Goal: Use online tool/utility: Utilize a website feature to perform a specific function

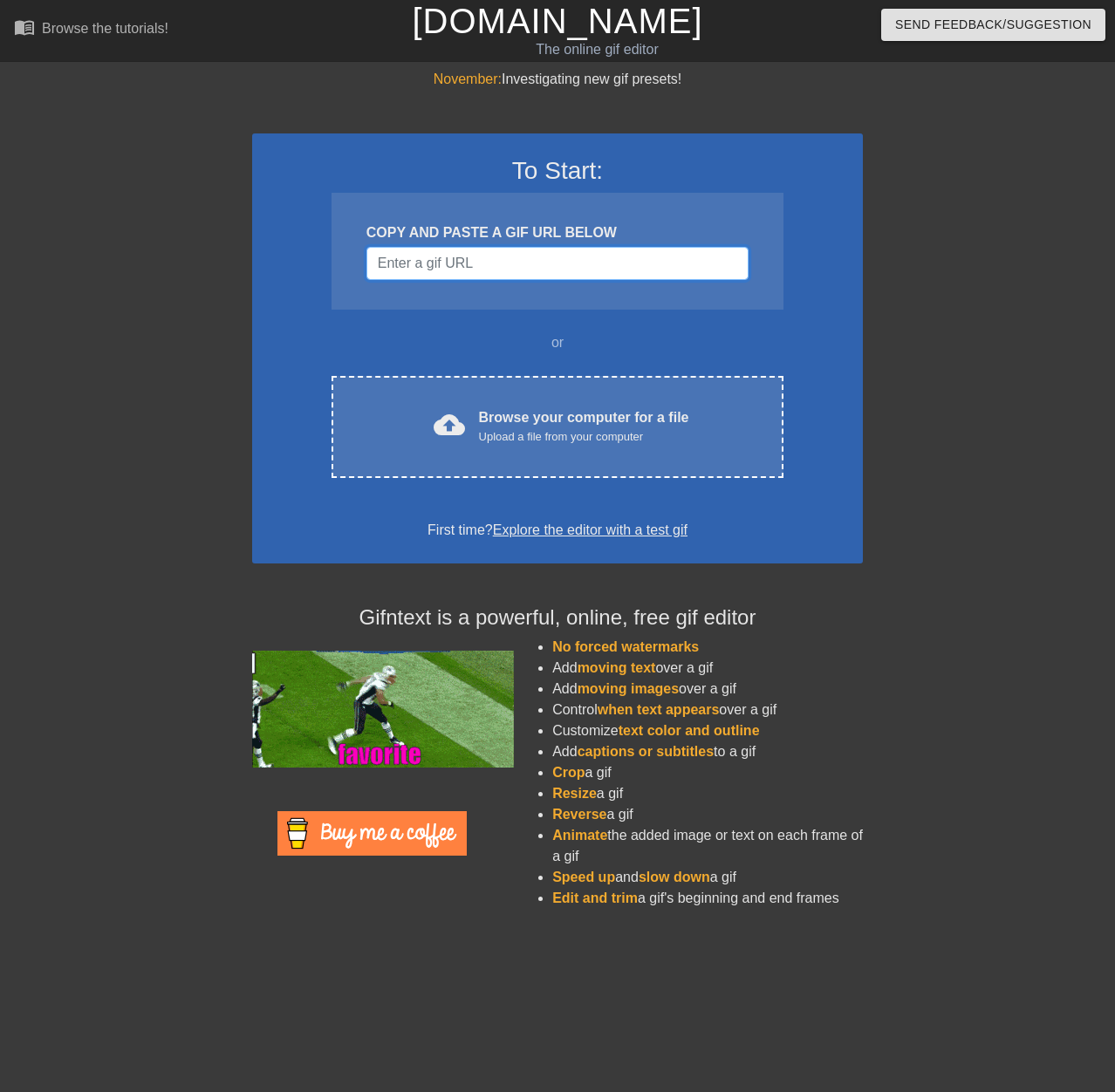
click at [463, 266] on input "Username" at bounding box center [557, 263] width 383 height 33
click at [462, 266] on input "Username" at bounding box center [557, 263] width 383 height 33
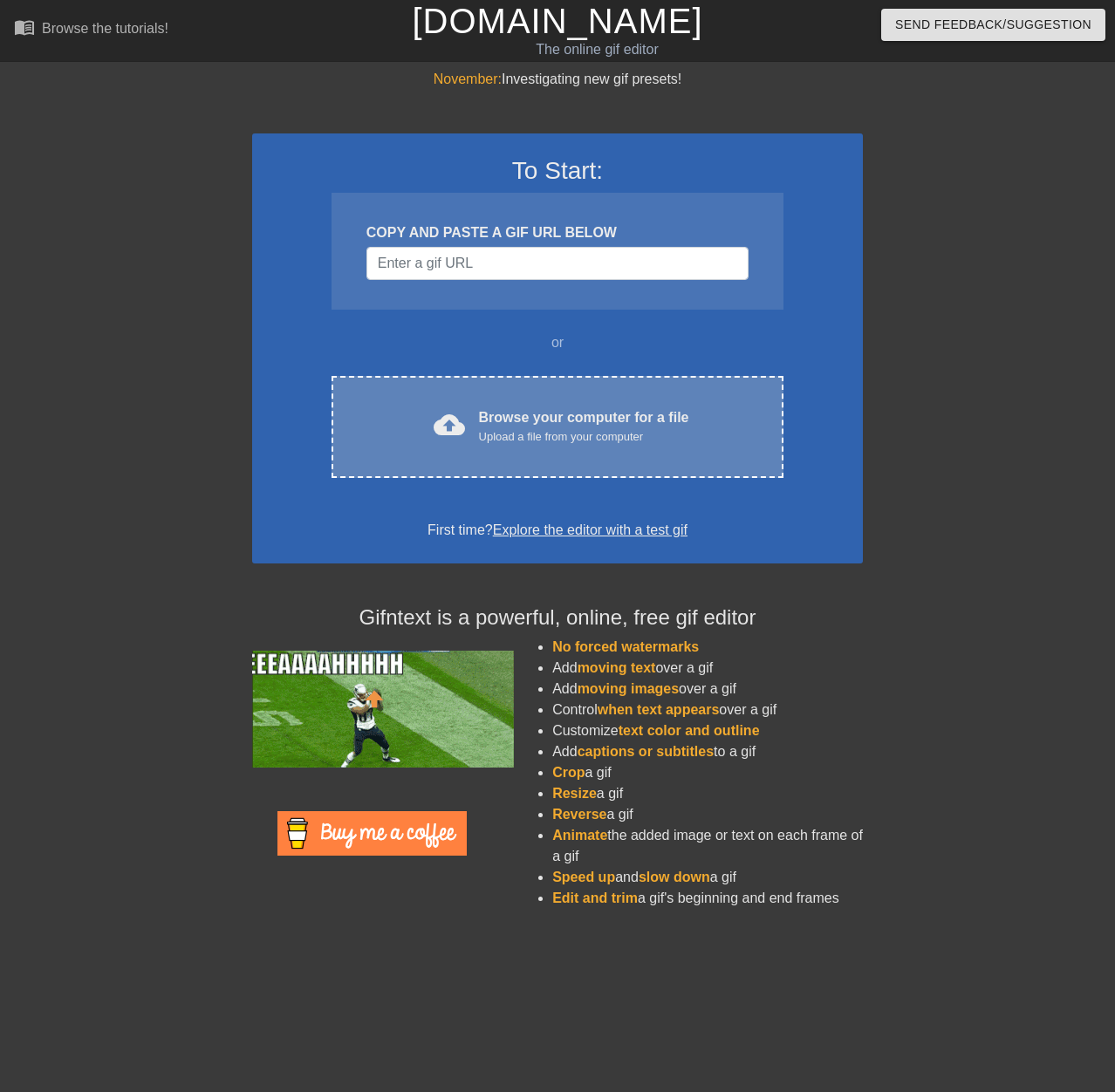
click at [553, 414] on div "Browse your computer for a file Upload a file from your computer" at bounding box center [583, 426] width 210 height 38
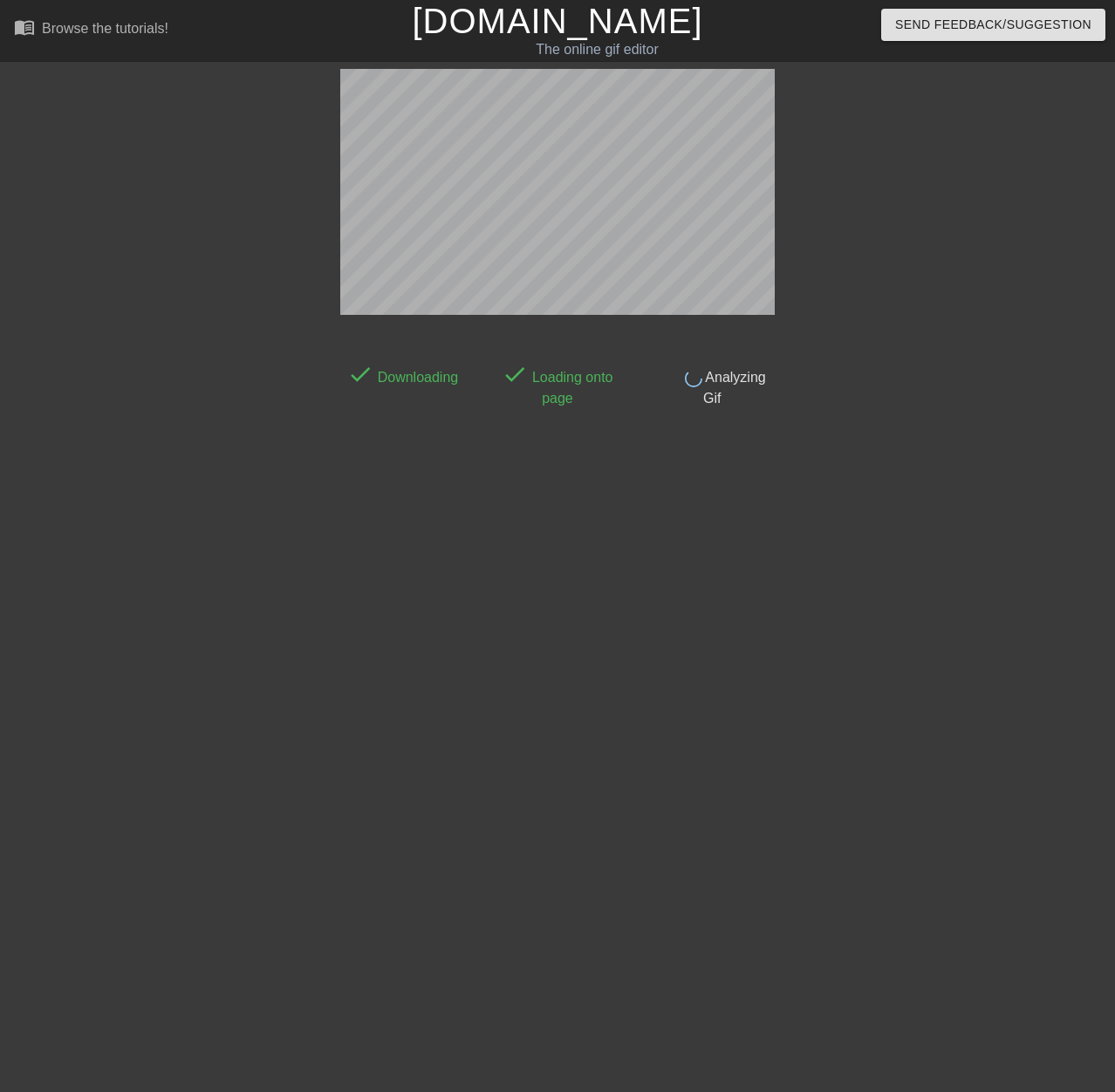
click at [15, 89] on div "done Downloading done Loading onto page done Analyzing Gif" at bounding box center [557, 331] width 1115 height 523
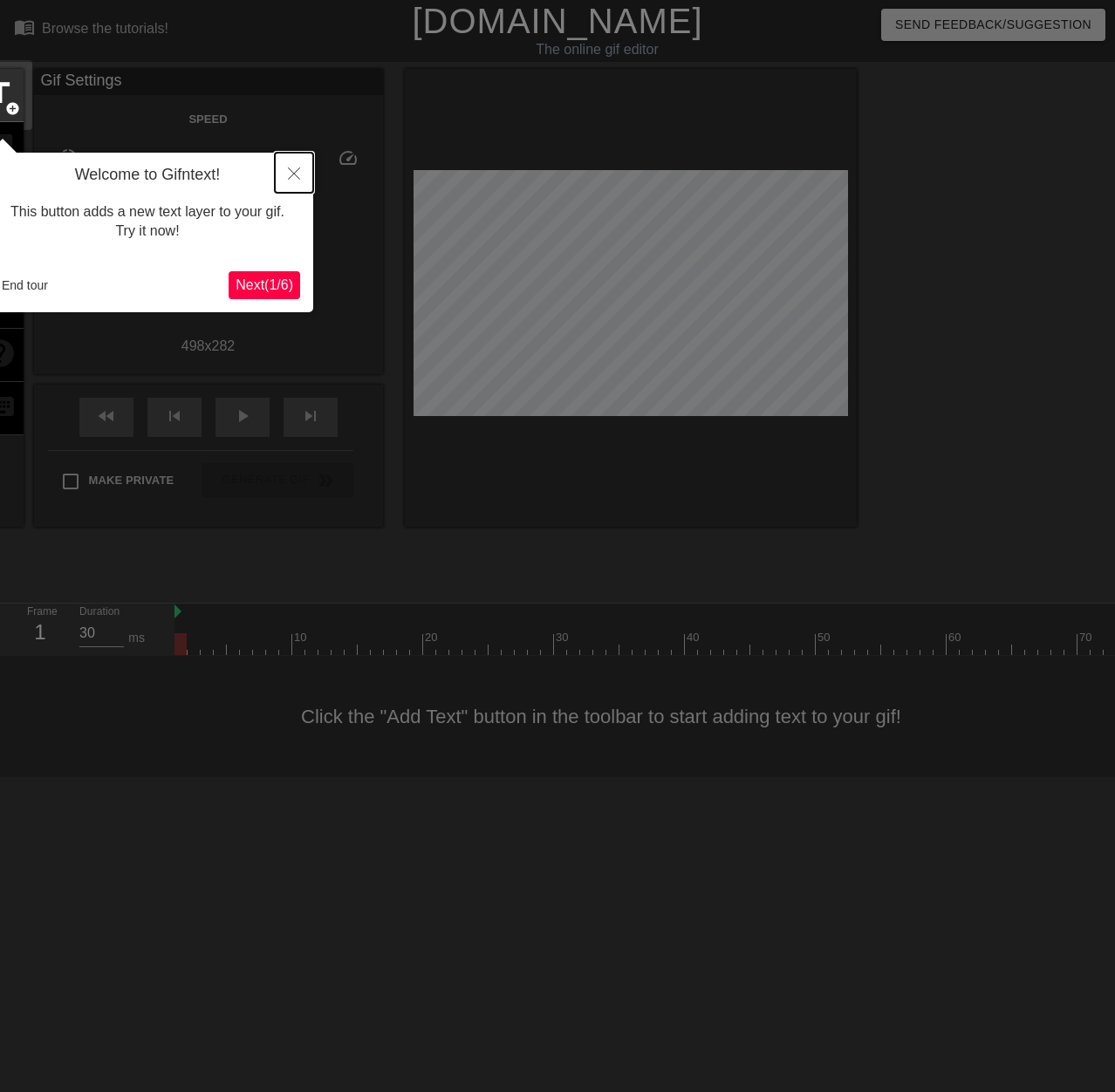
click at [290, 173] on icon "Close" at bounding box center [294, 173] width 12 height 12
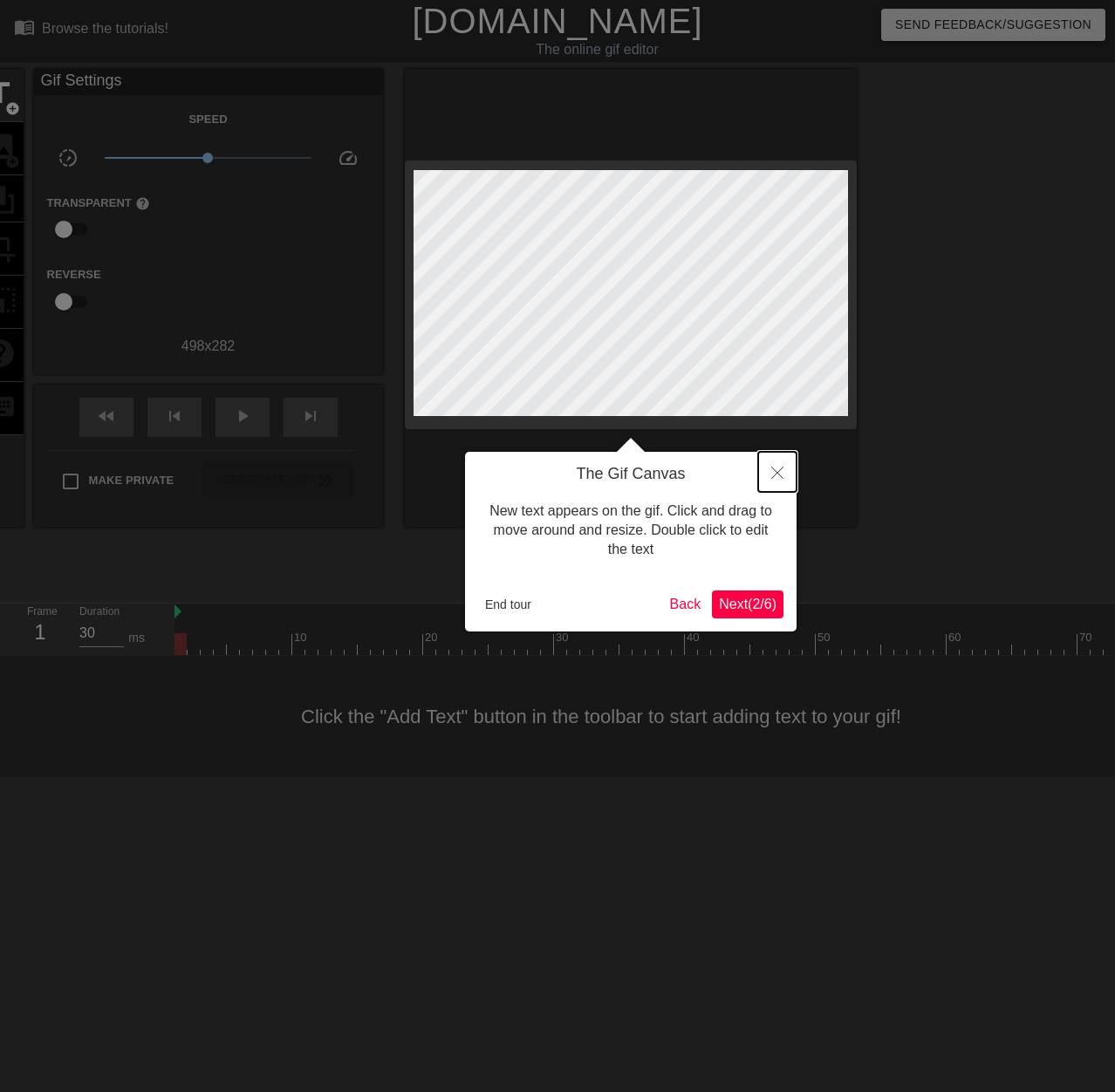
click at [787, 481] on button "Close" at bounding box center [778, 472] width 38 height 40
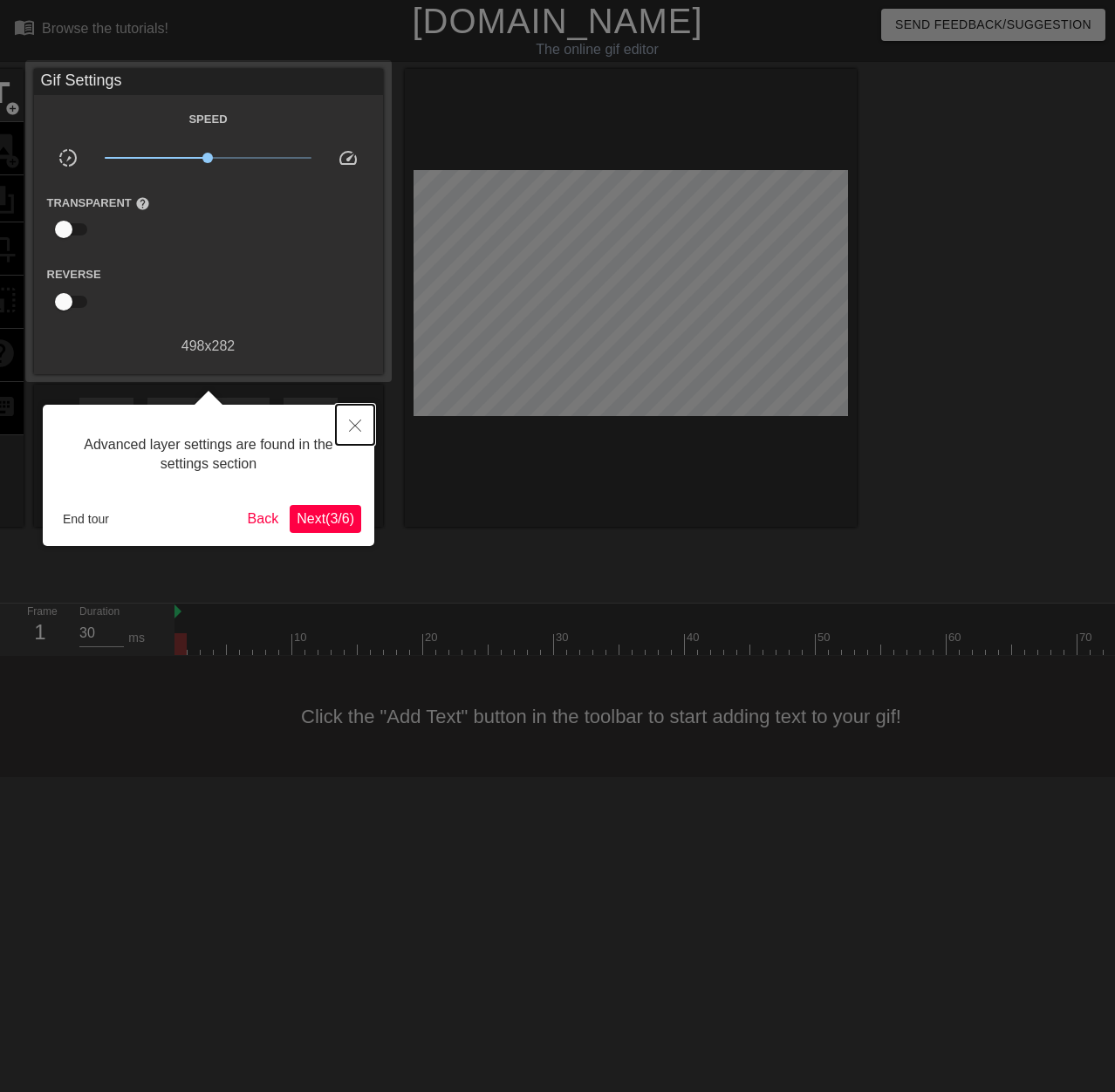
click at [359, 413] on button "Close" at bounding box center [355, 425] width 38 height 40
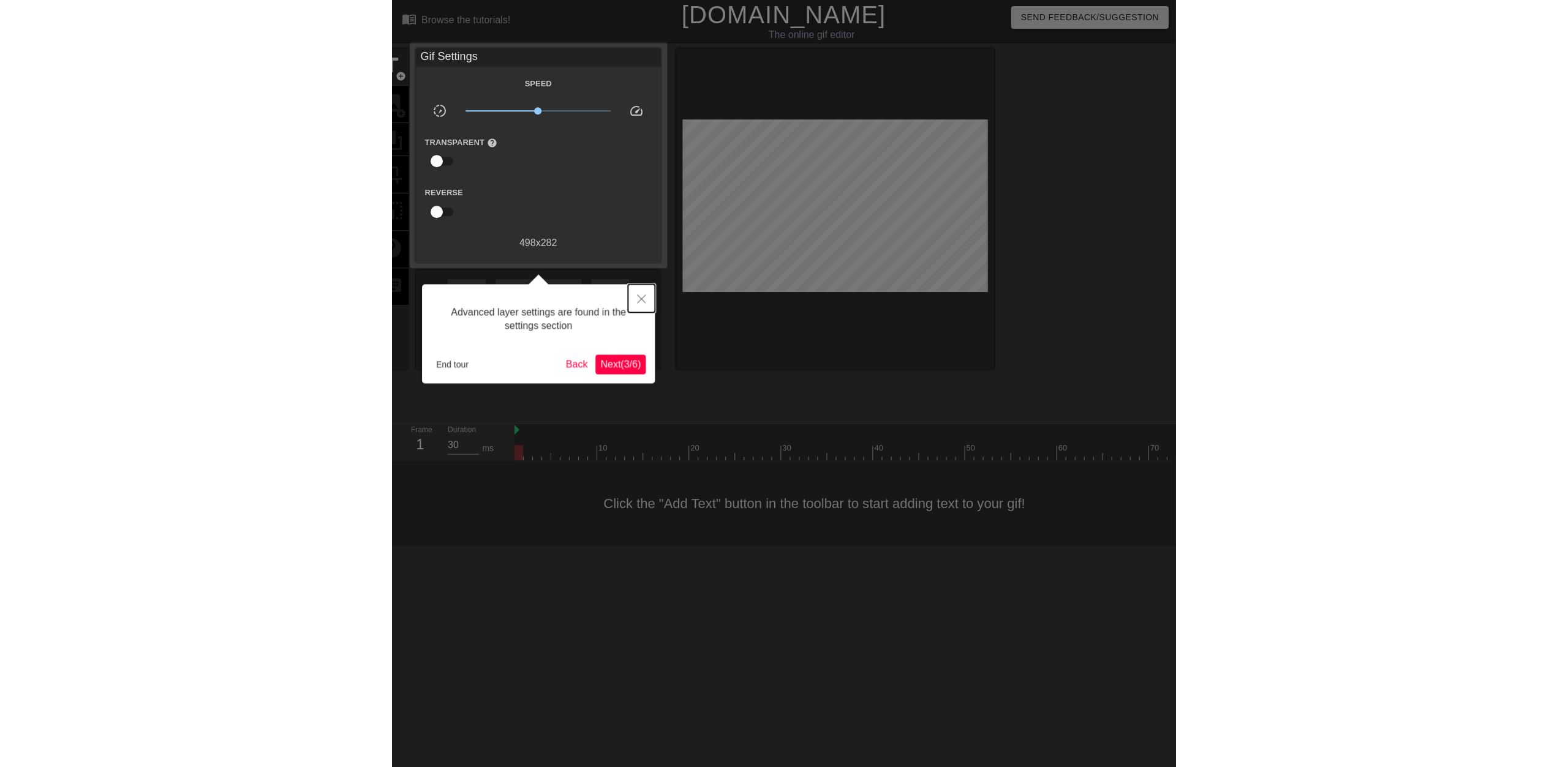
scroll to position [10, 0]
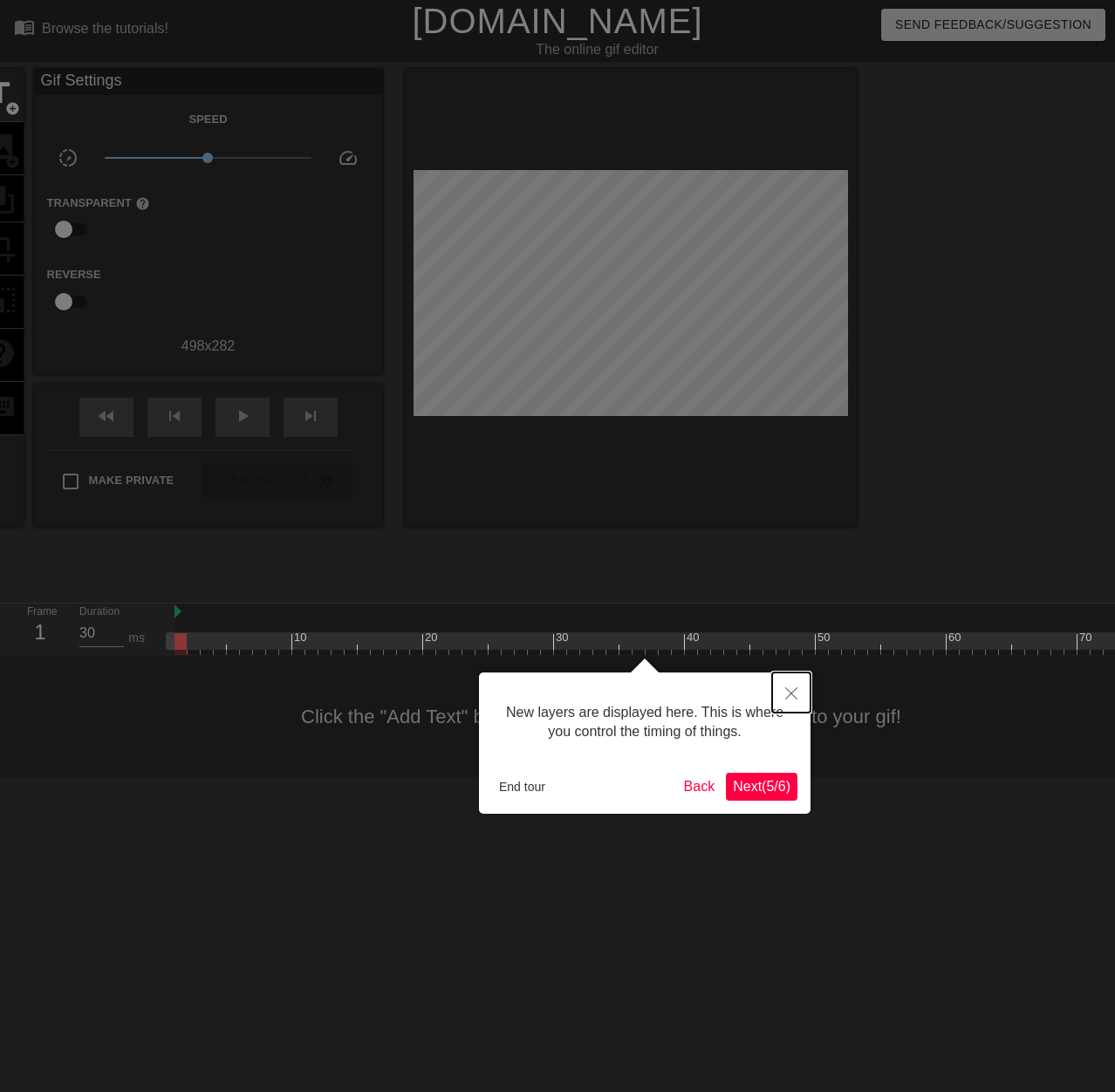
click at [787, 685] on button "Close" at bounding box center [791, 692] width 38 height 40
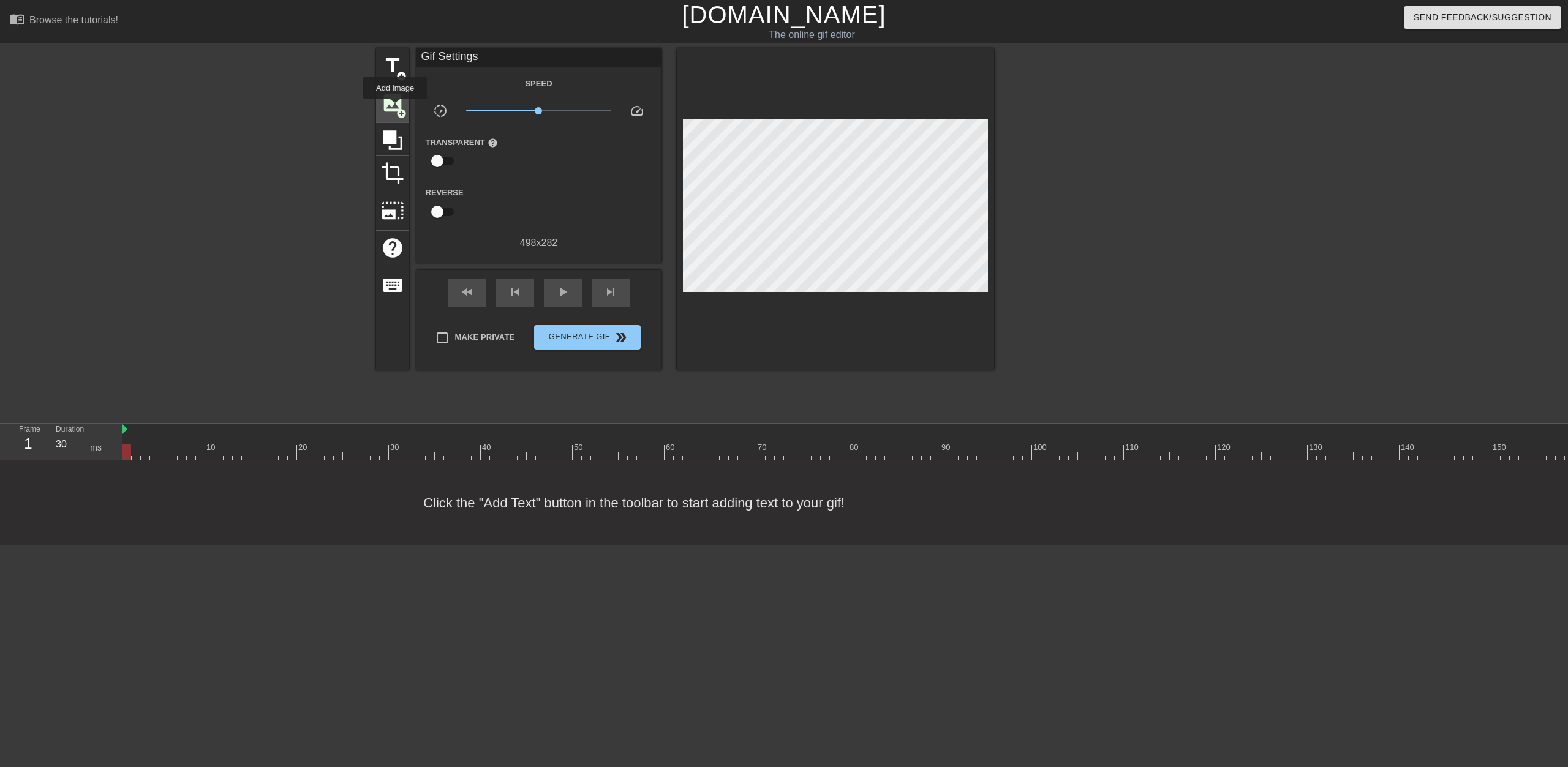
click at [395, 108] on span "image" at bounding box center [392, 103] width 23 height 23
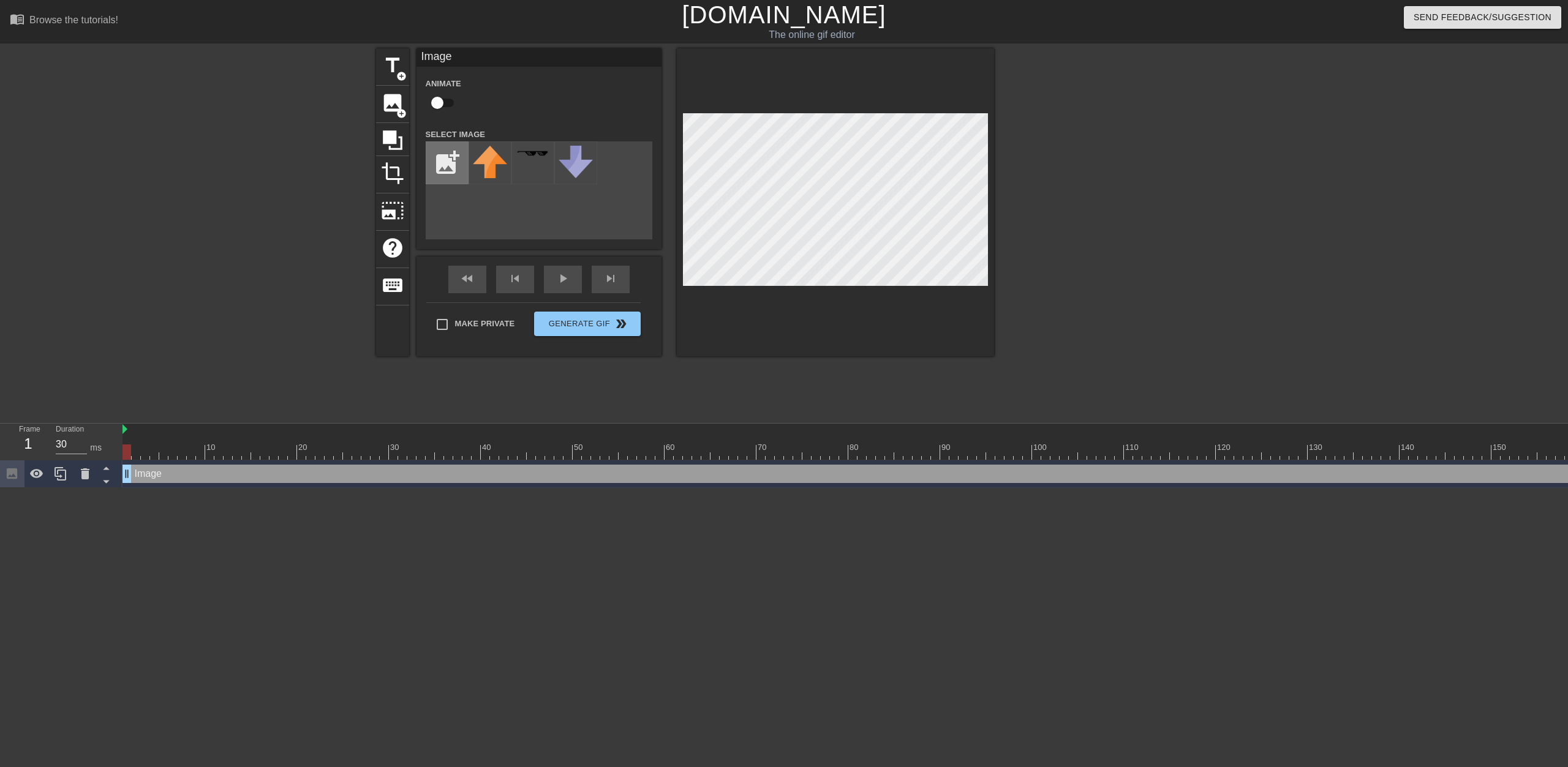
click at [447, 164] on input "file" at bounding box center [447, 163] width 41 height 41
type input "C:\fakepath\637166287365600233.jpeg"
click at [494, 169] on img at bounding box center [490, 163] width 34 height 34
click at [782, 224] on div at bounding box center [1101, 232] width 184 height 367
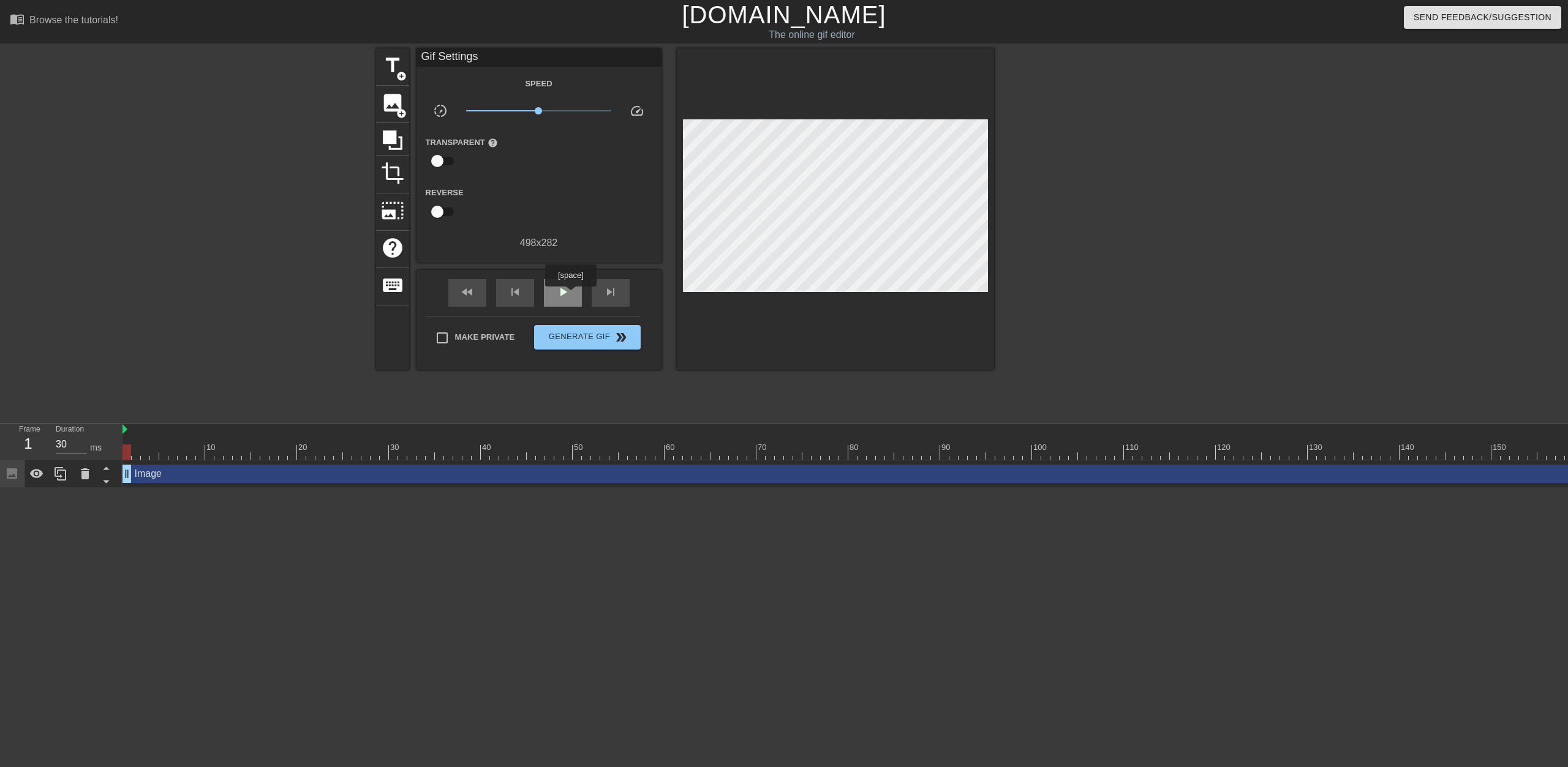
click at [569, 295] on span "play_arrow" at bounding box center [563, 292] width 15 height 15
click at [569, 295] on span "pause" at bounding box center [563, 292] width 15 height 15
click at [515, 301] on div "skip_previous" at bounding box center [515, 293] width 38 height 27
click at [468, 293] on span "fast_rewind" at bounding box center [467, 292] width 15 height 15
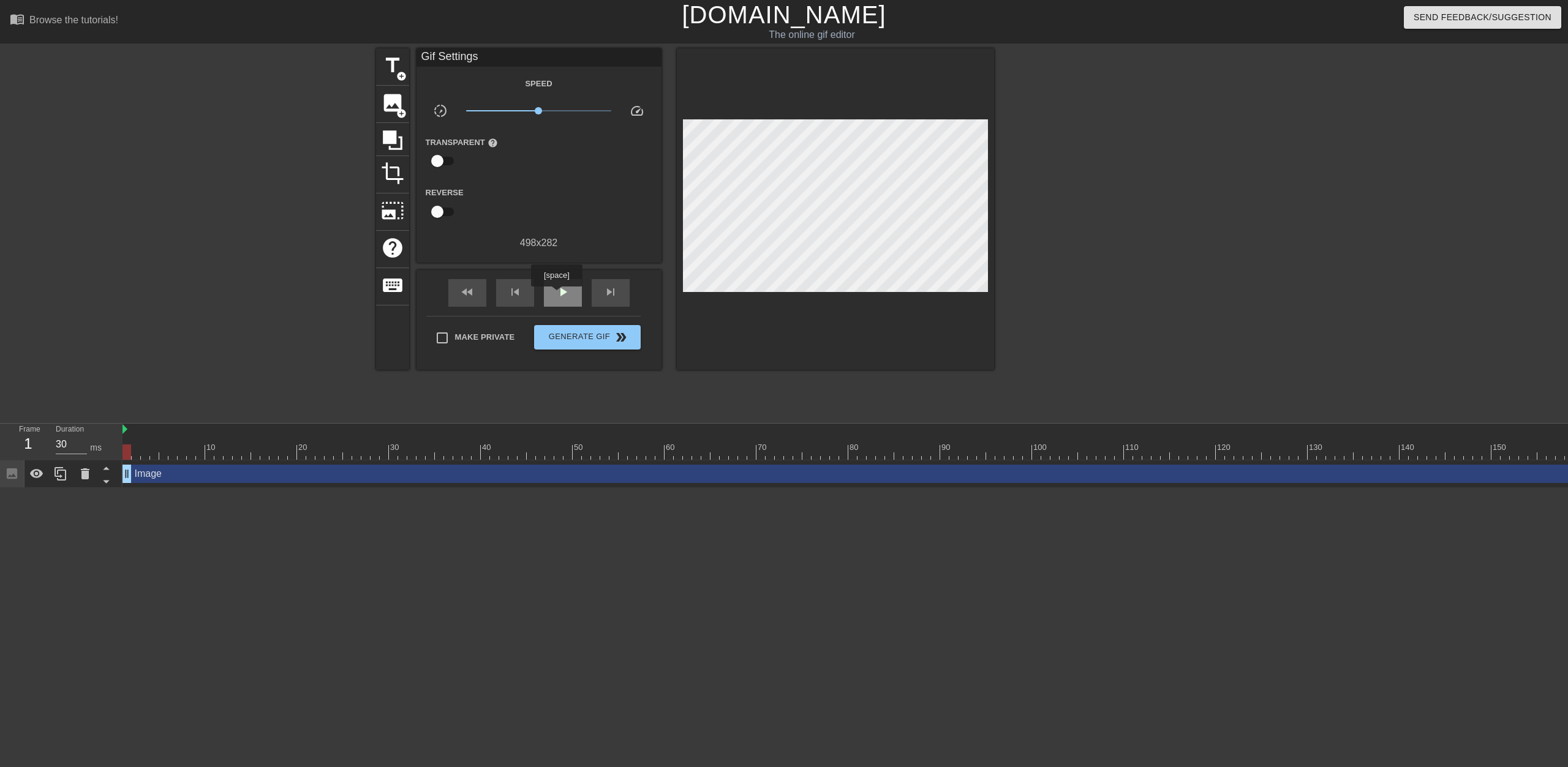
click at [561, 296] on span "play_arrow" at bounding box center [563, 292] width 15 height 15
click at [561, 296] on span "pause" at bounding box center [563, 292] width 15 height 15
click at [403, 449] on div at bounding box center [402, 452] width 8 height 15
click at [459, 292] on div "fast_rewind" at bounding box center [468, 293] width 38 height 27
click at [559, 294] on span "play_arrow" at bounding box center [563, 292] width 15 height 15
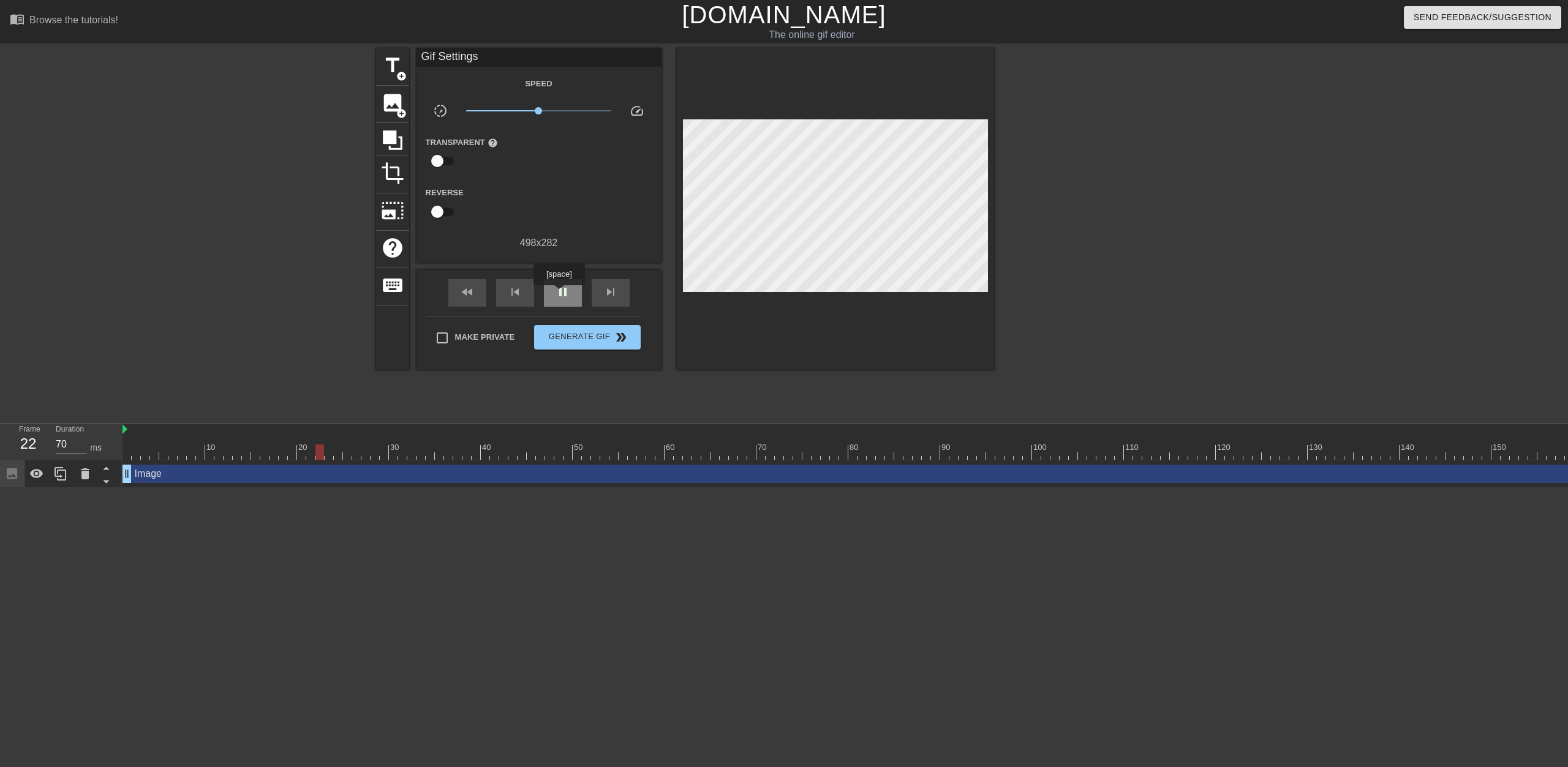
click at [559, 294] on span "pause" at bounding box center [563, 292] width 15 height 15
click at [559, 294] on span "play_arrow" at bounding box center [563, 292] width 15 height 15
click at [559, 294] on span "pause" at bounding box center [563, 292] width 15 height 15
click at [387, 455] on div at bounding box center [383, 452] width 8 height 15
drag, startPoint x: 387, startPoint y: 455, endPoint x: 343, endPoint y: 453, distance: 44.0
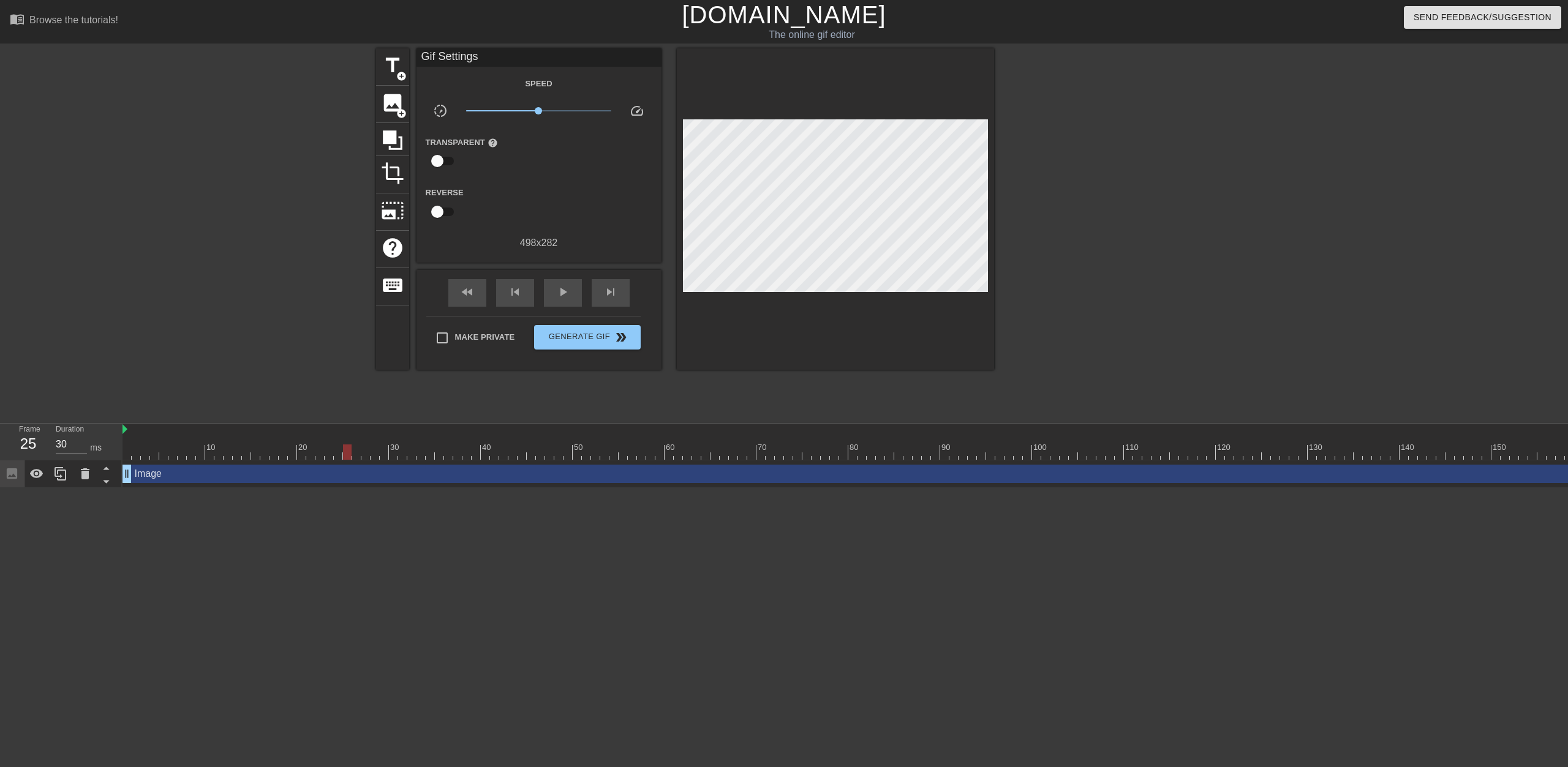
click at [343, 453] on div at bounding box center [347, 452] width 8 height 15
drag, startPoint x: 1527, startPoint y: 478, endPoint x: 532, endPoint y: 472, distance: 995.0
click at [532, 472] on div "Image drag_handle drag_handle" at bounding box center [1014, 474] width 1783 height 18
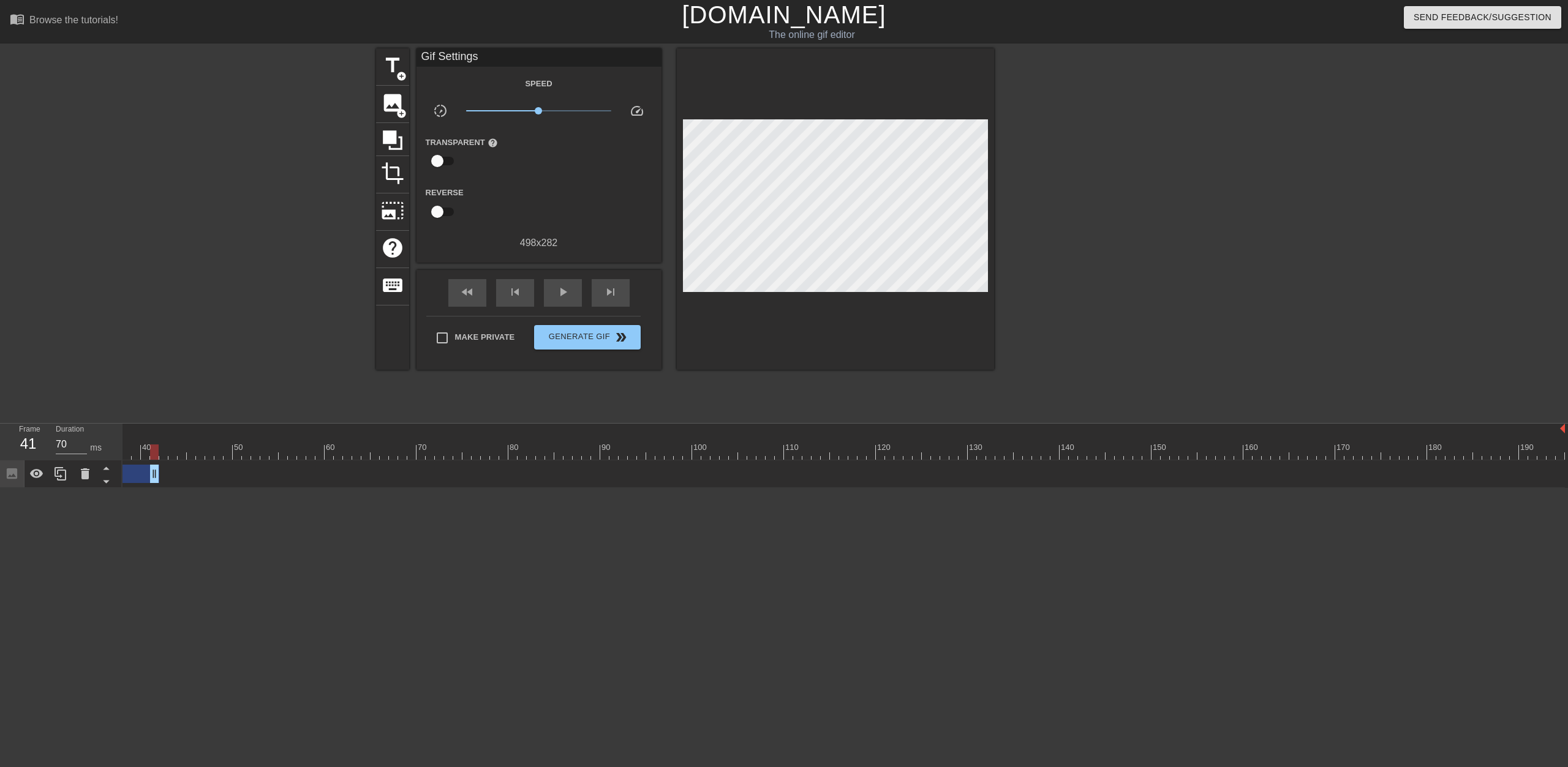
drag, startPoint x: 1555, startPoint y: 474, endPoint x: 137, endPoint y: 485, distance: 1418.0
click at [124, 487] on div "10 20 30 40 50 60 70 80 90 100 110 120 130 140 150 160" at bounding box center [845, 456] width 1446 height 64
click at [448, 488] on html "menu_book Browse the tutorials! [DOMAIN_NAME] The online gif editor Send Feedba…" at bounding box center [784, 244] width 1568 height 488
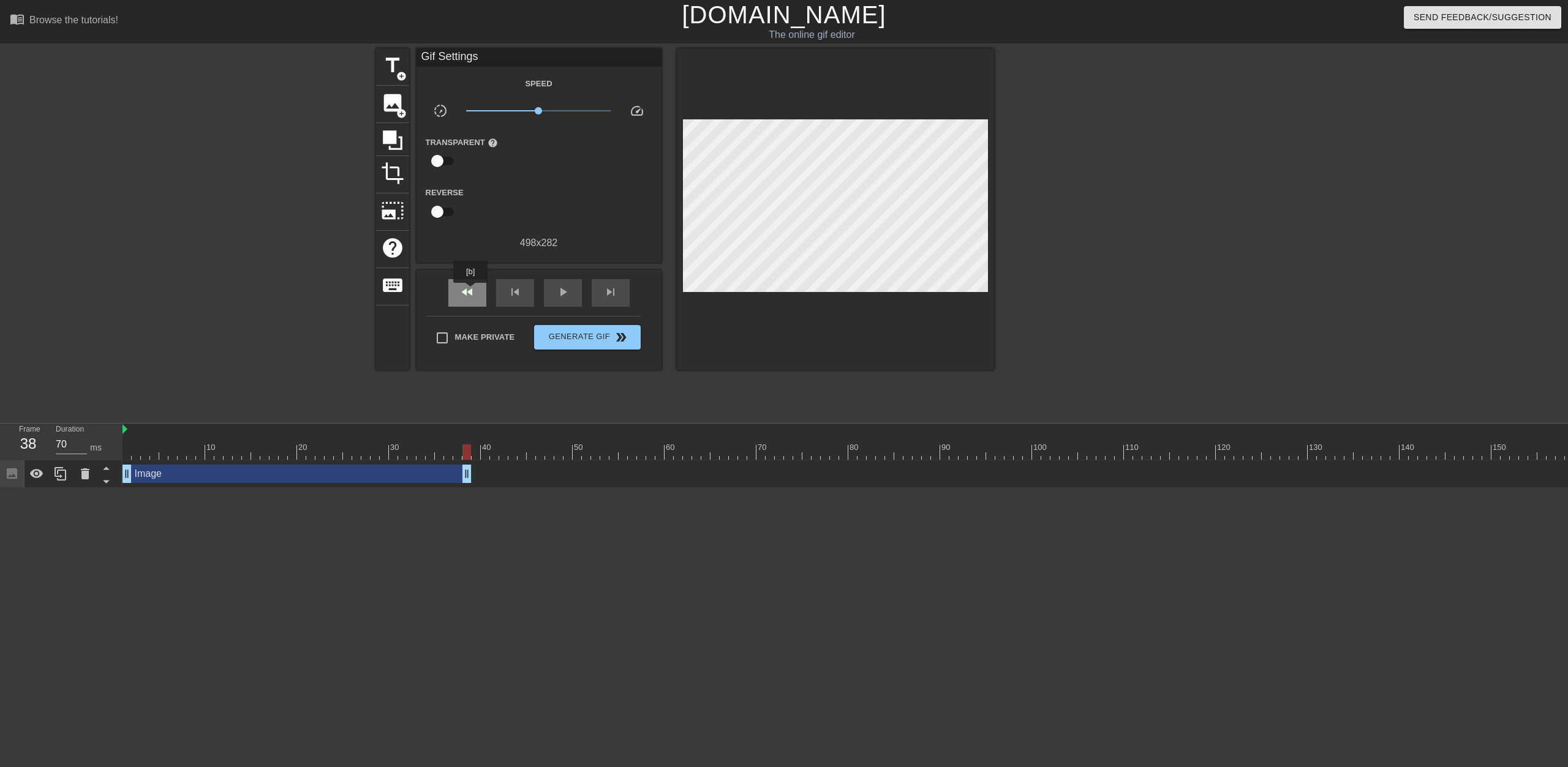
click at [471, 291] on span "fast_rewind" at bounding box center [467, 292] width 15 height 15
click at [555, 292] on div "play_arrow" at bounding box center [563, 293] width 38 height 27
click at [555, 292] on div "pause" at bounding box center [563, 293] width 38 height 27
drag, startPoint x: 467, startPoint y: 473, endPoint x: 401, endPoint y: 475, distance: 66.0
click at [401, 475] on div "Image drag_handle drag_handle" at bounding box center [265, 474] width 285 height 18
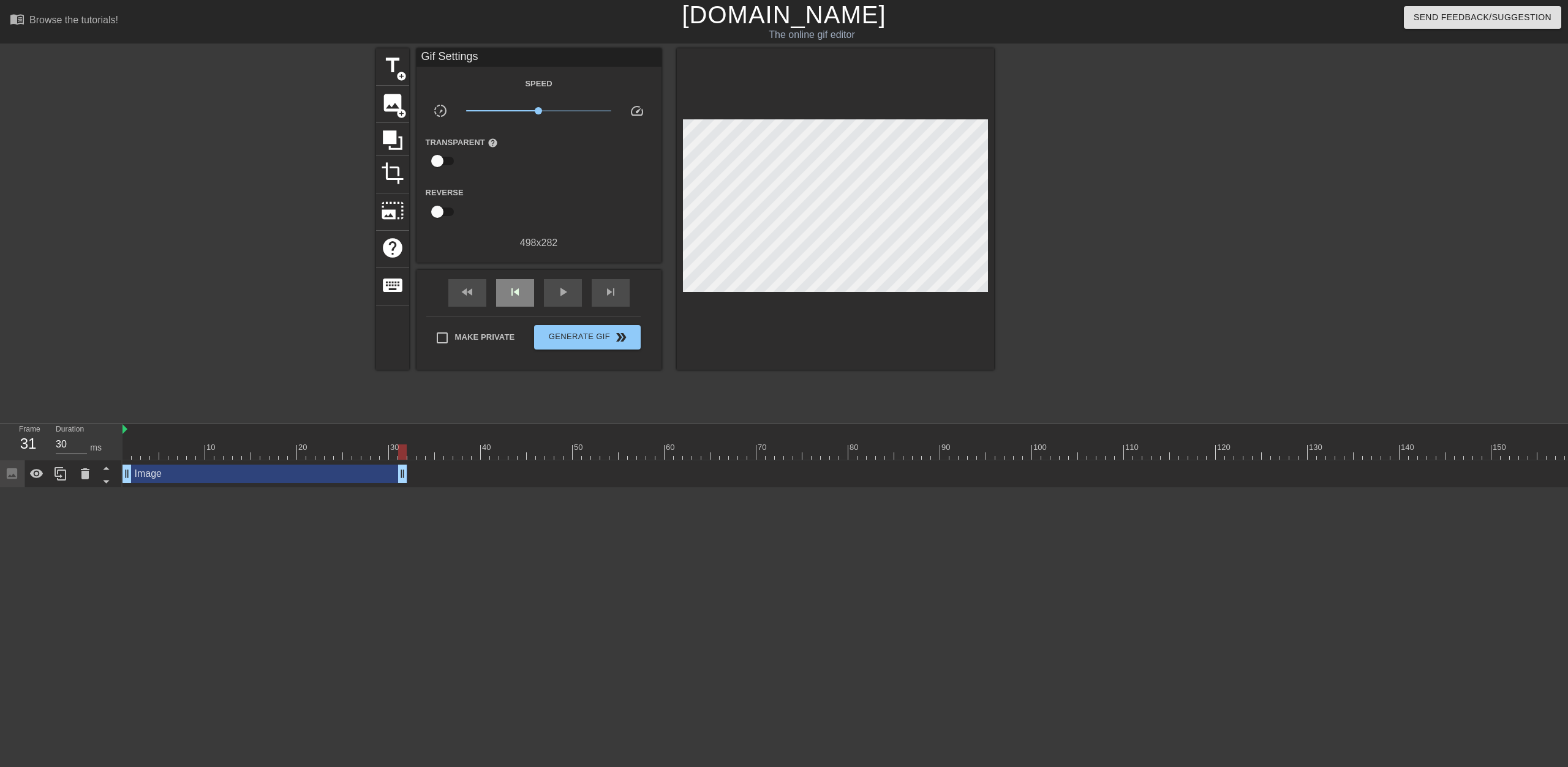
click at [521, 277] on div "fast_rewind skip_previous play_arrow skip_next" at bounding box center [539, 293] width 200 height 46
click at [565, 291] on span "play_arrow" at bounding box center [563, 292] width 15 height 15
click at [565, 291] on span "pause" at bounding box center [563, 292] width 15 height 15
drag, startPoint x: 401, startPoint y: 475, endPoint x: 336, endPoint y: 478, distance: 65.1
click at [336, 478] on div "Image drag_handle drag_handle" at bounding box center [233, 474] width 221 height 18
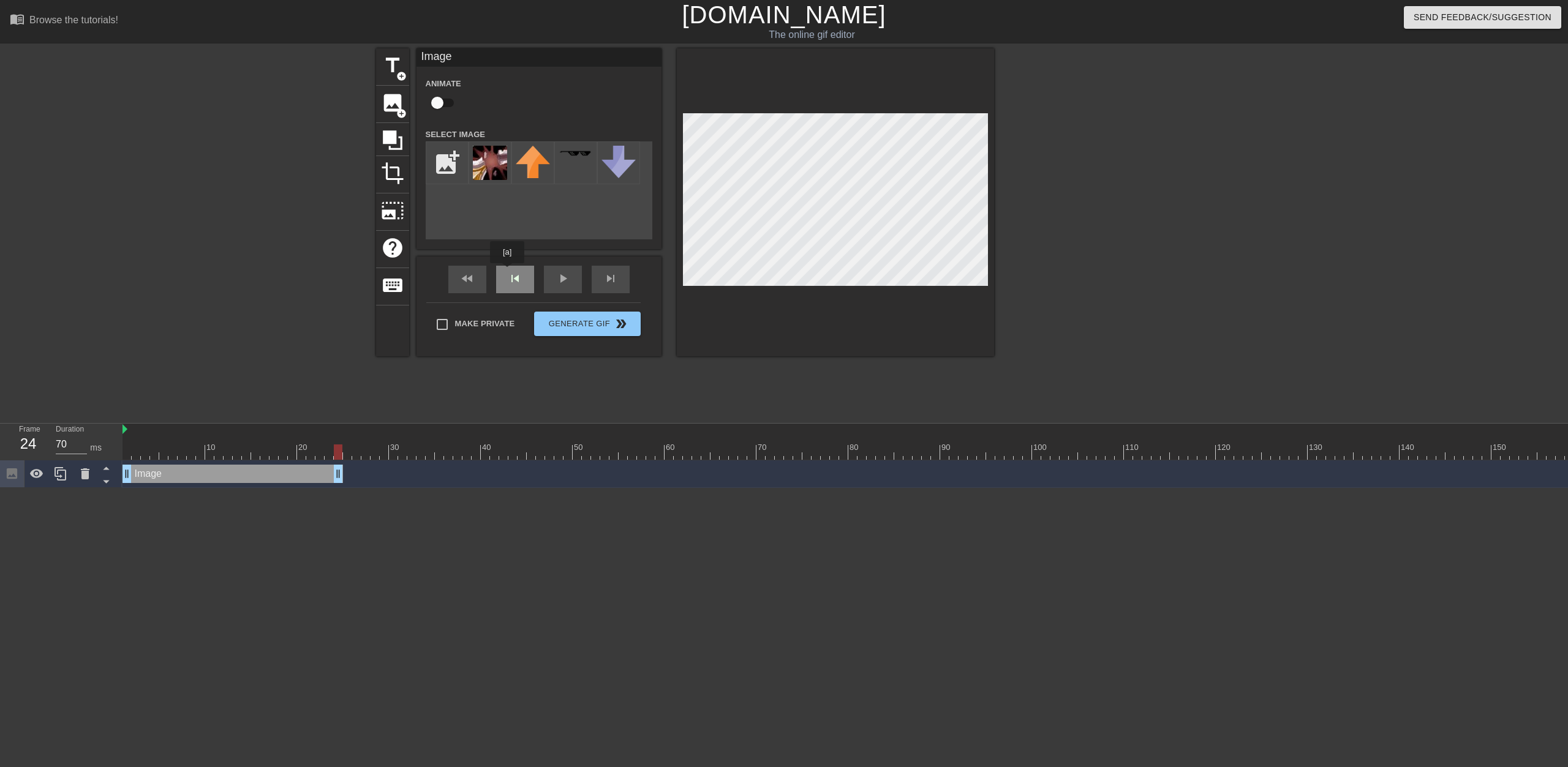
click at [508, 272] on div "fast_rewind skip_previous play_arrow skip_next" at bounding box center [539, 279] width 200 height 46
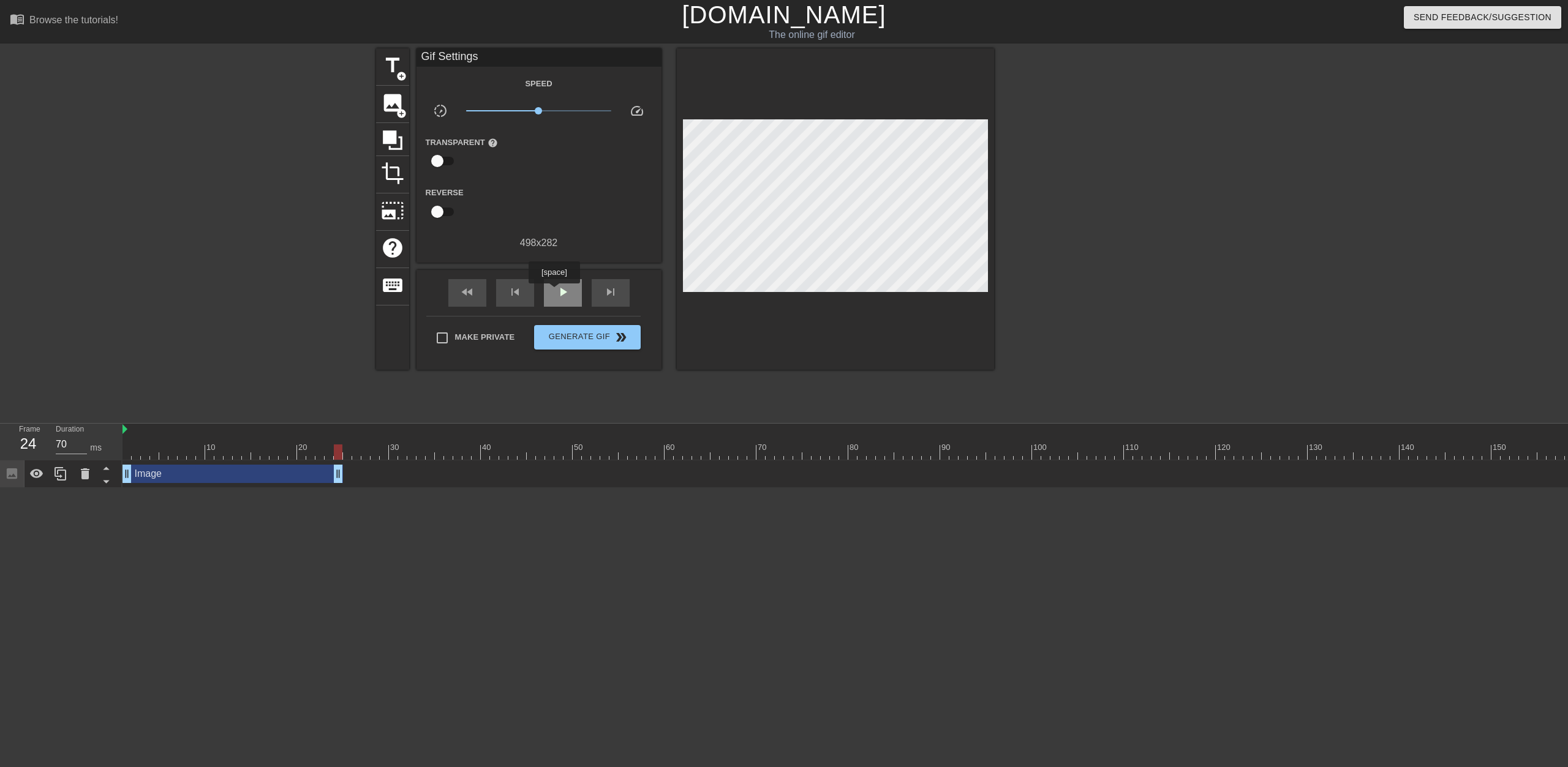
click at [554, 292] on div "play_arrow" at bounding box center [563, 293] width 38 height 27
click at [500, 294] on div "skip_previous" at bounding box center [515, 293] width 38 height 27
click at [468, 294] on span "fast_rewind" at bounding box center [467, 292] width 15 height 15
click at [554, 296] on div "pause" at bounding box center [563, 293] width 38 height 27
drag, startPoint x: 491, startPoint y: 453, endPoint x: 348, endPoint y: 454, distance: 143.0
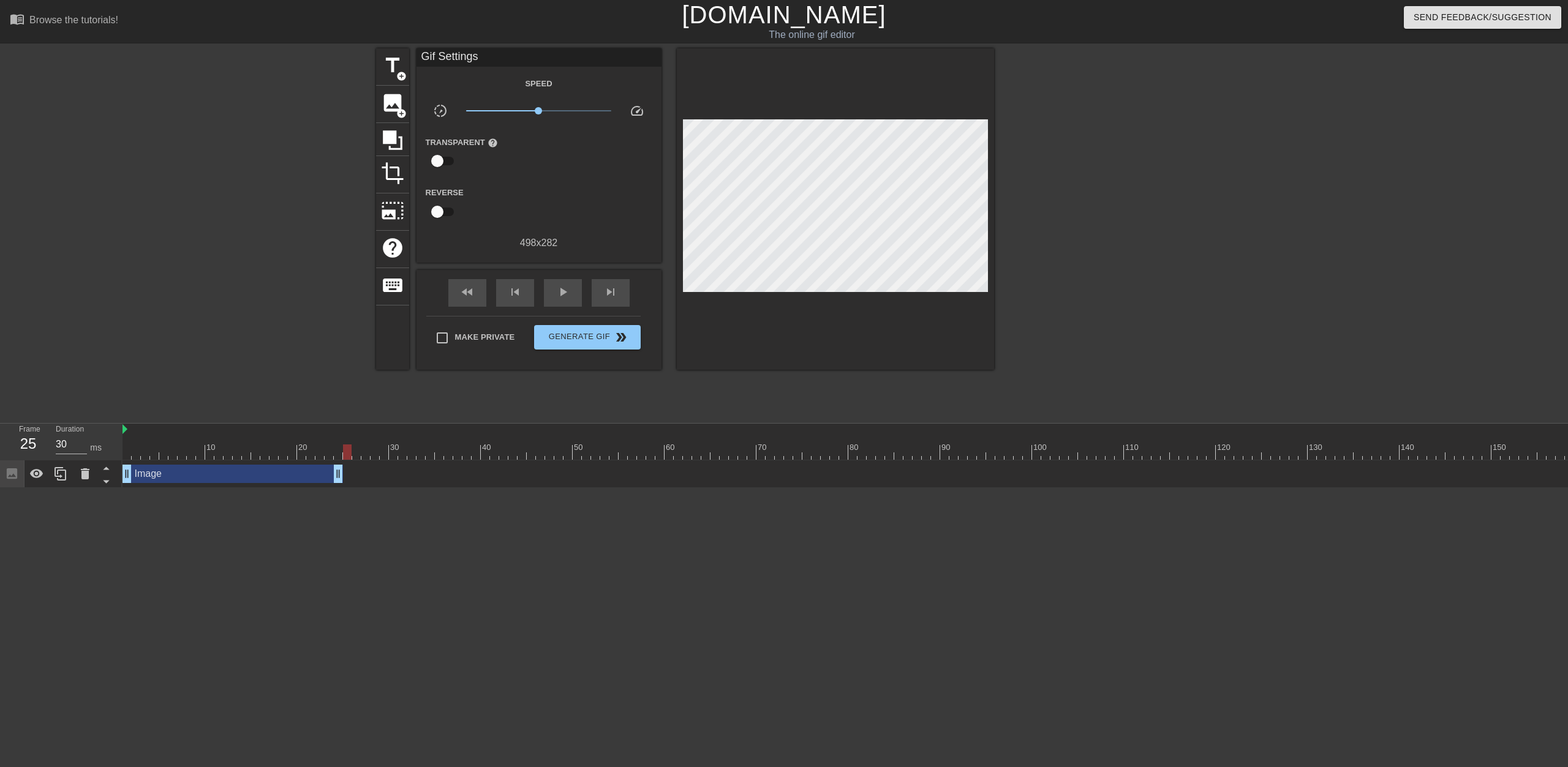
click at [348, 454] on div at bounding box center [347, 452] width 8 height 15
click at [353, 454] on div at bounding box center [356, 452] width 8 height 15
click at [399, 105] on span "image" at bounding box center [392, 103] width 23 height 23
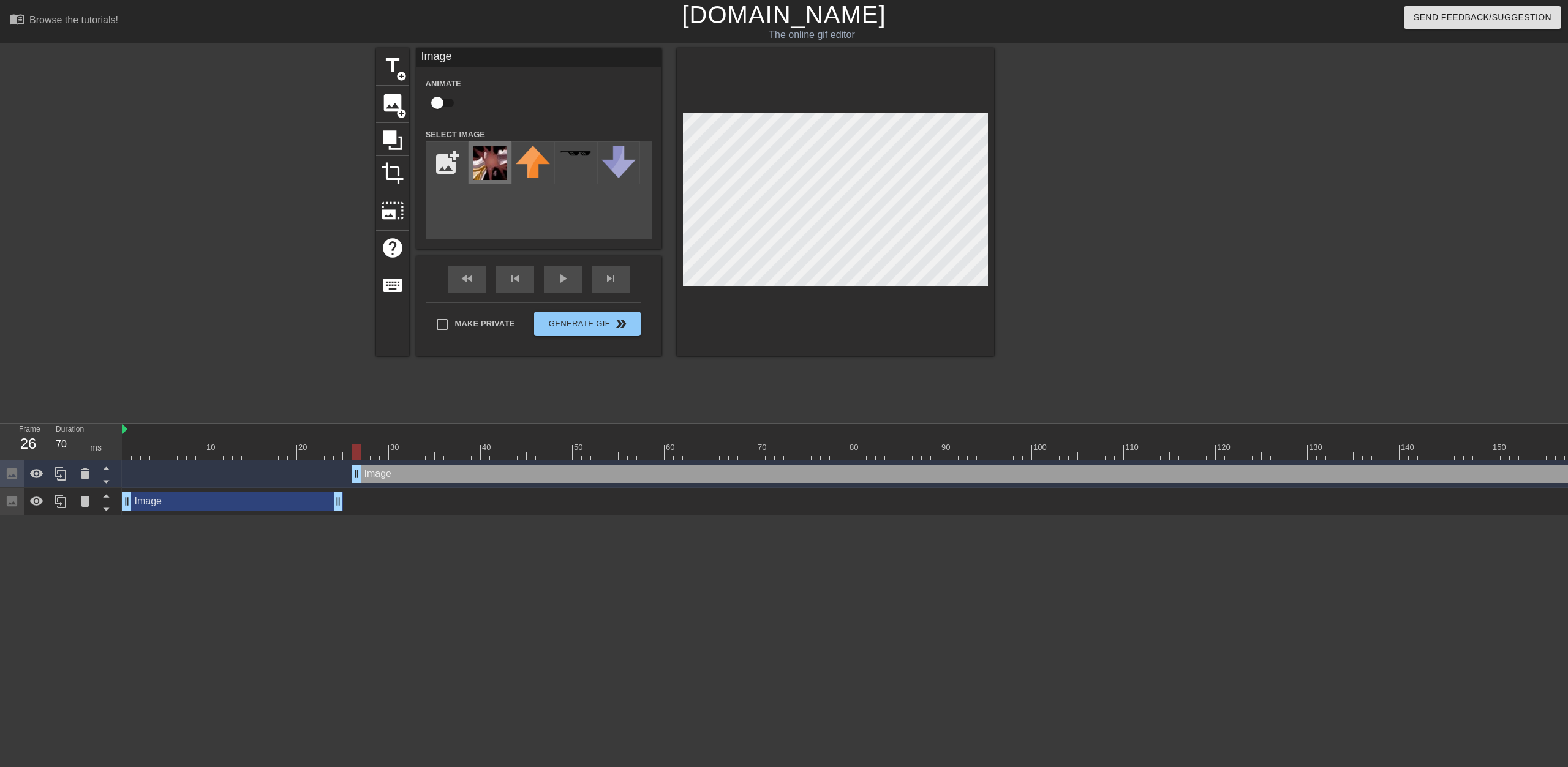
click at [485, 159] on img at bounding box center [490, 163] width 34 height 34
click at [501, 164] on img at bounding box center [490, 163] width 34 height 34
click at [496, 167] on img at bounding box center [490, 163] width 34 height 34
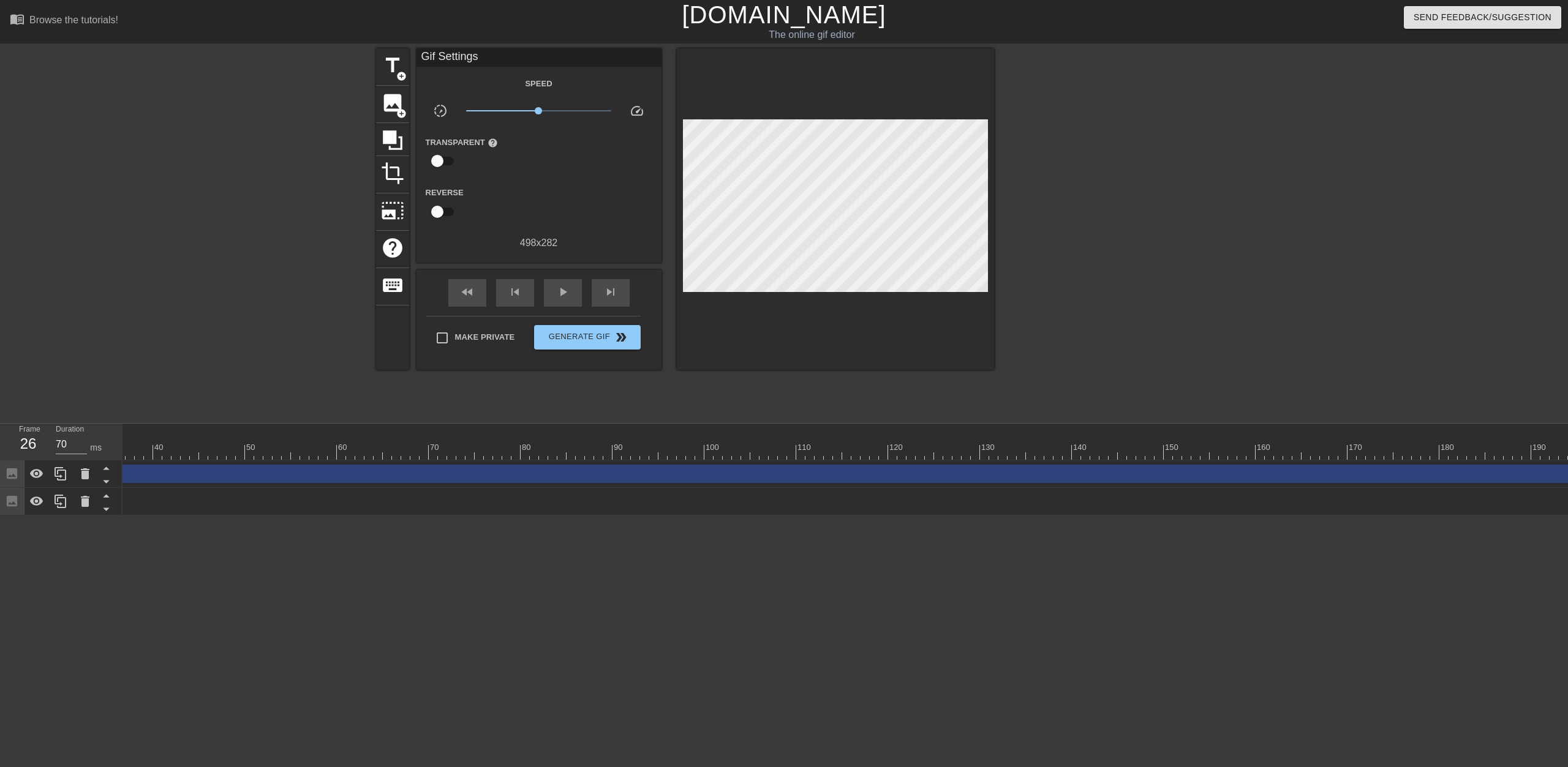
scroll to position [0, 340]
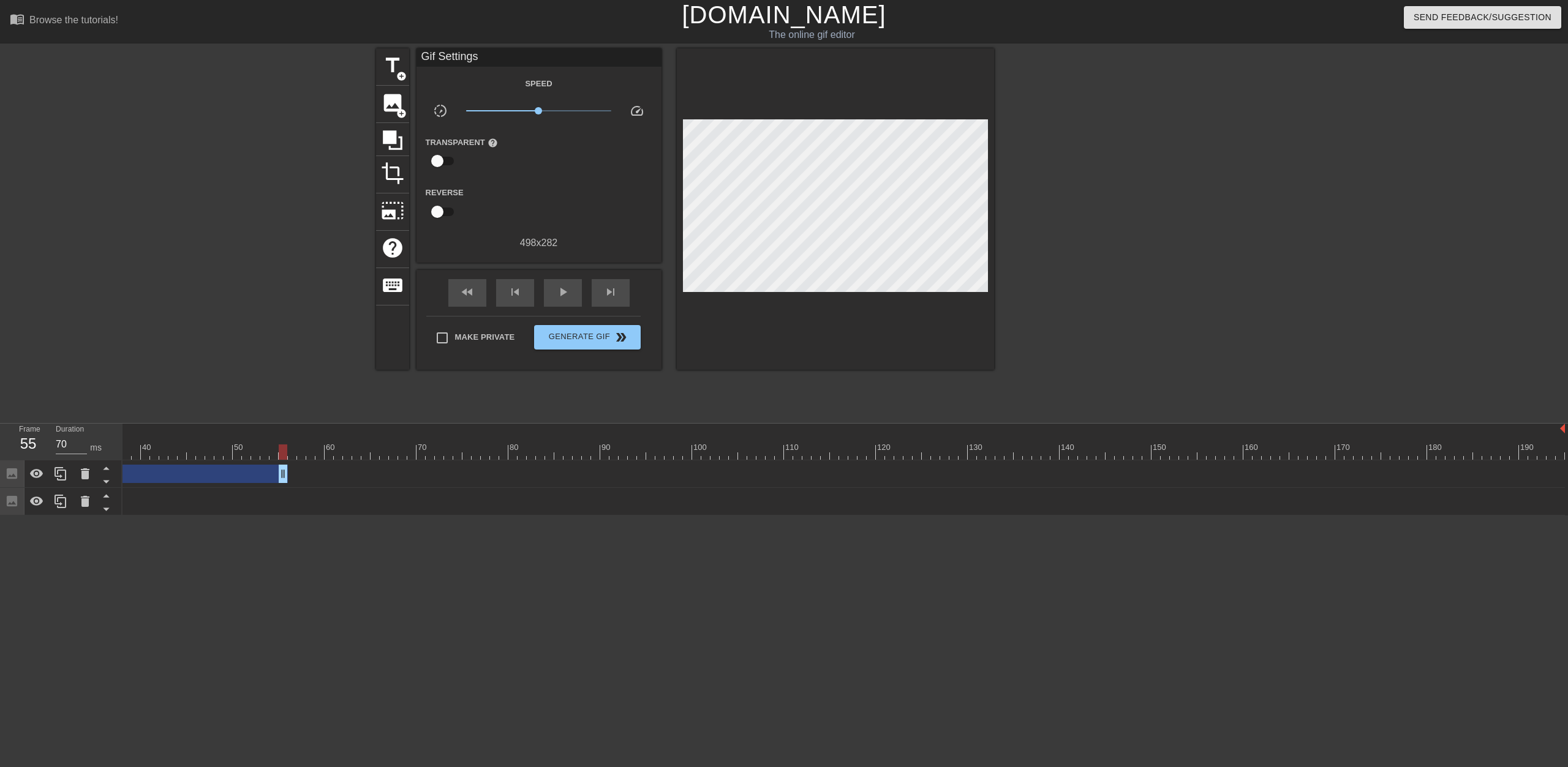
drag, startPoint x: 1559, startPoint y: 475, endPoint x: 555, endPoint y: 503, distance: 1004.4
click at [278, 485] on div "Image drag_handle drag_handle" at bounding box center [674, 474] width 1783 height 27
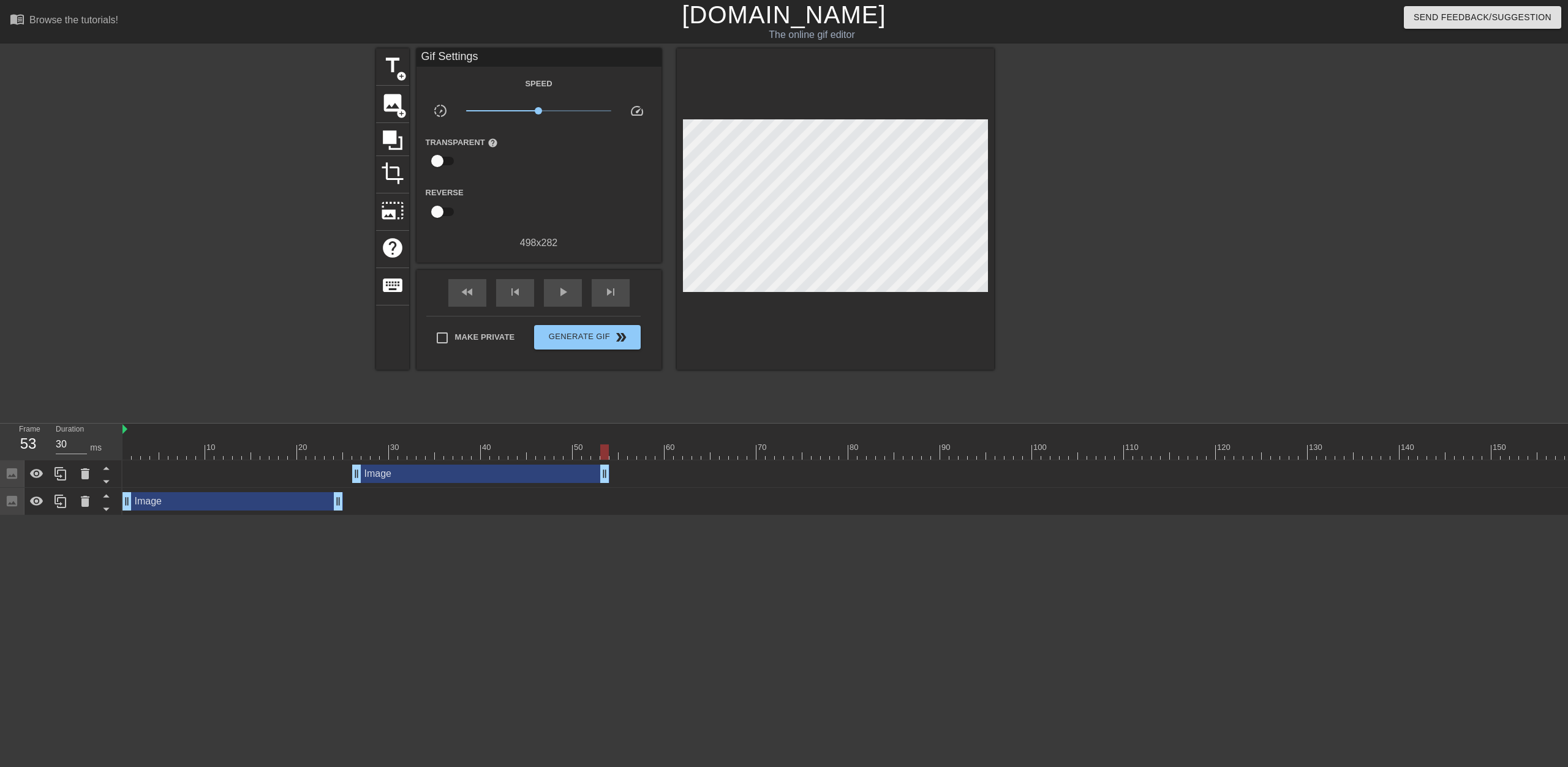
drag, startPoint x: 624, startPoint y: 473, endPoint x: 603, endPoint y: 488, distance: 25.8
click at [603, 488] on div "Image drag_handle drag_handle Image drag_handle drag_handle" at bounding box center [845, 488] width 1446 height 55
click at [734, 390] on div "title add_circle image add_circle crop photo_size_select_large help keyboard Gi…" at bounding box center [685, 232] width 618 height 367
click at [394, 108] on span "image" at bounding box center [392, 103] width 23 height 23
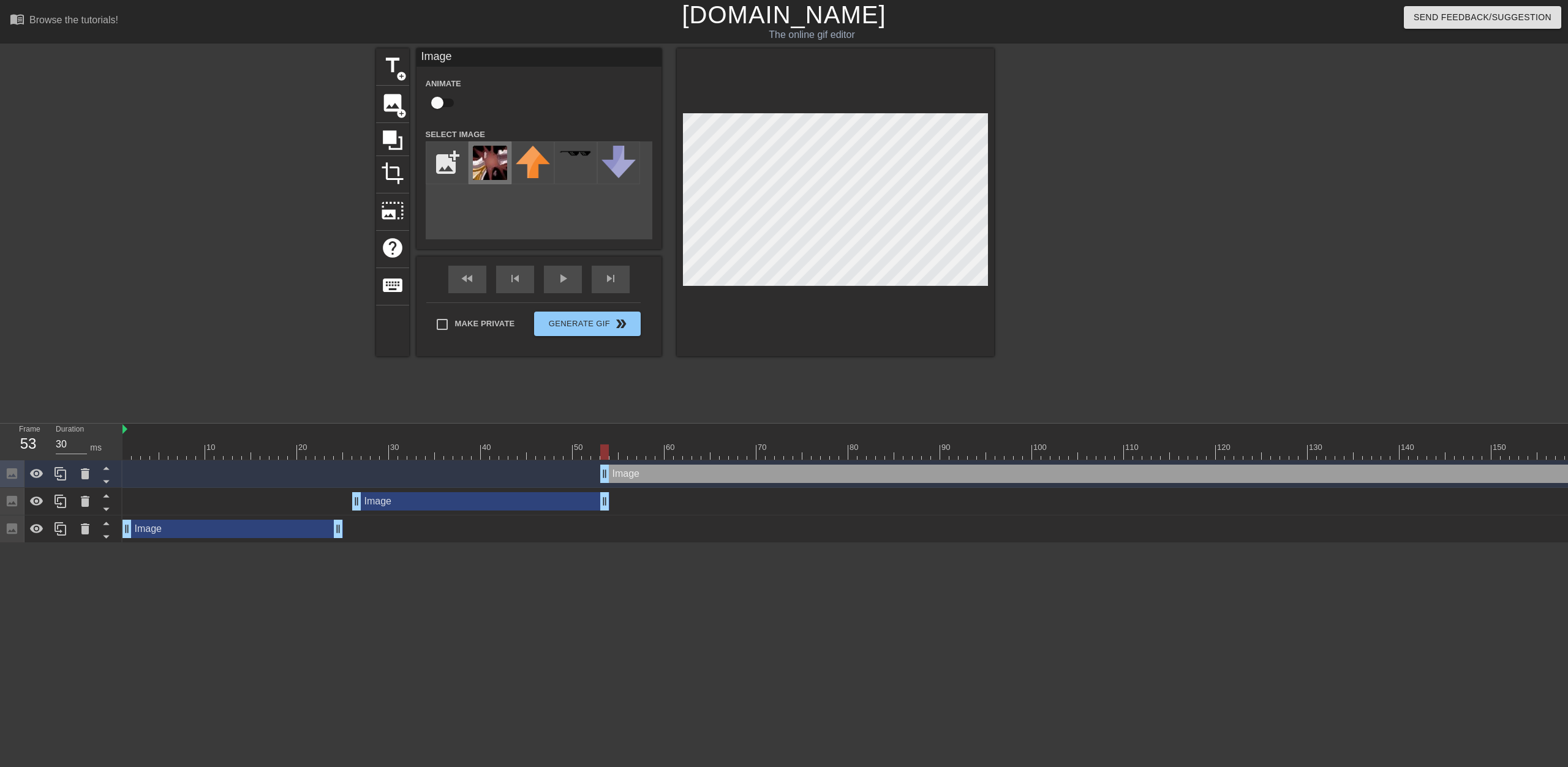
click at [501, 159] on img at bounding box center [490, 163] width 34 height 34
click at [499, 165] on img at bounding box center [490, 163] width 34 height 34
drag, startPoint x: 843, startPoint y: 477, endPoint x: 596, endPoint y: 480, distance: 247.0
click at [596, 480] on div "Image drag_handle drag_handle" at bounding box center [1005, 474] width 1305 height 18
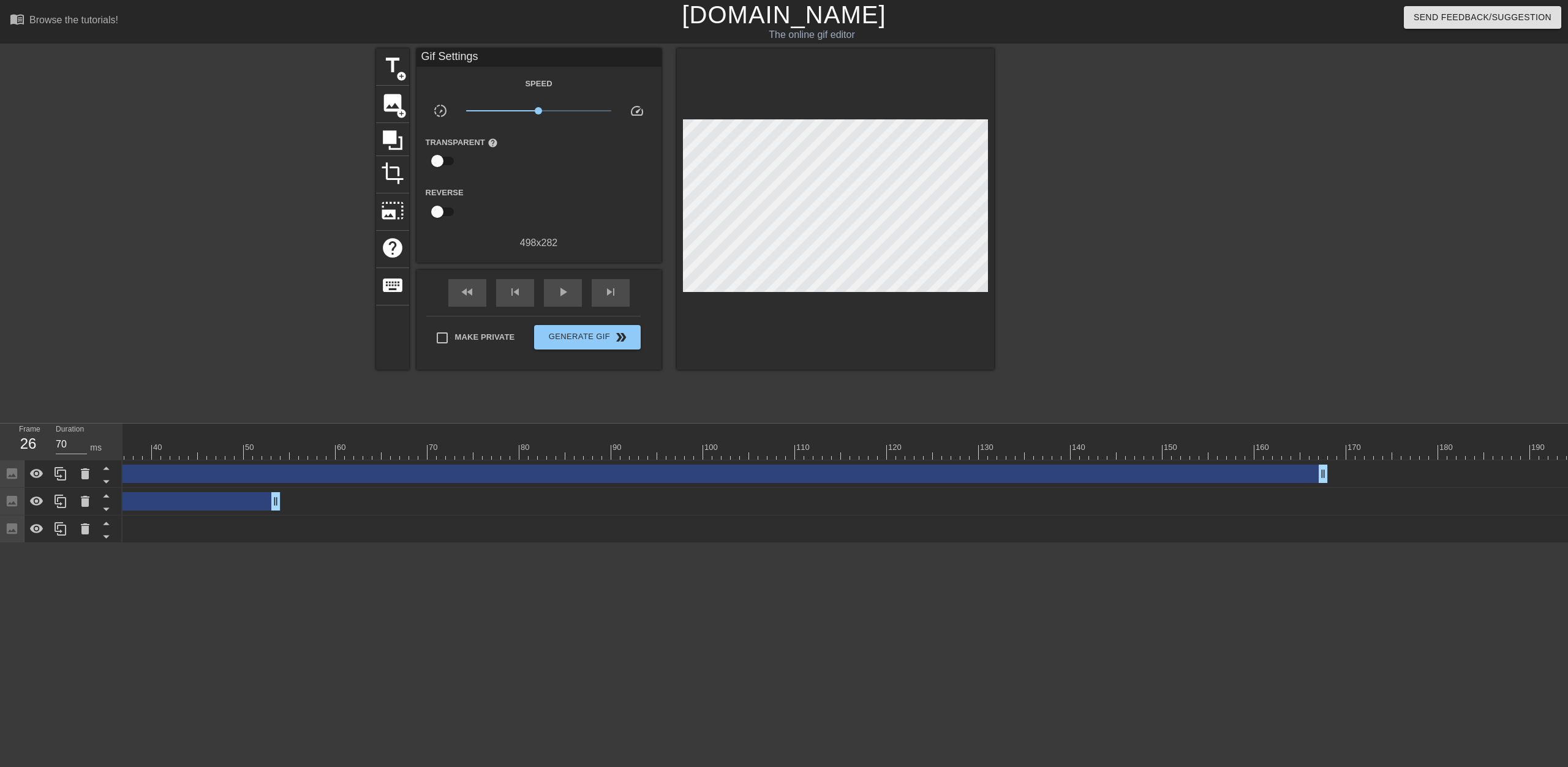
scroll to position [0, 340]
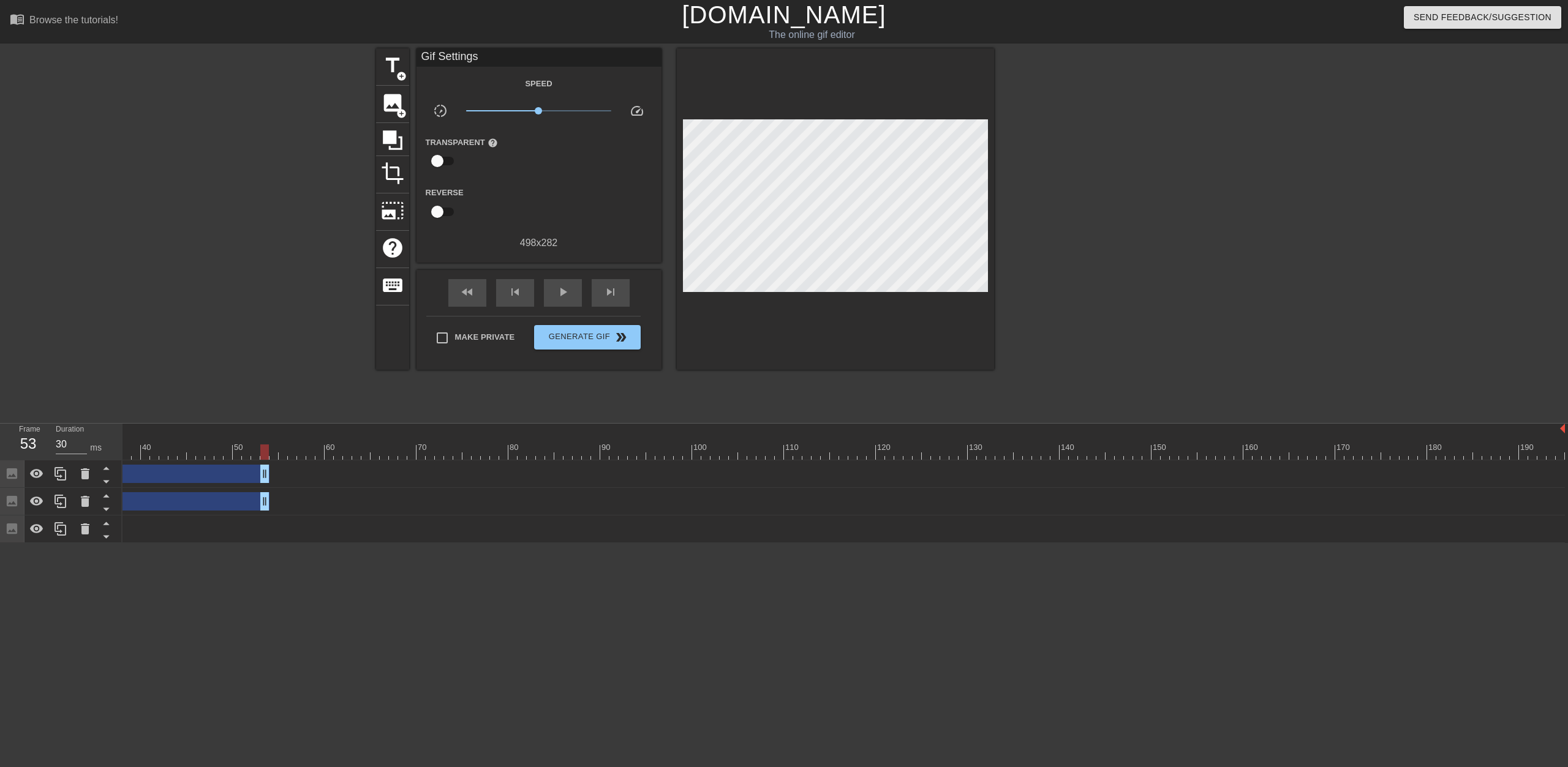
drag, startPoint x: 1310, startPoint y: 475, endPoint x: 394, endPoint y: 499, distance: 916.3
click at [262, 480] on div "Image drag_handle drag_handle" at bounding box center [140, 474] width 257 height 18
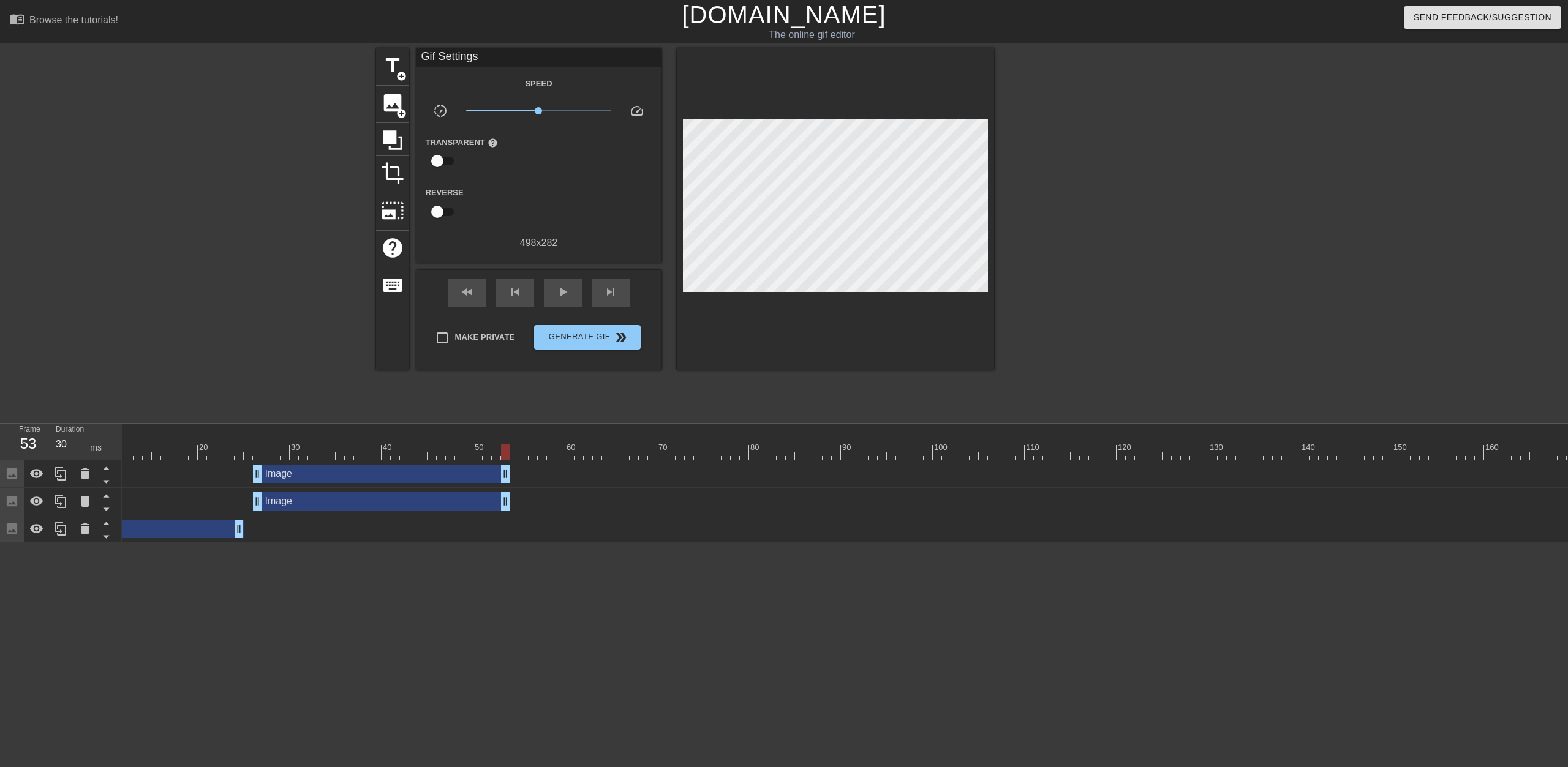
scroll to position [0, 0]
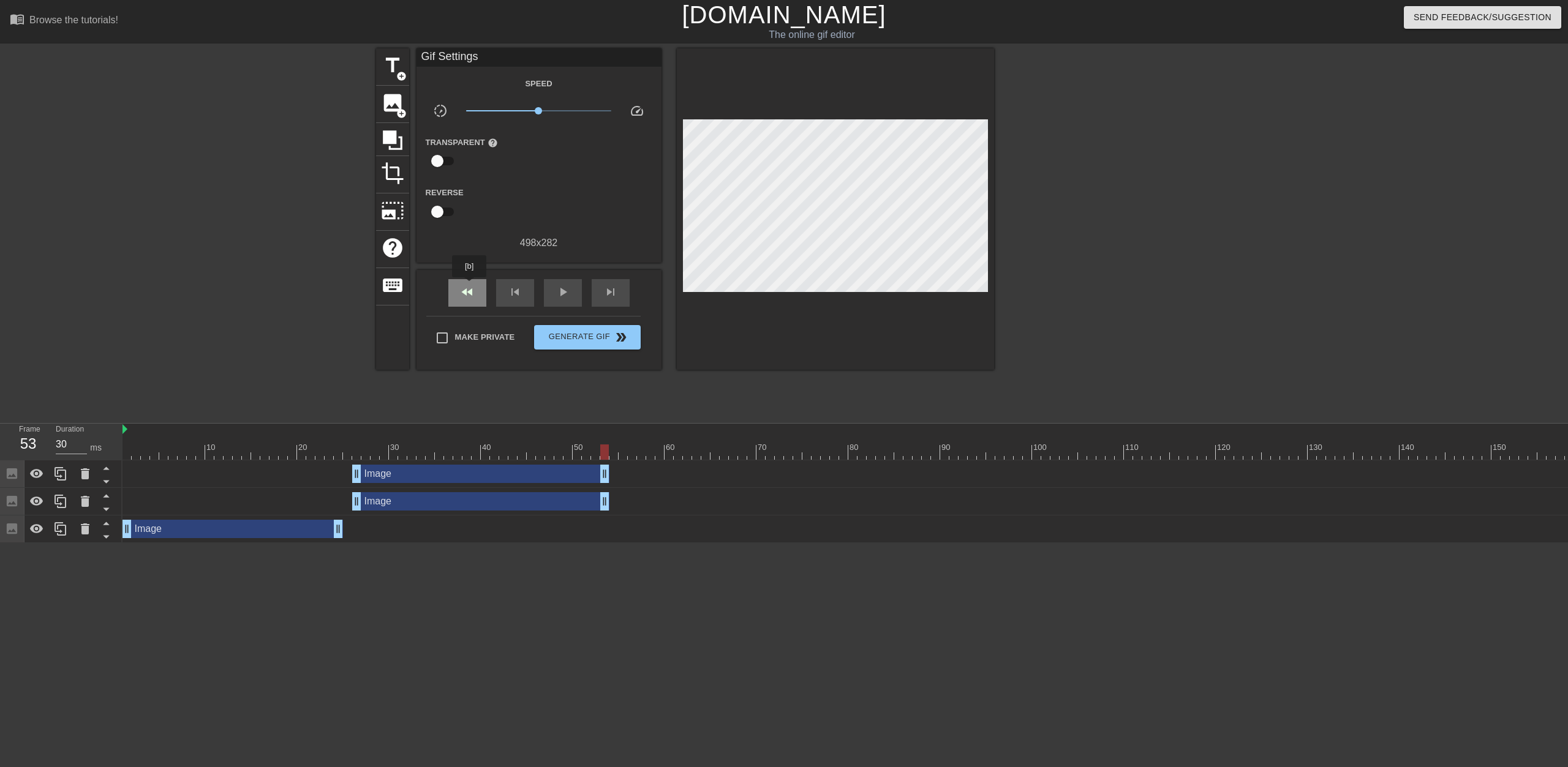
click at [470, 286] on span "fast_rewind" at bounding box center [467, 292] width 15 height 15
click at [558, 297] on span "play_arrow" at bounding box center [563, 292] width 15 height 15
click at [558, 297] on span "pause" at bounding box center [563, 292] width 15 height 15
drag, startPoint x: 730, startPoint y: 454, endPoint x: 525, endPoint y: 450, distance: 205.0
click at [525, 450] on div at bounding box center [521, 452] width 8 height 15
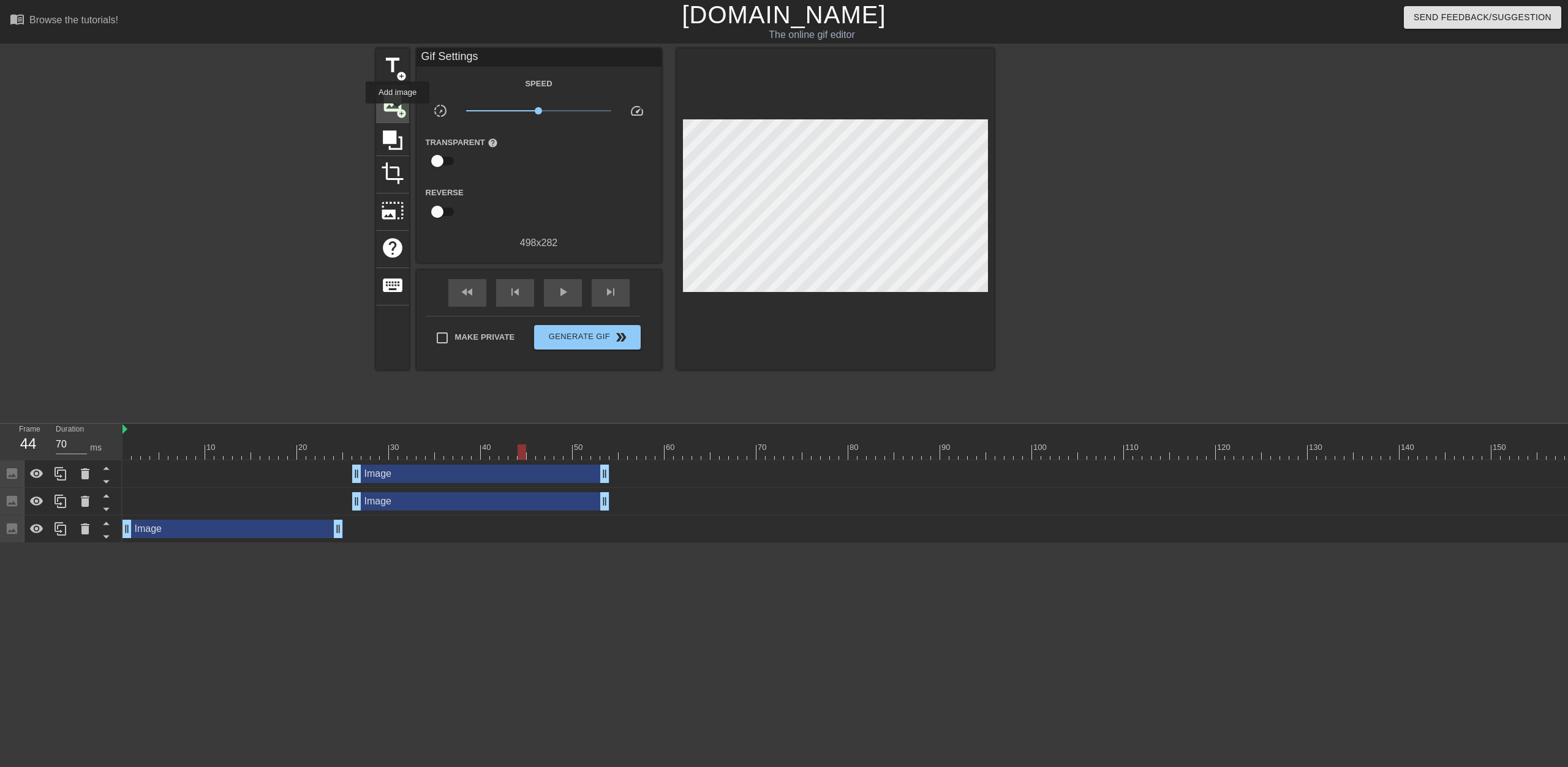
click at [397, 112] on span "add_circle" at bounding box center [401, 113] width 10 height 10
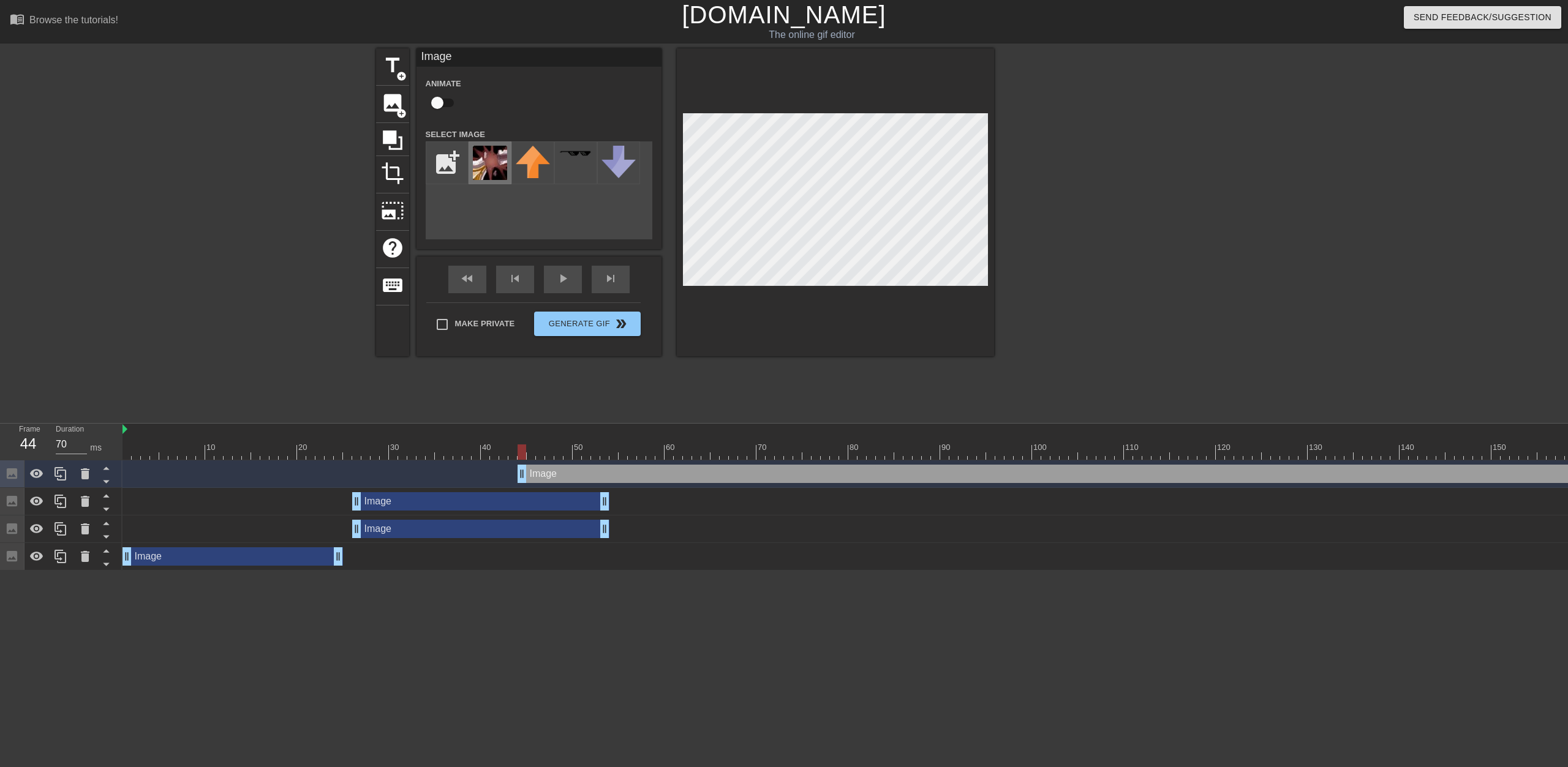
click at [503, 164] on img at bounding box center [490, 163] width 34 height 34
click at [558, 277] on div "fast_rewind skip_previous play_arrow skip_next" at bounding box center [539, 279] width 200 height 46
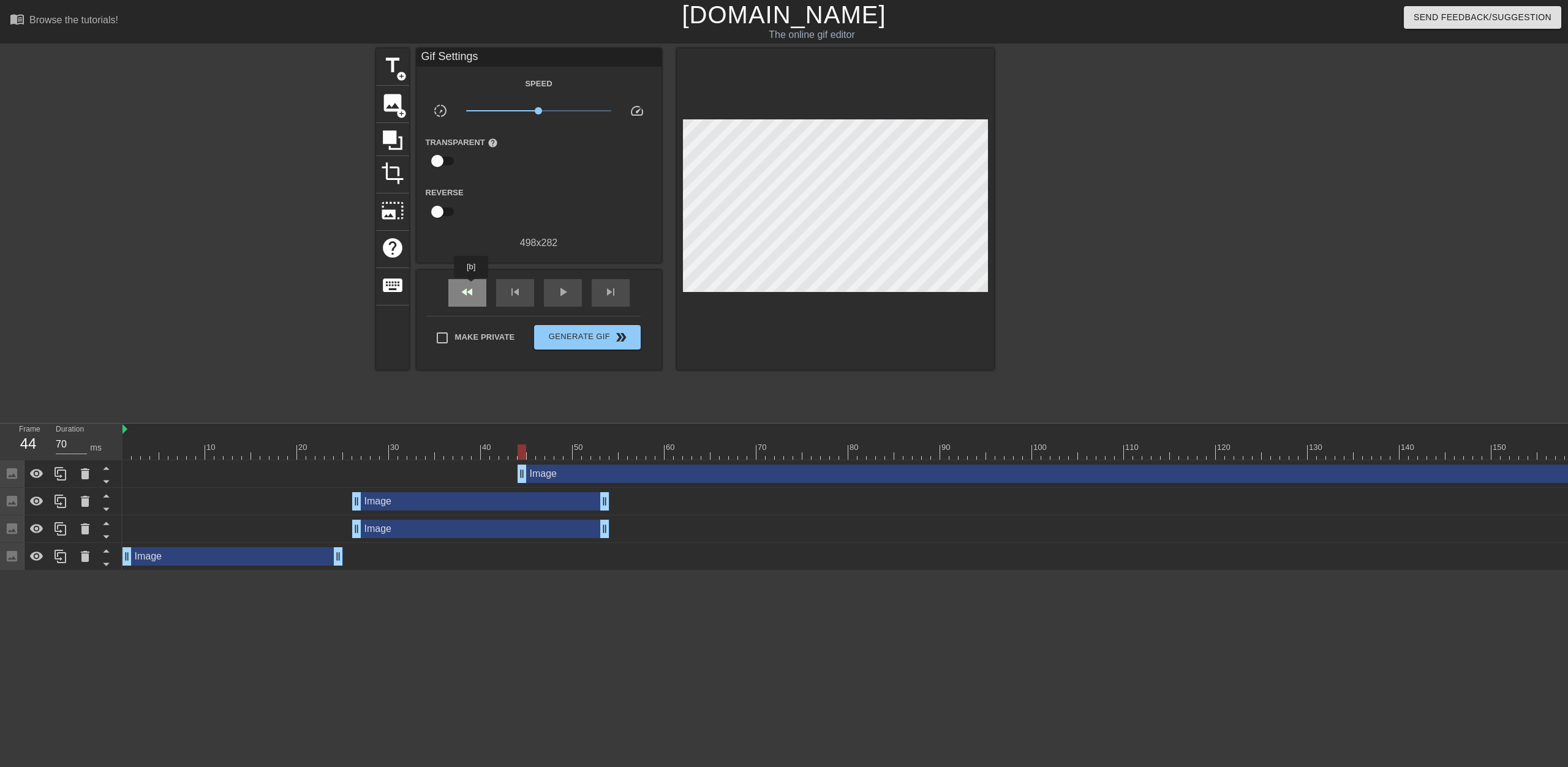
click at [471, 289] on span "fast_rewind" at bounding box center [467, 292] width 15 height 15
click at [571, 296] on div "play_arrow" at bounding box center [563, 293] width 38 height 27
click at [570, 296] on div "pause" at bounding box center [563, 293] width 38 height 27
drag, startPoint x: 767, startPoint y: 452, endPoint x: 607, endPoint y: 438, distance: 160.6
click at [607, 438] on div "10 20 30 40 50 60 70 80 90 100 110 120 130 140 150 160" at bounding box center [1014, 442] width 1783 height 36
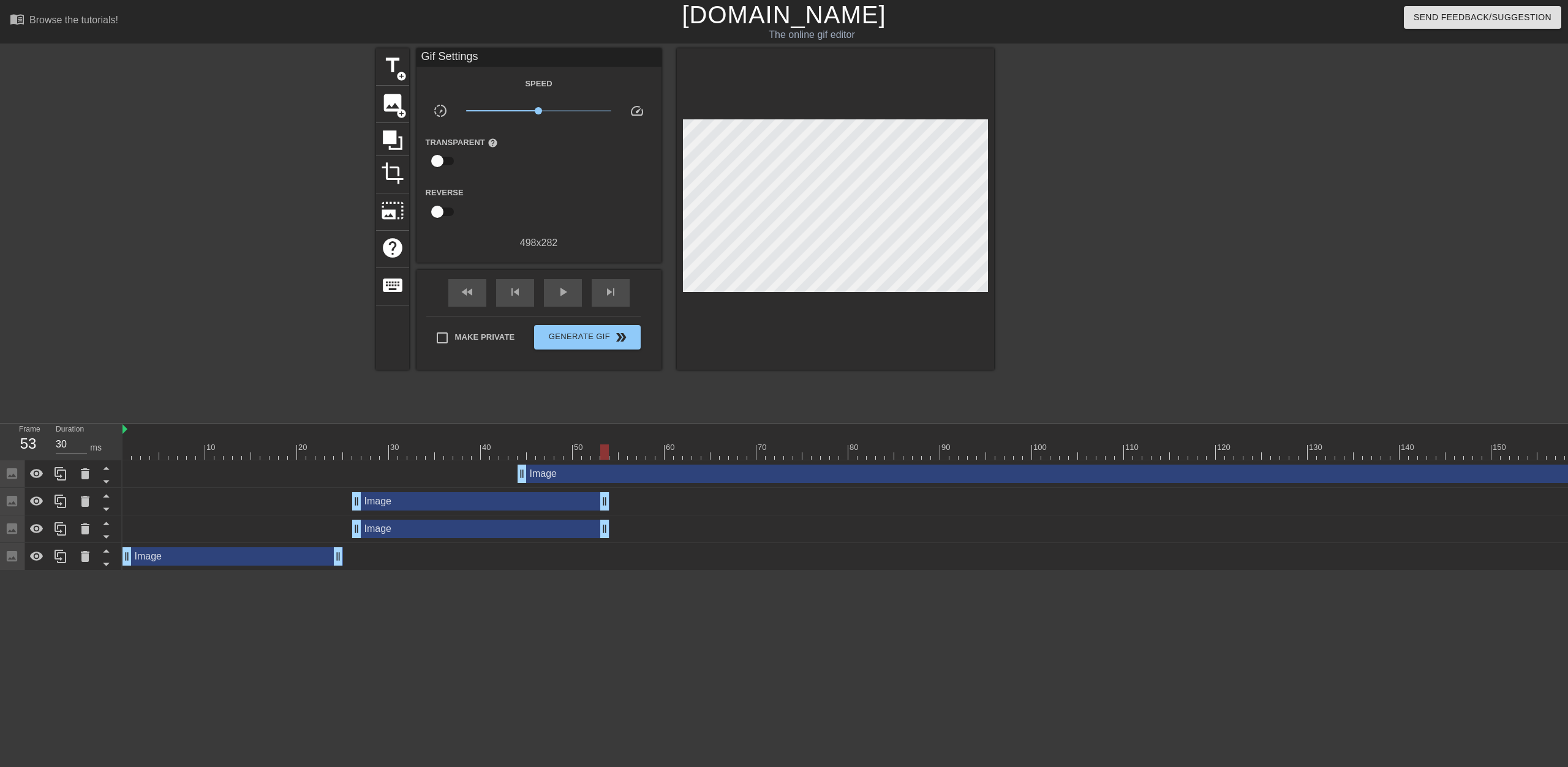
click at [782, 476] on div "Image drag_handle drag_handle" at bounding box center [1211, 474] width 1387 height 18
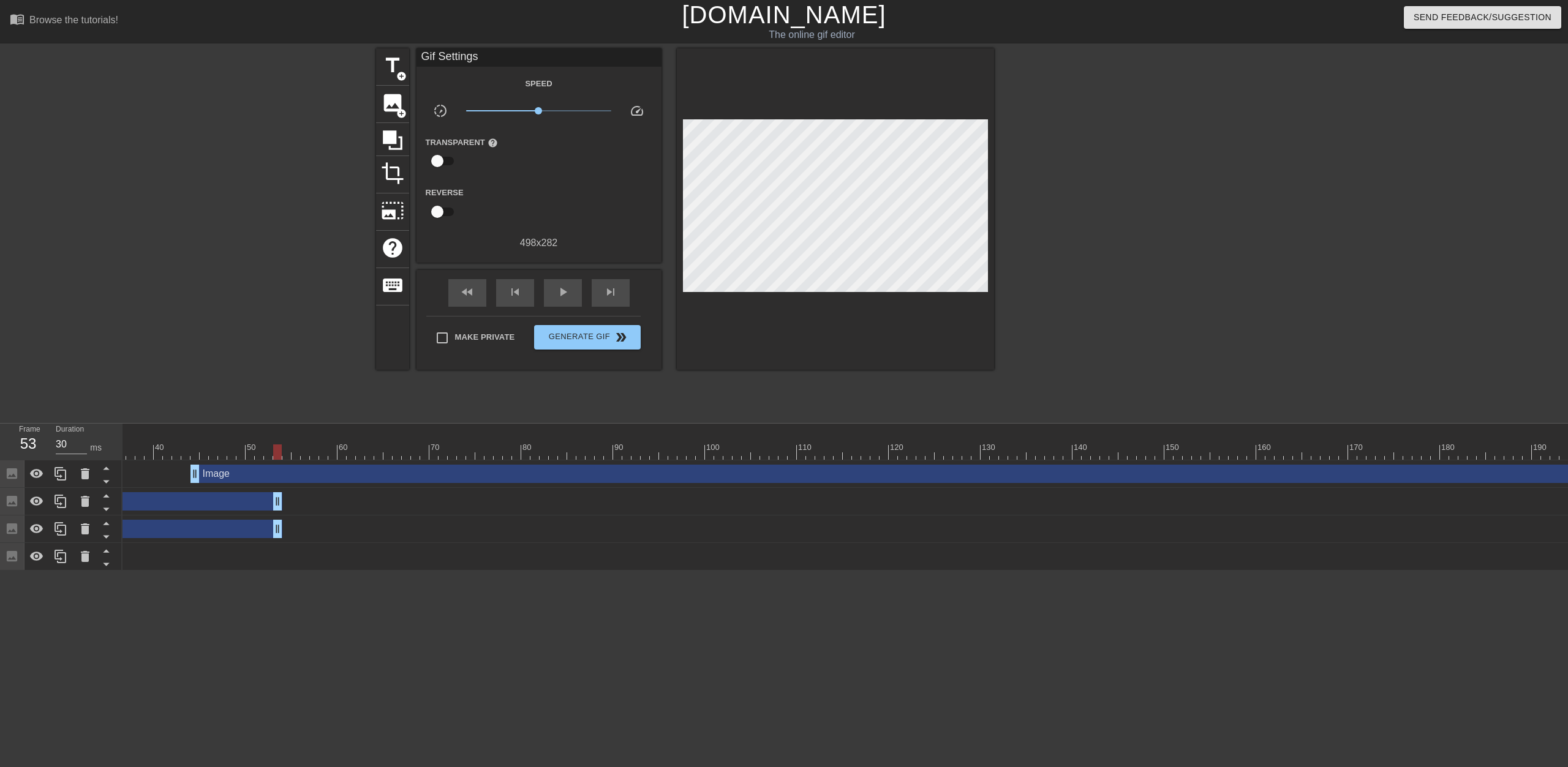
scroll to position [0, 340]
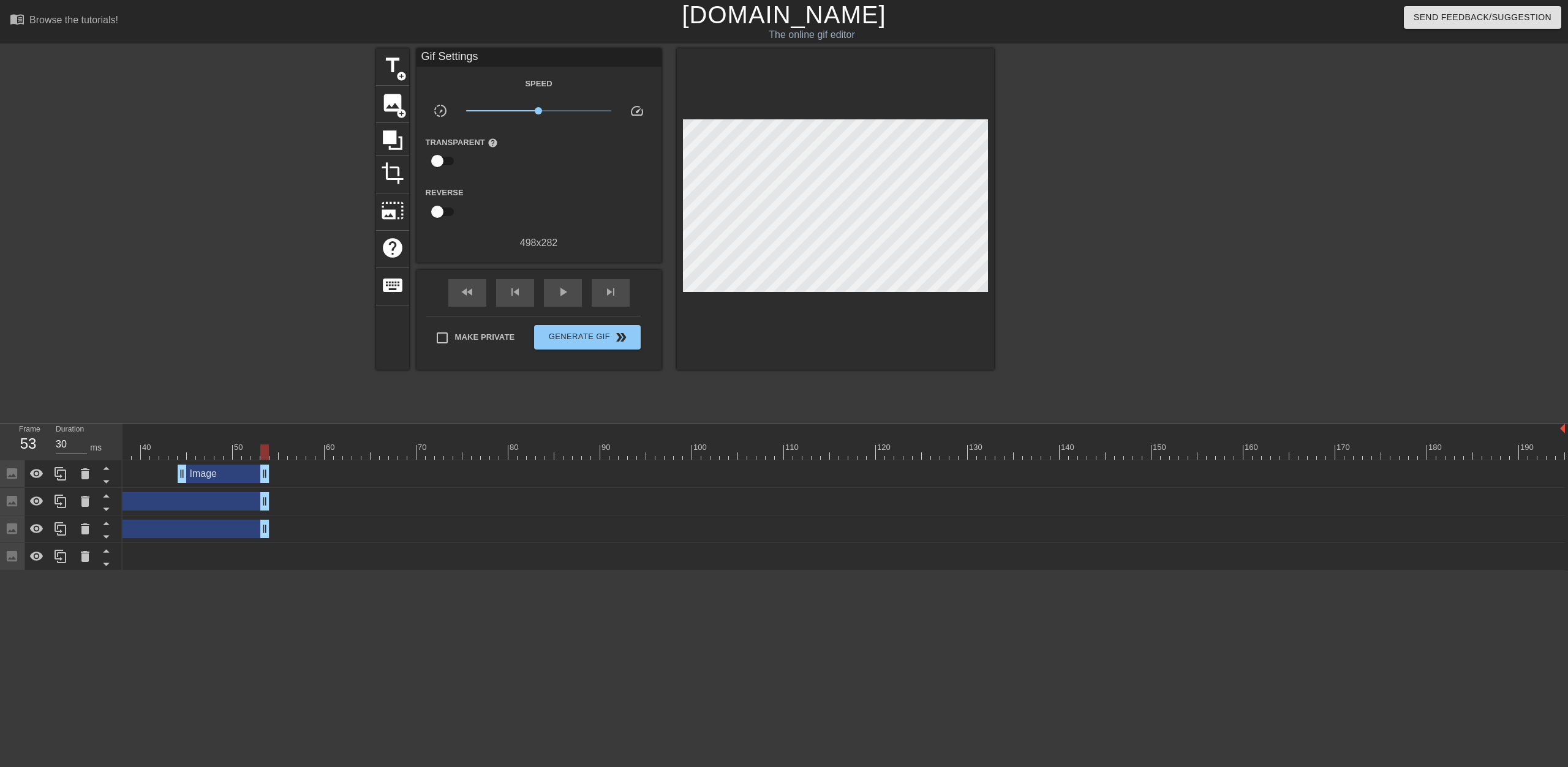
drag, startPoint x: 1560, startPoint y: 476, endPoint x: 267, endPoint y: 459, distance: 1293.1
click at [267, 459] on div "10 20 30 40 50 60 70 80 90 100 110 120 130 140 150 160" at bounding box center [845, 497] width 1446 height 147
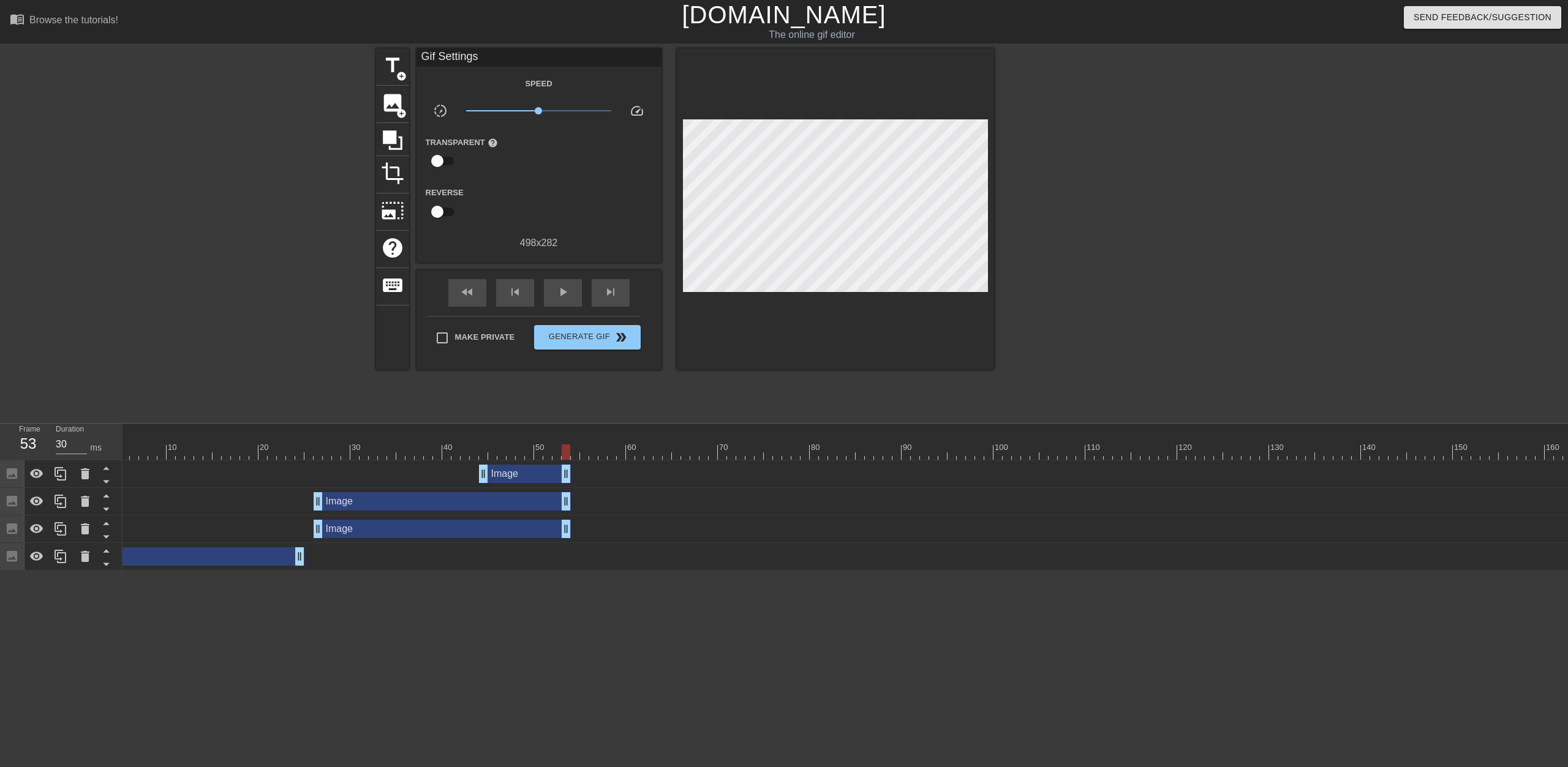
scroll to position [0, 38]
click at [503, 571] on html "menu_book Browse the tutorials! [DOMAIN_NAME] The online gif editor Send Feedba…" at bounding box center [784, 285] width 1568 height 571
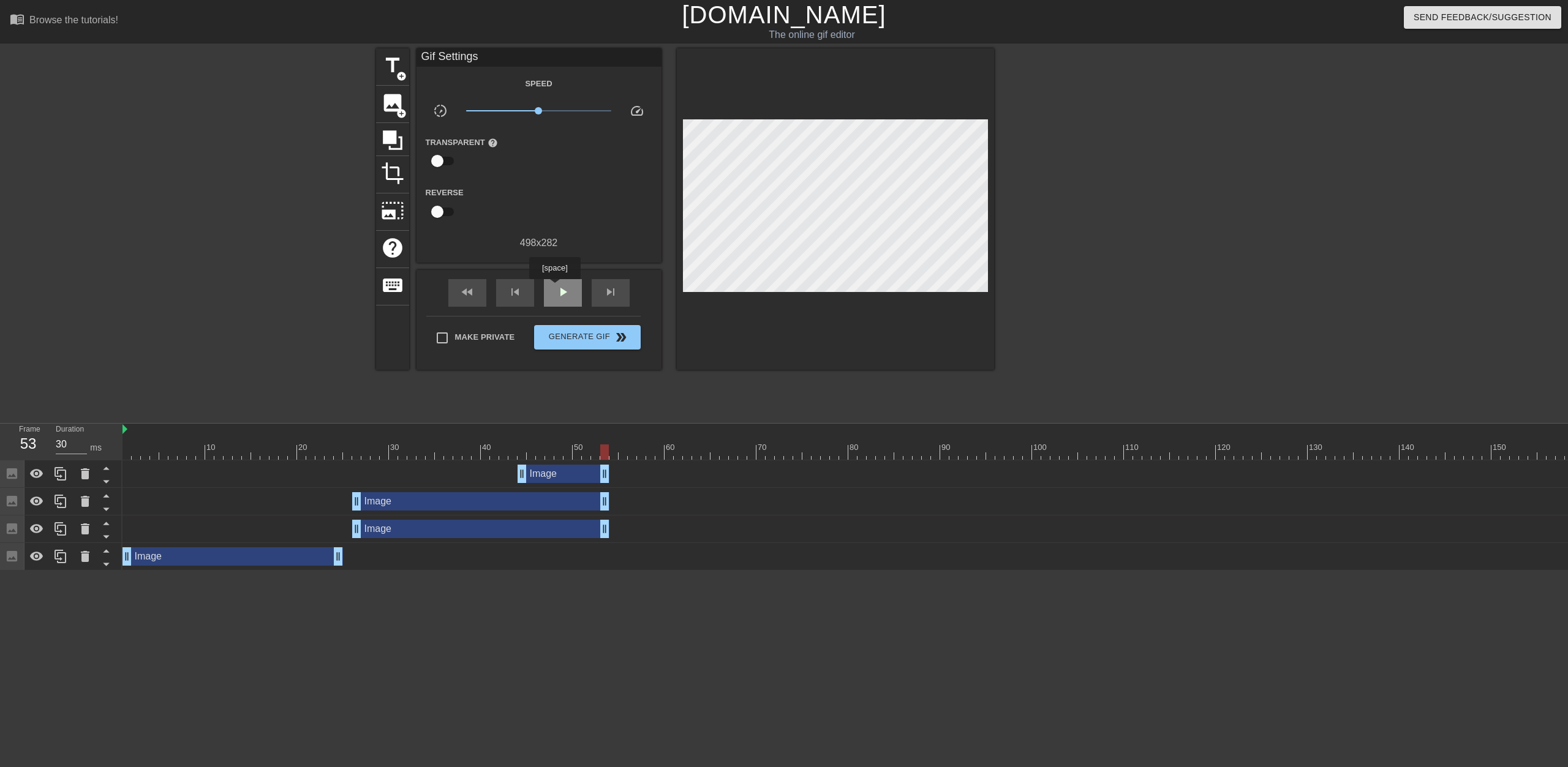
click at [554, 288] on div "play_arrow" at bounding box center [563, 293] width 38 height 27
click at [554, 288] on div "pause" at bounding box center [563, 293] width 38 height 27
drag, startPoint x: 882, startPoint y: 455, endPoint x: 355, endPoint y: 455, distance: 527.0
click at [355, 455] on div at bounding box center [356, 452] width 8 height 15
click at [397, 144] on icon at bounding box center [392, 140] width 23 height 23
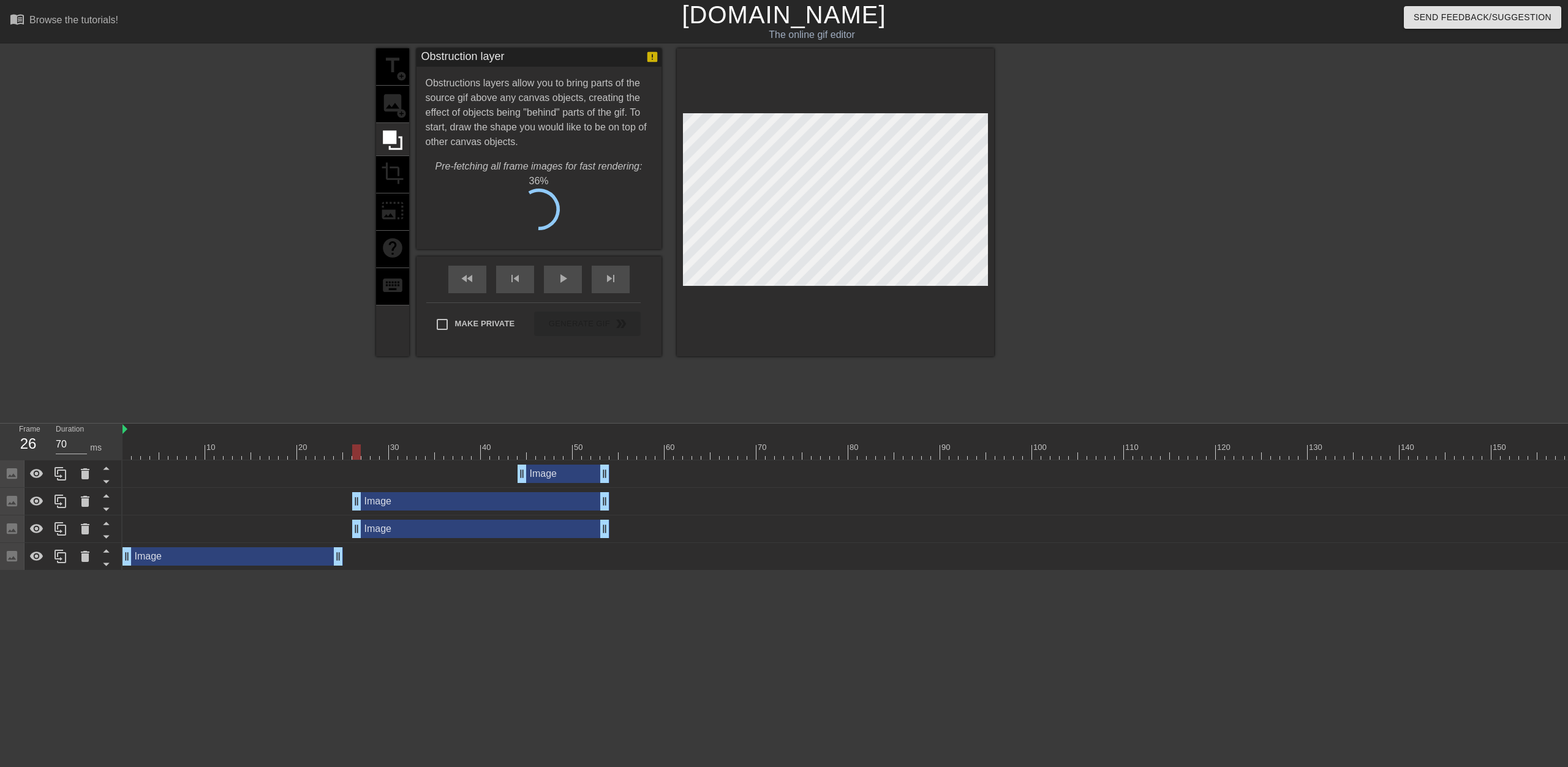
click at [396, 115] on div "title add_circle image add_circle crop photo_size_select_large help keyboard" at bounding box center [393, 202] width 33 height 308
click at [397, 110] on div "title add_circle image add_circle crop photo_size_select_large help keyboard" at bounding box center [393, 202] width 33 height 308
click at [394, 107] on div "title add_circle image add_circle crop photo_size_select_large help keyboard" at bounding box center [393, 202] width 33 height 308
click at [394, 123] on div at bounding box center [393, 140] width 33 height 33
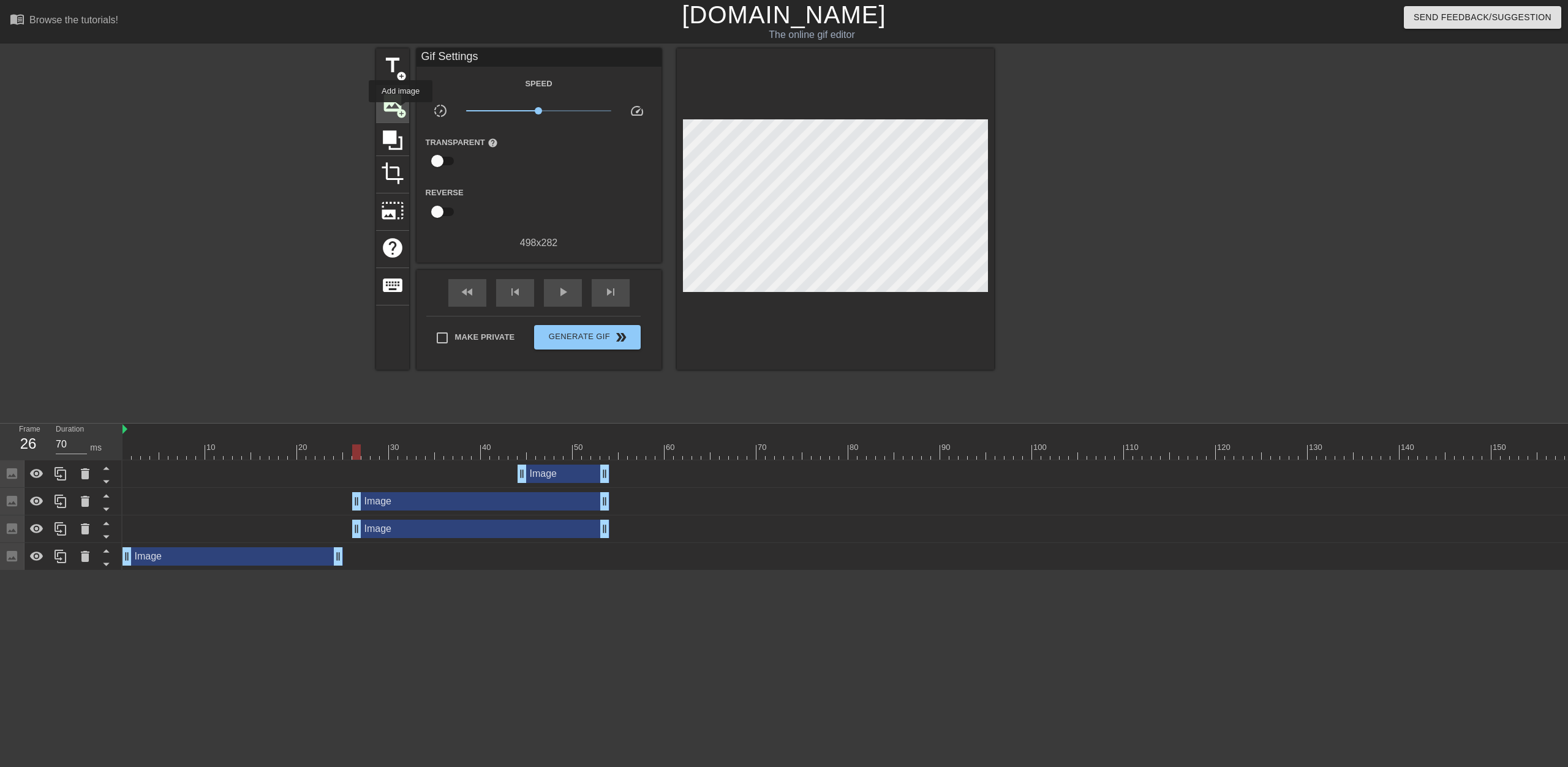
click at [401, 111] on span "add_circle" at bounding box center [401, 113] width 10 height 10
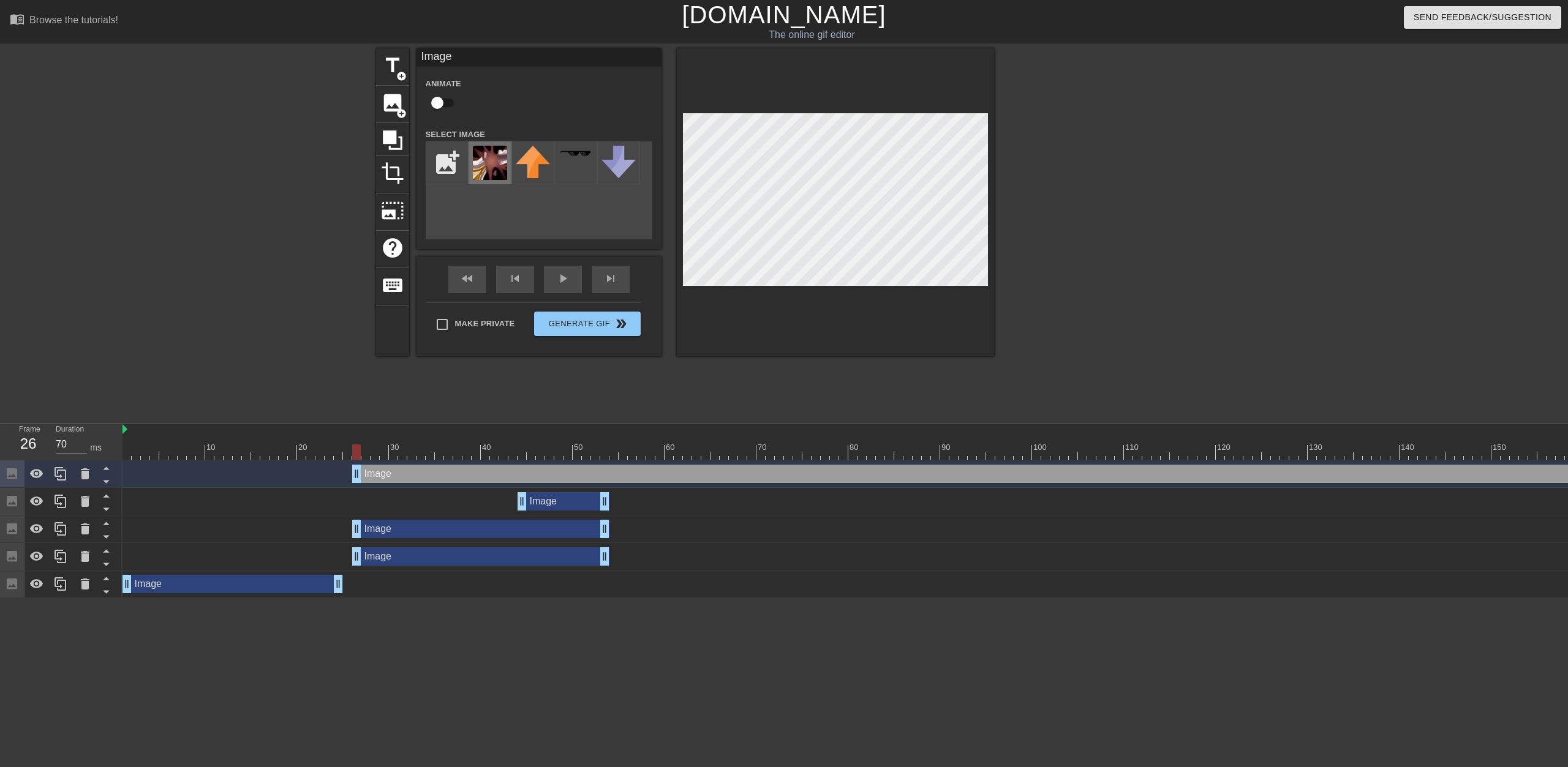
click at [494, 154] on img at bounding box center [490, 163] width 34 height 34
click at [401, 114] on span "add_circle" at bounding box center [401, 113] width 10 height 10
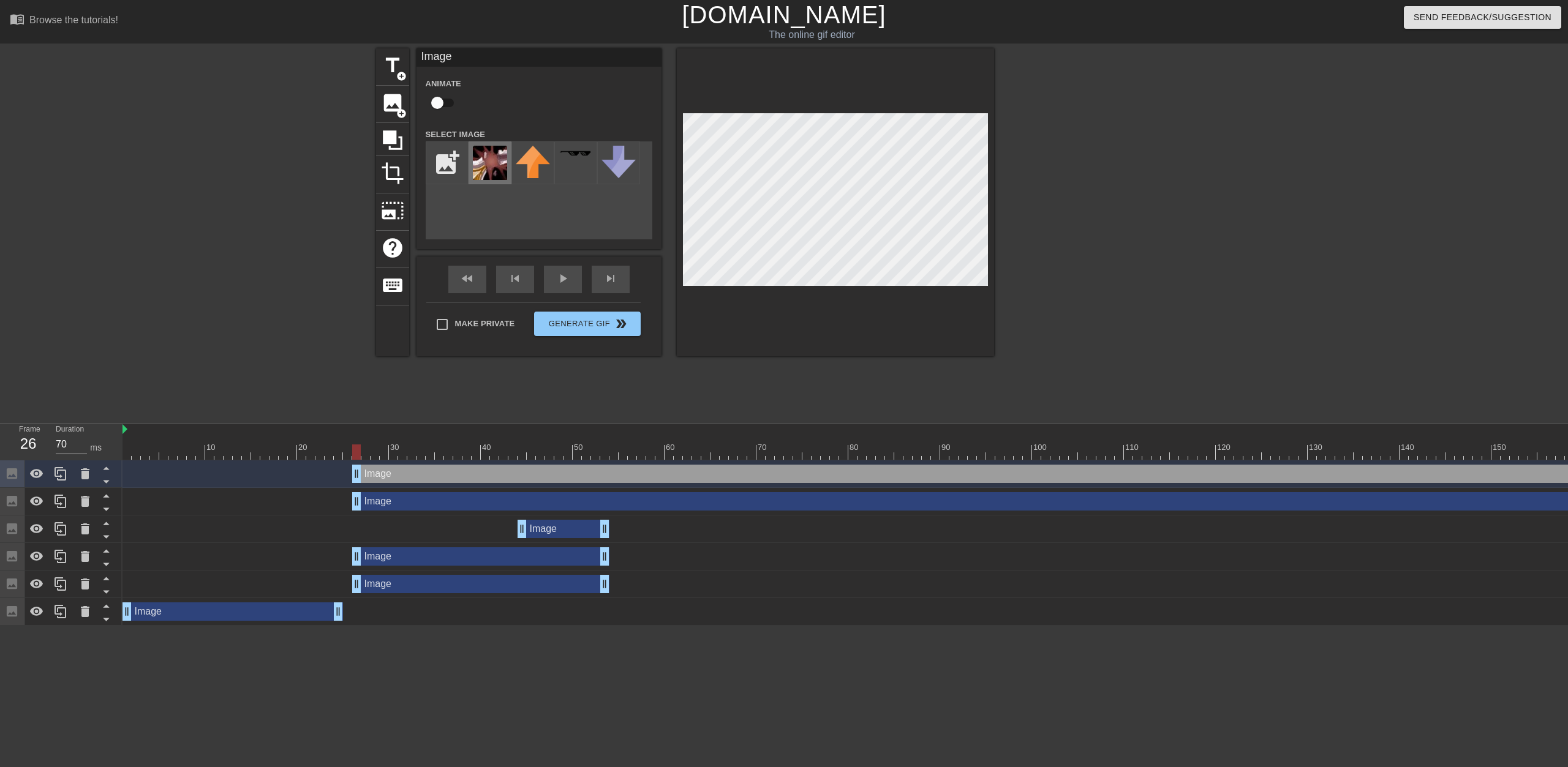
click at [492, 172] on img at bounding box center [490, 163] width 34 height 34
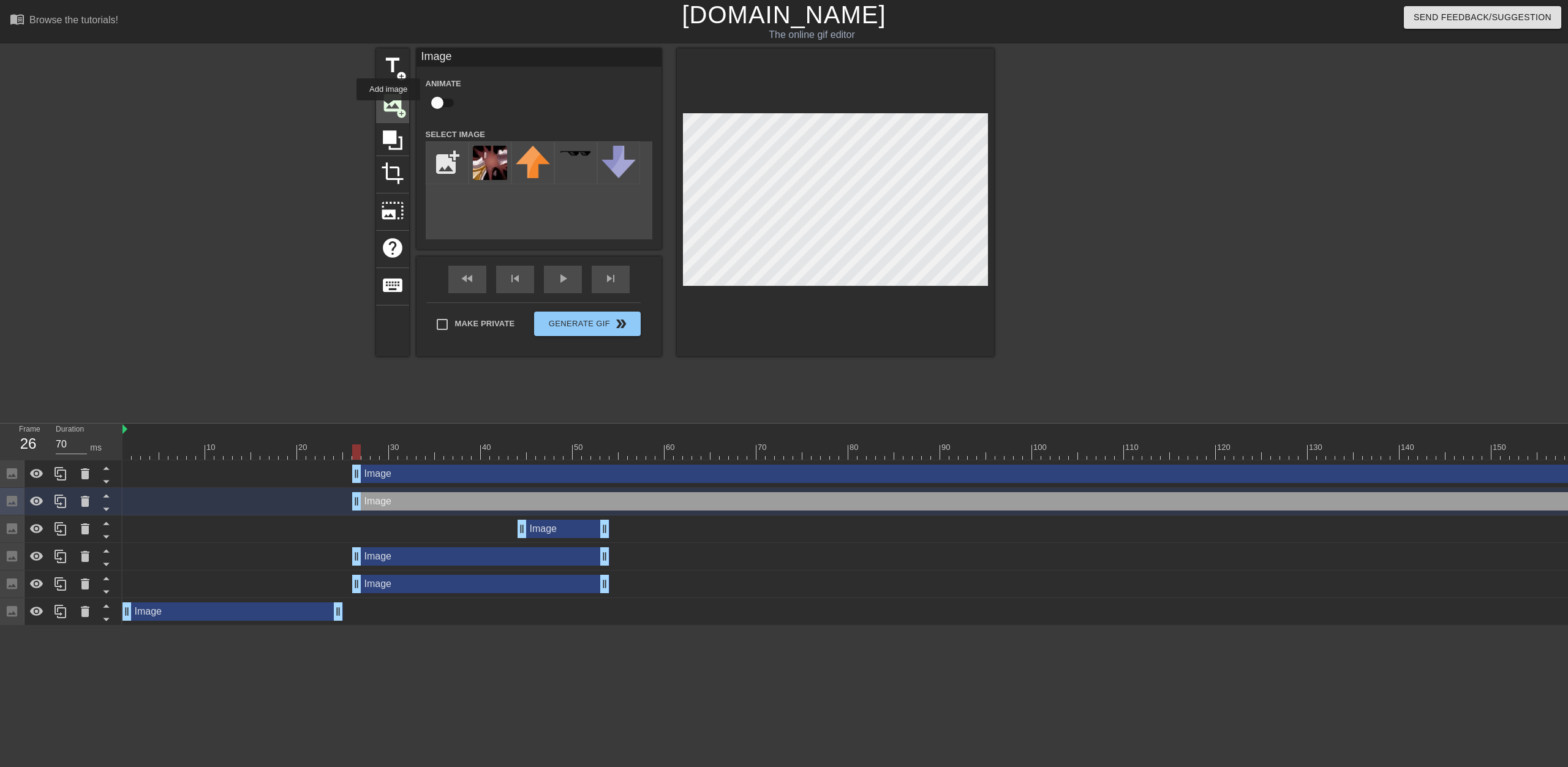
click at [388, 109] on span "image" at bounding box center [392, 103] width 23 height 23
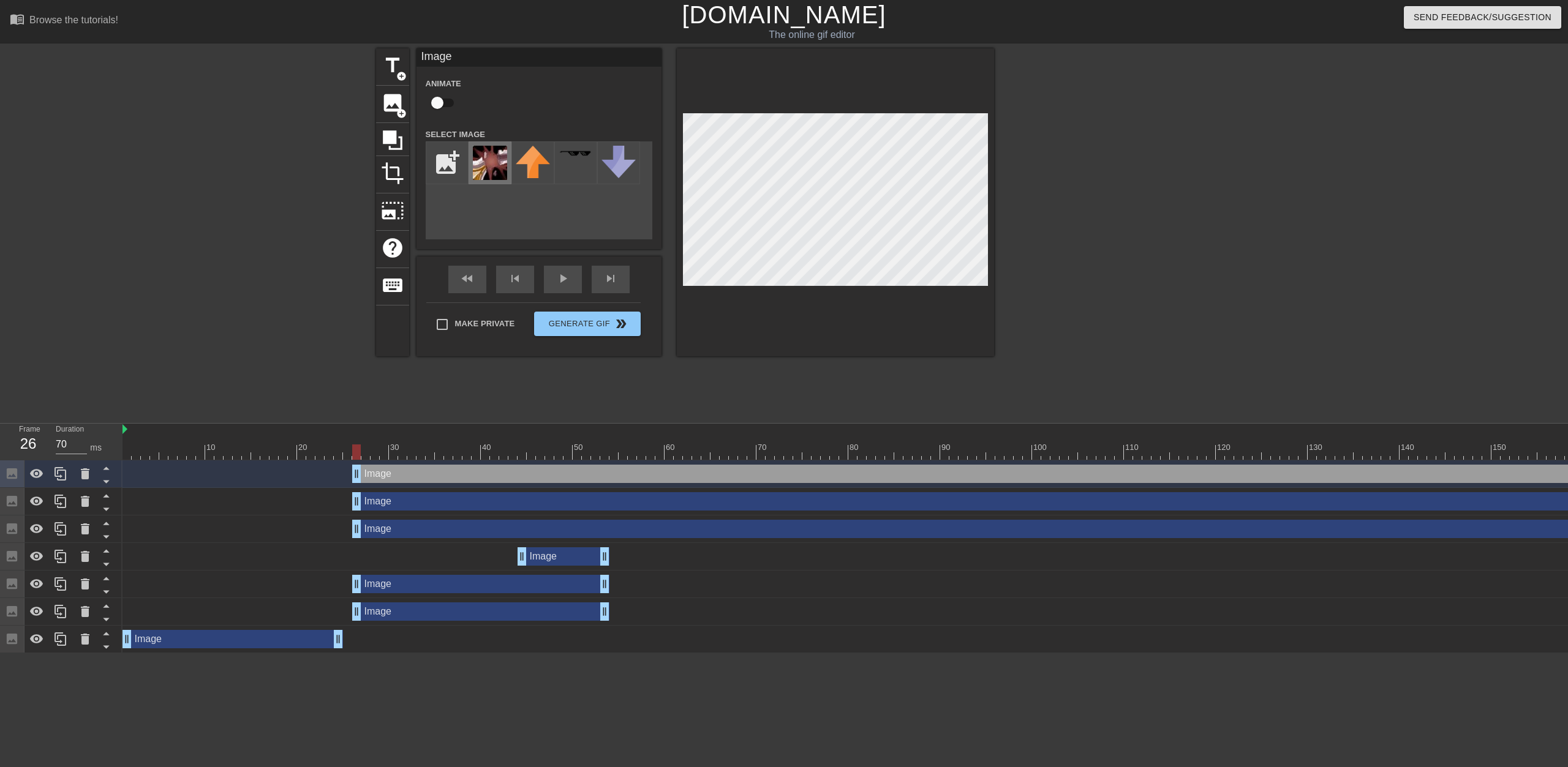
click at [487, 168] on img at bounding box center [490, 163] width 34 height 34
click at [487, 162] on img at bounding box center [490, 163] width 34 height 34
click at [392, 105] on span "image" at bounding box center [392, 103] width 23 height 23
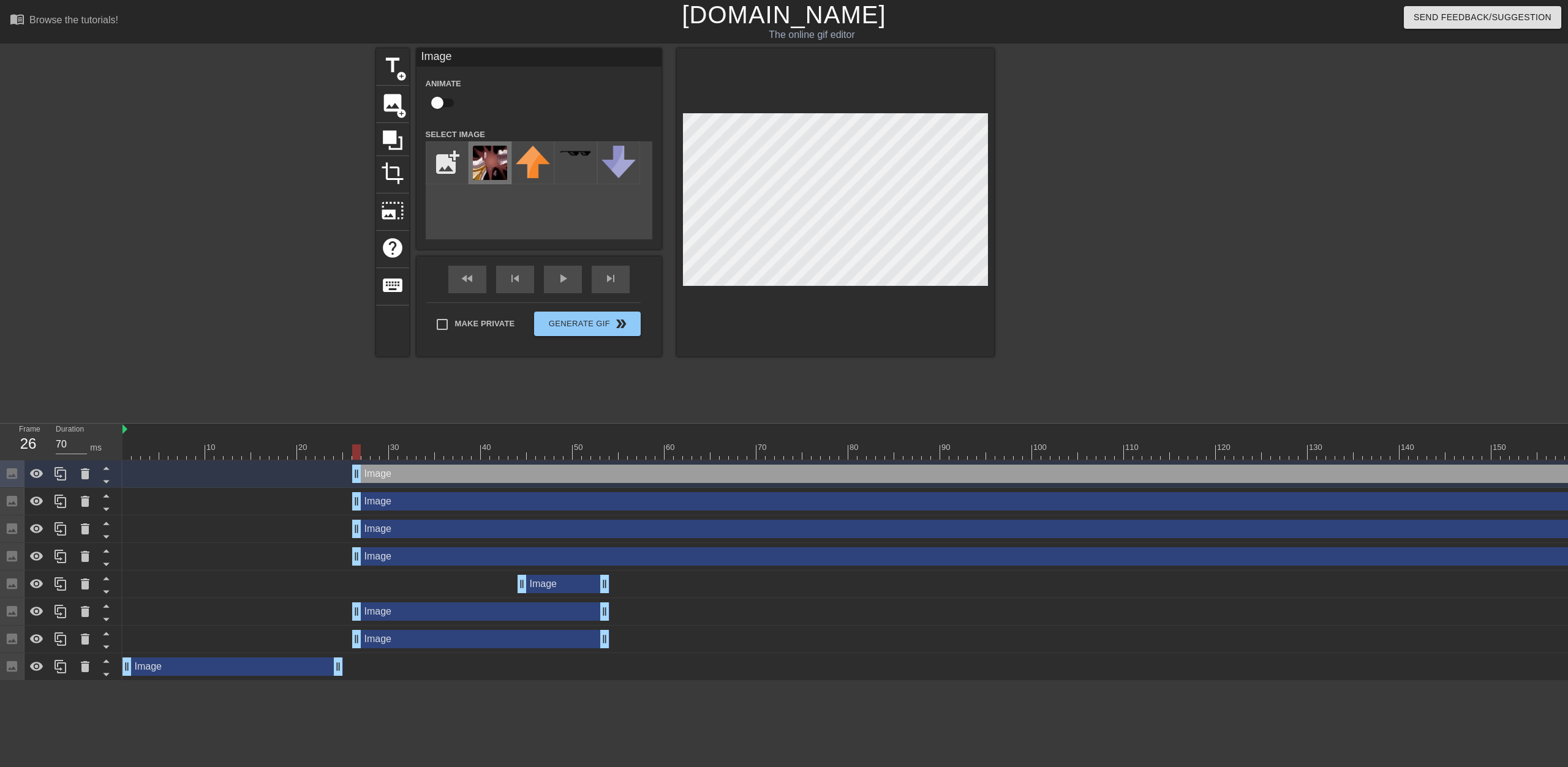
click at [498, 163] on img at bounding box center [490, 163] width 34 height 34
click at [399, 110] on span "add_circle" at bounding box center [401, 113] width 10 height 10
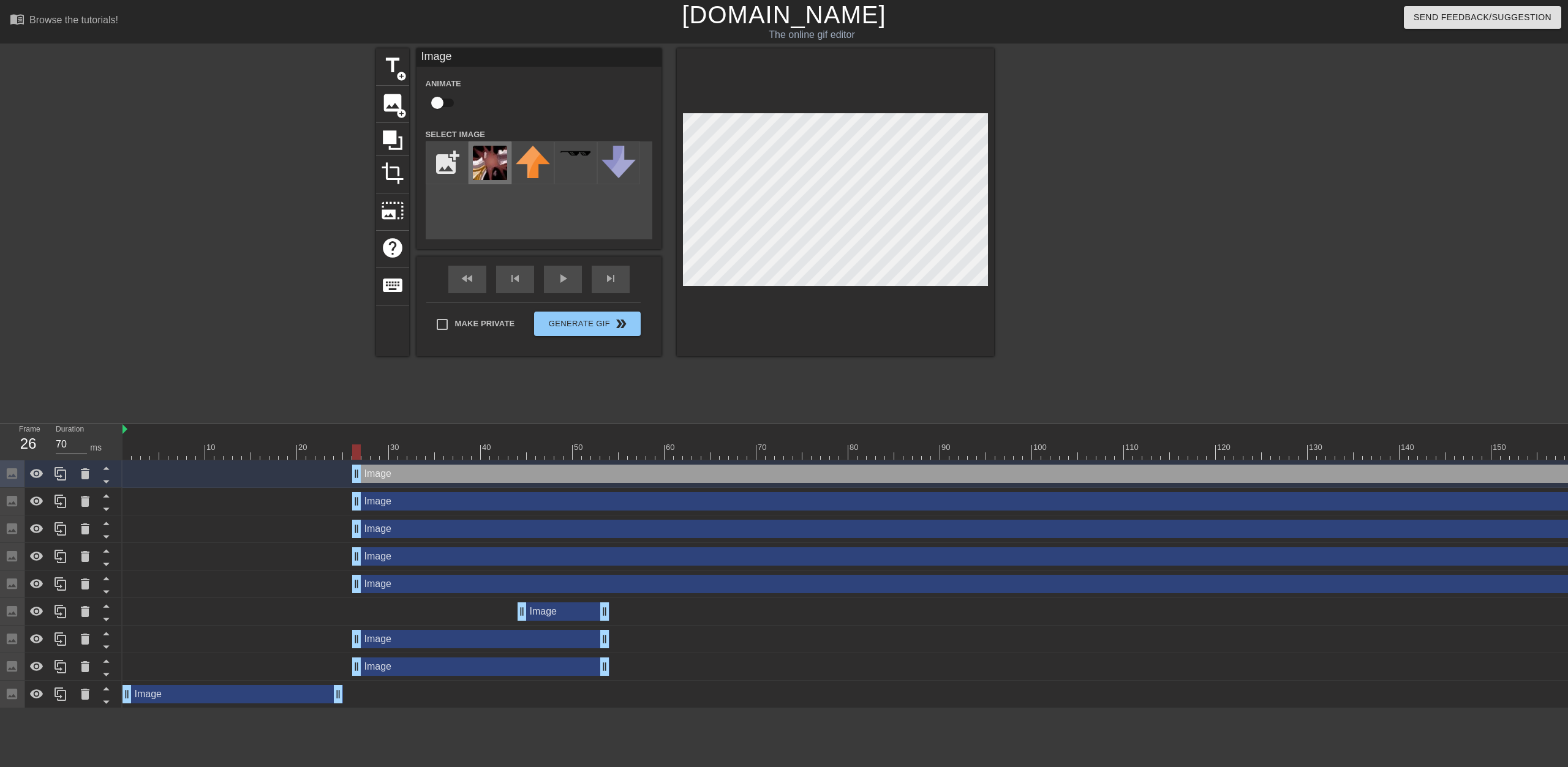
click at [488, 150] on img at bounding box center [490, 163] width 34 height 34
click at [782, 277] on div at bounding box center [1101, 232] width 184 height 367
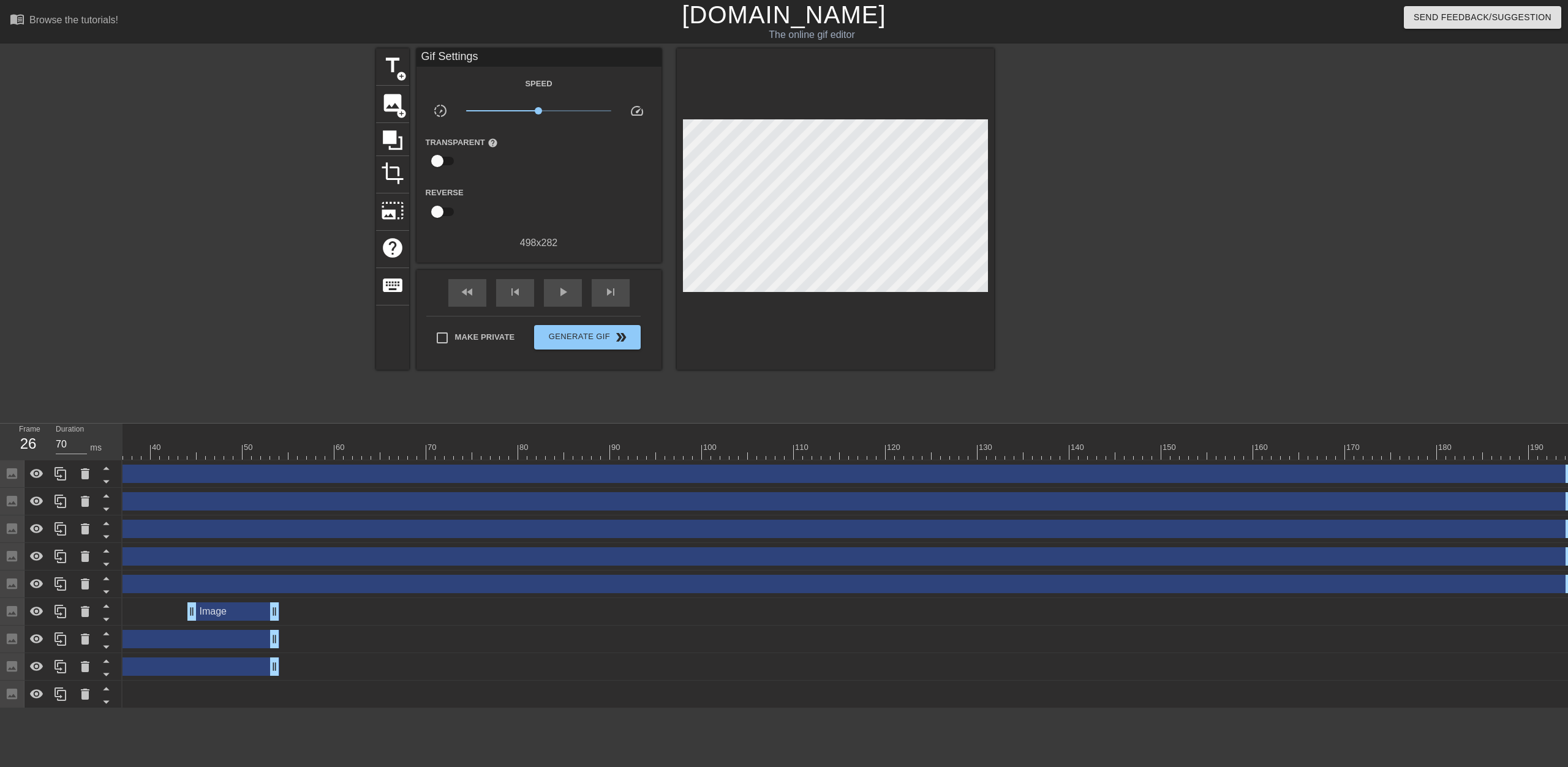
scroll to position [0, 340]
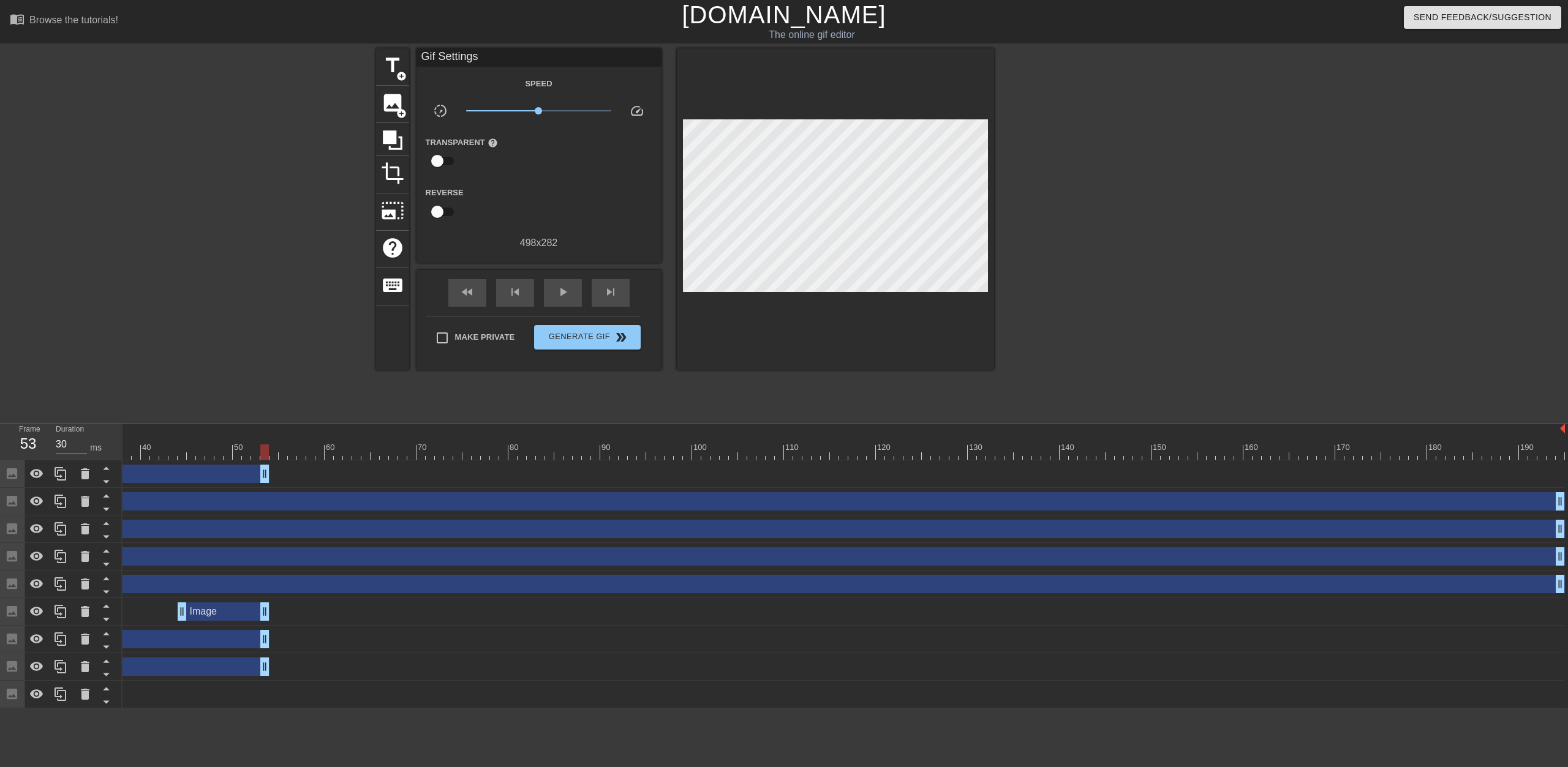
drag, startPoint x: 1562, startPoint y: 474, endPoint x: 269, endPoint y: 508, distance: 1293.4
click at [269, 508] on div "Image drag_handle drag_handle Image drag_handle drag_handle Image drag_handle d…" at bounding box center [505, 584] width 1446 height 248
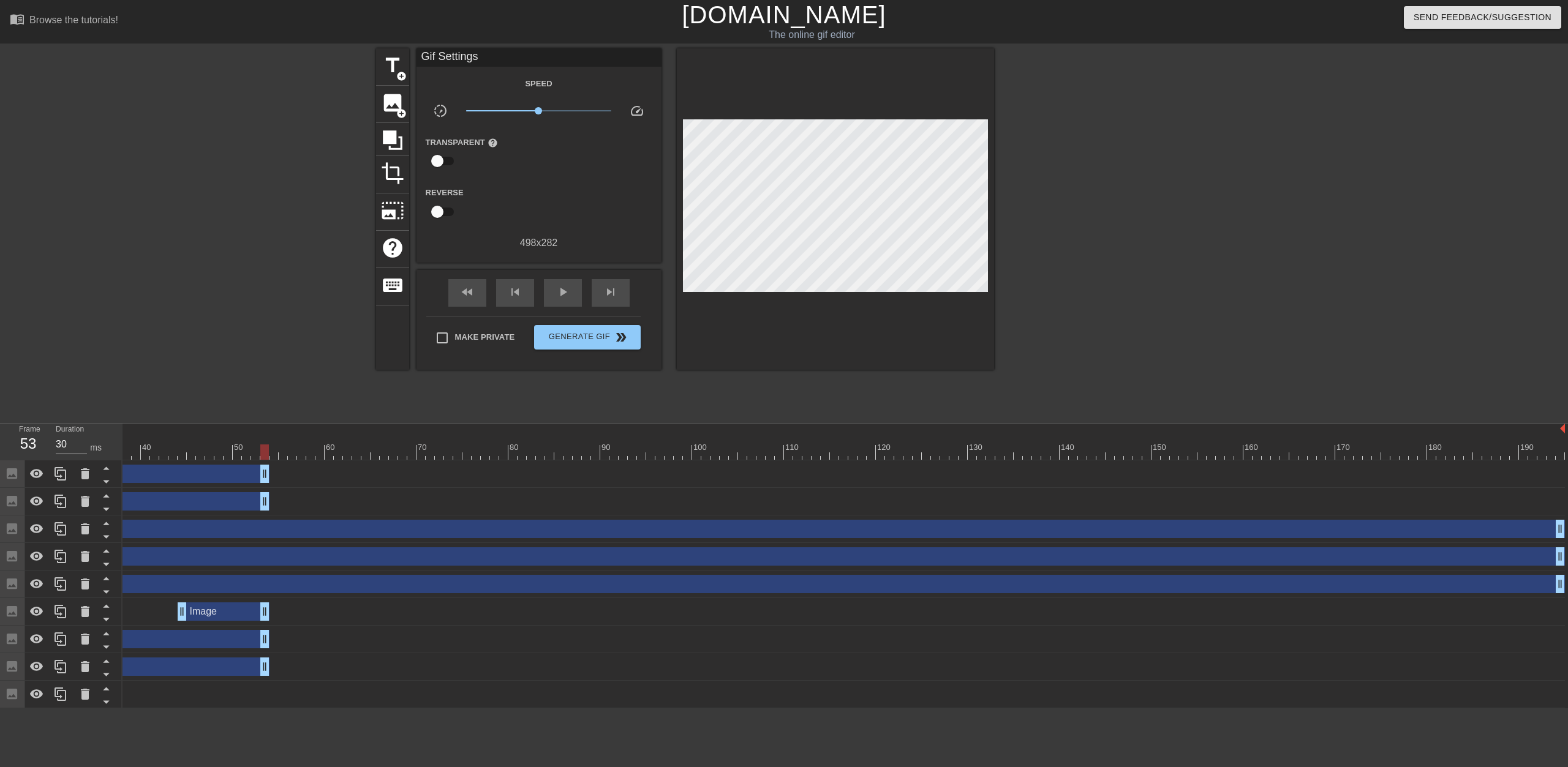
drag, startPoint x: 1562, startPoint y: 503, endPoint x: 270, endPoint y: 497, distance: 1292.0
click at [270, 497] on div "Image drag_handle drag_handle" at bounding box center [674, 501] width 1783 height 18
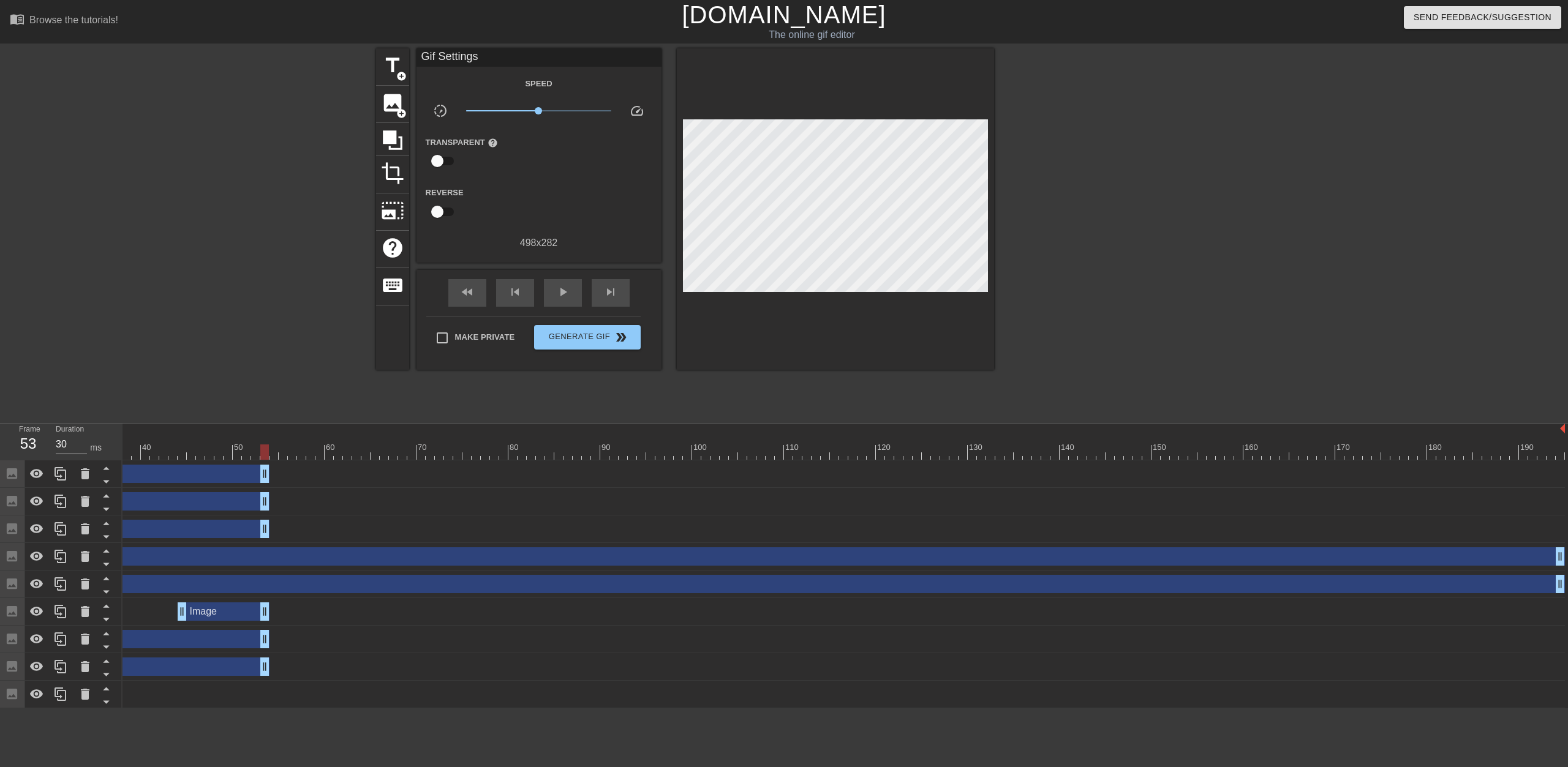
drag, startPoint x: 1558, startPoint y: 527, endPoint x: 263, endPoint y: 517, distance: 1295.0
click at [261, 517] on div "Image drag_handle drag_handle" at bounding box center [674, 529] width 1783 height 27
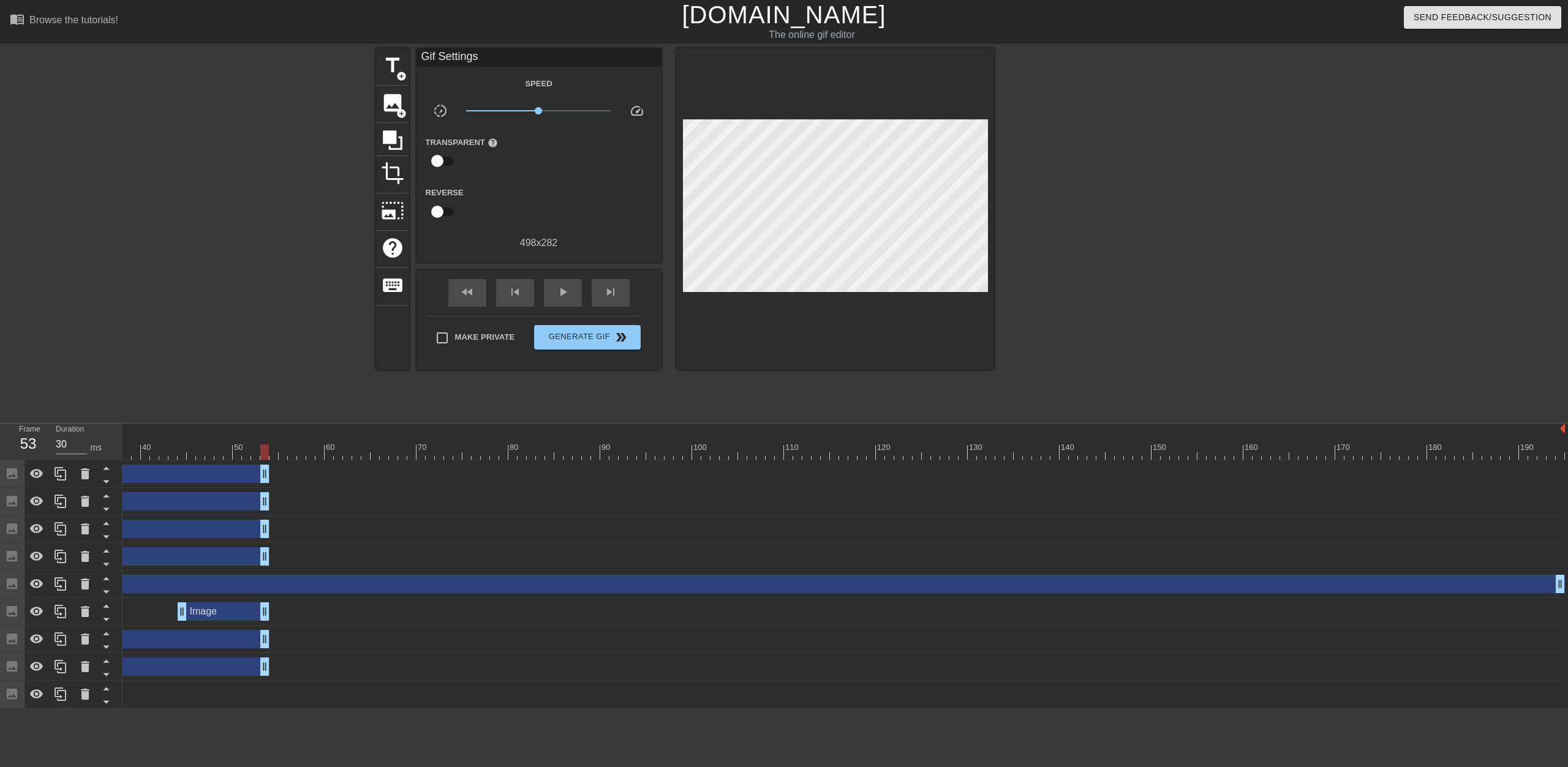
drag, startPoint x: 1558, startPoint y: 554, endPoint x: 420, endPoint y: 559, distance: 1138.0
click at [263, 550] on div "Image drag_handle drag_handle" at bounding box center [140, 557] width 257 height 18
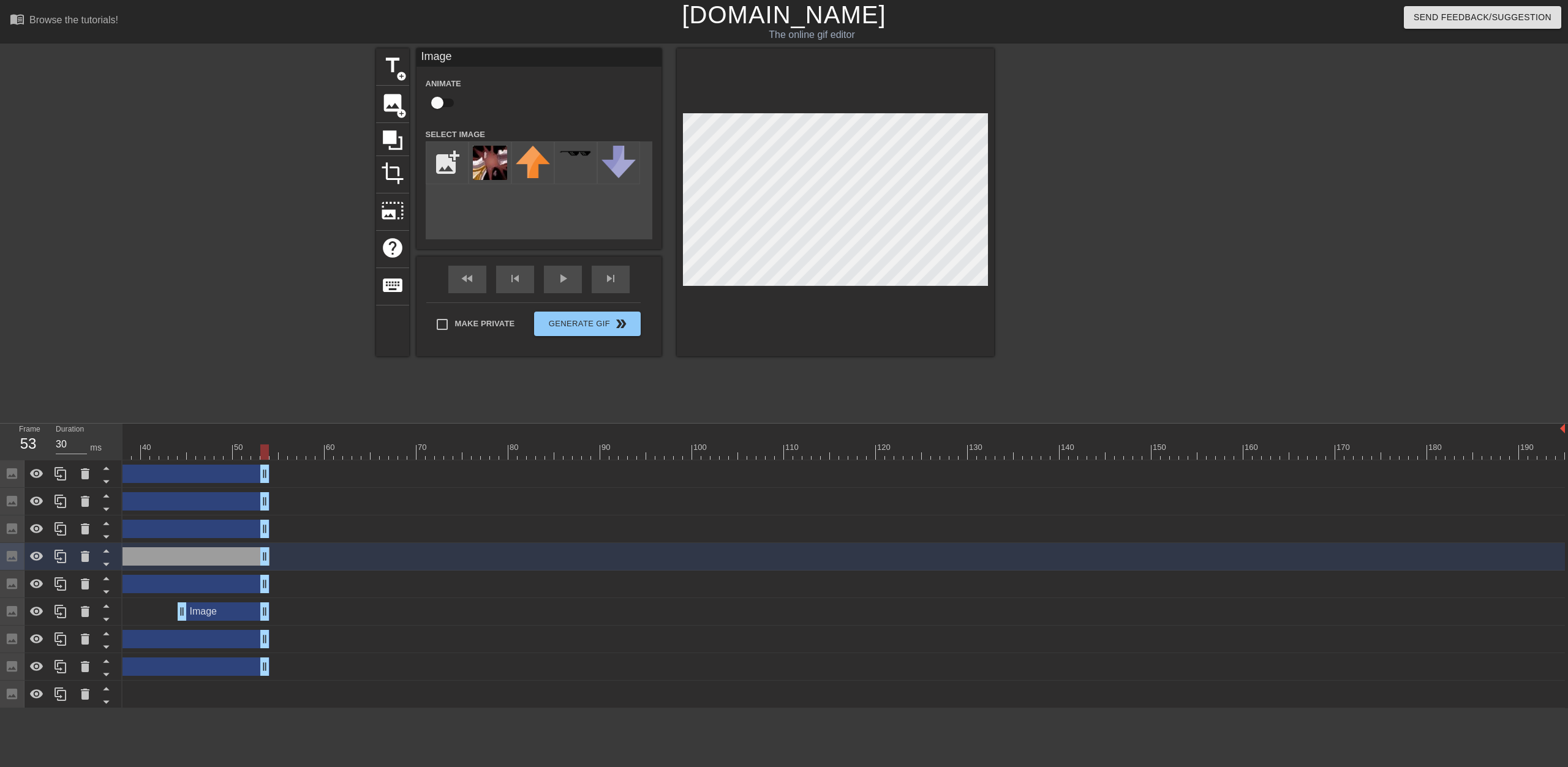
drag, startPoint x: 1560, startPoint y: 585, endPoint x: 268, endPoint y: 547, distance: 1292.6
click at [268, 547] on div "Image drag_handle drag_handle Image drag_handle drag_handle Image drag_handle d…" at bounding box center [505, 584] width 1446 height 248
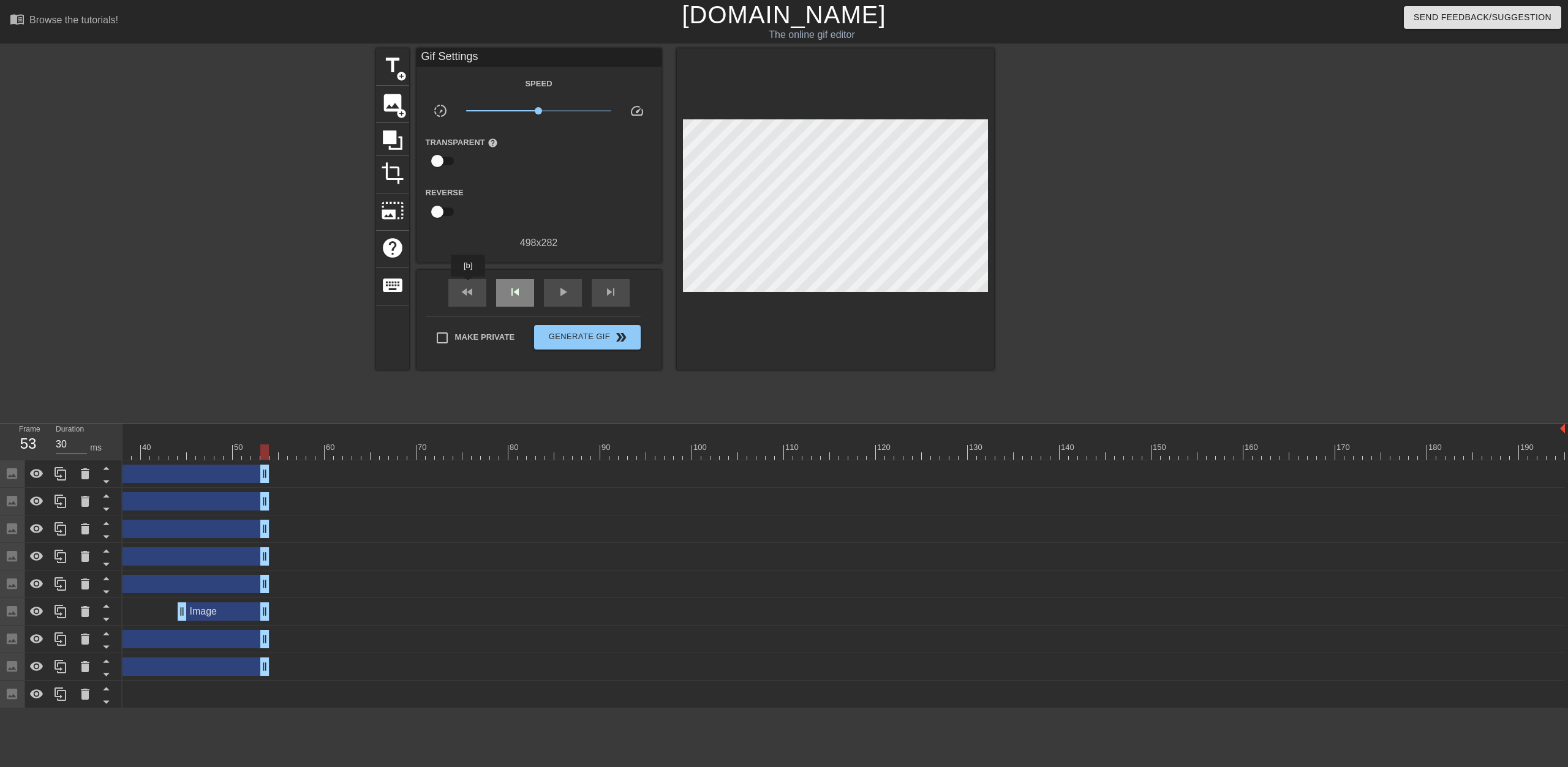
click at [470, 286] on span "fast_rewind" at bounding box center [467, 292] width 15 height 15
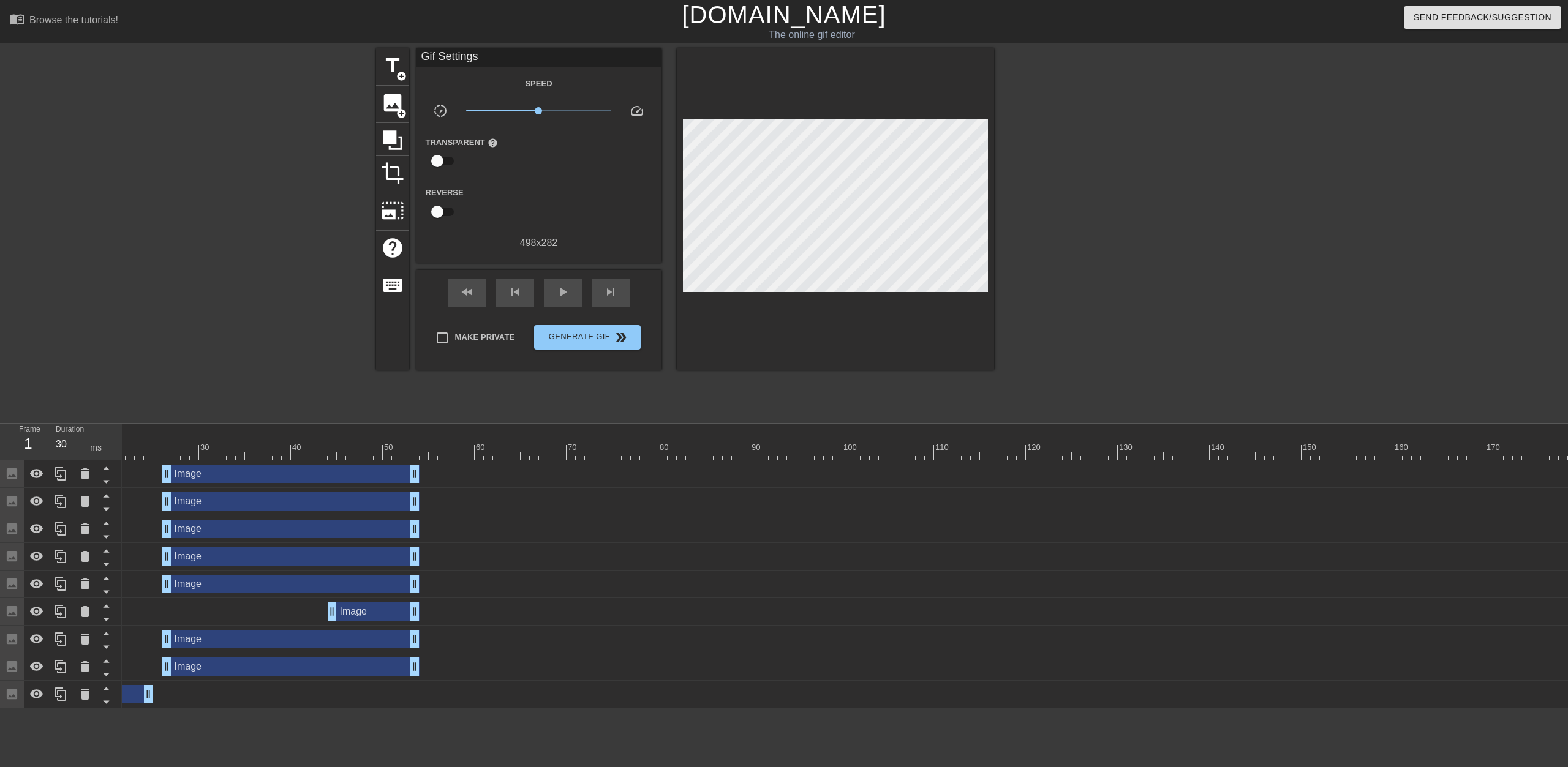
scroll to position [0, 0]
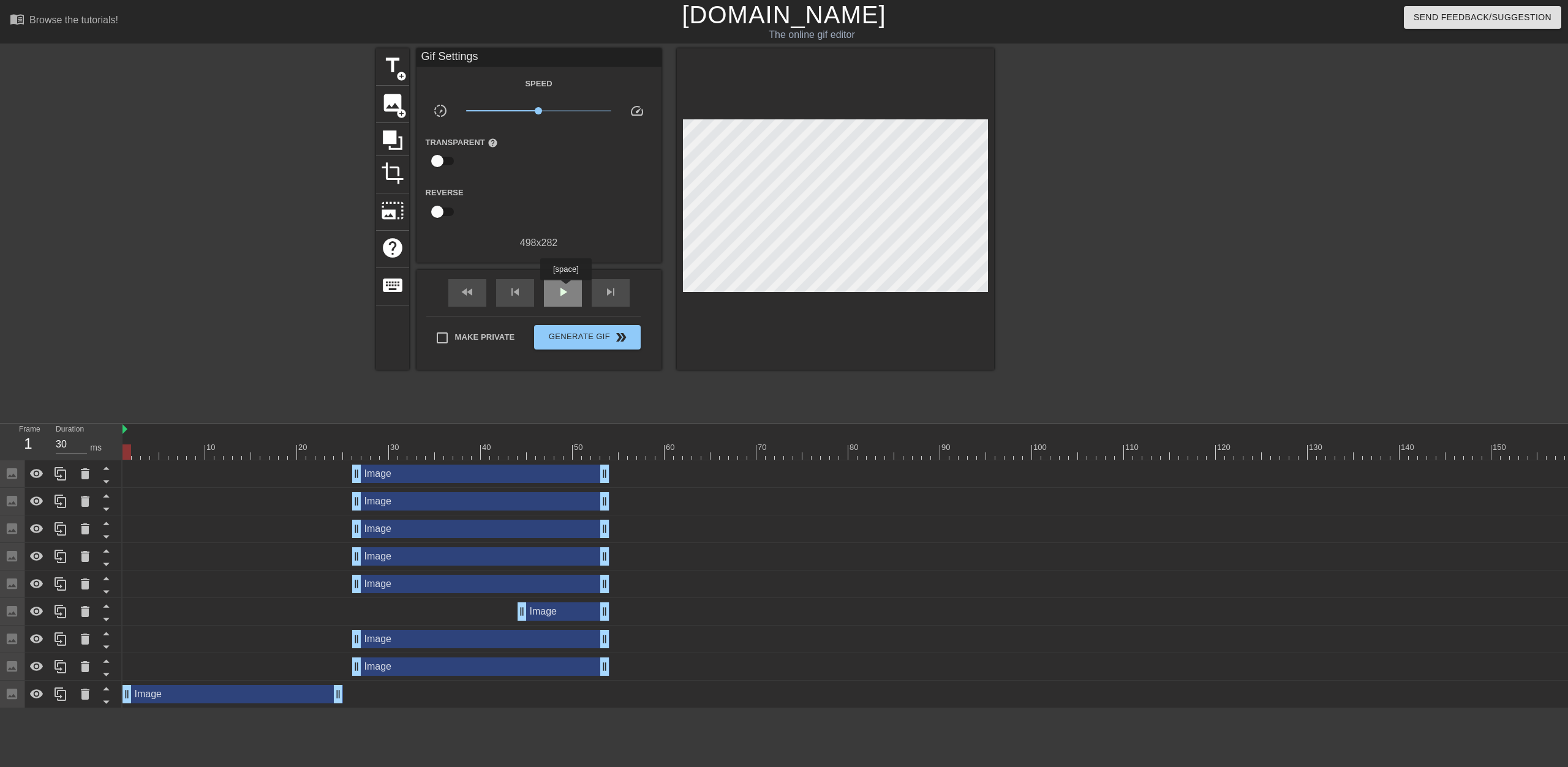
click at [565, 289] on span "play_arrow" at bounding box center [563, 292] width 15 height 15
click at [565, 289] on span "pause" at bounding box center [563, 292] width 15 height 15
drag, startPoint x: 228, startPoint y: 453, endPoint x: 619, endPoint y: 452, distance: 391.0
click at [619, 452] on div at bounding box center [623, 452] width 8 height 15
drag, startPoint x: 619, startPoint y: 452, endPoint x: 612, endPoint y: 452, distance: 7.0
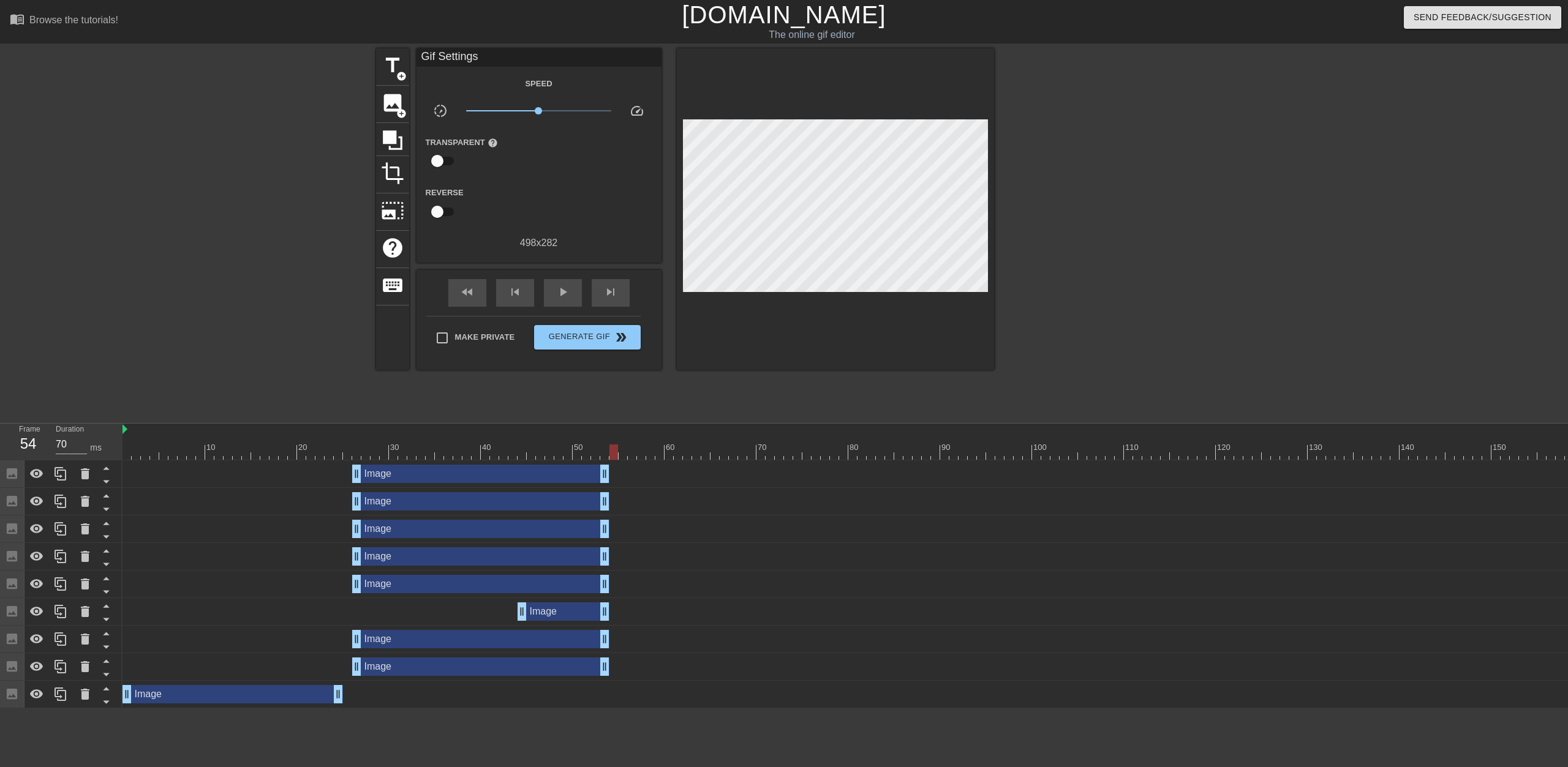
click at [612, 452] on div at bounding box center [614, 452] width 8 height 15
click at [391, 111] on span "image" at bounding box center [392, 103] width 23 height 23
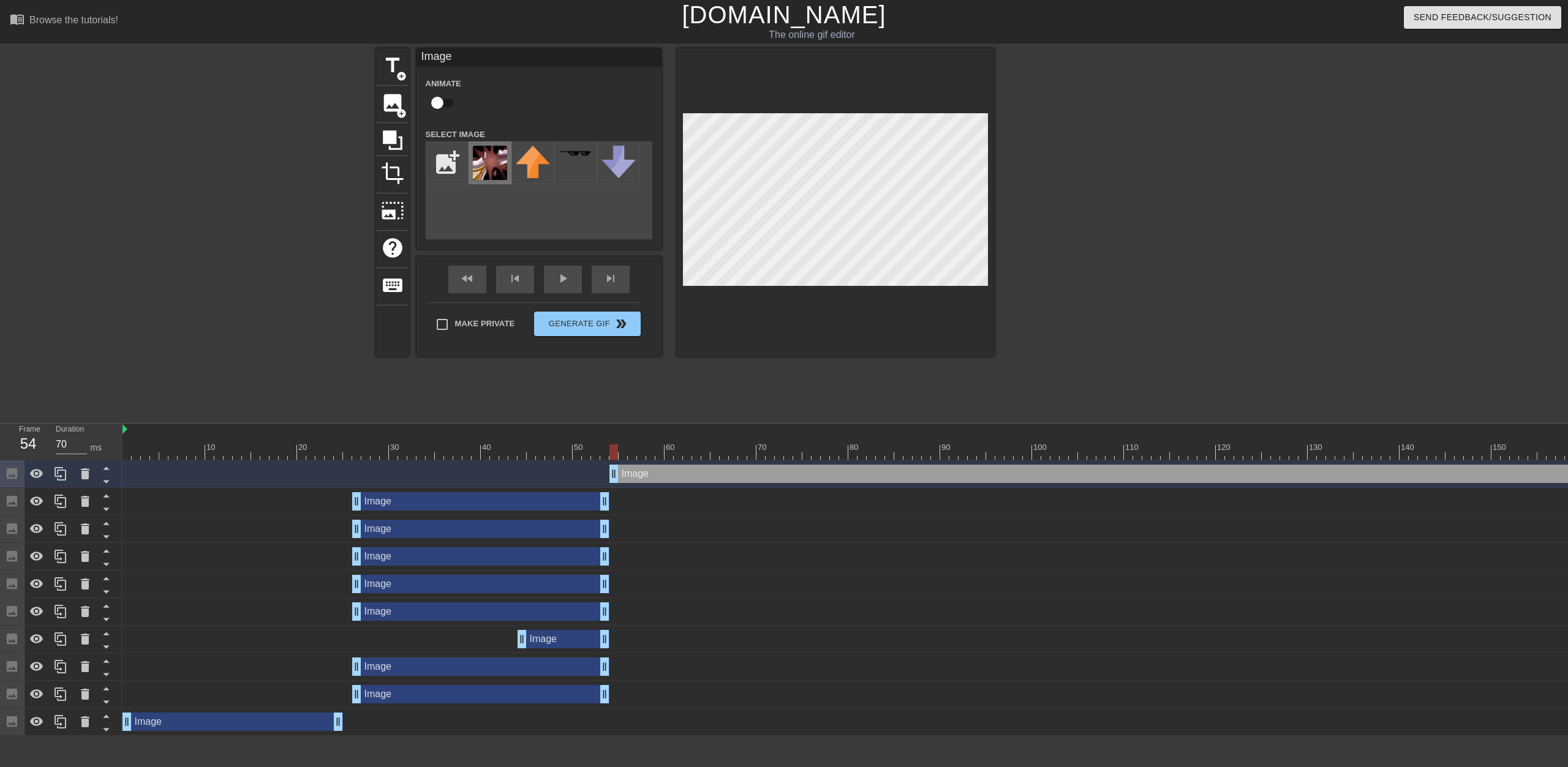
click at [496, 152] on img at bounding box center [490, 163] width 34 height 34
click at [394, 111] on span "image" at bounding box center [392, 103] width 23 height 23
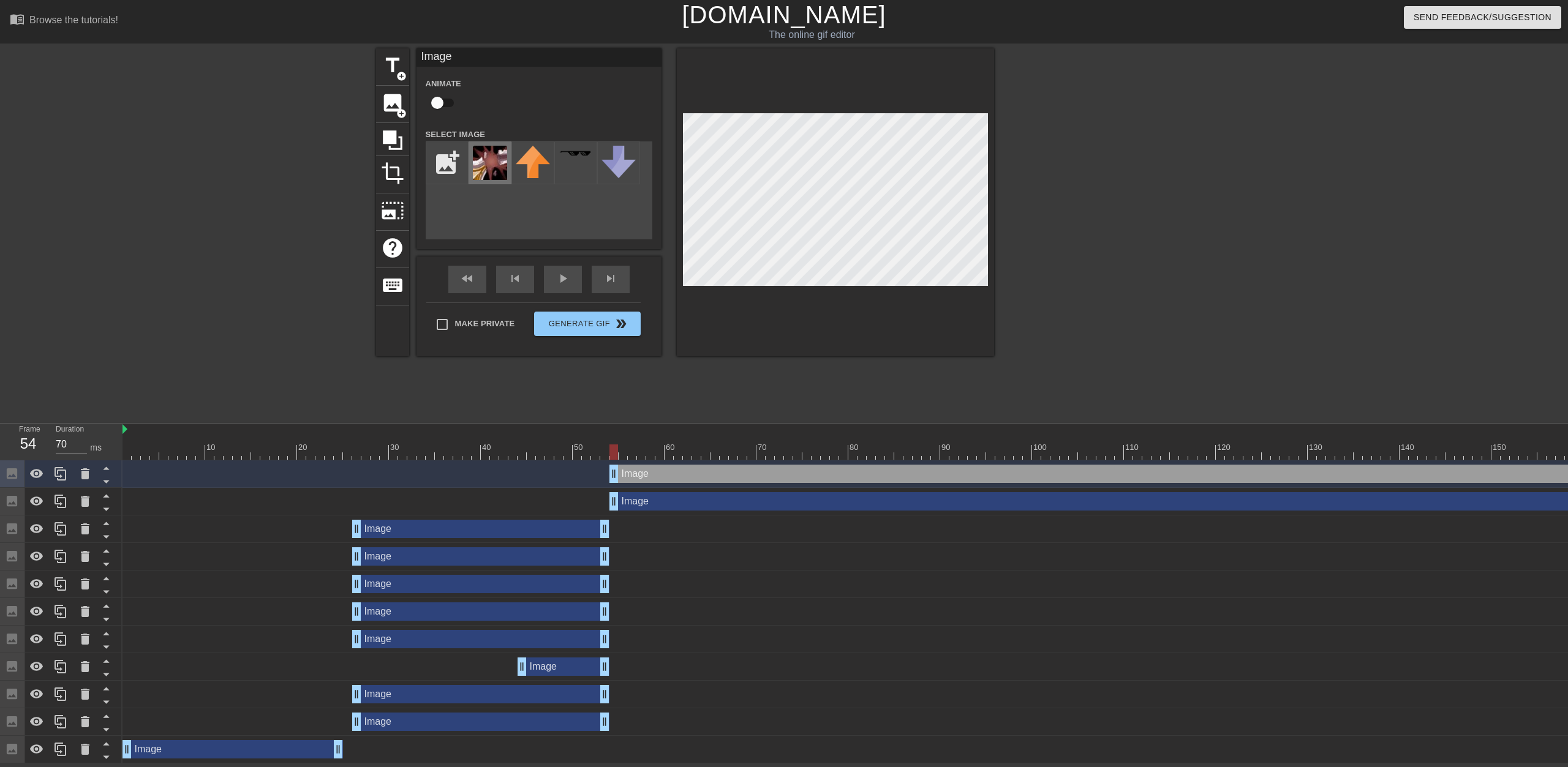
click at [501, 169] on img at bounding box center [490, 163] width 34 height 34
click at [394, 113] on span "image" at bounding box center [392, 103] width 23 height 23
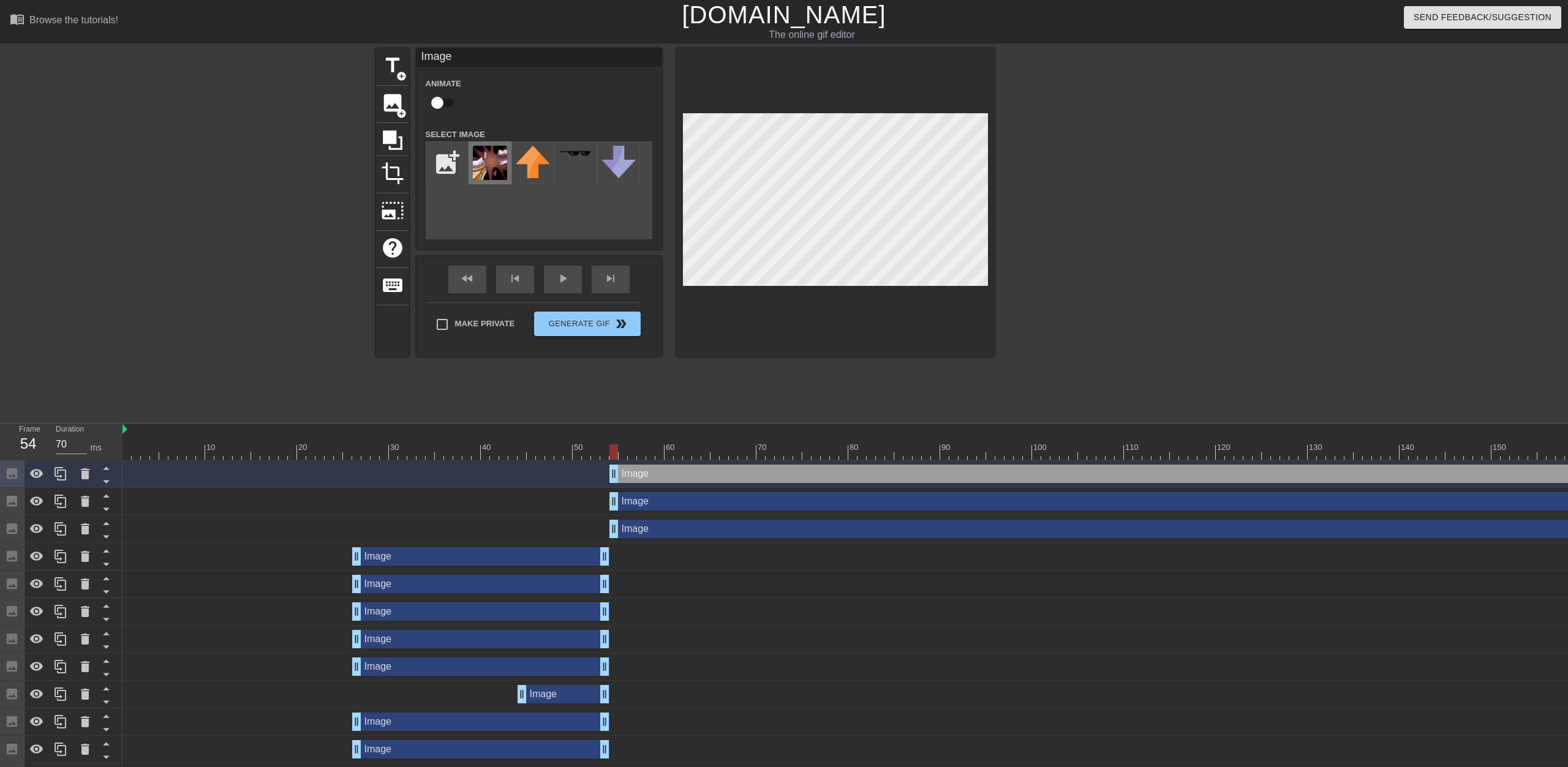
click at [493, 162] on img at bounding box center [490, 163] width 34 height 34
click at [782, 245] on div "title add_circle image add_circle crop photo_size_select_large help keyboard Im…" at bounding box center [784, 232] width 1568 height 367
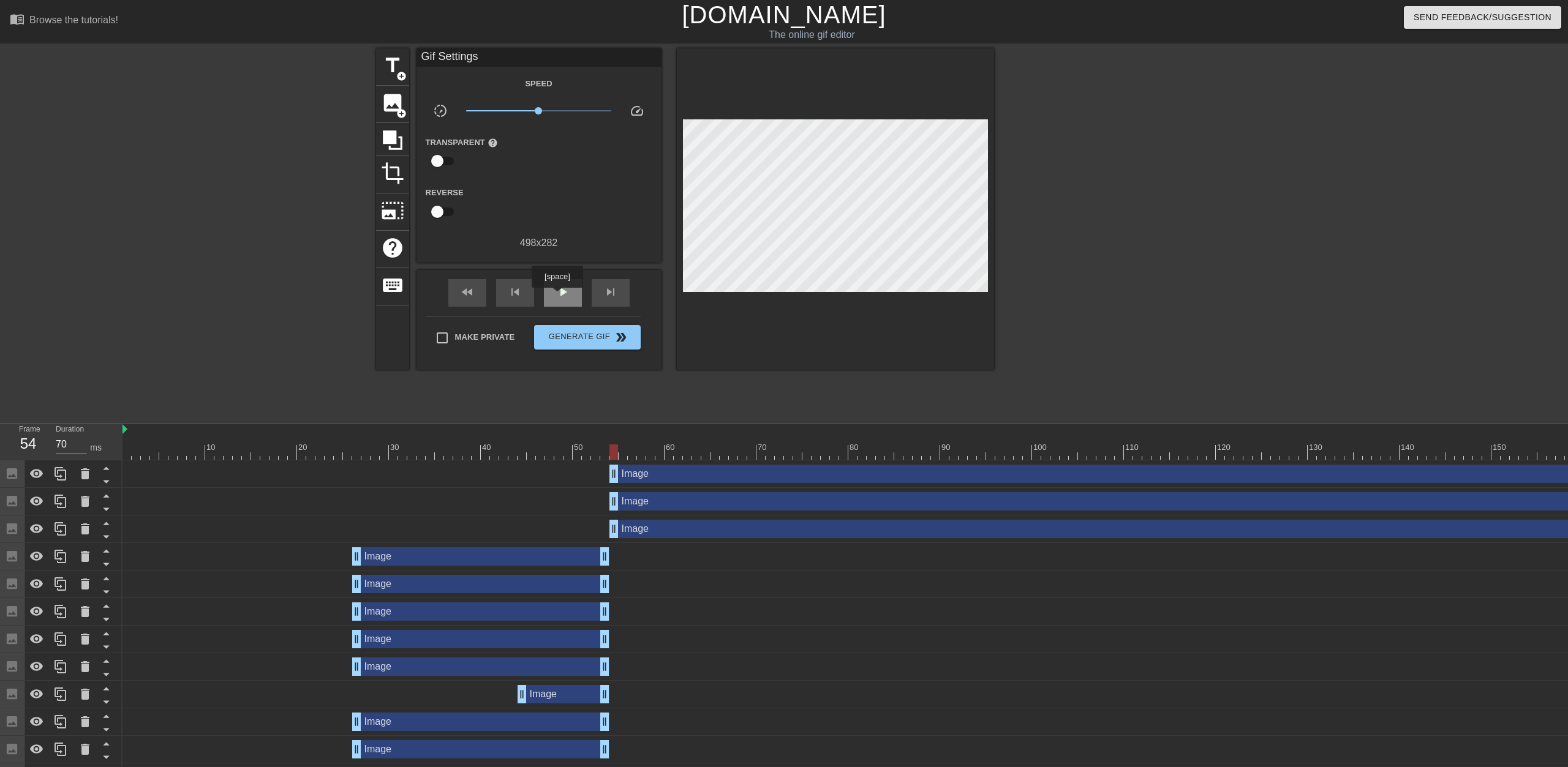
click at [556, 297] on span "play_arrow" at bounding box center [563, 292] width 15 height 15
click at [556, 298] on span "pause" at bounding box center [563, 292] width 15 height 15
drag, startPoint x: 849, startPoint y: 453, endPoint x: 798, endPoint y: 455, distance: 51.0
click at [782, 455] on div at bounding box center [1014, 452] width 1783 height 15
drag, startPoint x: 786, startPoint y: 449, endPoint x: 797, endPoint y: 449, distance: 11.0
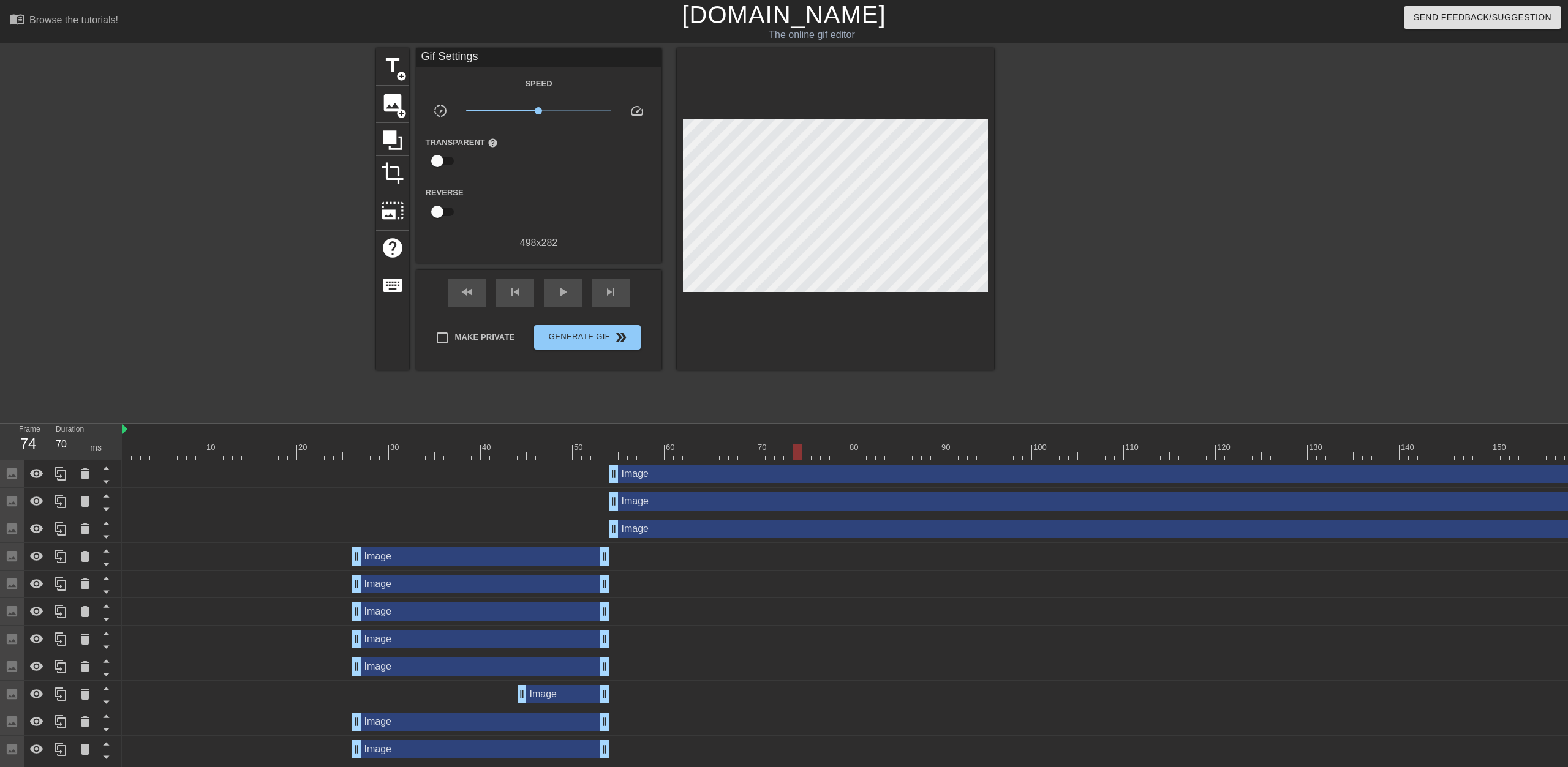
click at [782, 449] on div at bounding box center [797, 452] width 8 height 15
click at [396, 112] on span "image" at bounding box center [392, 103] width 23 height 23
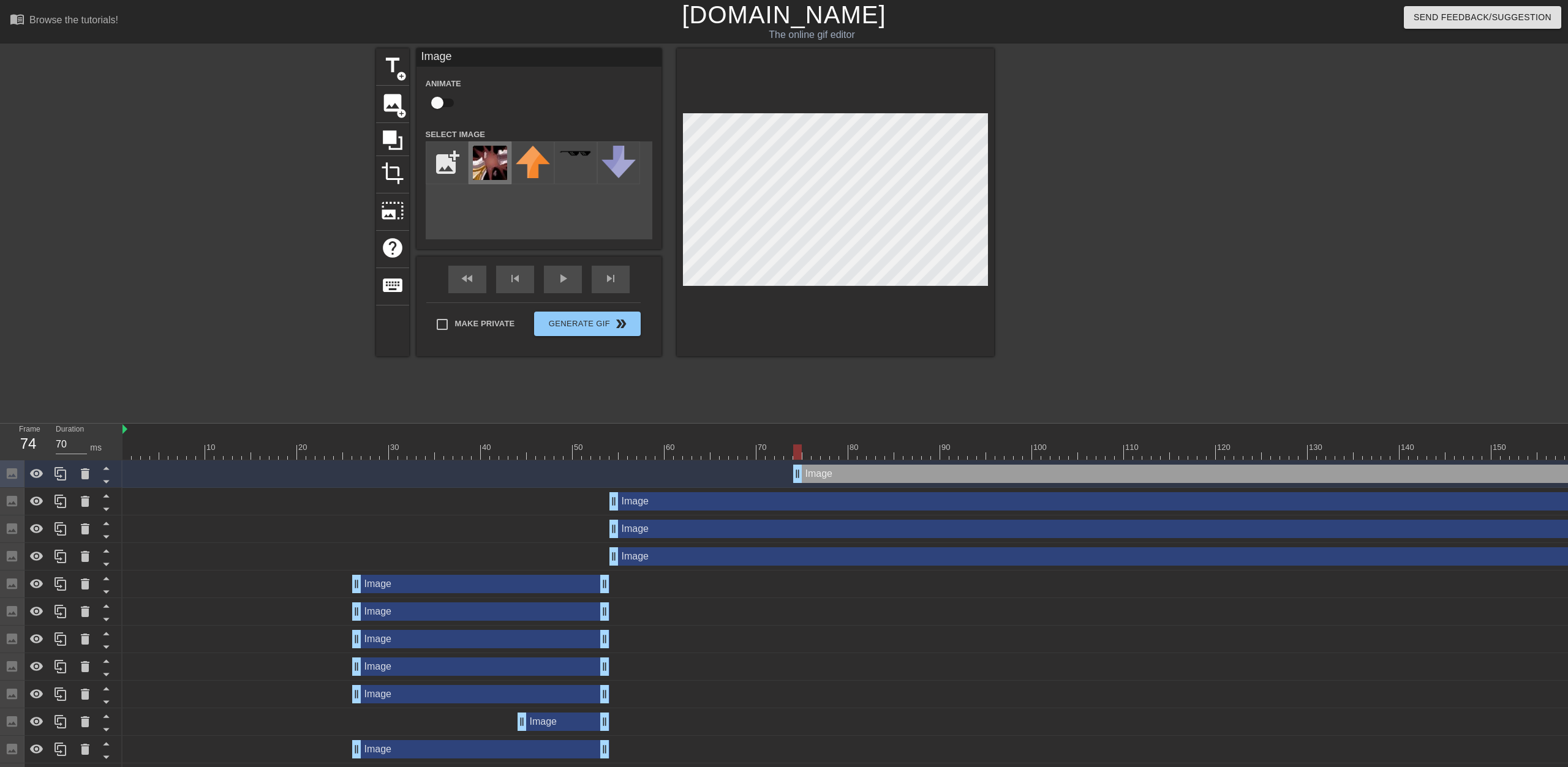
click at [494, 171] on img at bounding box center [490, 163] width 34 height 34
click at [394, 106] on span "image" at bounding box center [392, 103] width 23 height 23
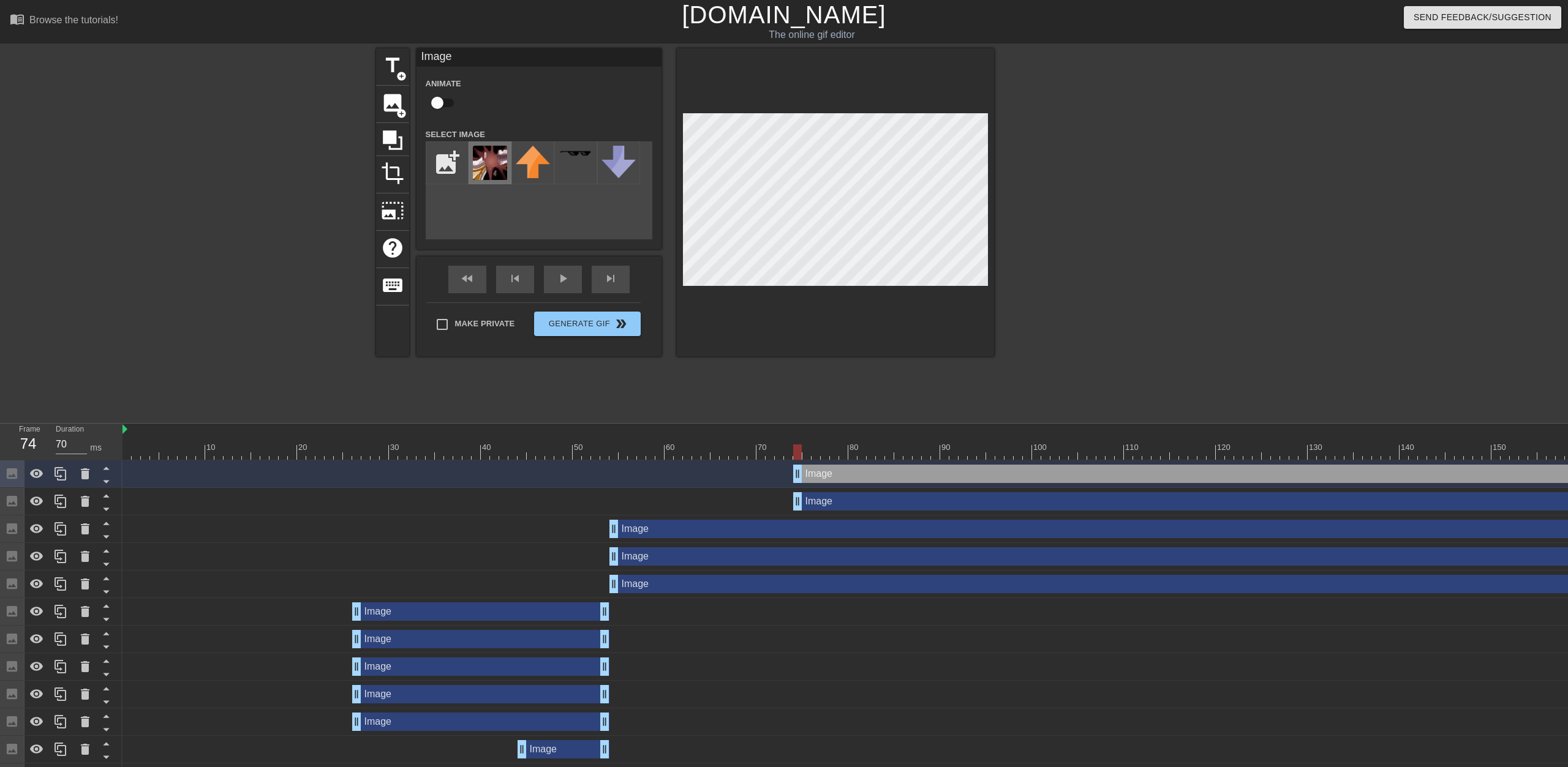
click at [500, 153] on img at bounding box center [490, 163] width 34 height 34
drag, startPoint x: 878, startPoint y: 477, endPoint x: 835, endPoint y: 472, distance: 43.3
click at [782, 472] on div "Image drag_handle drag_handle" at bounding box center [1303, 474] width 1112 height 18
click at [782, 504] on div "Image drag_handle drag_handle" at bounding box center [1349, 501] width 1112 height 18
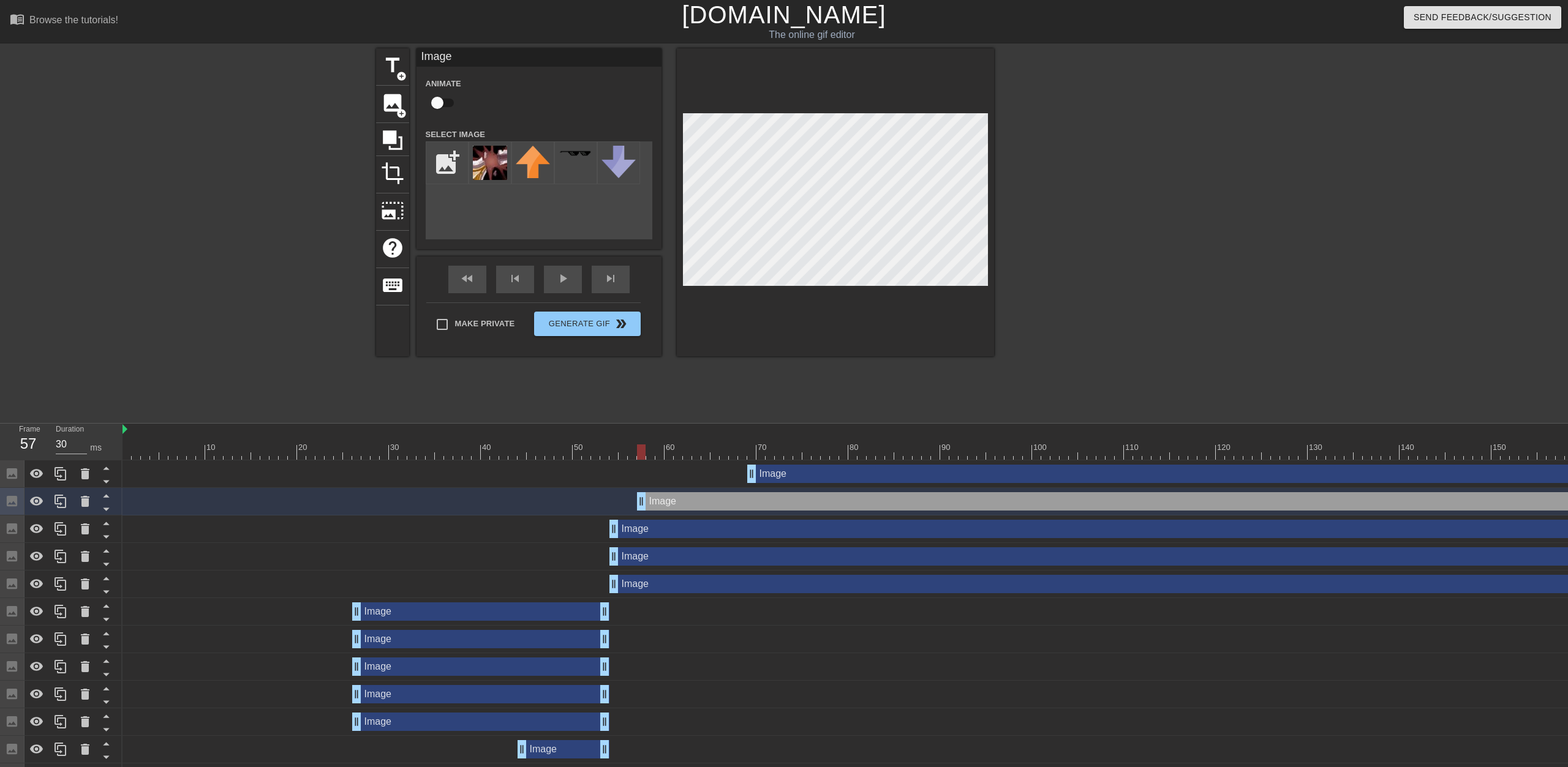
drag, startPoint x: 896, startPoint y: 504, endPoint x: 741, endPoint y: 499, distance: 155.1
click at [741, 499] on div "Image drag_handle drag_handle" at bounding box center [1193, 501] width 1112 height 18
click at [700, 532] on div "Image drag_handle drag_handle" at bounding box center [1257, 529] width 1296 height 18
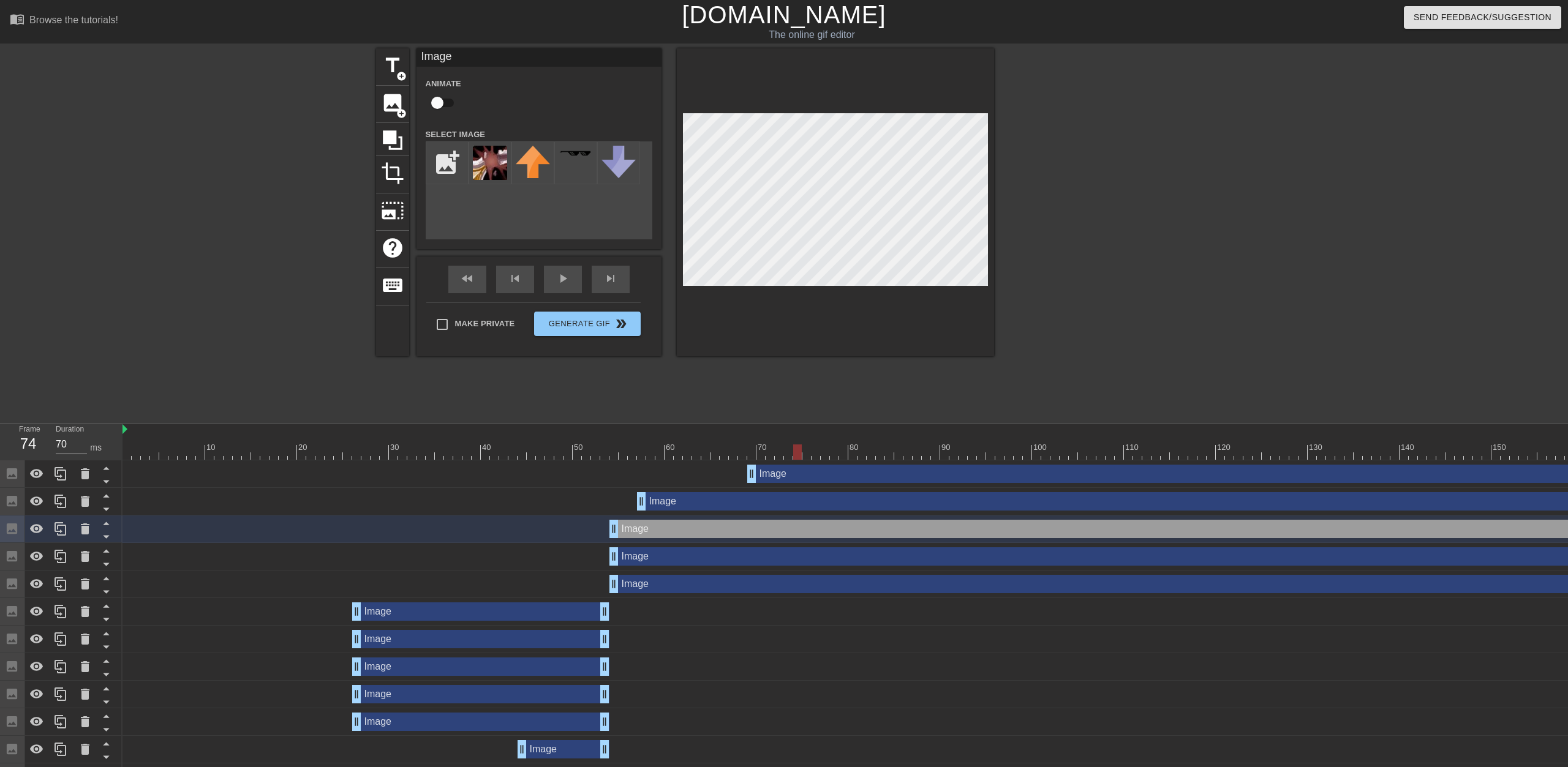
drag, startPoint x: 644, startPoint y: 449, endPoint x: 799, endPoint y: 448, distance: 155.0
click at [782, 448] on div at bounding box center [797, 452] width 8 height 15
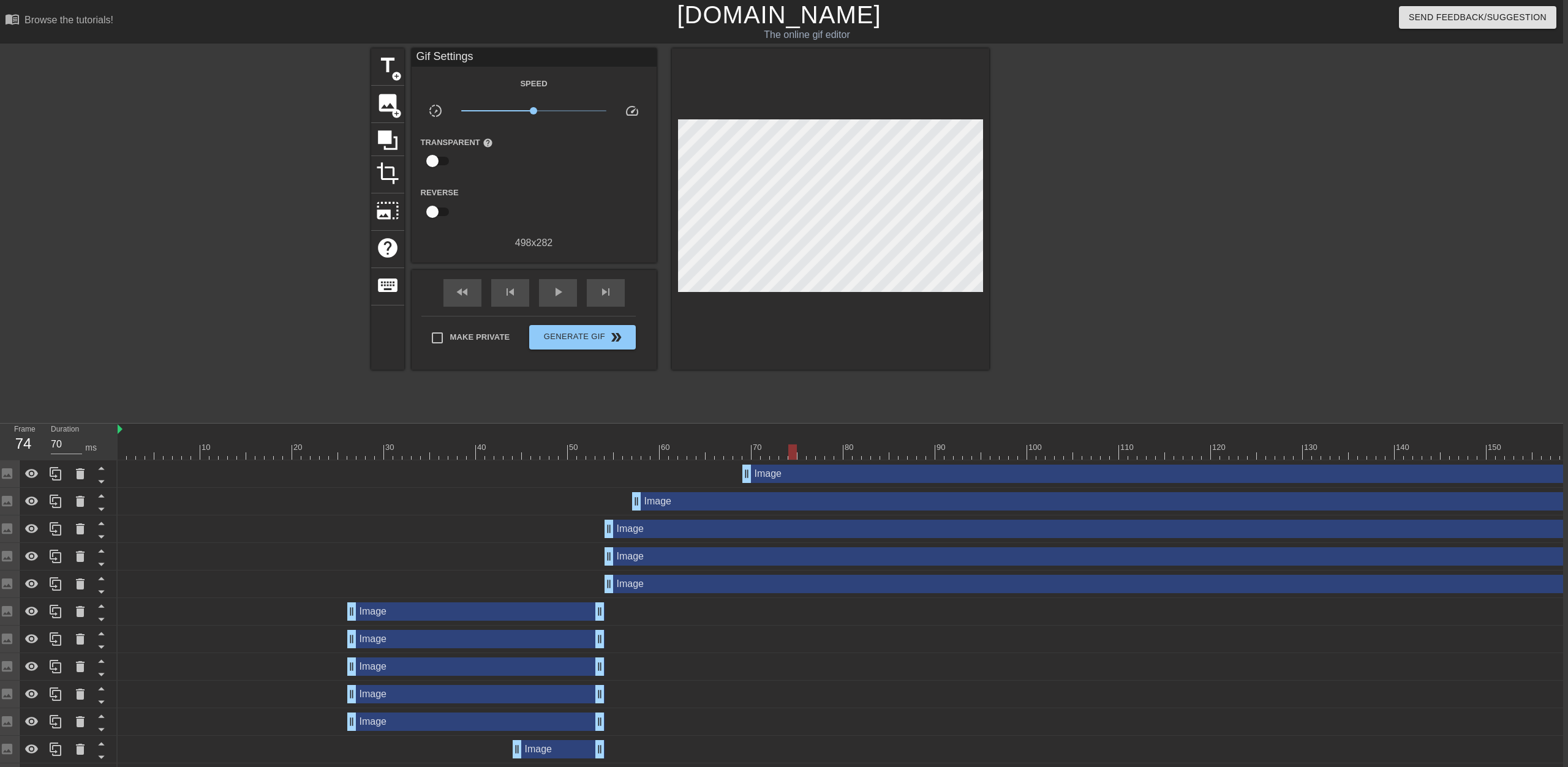
scroll to position [0, 9]
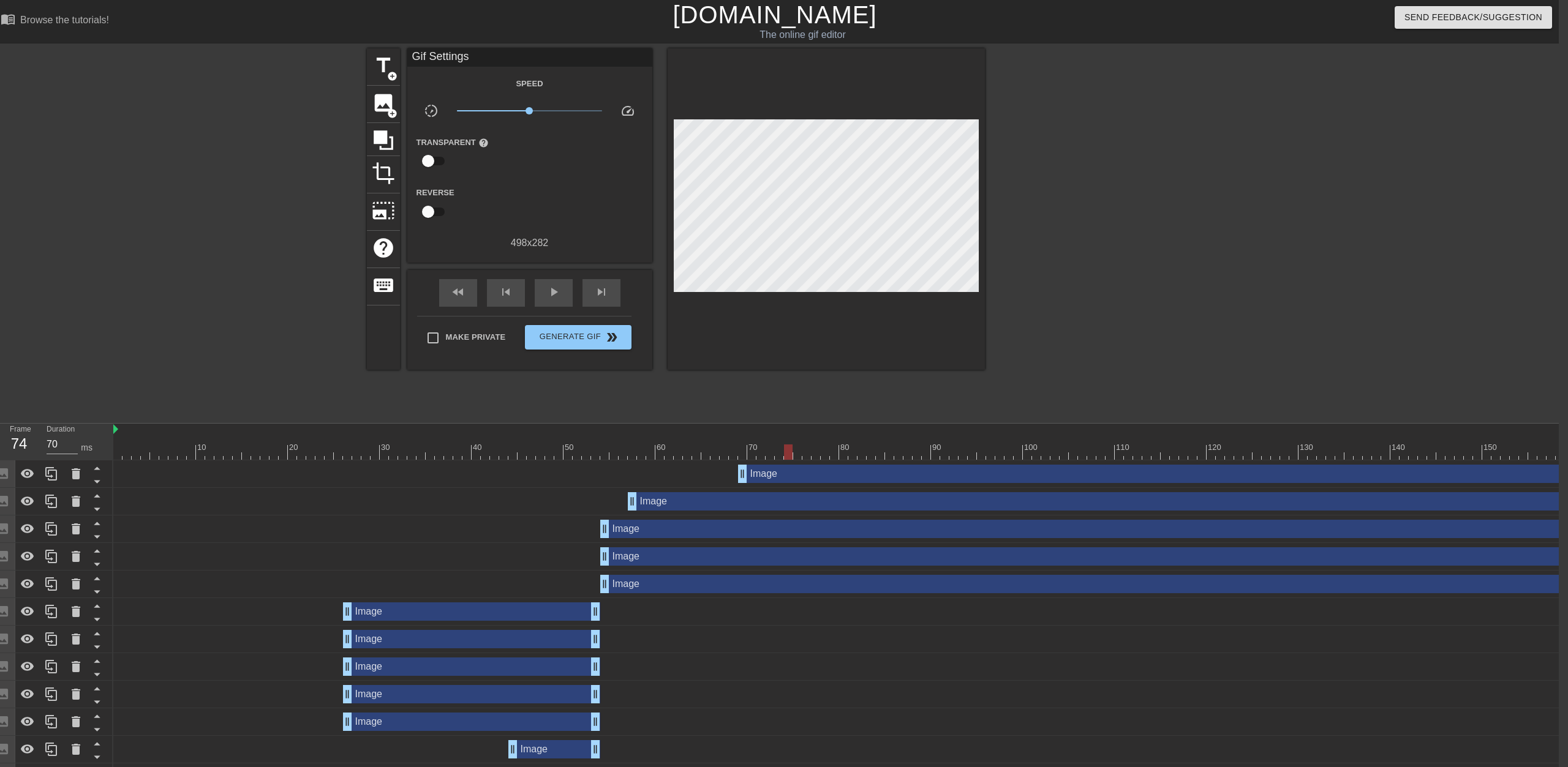
click at [782, 474] on div "Image drag_handle drag_handle" at bounding box center [1294, 474] width 1112 height 18
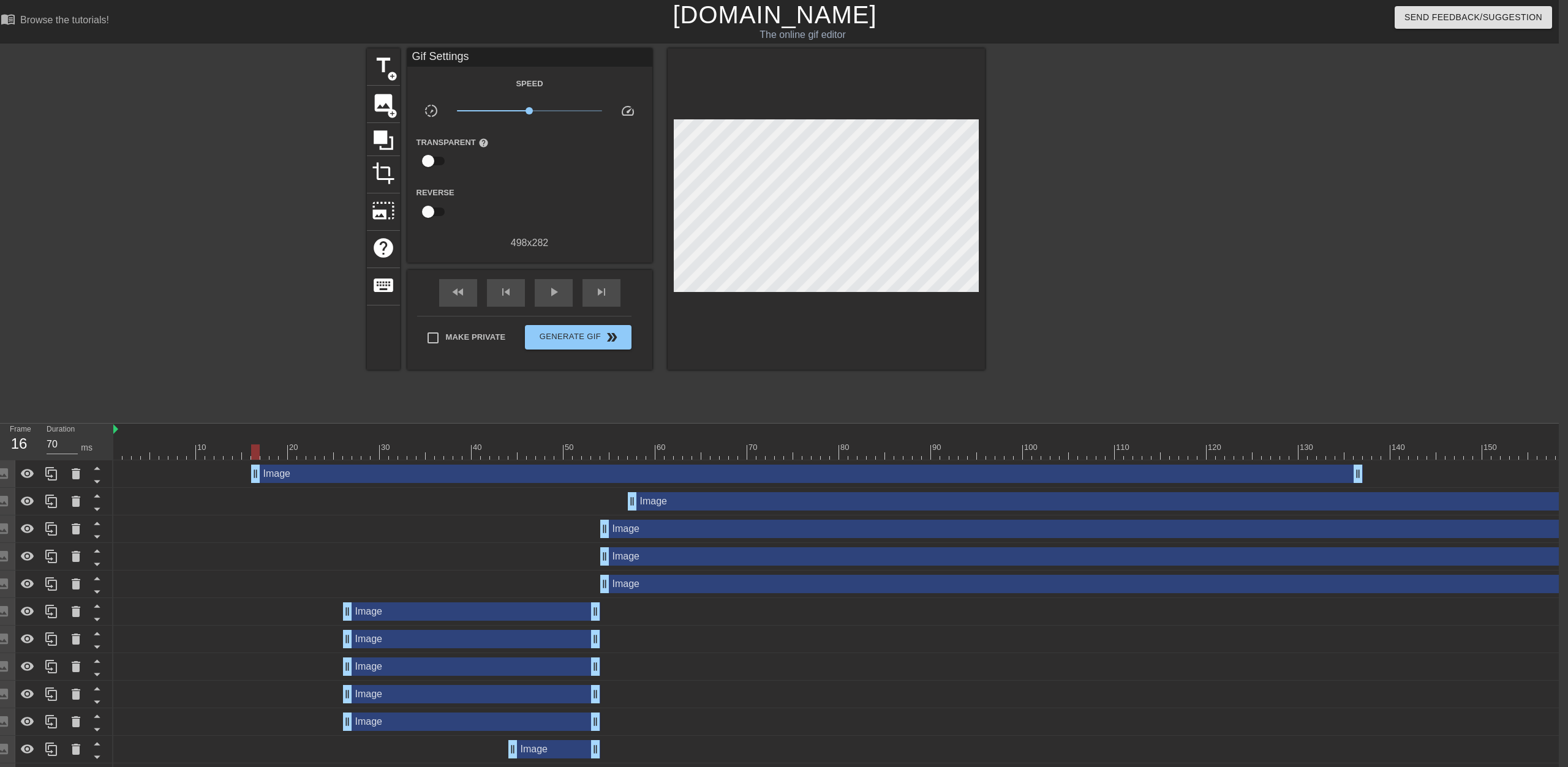
drag, startPoint x: 1532, startPoint y: 475, endPoint x: 1268, endPoint y: 483, distance: 264.1
click at [782, 466] on div "Image drag_handle drag_handle" at bounding box center [807, 474] width 1112 height 18
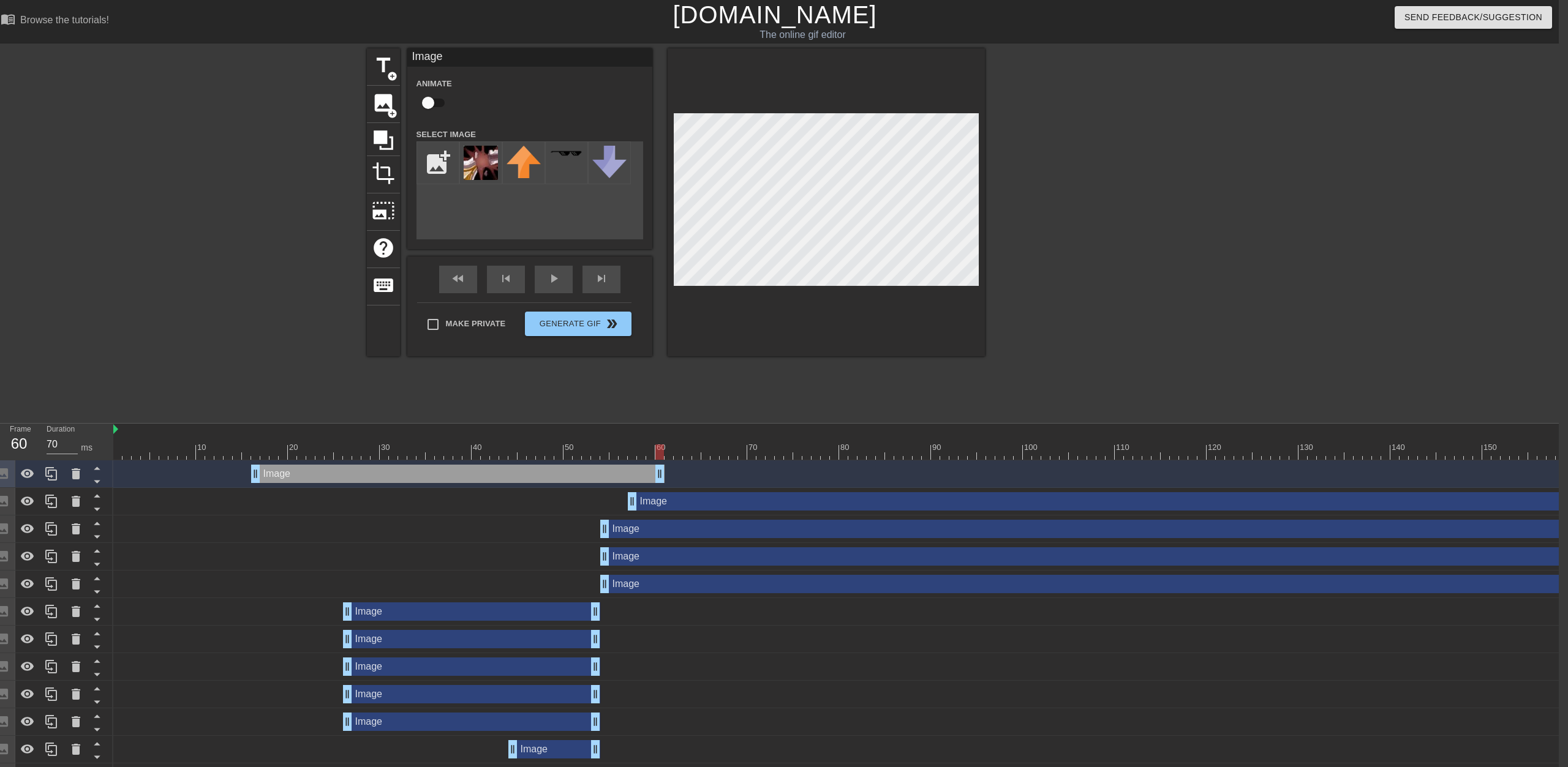
drag, startPoint x: 1358, startPoint y: 475, endPoint x: 626, endPoint y: 458, distance: 732.2
click at [660, 455] on div "10 20 30 40 50 60 70 80 90 100 110 120 130 140 150 160" at bounding box center [836, 635] width 1446 height 423
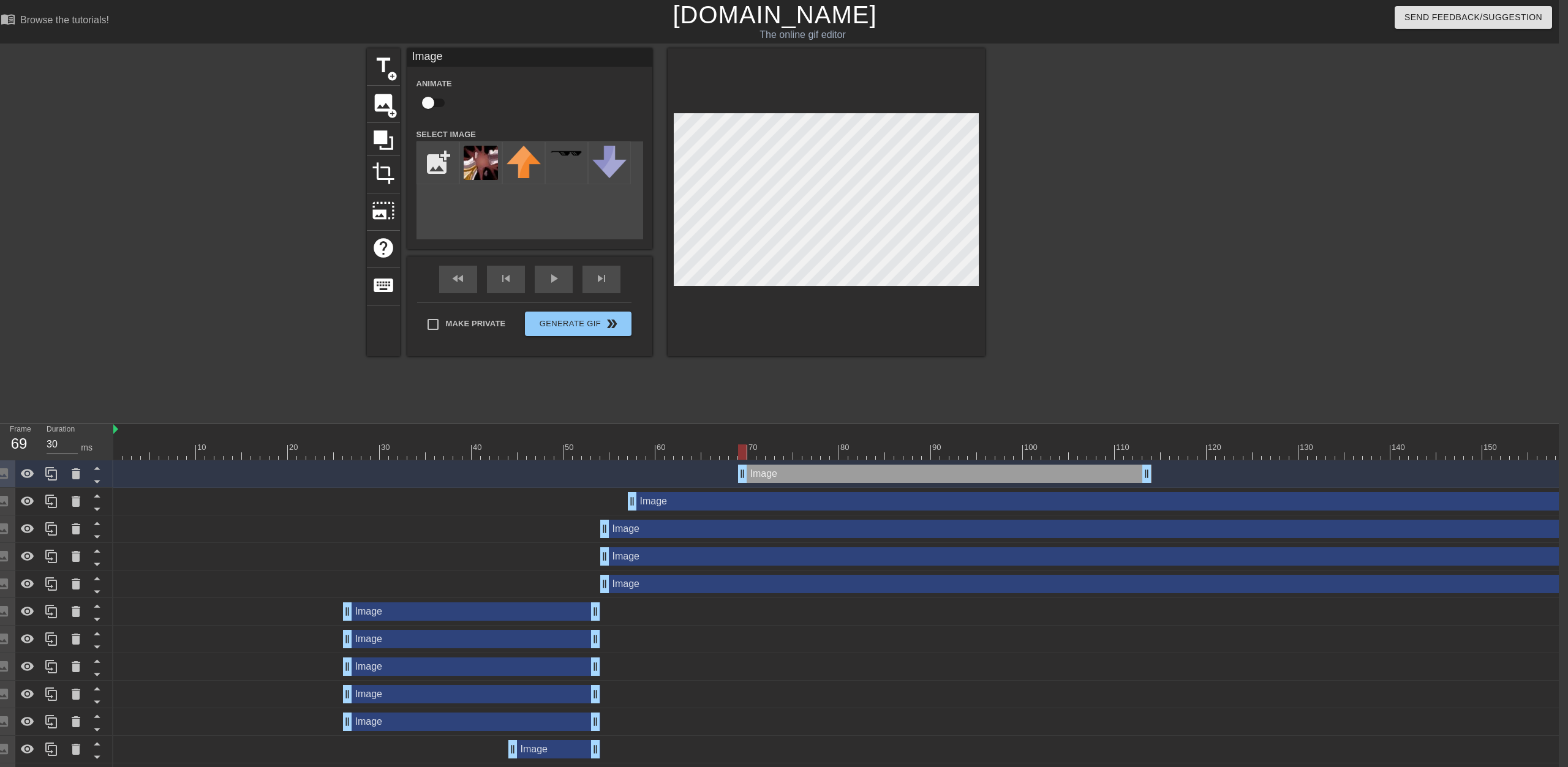
drag, startPoint x: 630, startPoint y: 474, endPoint x: 1114, endPoint y: 476, distance: 484.0
click at [782, 476] on div "Image drag_handle drag_handle" at bounding box center [945, 474] width 413 height 18
drag, startPoint x: 1147, startPoint y: 476, endPoint x: 790, endPoint y: 462, distance: 357.3
click at [782, 462] on div "Image drag_handle drag_handle" at bounding box center [1005, 474] width 1783 height 27
click at [699, 499] on div "Image drag_handle drag_handle" at bounding box center [1183, 501] width 1112 height 18
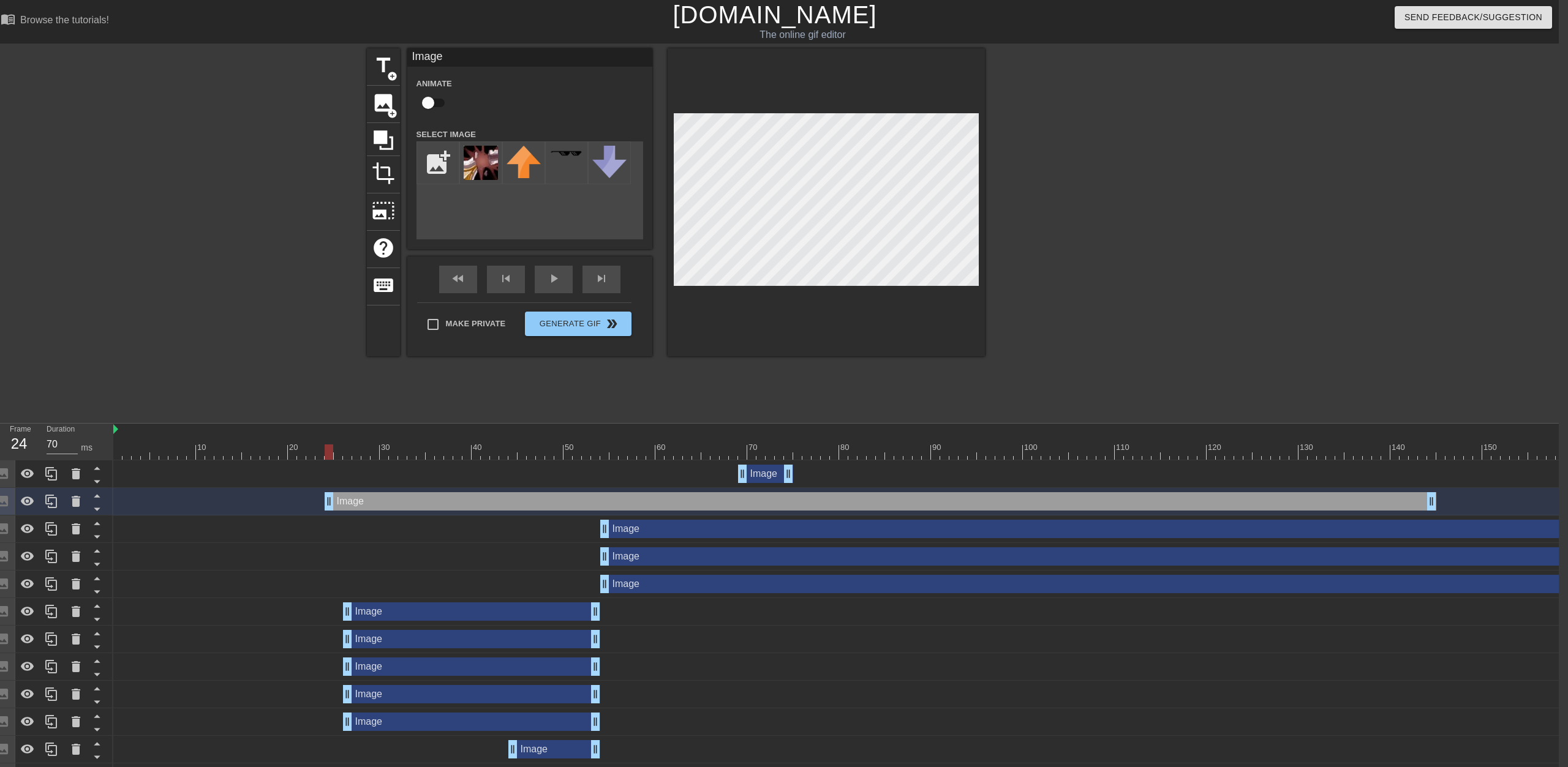
drag, startPoint x: 704, startPoint y: 504, endPoint x: 1104, endPoint y: 527, distance: 400.7
click at [401, 481] on div "Image drag_handle drag_handle Image drag_handle drag_handle Image drag_handle d…" at bounding box center [836, 653] width 1446 height 386
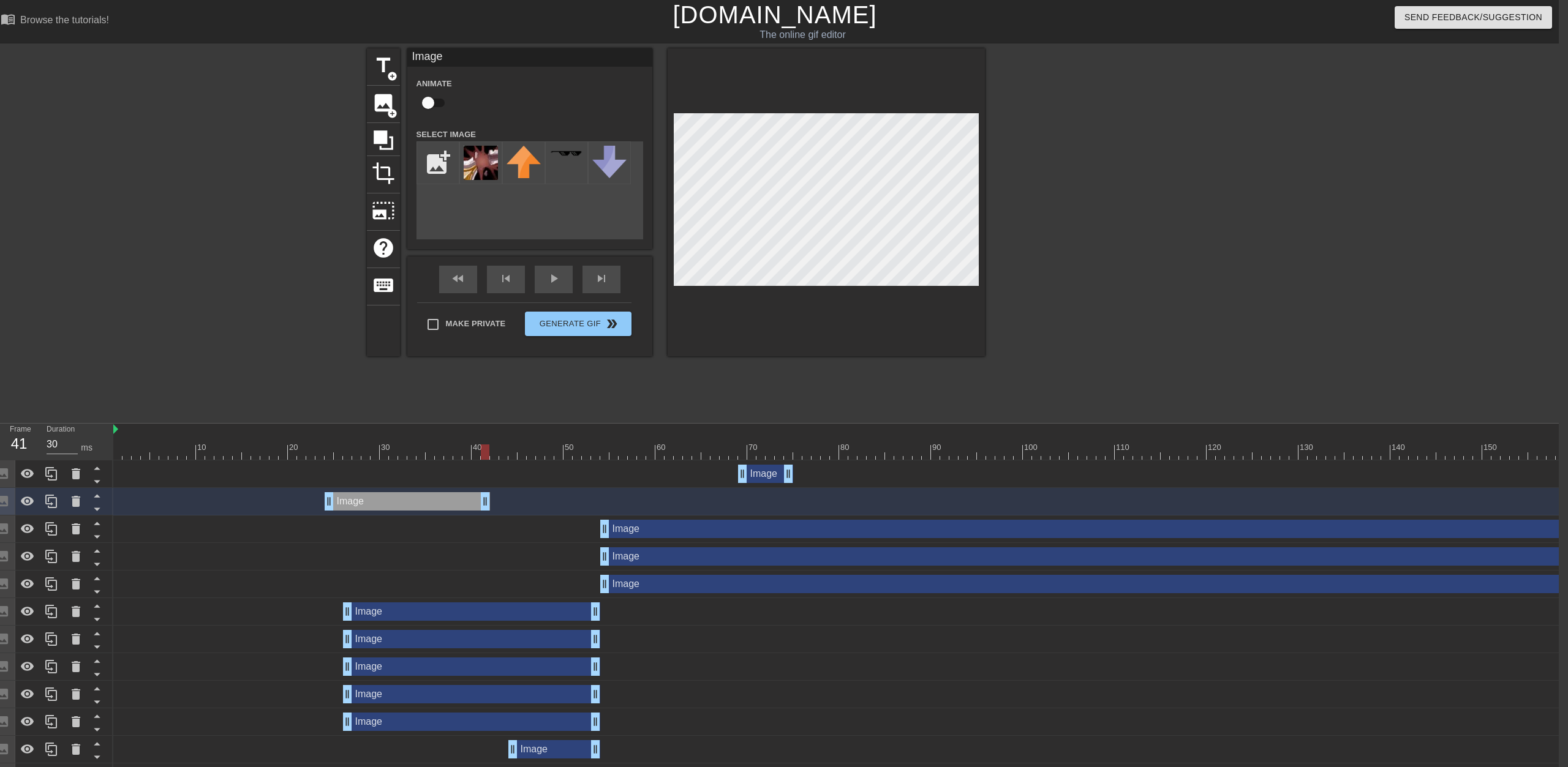
drag, startPoint x: 1432, startPoint y: 502, endPoint x: 470, endPoint y: 495, distance: 962.0
click at [470, 495] on div "Image drag_handle drag_handle" at bounding box center [407, 501] width 165 height 18
drag, startPoint x: 406, startPoint y: 501, endPoint x: 709, endPoint y: 509, distance: 303.1
click at [709, 509] on div "Image drag_handle drag_handle" at bounding box center [701, 501] width 147 height 18
drag, startPoint x: 777, startPoint y: 502, endPoint x: 787, endPoint y: 502, distance: 10.0
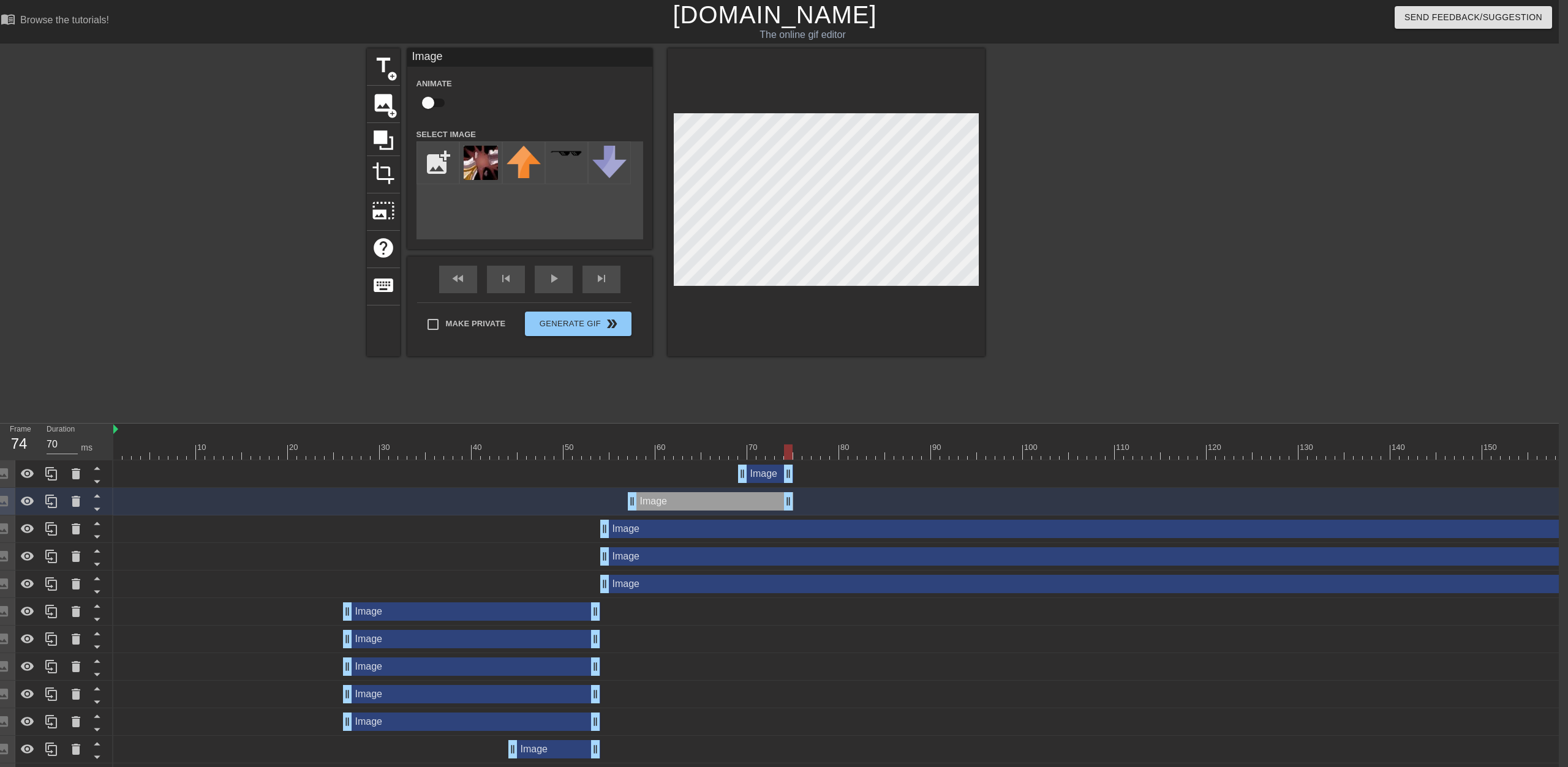
click at [782, 502] on div "Image drag_handle drag_handle" at bounding box center [710, 501] width 165 height 18
click at [782, 530] on div "Image drag_handle drag_handle" at bounding box center [1248, 529] width 1296 height 18
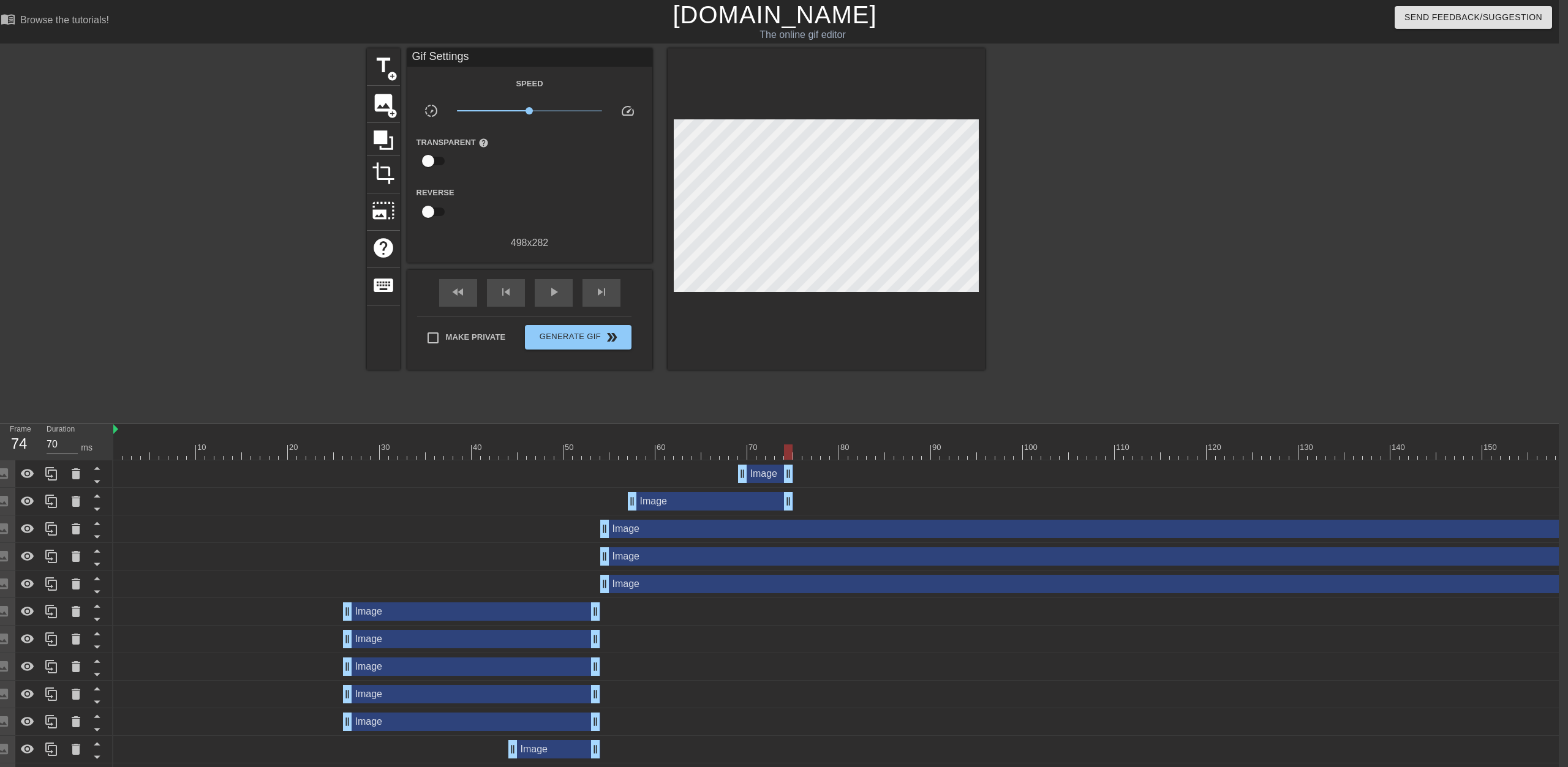
click at [782, 527] on div "Image drag_handle drag_handle" at bounding box center [1248, 529] width 1296 height 18
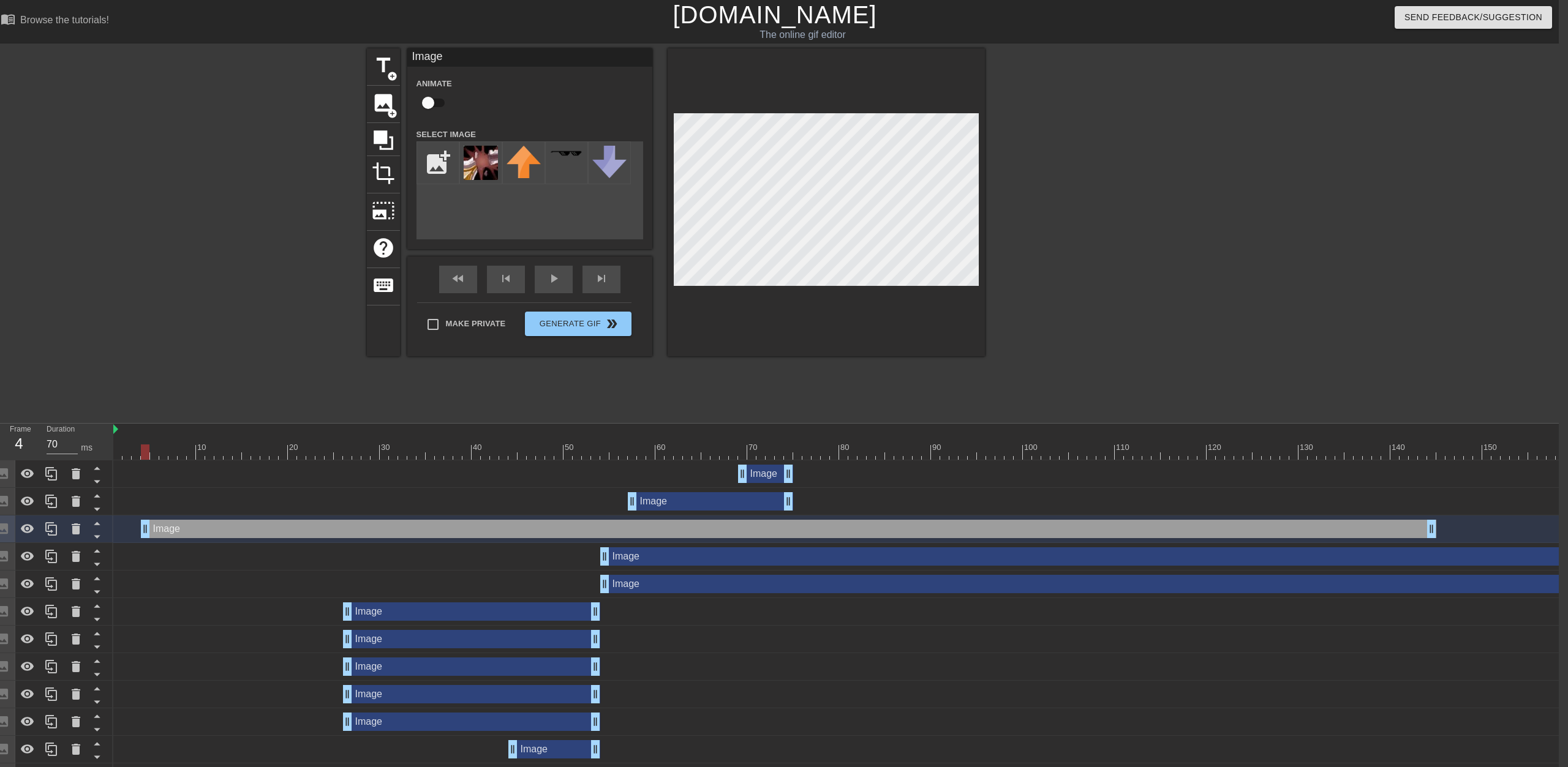
drag, startPoint x: 1541, startPoint y: 532, endPoint x: 1148, endPoint y: 532, distance: 393.0
click at [782, 529] on div "Image drag_handle drag_handle" at bounding box center [788, 529] width 1296 height 18
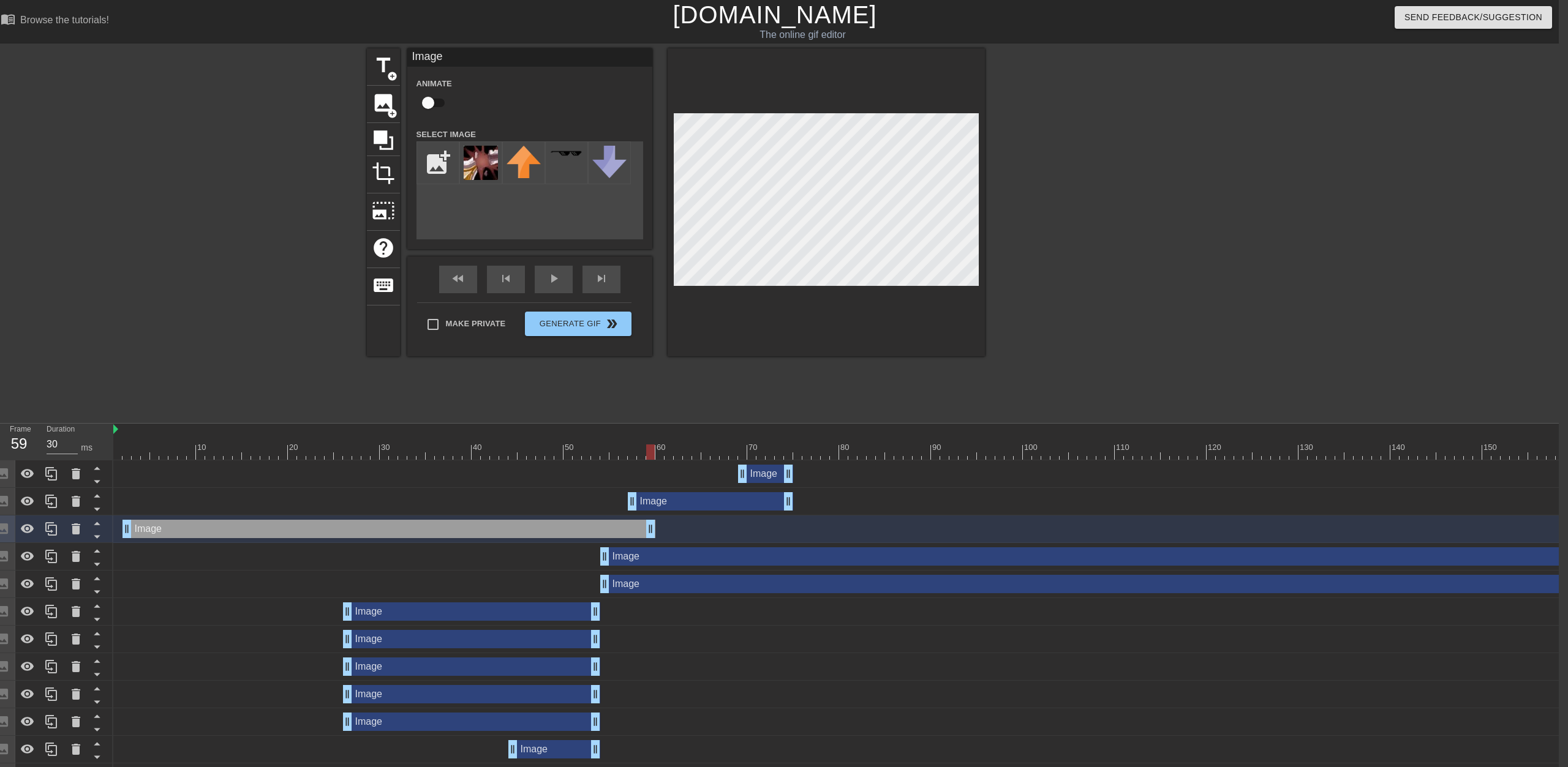
drag, startPoint x: 1413, startPoint y: 529, endPoint x: 630, endPoint y: 523, distance: 783.0
click at [646, 525] on div "Image drag_handle drag_handle" at bounding box center [388, 529] width 533 height 18
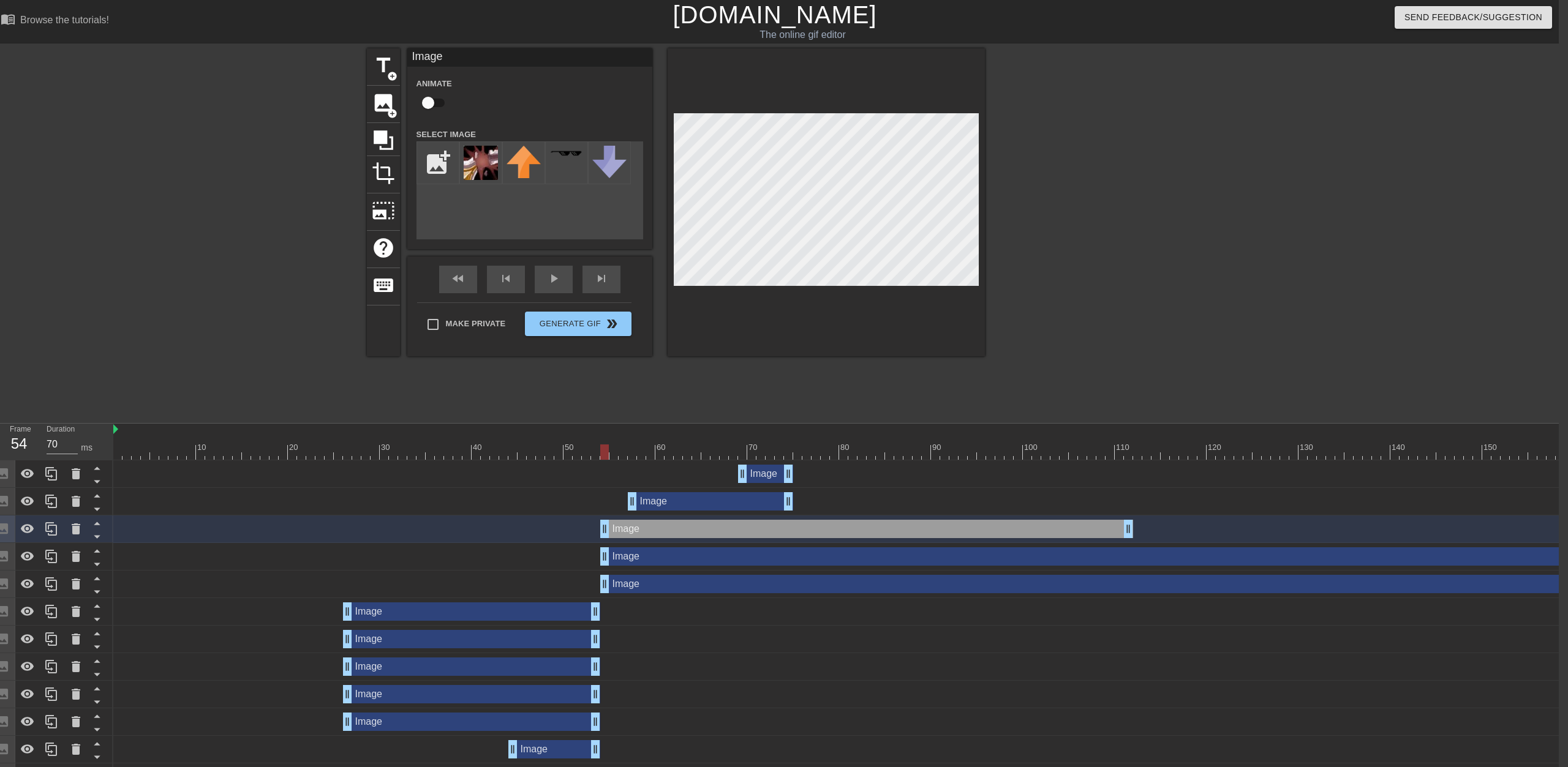
drag, startPoint x: 622, startPoint y: 535, endPoint x: 1067, endPoint y: 540, distance: 445.0
click at [782, 540] on div "Image drag_handle drag_handle" at bounding box center [1005, 529] width 1783 height 27
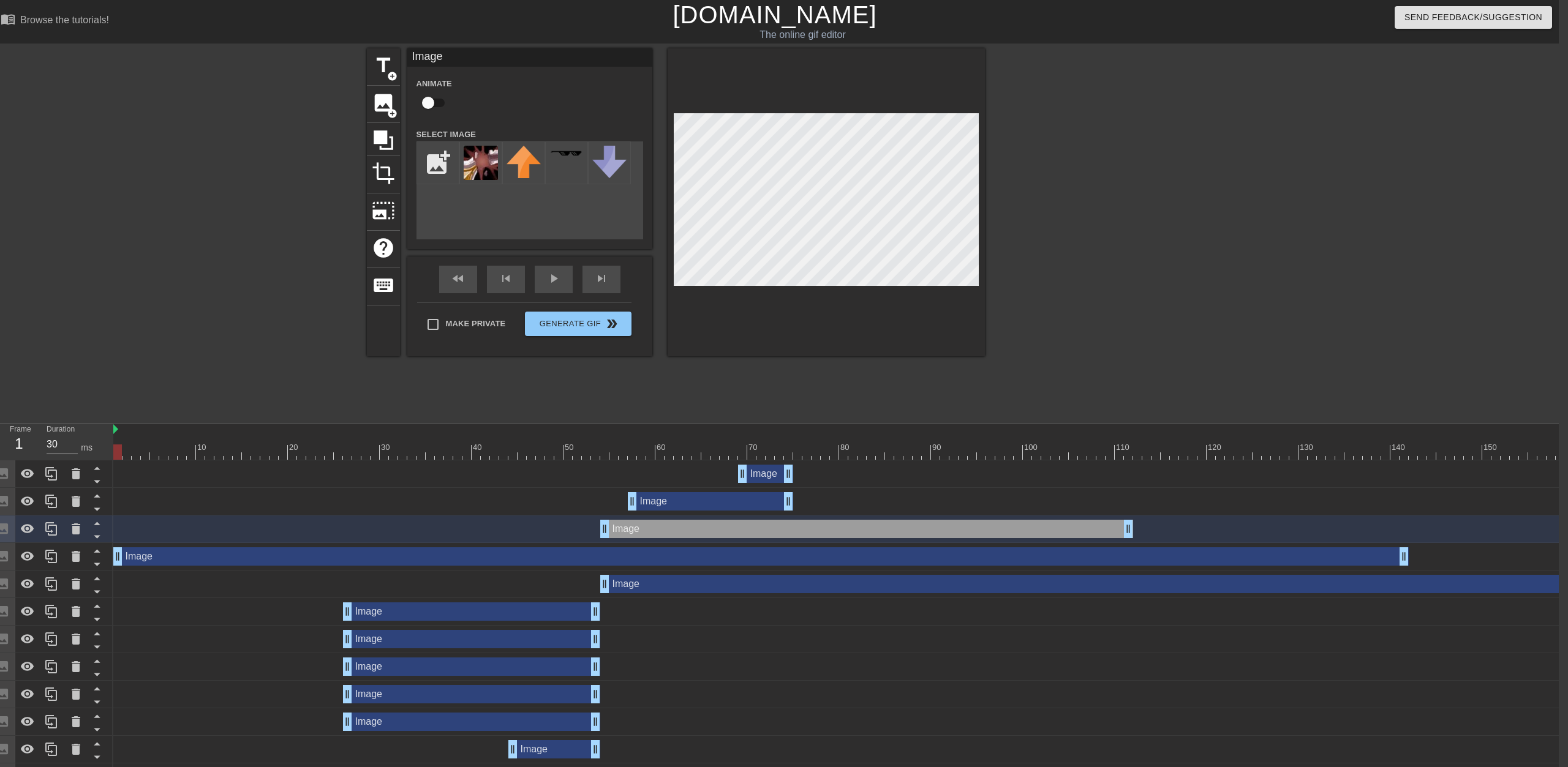
drag, startPoint x: 1272, startPoint y: 564, endPoint x: 864, endPoint y: 552, distance: 408.2
click at [700, 549] on div "Image drag_handle drag_handle" at bounding box center [761, 557] width 1296 height 18
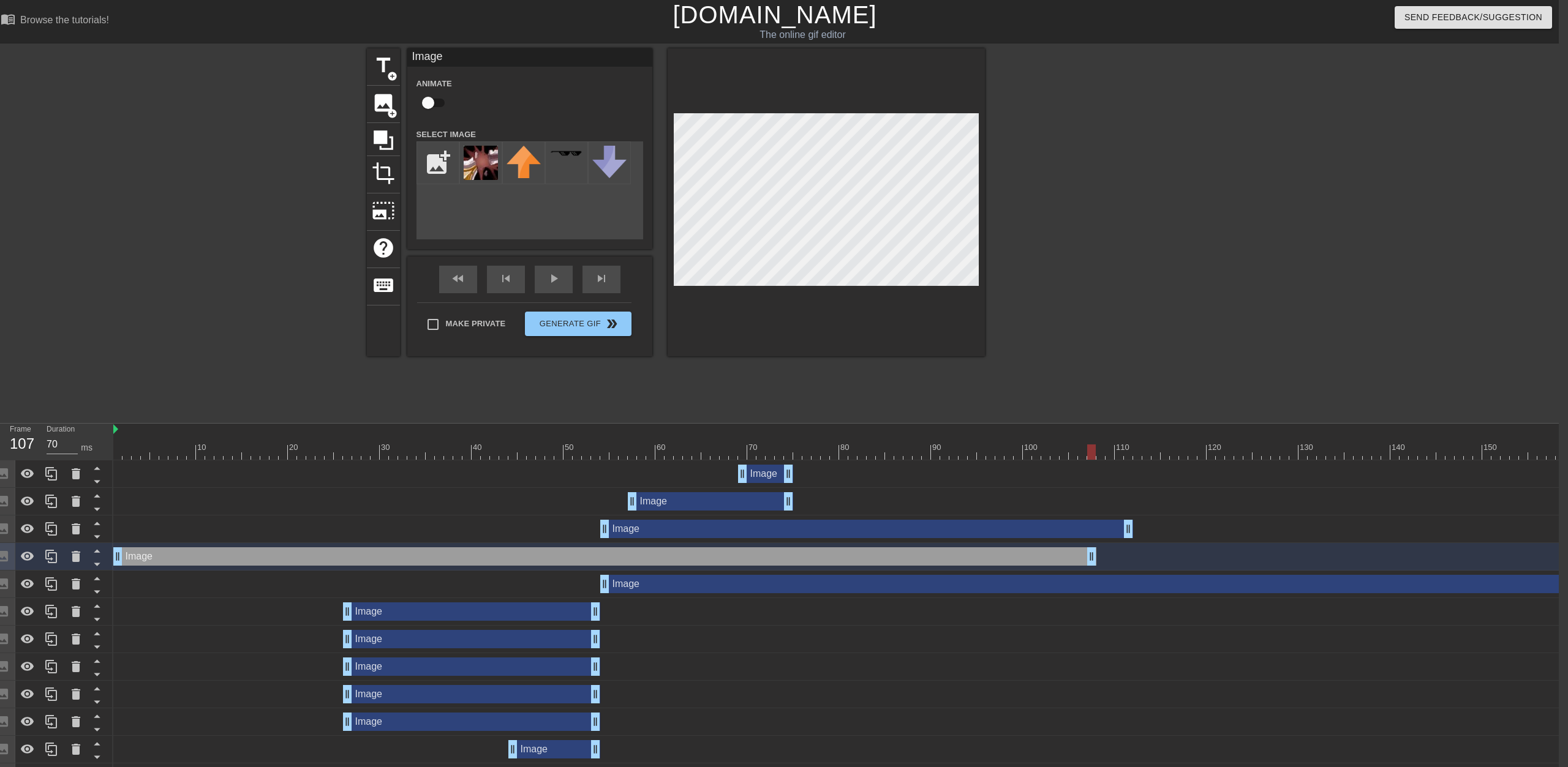
drag, startPoint x: 1405, startPoint y: 559, endPoint x: 892, endPoint y: 552, distance: 513.0
click at [782, 553] on div "Image drag_handle drag_handle" at bounding box center [605, 557] width 983 height 18
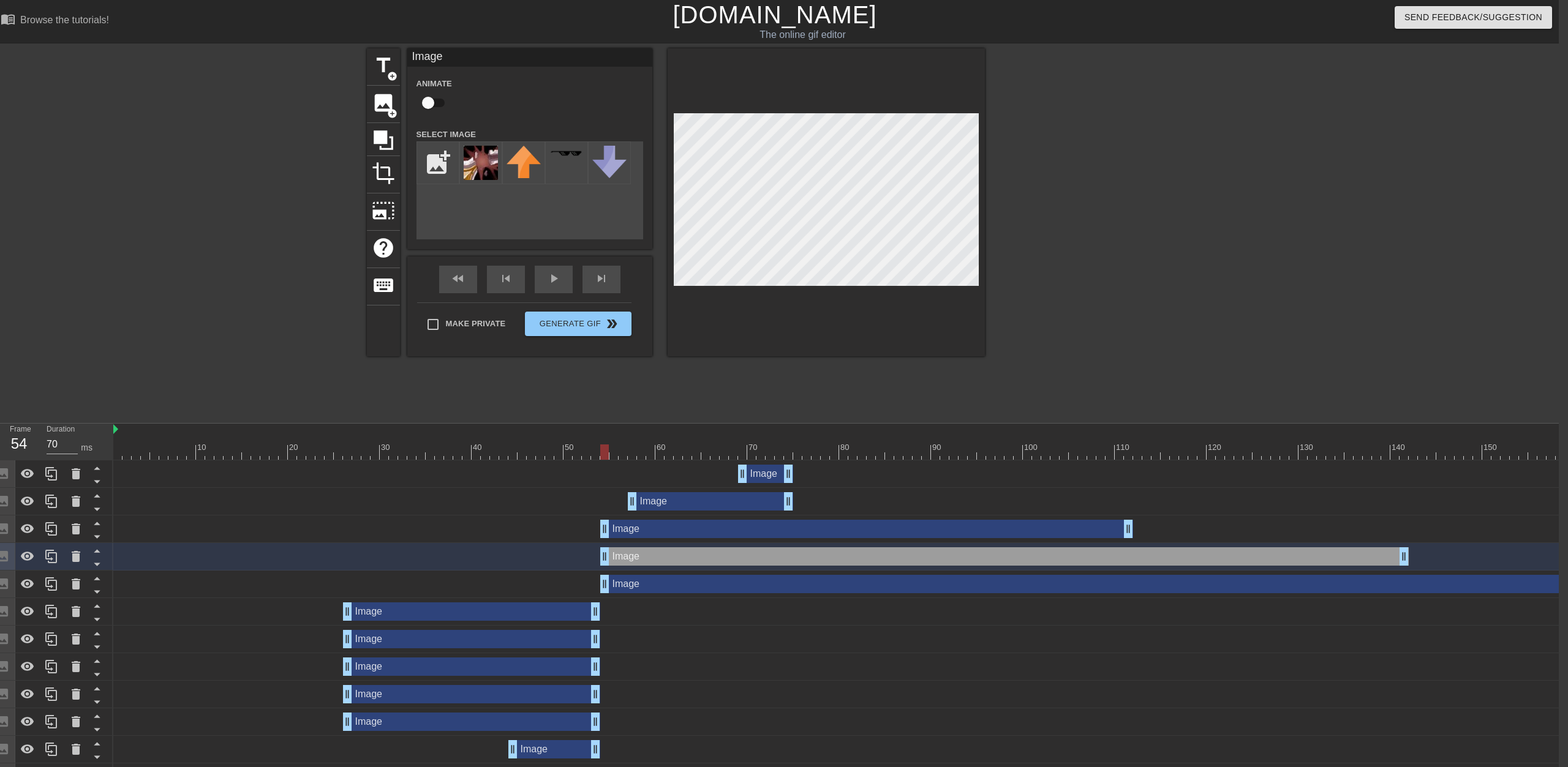
drag, startPoint x: 803, startPoint y: 559, endPoint x: 1288, endPoint y: 561, distance: 485.0
click at [782, 561] on div "Image drag_handle drag_handle" at bounding box center [1005, 557] width 809 height 18
click at [782, 589] on div "Image drag_handle drag_handle" at bounding box center [1248, 584] width 1296 height 18
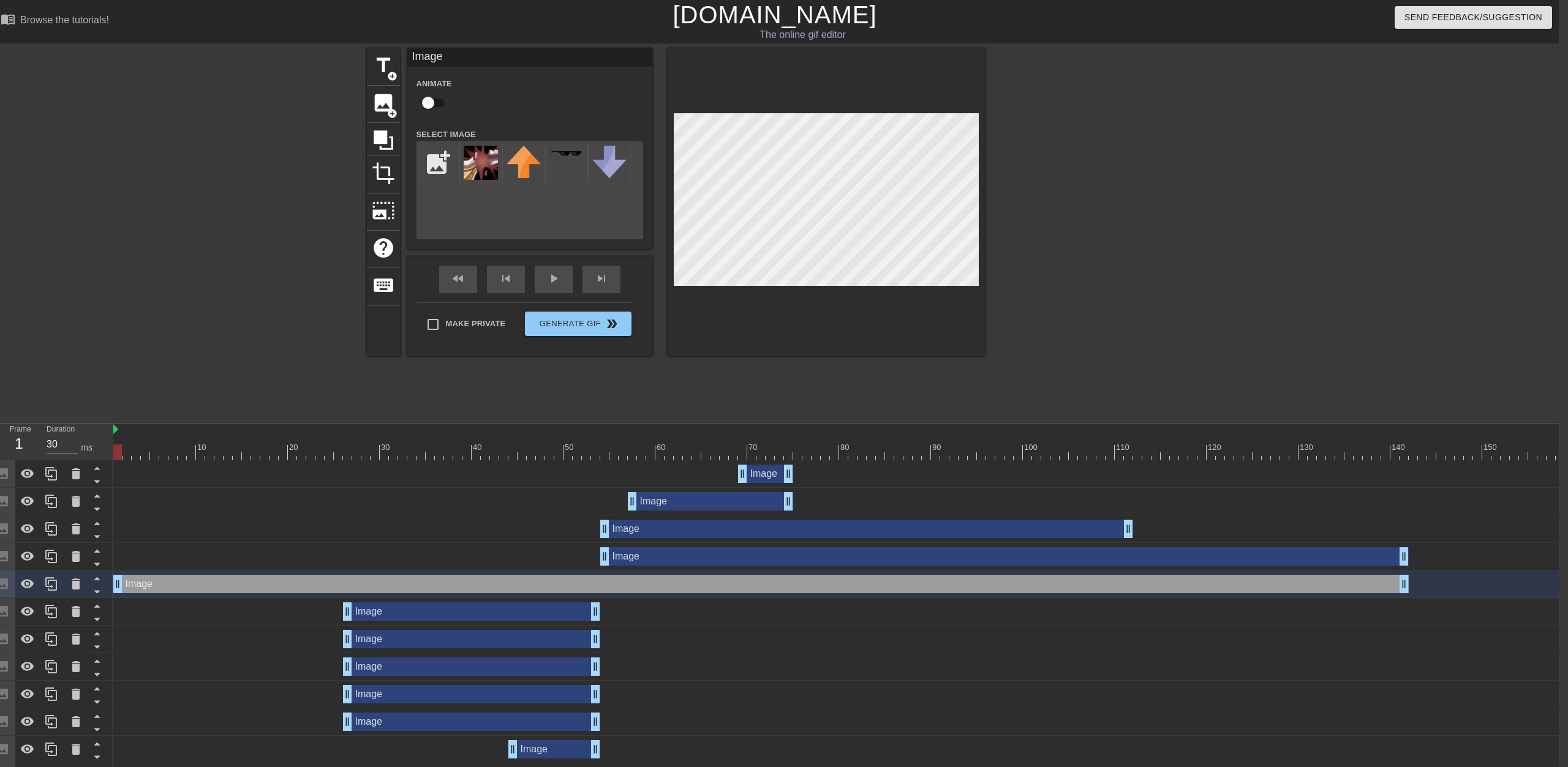
drag, startPoint x: 1382, startPoint y: 590, endPoint x: 755, endPoint y: 565, distance: 627.5
click at [755, 565] on div "Image drag_handle drag_handle Image drag_handle drag_handle Image drag_handle d…" at bounding box center [836, 653] width 1446 height 386
drag, startPoint x: 1403, startPoint y: 584, endPoint x: 1024, endPoint y: 579, distance: 379.0
click at [782, 582] on div "Image drag_handle drag_handle" at bounding box center [619, 584] width 1011 height 18
drag, startPoint x: 1080, startPoint y: 594, endPoint x: 1294, endPoint y: 593, distance: 214.0
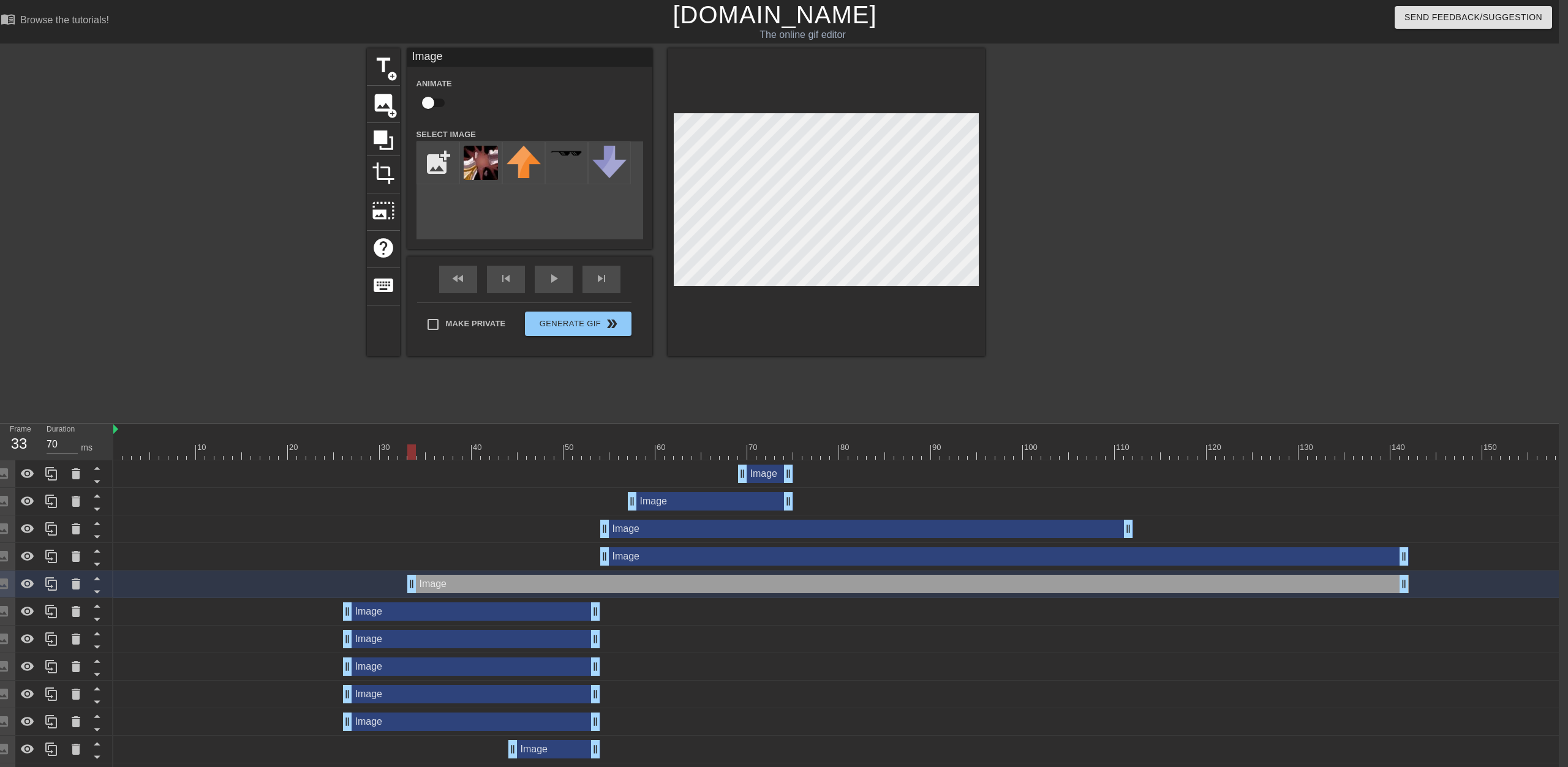
click at [782, 588] on div "Image drag_handle drag_handle" at bounding box center [908, 584] width 1002 height 18
drag, startPoint x: 1322, startPoint y: 584, endPoint x: 1040, endPoint y: 578, distance: 282.1
click at [782, 578] on div "Image drag_handle drag_handle" at bounding box center [724, 584] width 799 height 18
drag, startPoint x: 1000, startPoint y: 589, endPoint x: 1259, endPoint y: 591, distance: 259.0
click at [782, 591] on div "Image drag_handle drag_handle" at bounding box center [995, 584] width 790 height 18
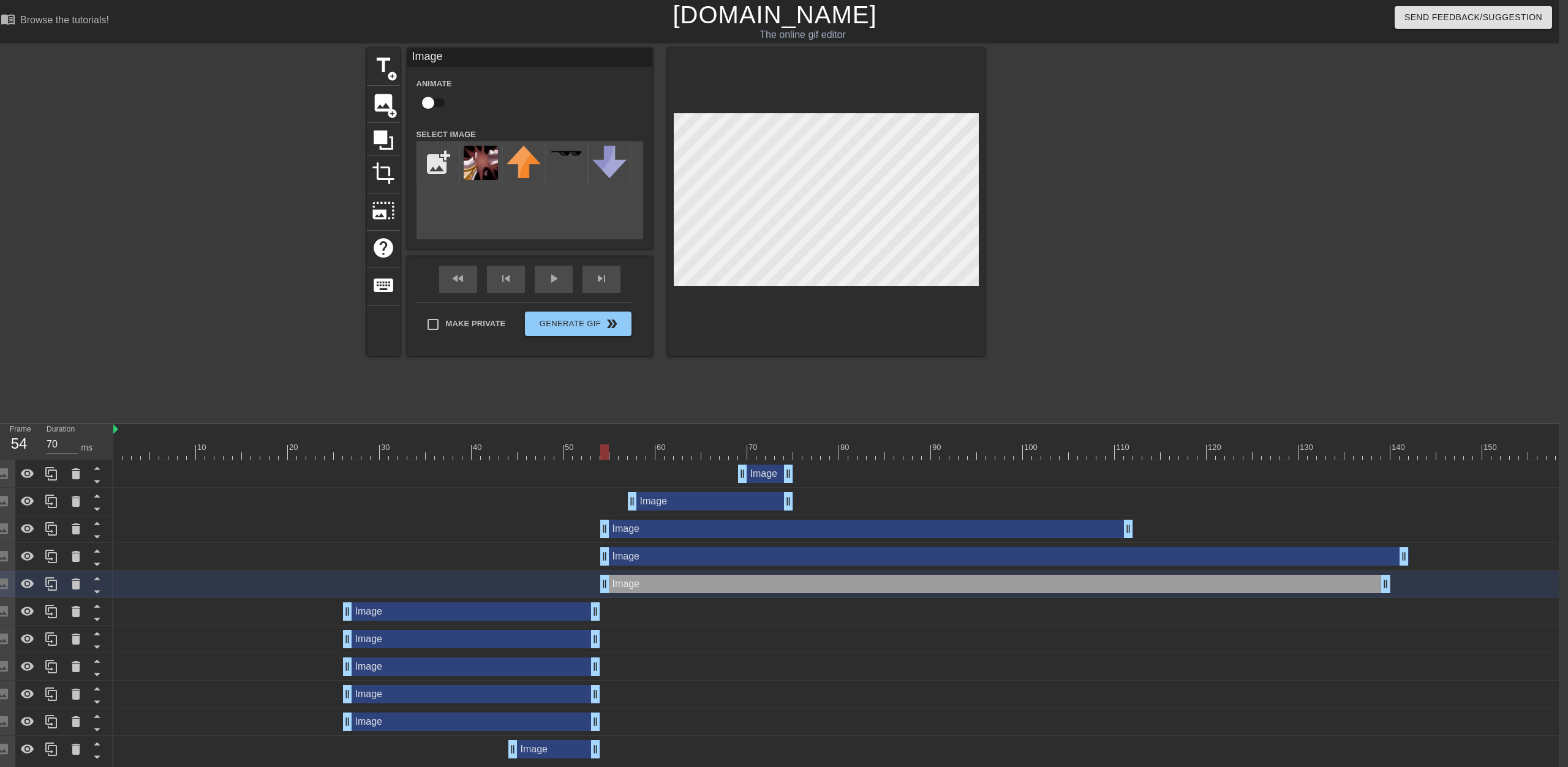
click at [782, 532] on div "Image drag_handle drag_handle" at bounding box center [866, 529] width 533 height 18
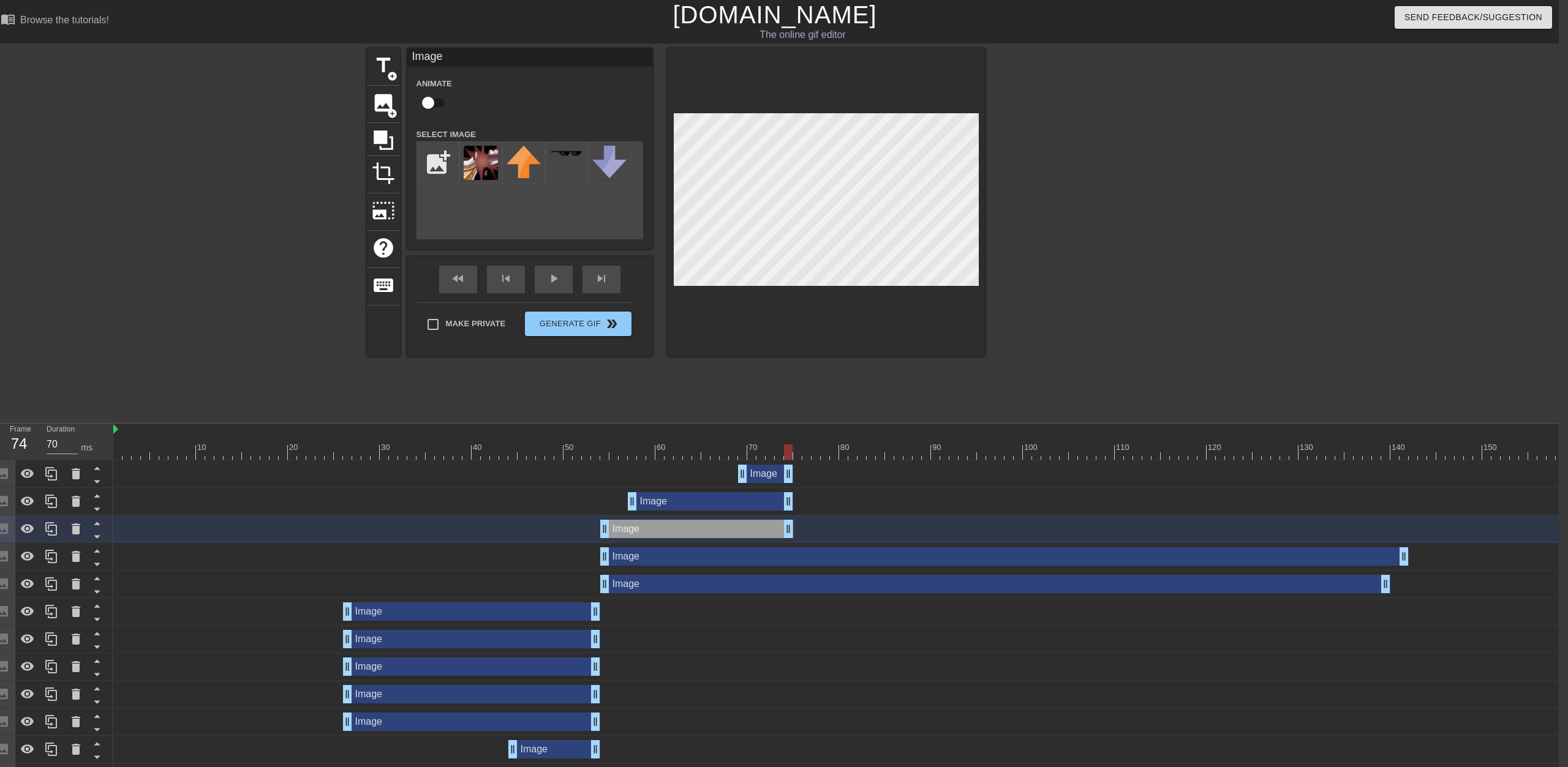
drag, startPoint x: 1131, startPoint y: 530, endPoint x: 788, endPoint y: 526, distance: 343.0
click at [782, 526] on div "Image drag_handle drag_handle" at bounding box center [697, 529] width 193 height 18
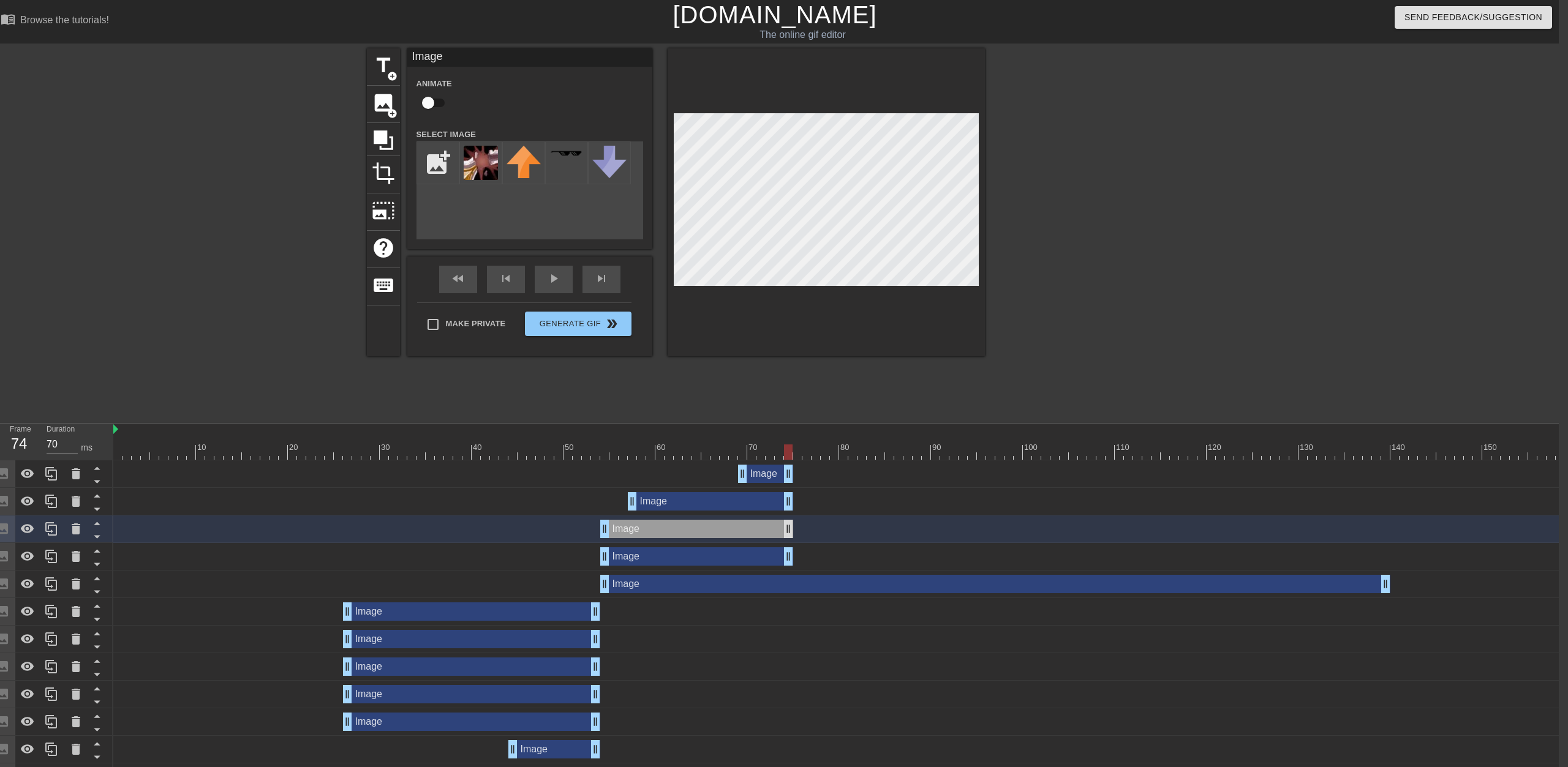
drag, startPoint x: 1406, startPoint y: 560, endPoint x: 790, endPoint y: 537, distance: 616.4
click at [782, 537] on div "Image drag_handle drag_handle Image drag_handle drag_handle Image drag_handle d…" at bounding box center [836, 653] width 1446 height 386
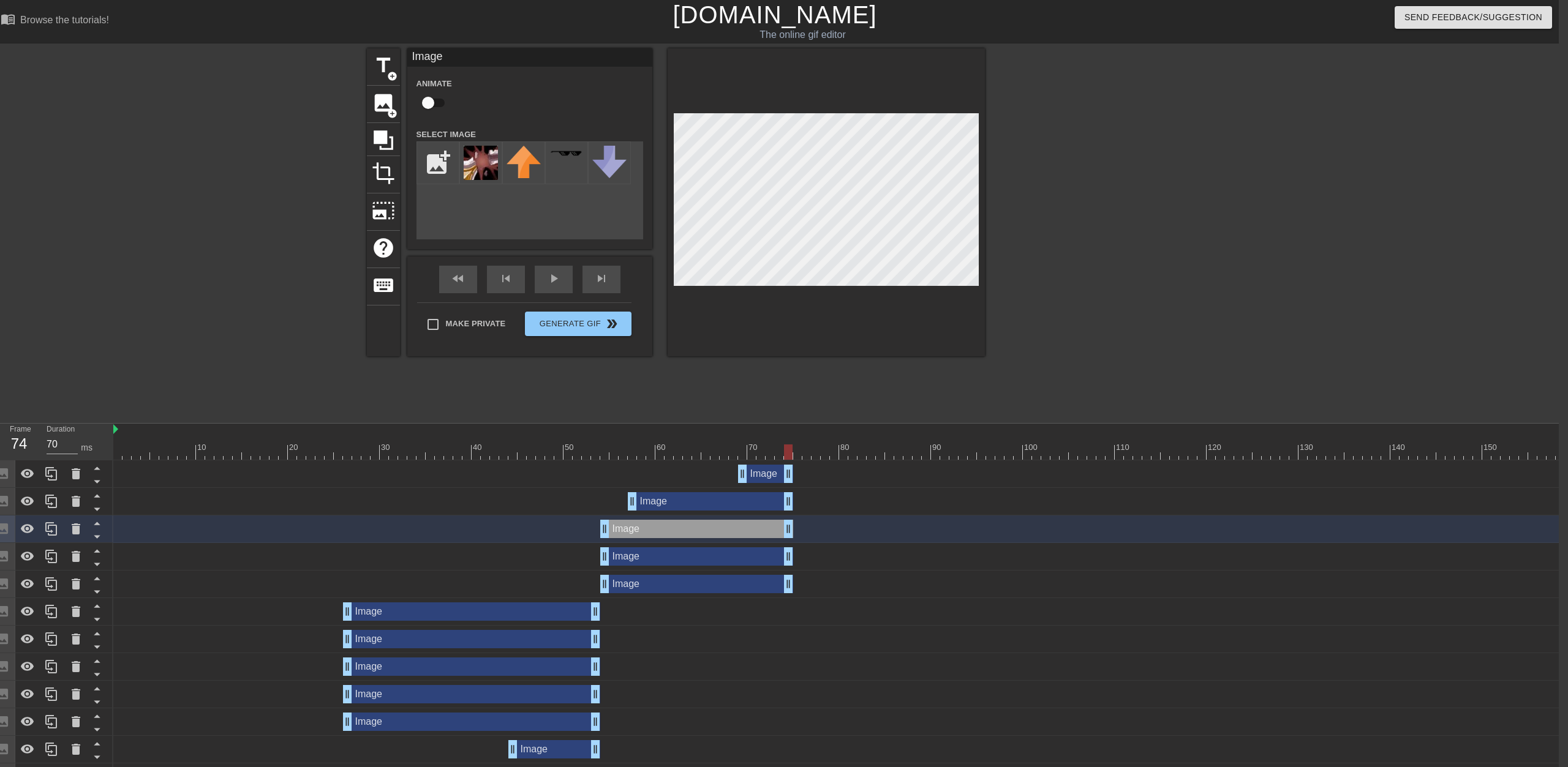
drag, startPoint x: 1386, startPoint y: 585, endPoint x: 791, endPoint y: 569, distance: 595.2
click at [782, 569] on div "Image drag_handle drag_handle Image drag_handle drag_handle Image drag_handle d…" at bounding box center [836, 653] width 1446 height 386
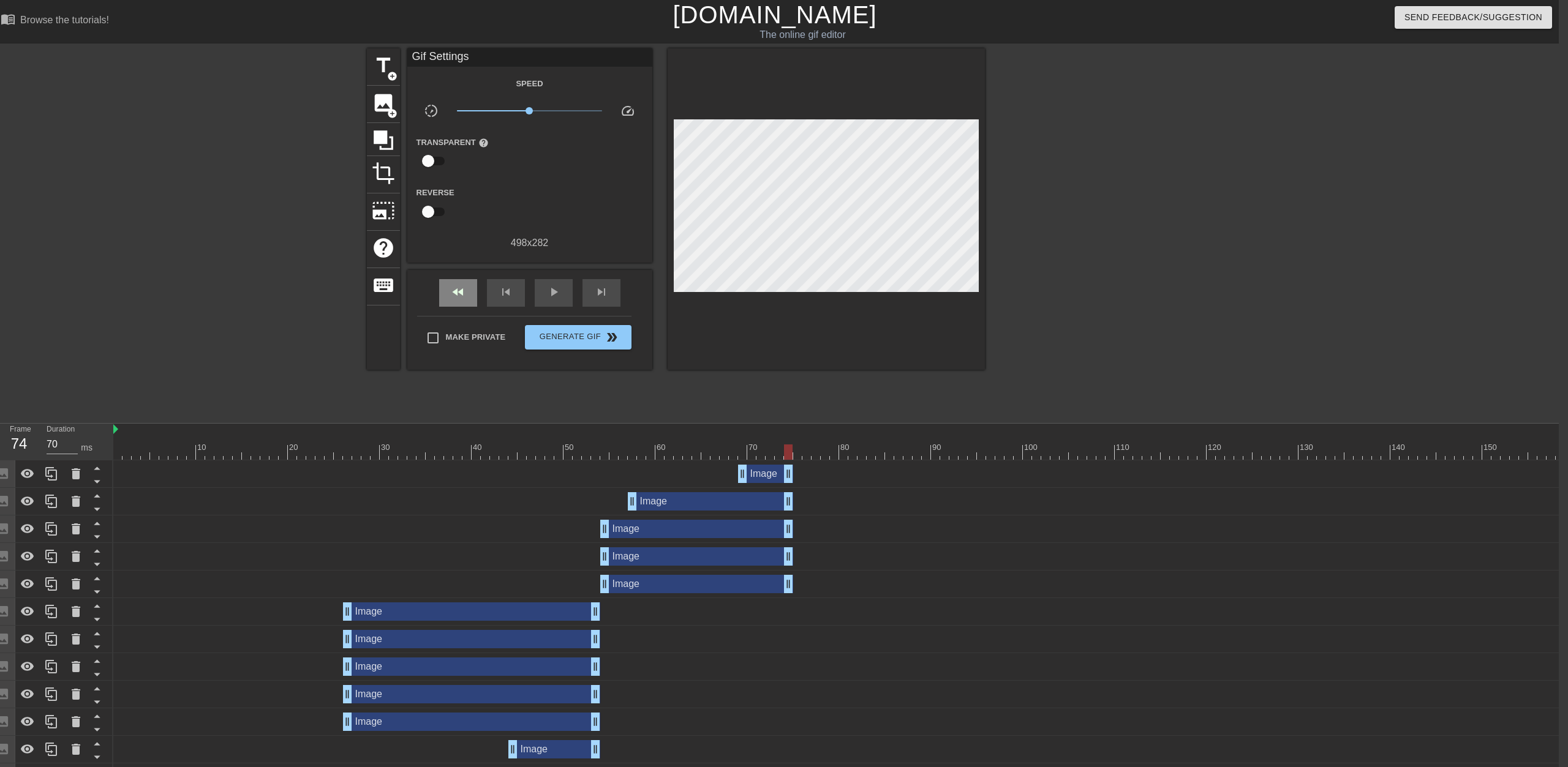
click at [452, 270] on div "fast_rewind skip_previous play_arrow skip_next" at bounding box center [529, 293] width 200 height 46
click at [552, 285] on span "play_arrow" at bounding box center [554, 292] width 15 height 15
click at [447, 299] on div "fast_rewind" at bounding box center [459, 293] width 38 height 27
click at [554, 296] on span "pause" at bounding box center [554, 292] width 15 height 15
click at [22, 230] on div "title add_circle image add_circle crop photo_size_select_large help keyboard Gi…" at bounding box center [775, 232] width 1568 height 367
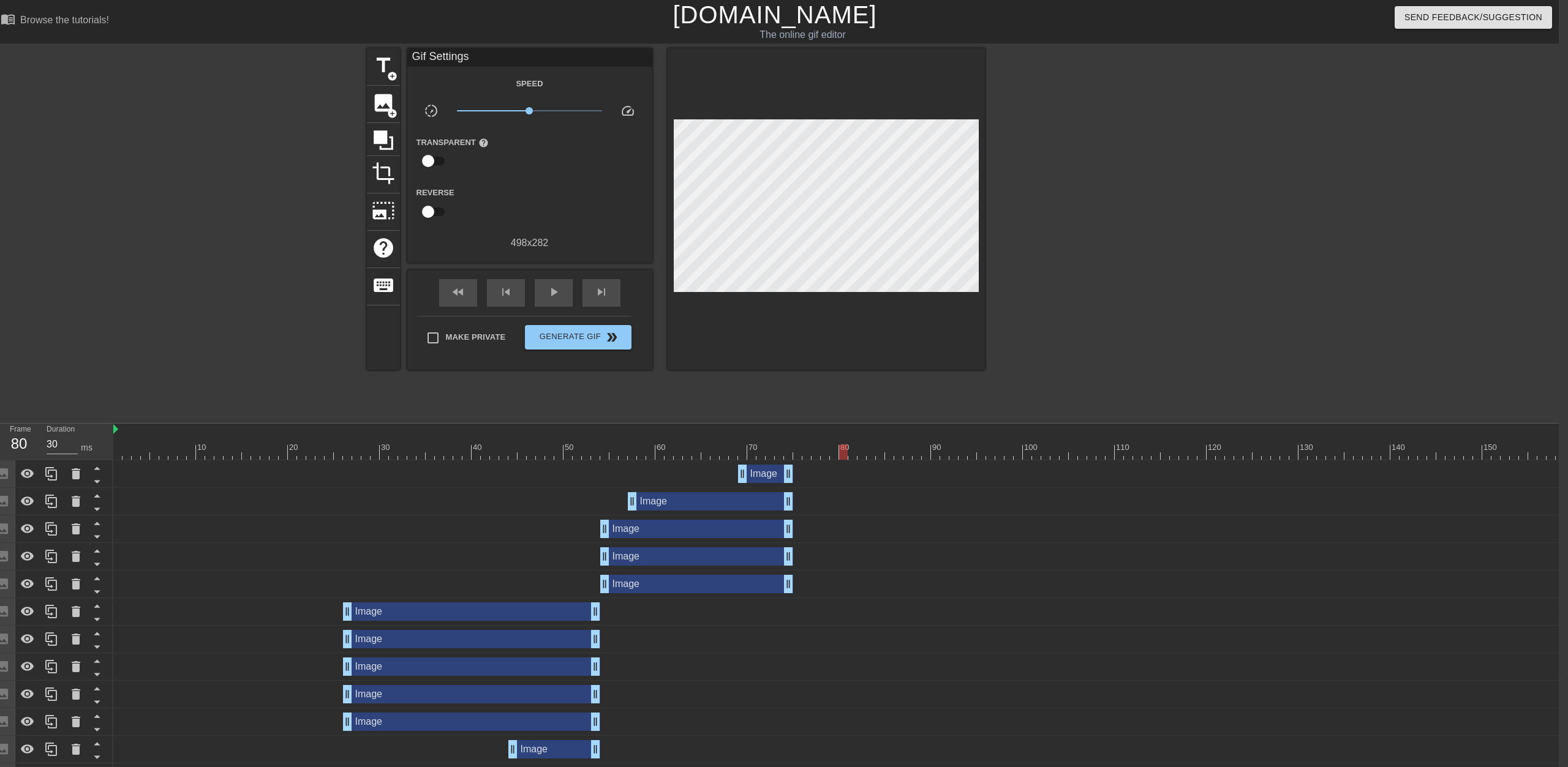
type input "70"
drag, startPoint x: 1119, startPoint y: 453, endPoint x: 801, endPoint y: 449, distance: 318.0
click at [782, 449] on div at bounding box center [1005, 452] width 1783 height 15
click at [388, 71] on span "add_circle" at bounding box center [392, 76] width 10 height 10
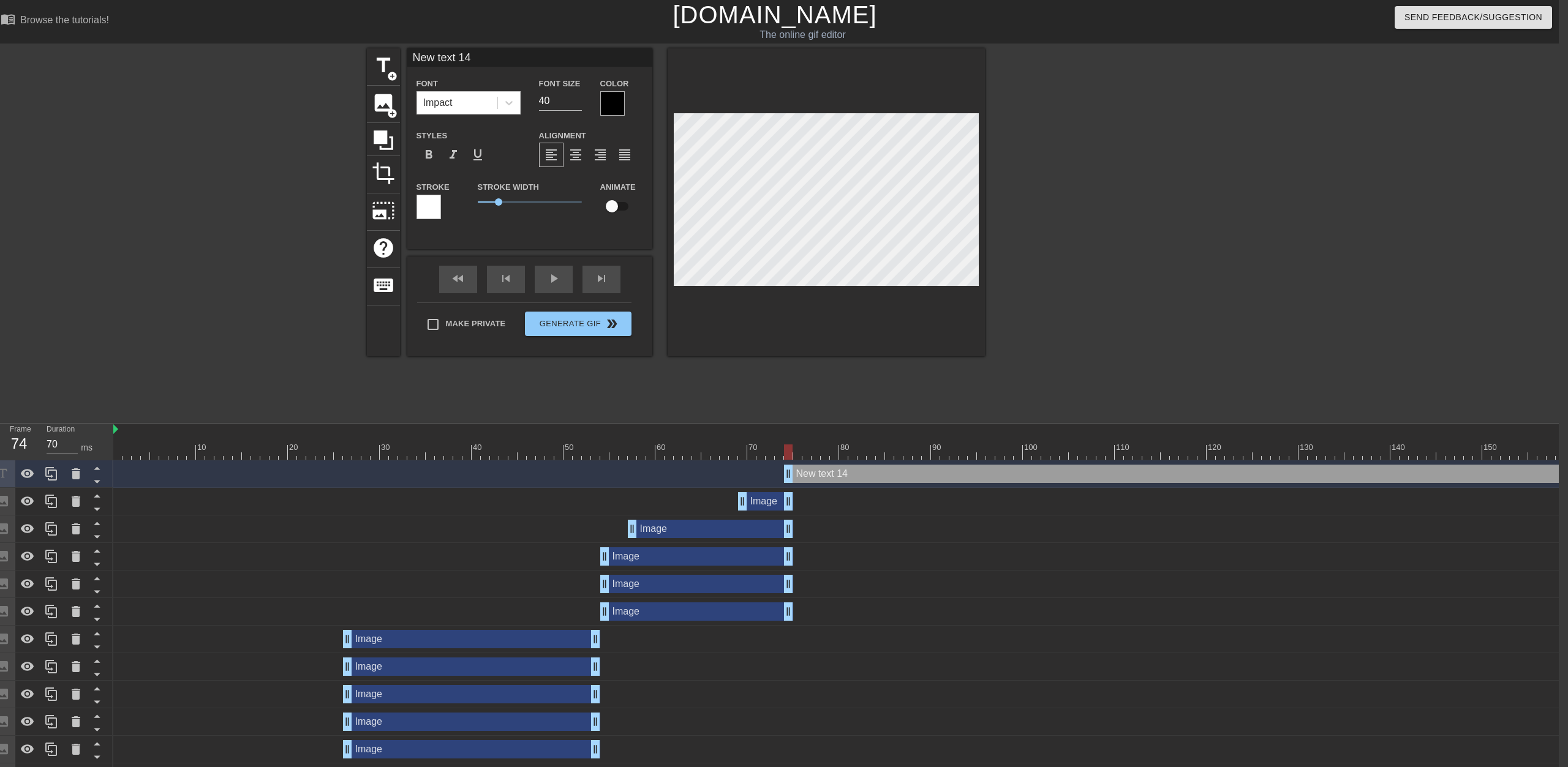
scroll to position [0, 2]
type input "s"
type textarea "s"
type input "su"
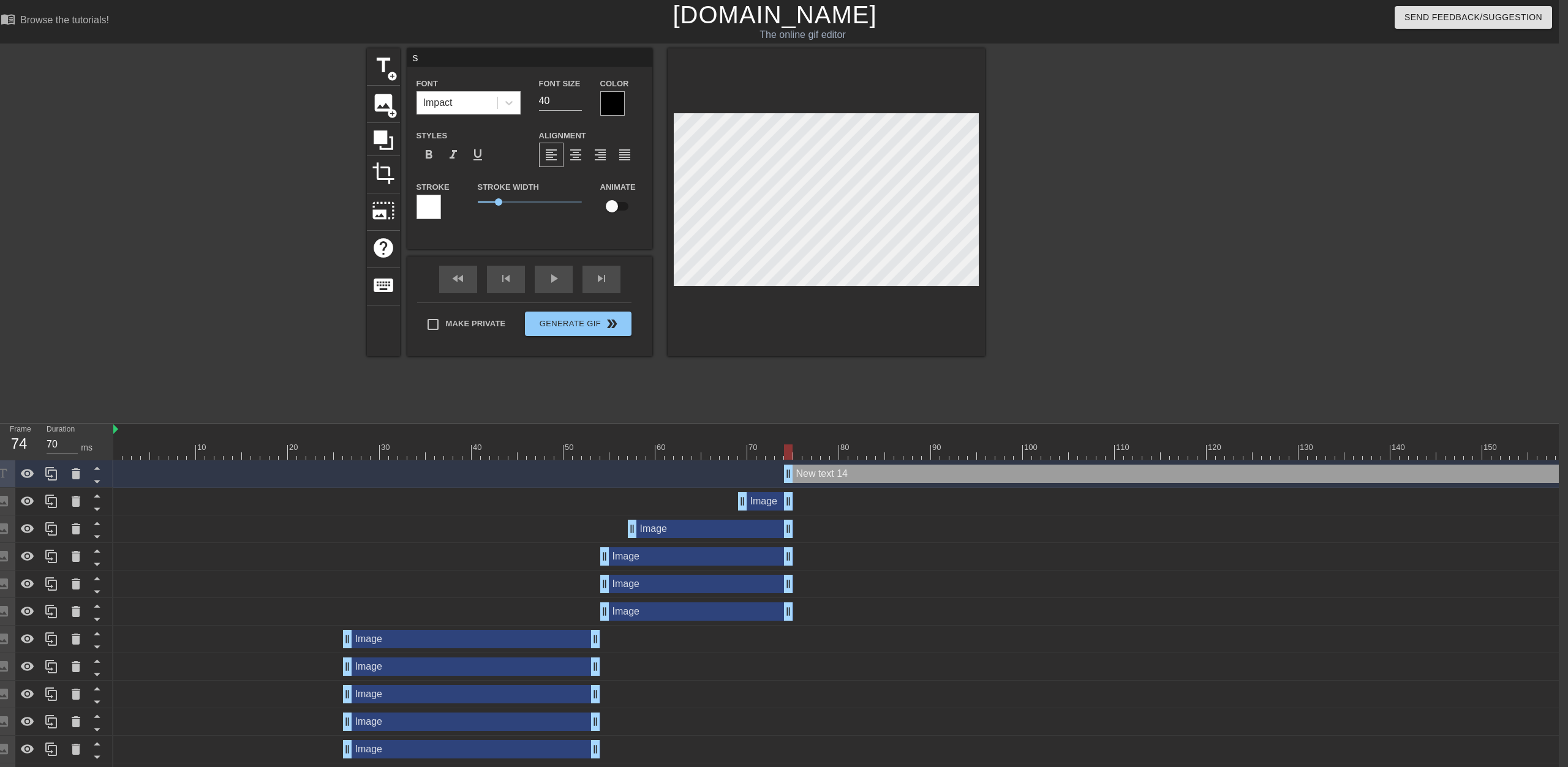
type textarea "su"
type input "sun"
type textarea "sun"
type input "[PERSON_NAME]"
type textarea "[PERSON_NAME]"
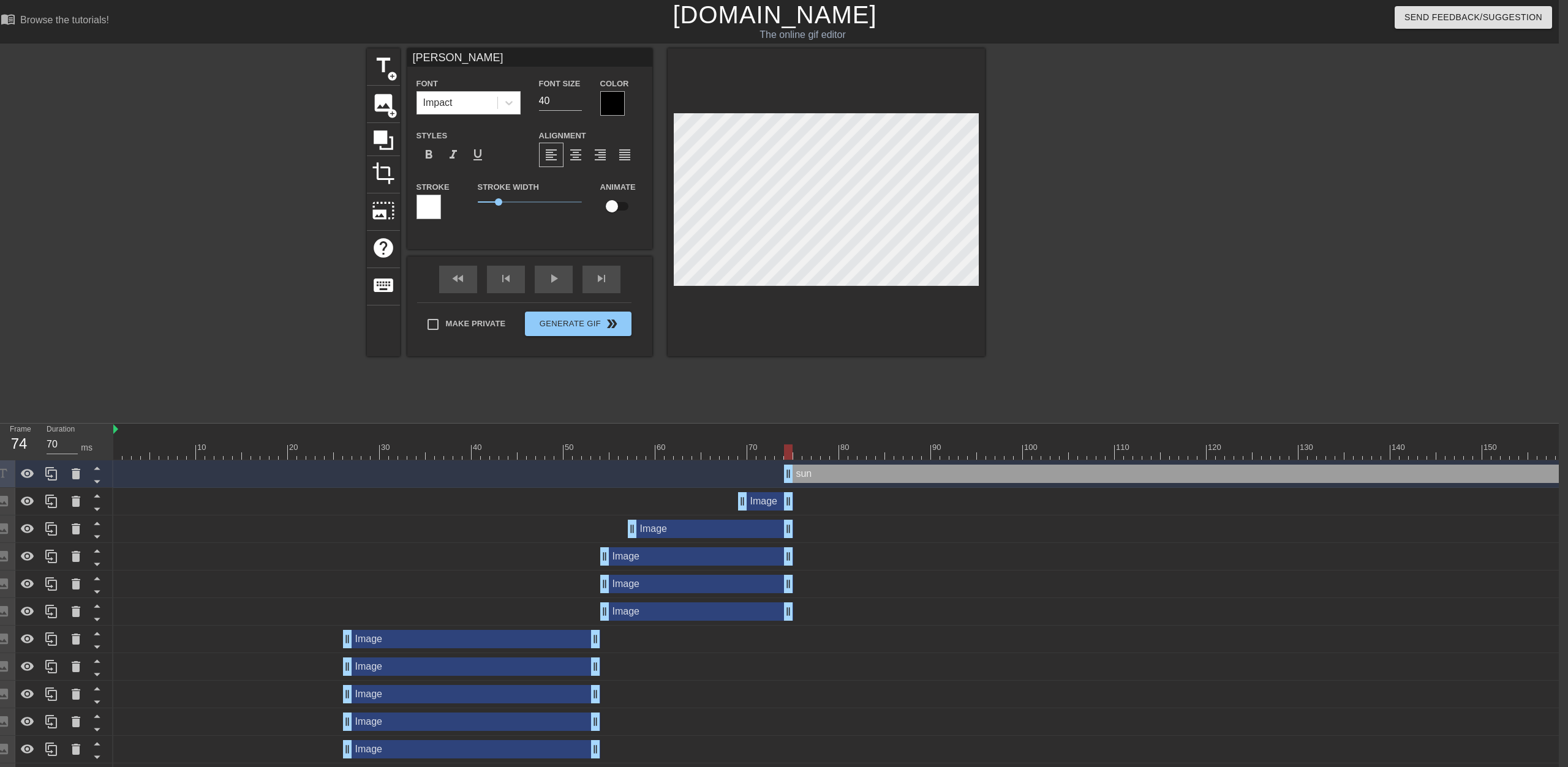
type input "[PERSON_NAME]"
type textarea "[PERSON_NAME]"
type input "[PERSON_NAME]"
type textarea "[PERSON_NAME]"
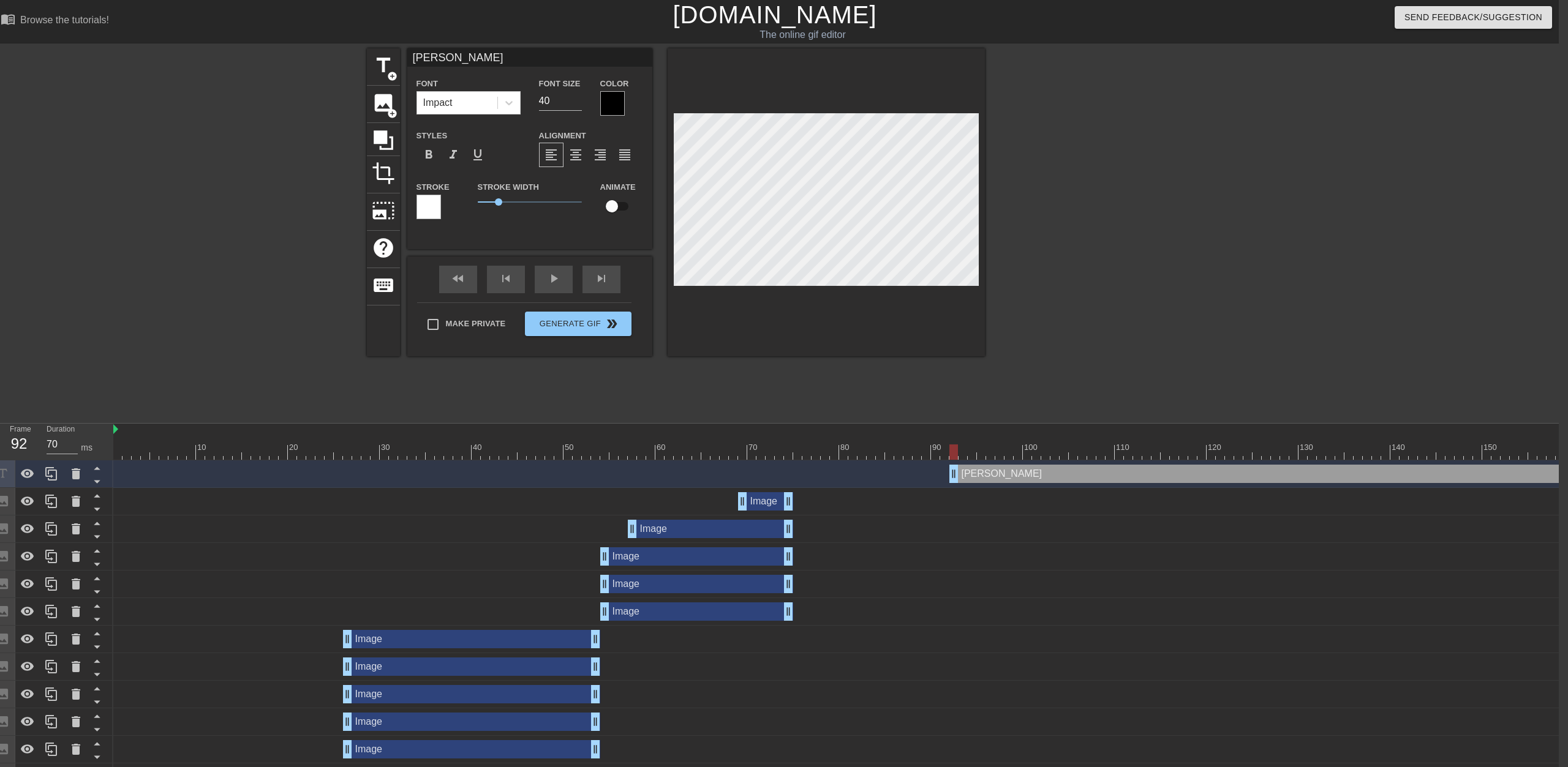
drag, startPoint x: 790, startPoint y: 477, endPoint x: 952, endPoint y: 478, distance: 162.0
click at [782, 478] on div "[PERSON_NAME] drag_handle drag_handle" at bounding box center [1423, 474] width 947 height 18
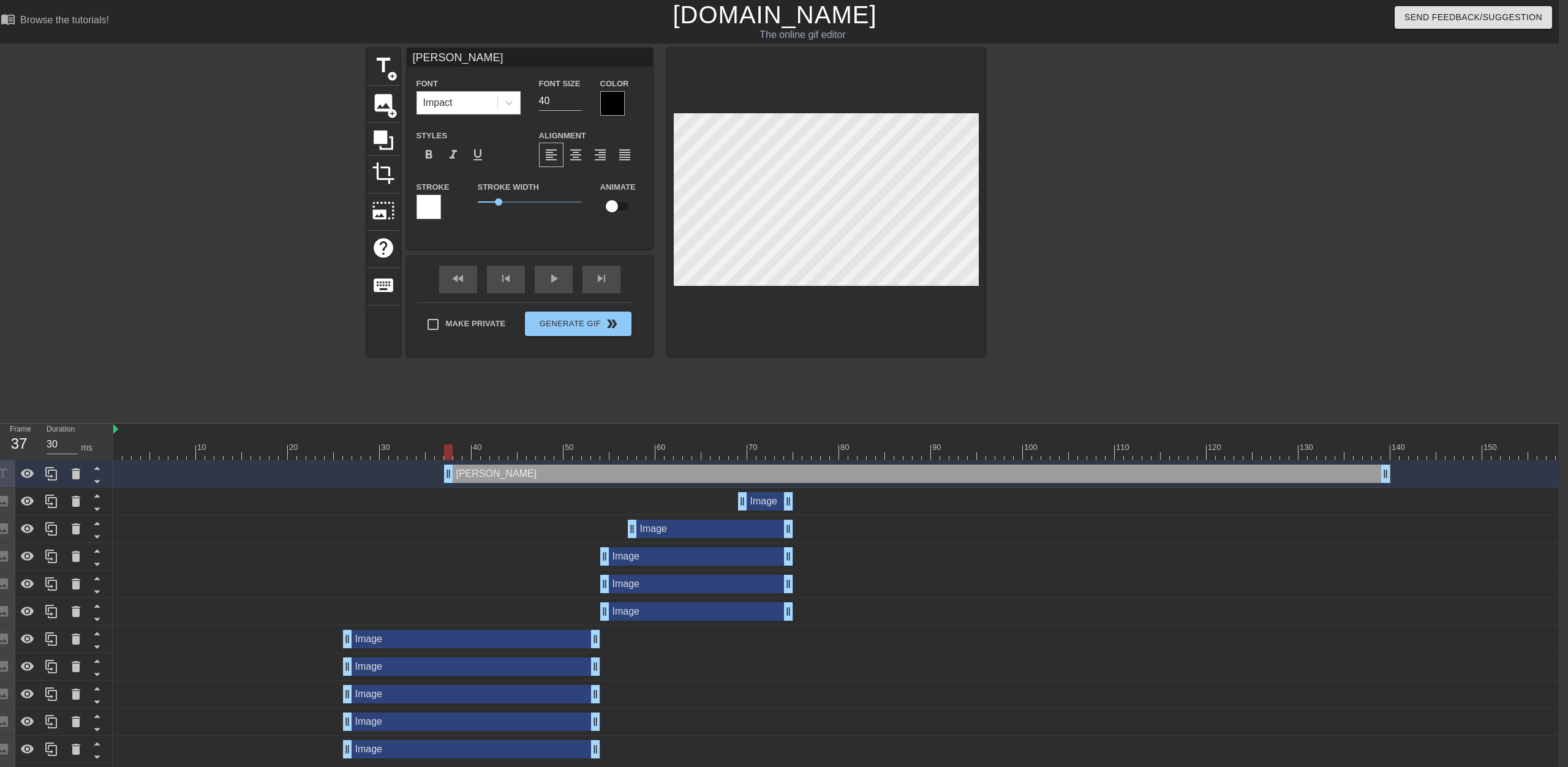
drag, startPoint x: 1116, startPoint y: 471, endPoint x: 626, endPoint y: 439, distance: 491.0
click at [607, 441] on div "10 20 30 40 50 60 70 80 90 100 110 120 130 140 150 160" at bounding box center [836, 649] width 1446 height 450
drag, startPoint x: 1263, startPoint y: 464, endPoint x: 862, endPoint y: 453, distance: 401.2
click at [782, 453] on div "10 20 30 40 50 60 70 80 90 100 110 120 130 140 150 160" at bounding box center [836, 649] width 1446 height 450
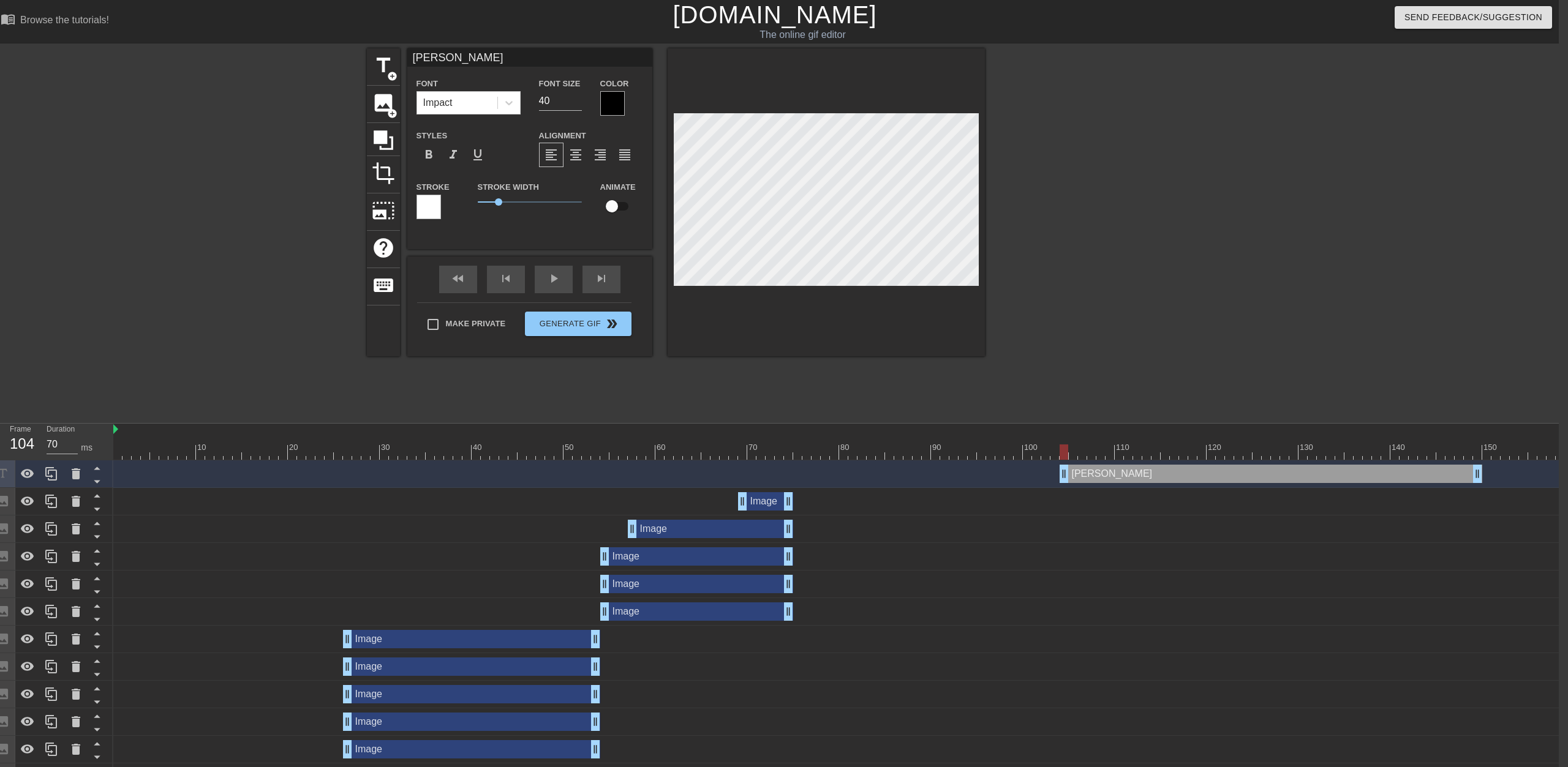
type input "30"
drag, startPoint x: 797, startPoint y: 471, endPoint x: 1444, endPoint y: 477, distance: 647.0
click at [782, 477] on div "[PERSON_NAME] drag_handle drag_handle" at bounding box center [1299, 474] width 423 height 18
click at [782, 255] on div "title add_circle image add_circle crop photo_size_select_large help keyboard [P…" at bounding box center [775, 232] width 1568 height 367
click at [782, 477] on div "[PERSON_NAME] drag_handle drag_handle" at bounding box center [1299, 474] width 423 height 18
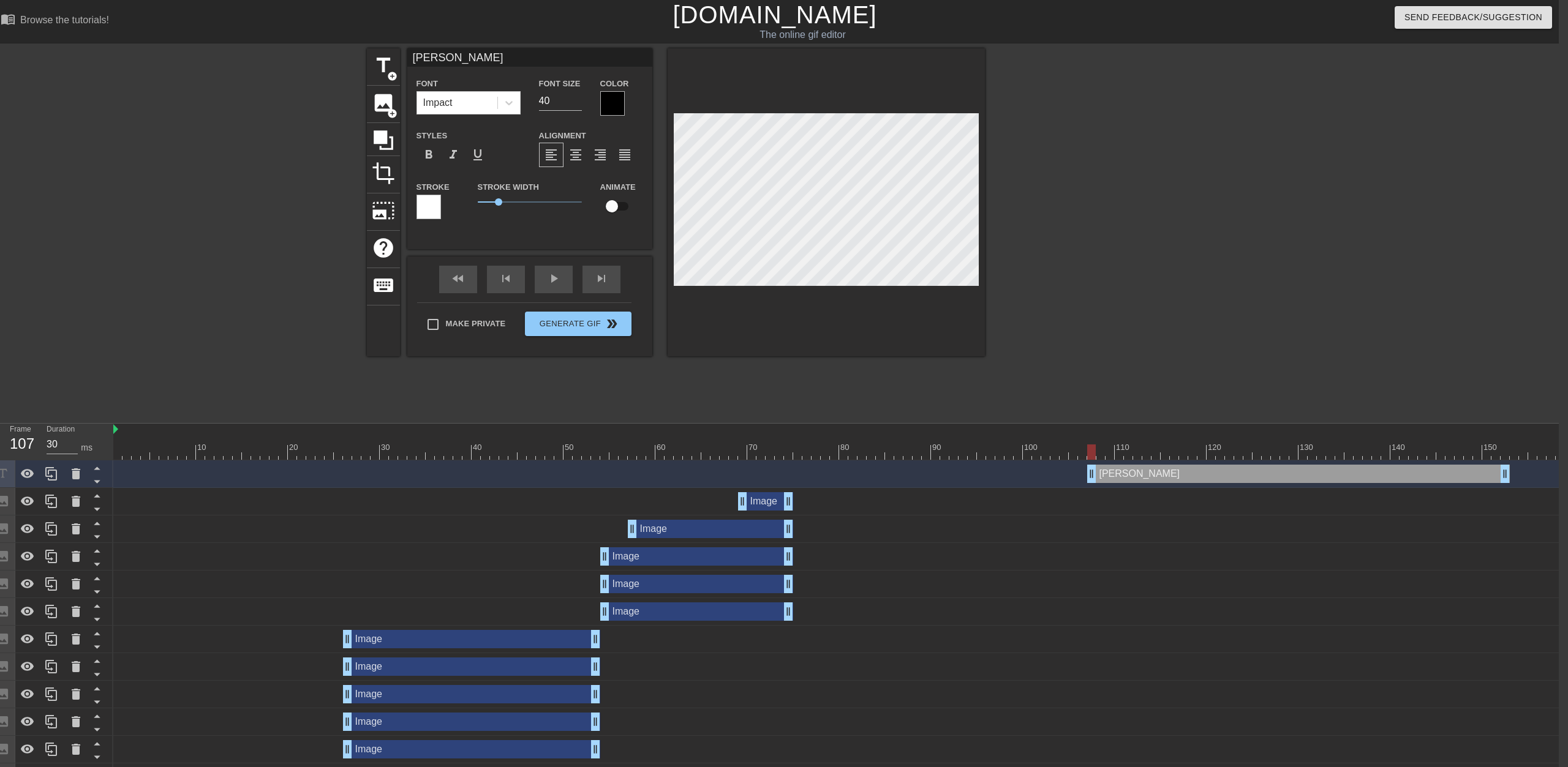
click at [615, 205] on input "checkbox" at bounding box center [612, 206] width 70 height 23
checkbox input "true"
drag, startPoint x: 512, startPoint y: 203, endPoint x: 502, endPoint y: 208, distance: 11.2
click at [502, 208] on span "1.2" at bounding box center [529, 201] width 104 height 15
click at [558, 279] on div "play_arrow" at bounding box center [554, 279] width 38 height 27
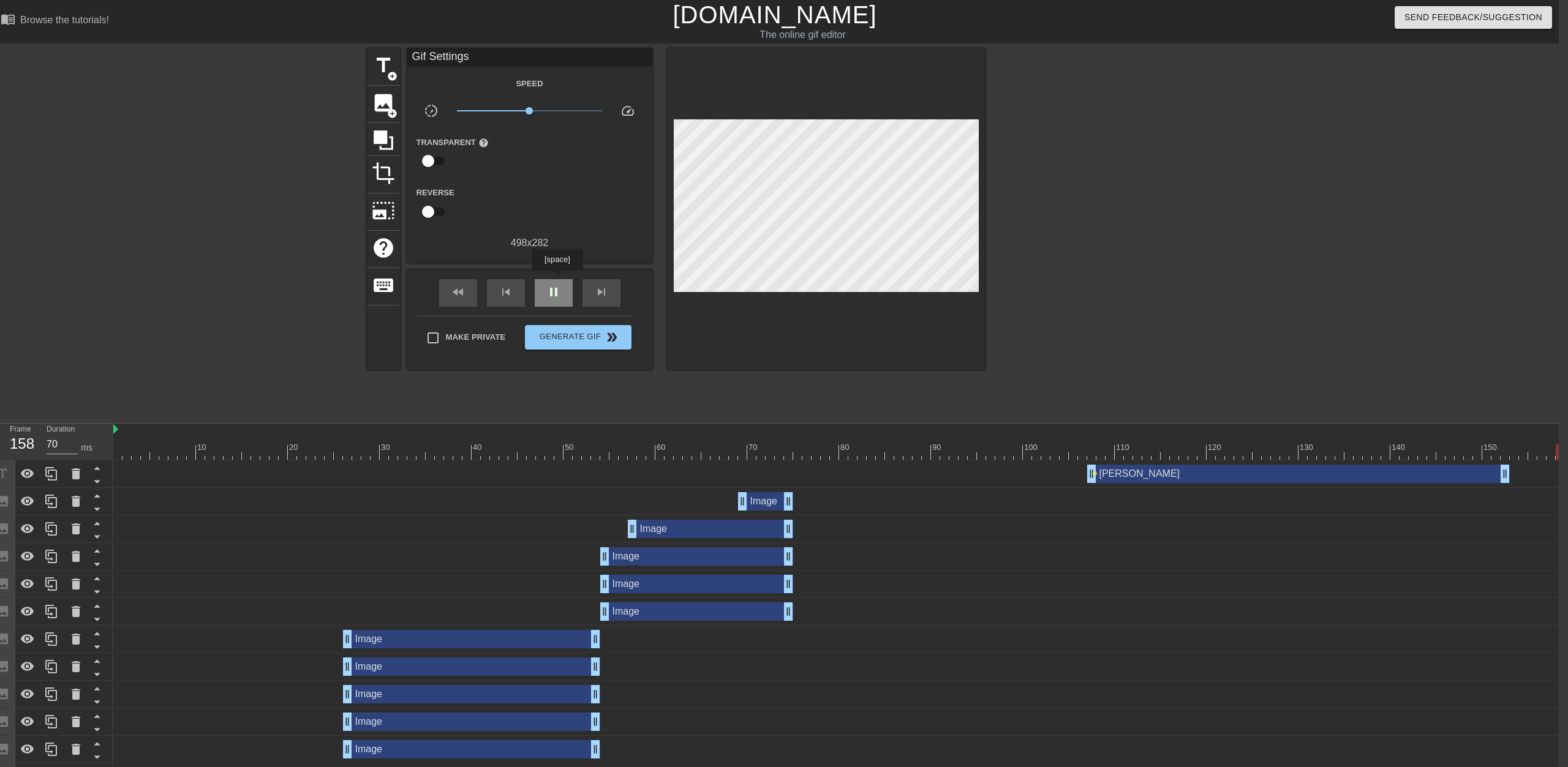
type input "30"
click at [557, 279] on div "pause" at bounding box center [554, 293] width 38 height 27
click at [782, 475] on div "[PERSON_NAME] drag_handle drag_handle" at bounding box center [1299, 474] width 423 height 18
click at [782, 478] on div "[PERSON_NAME] drag_handle drag_handle" at bounding box center [1299, 474] width 423 height 18
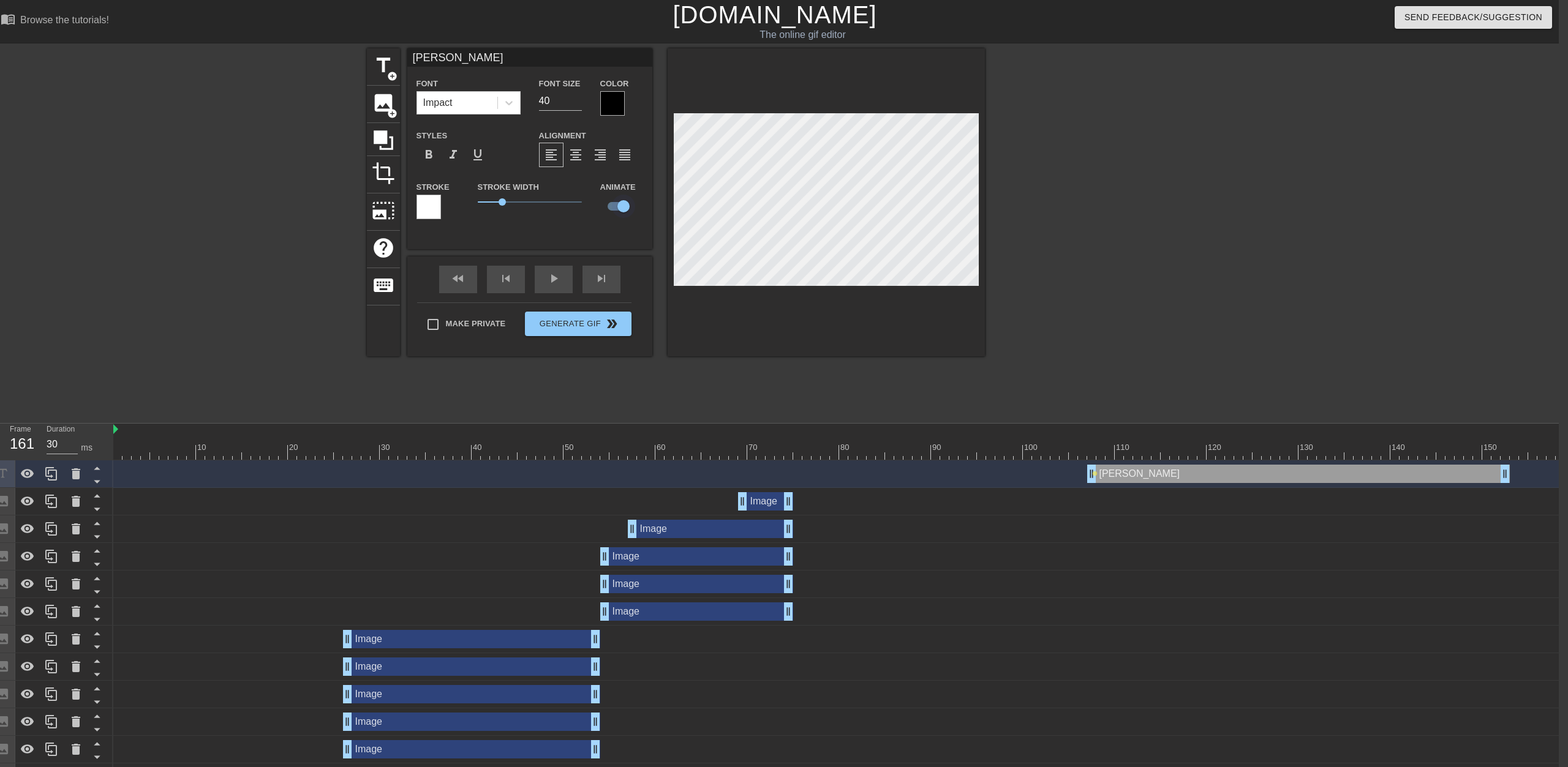
click at [624, 208] on input "checkbox" at bounding box center [623, 206] width 70 height 23
checkbox input "false"
click at [782, 477] on div "[PERSON_NAME] drag_handle drag_handle" at bounding box center [1299, 474] width 423 height 18
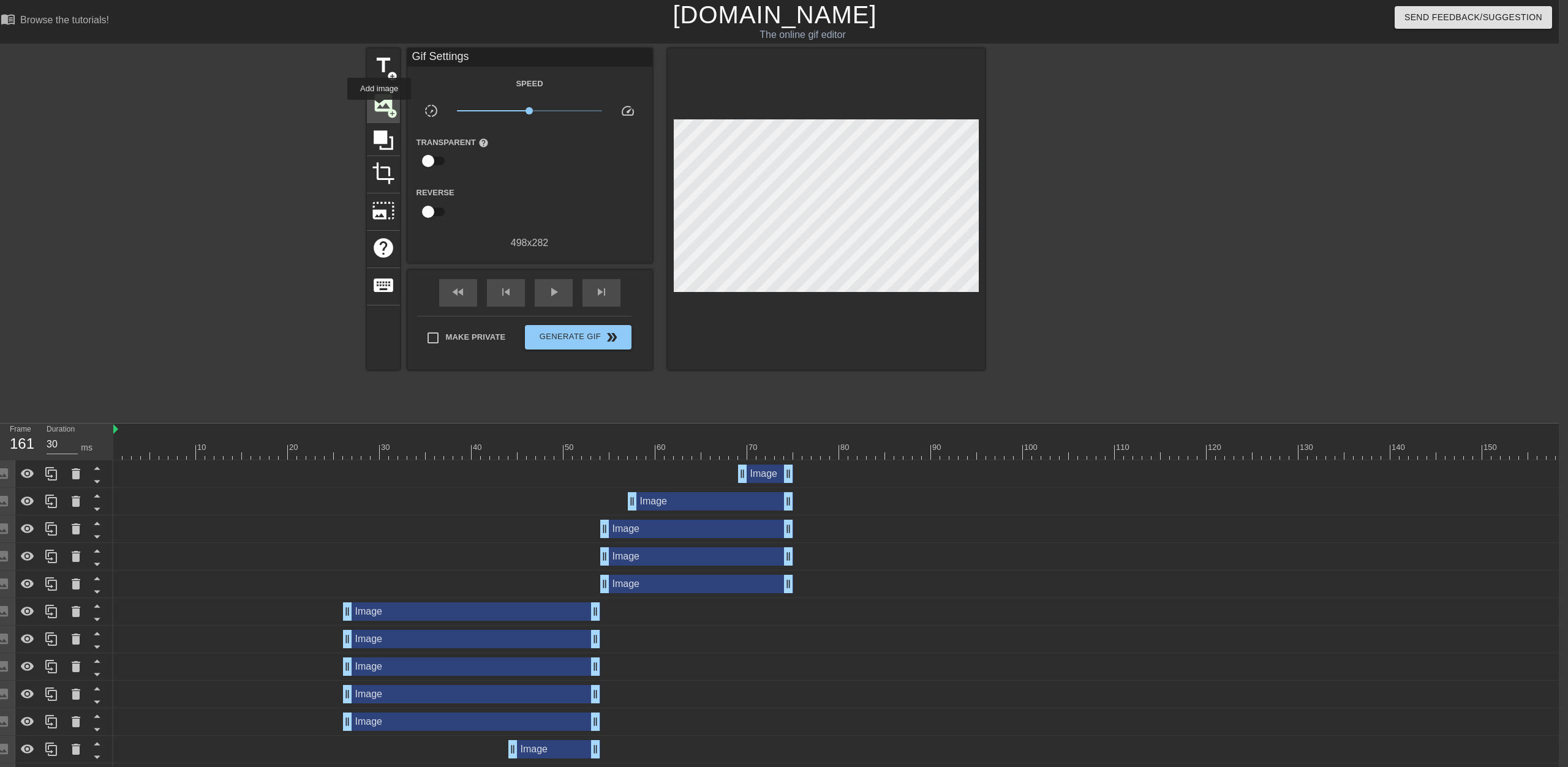
click at [379, 108] on span "image" at bounding box center [383, 103] width 23 height 23
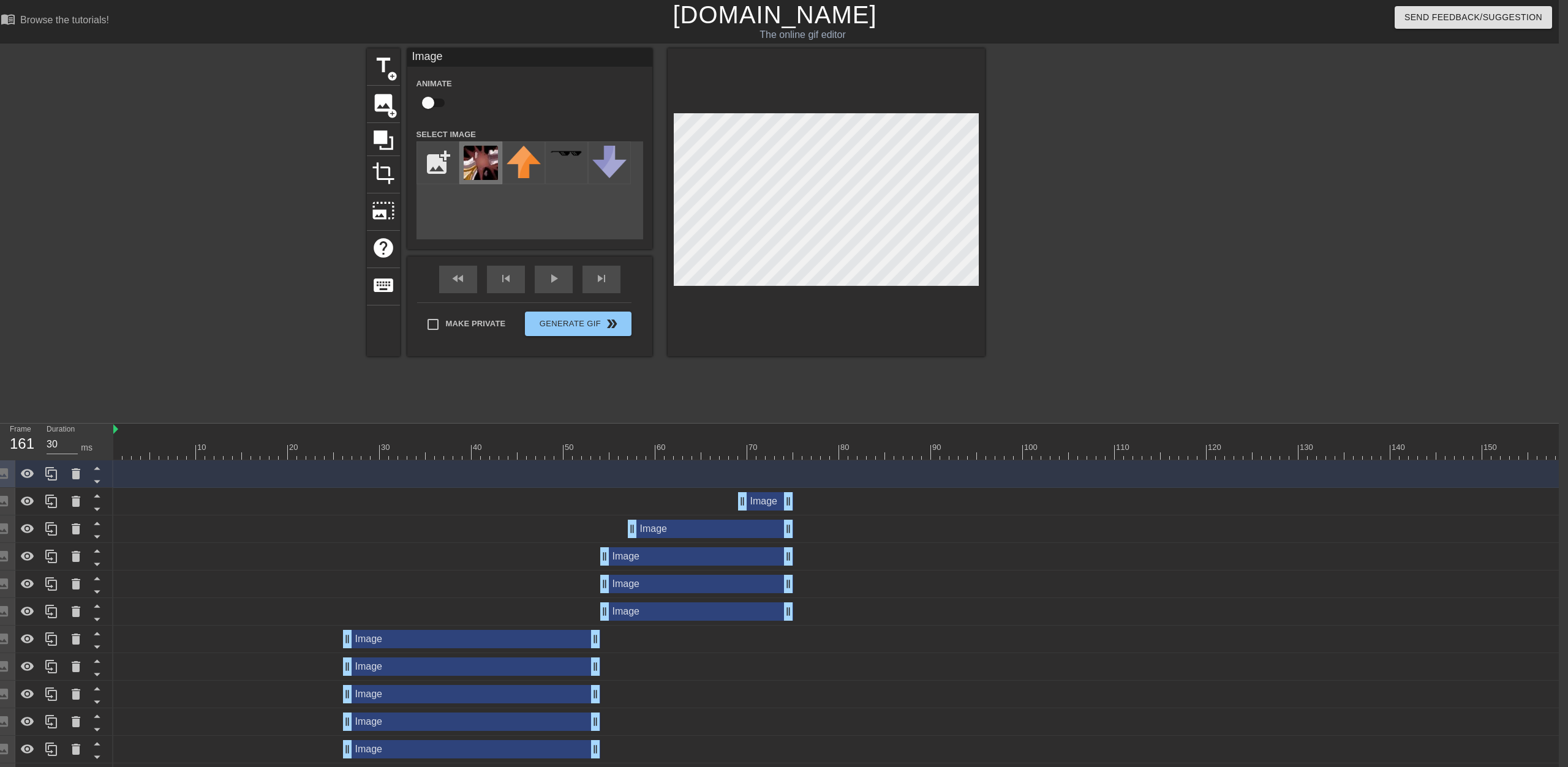
click at [493, 161] on img at bounding box center [481, 163] width 34 height 34
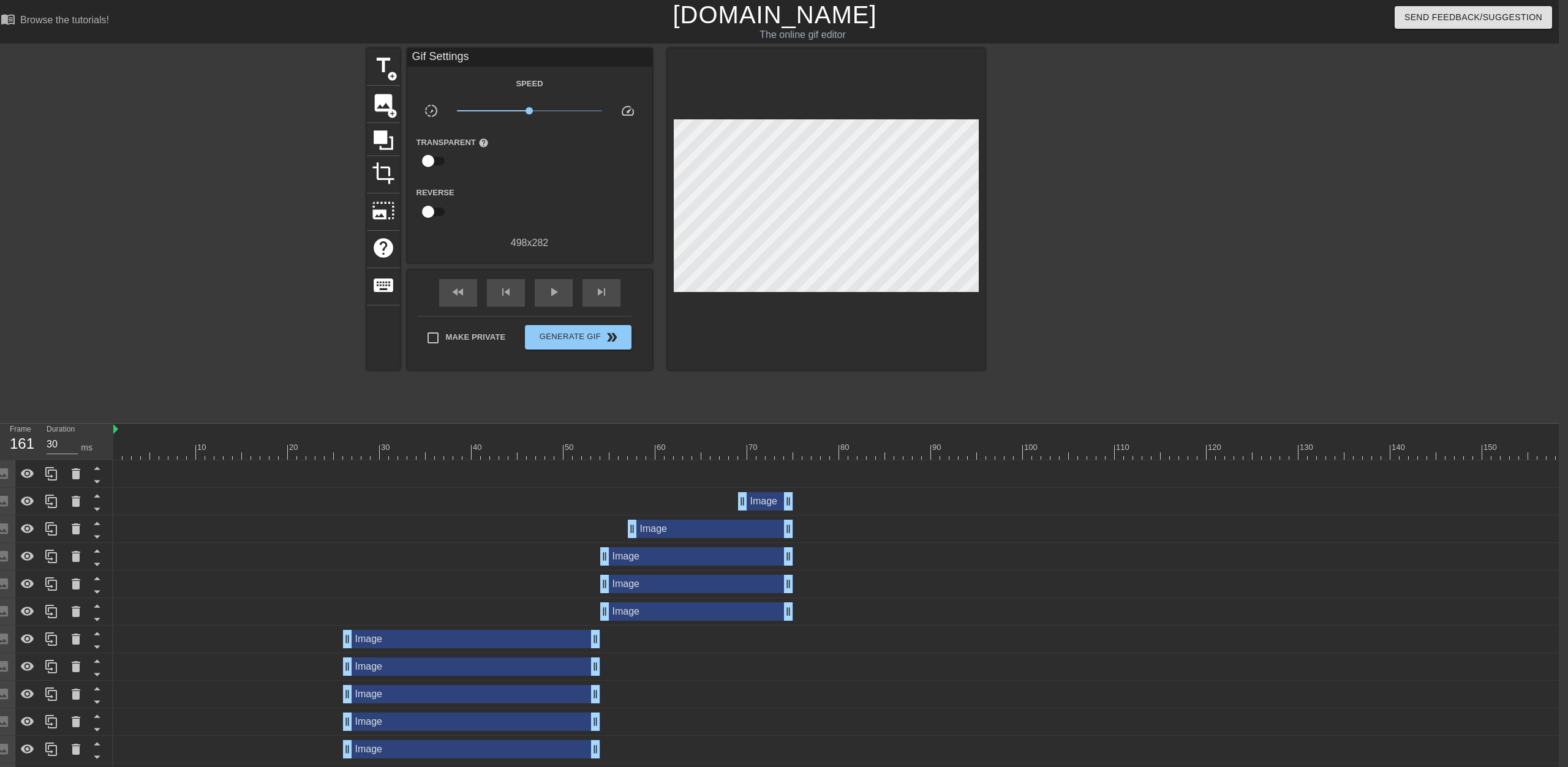
scroll to position [0, 0]
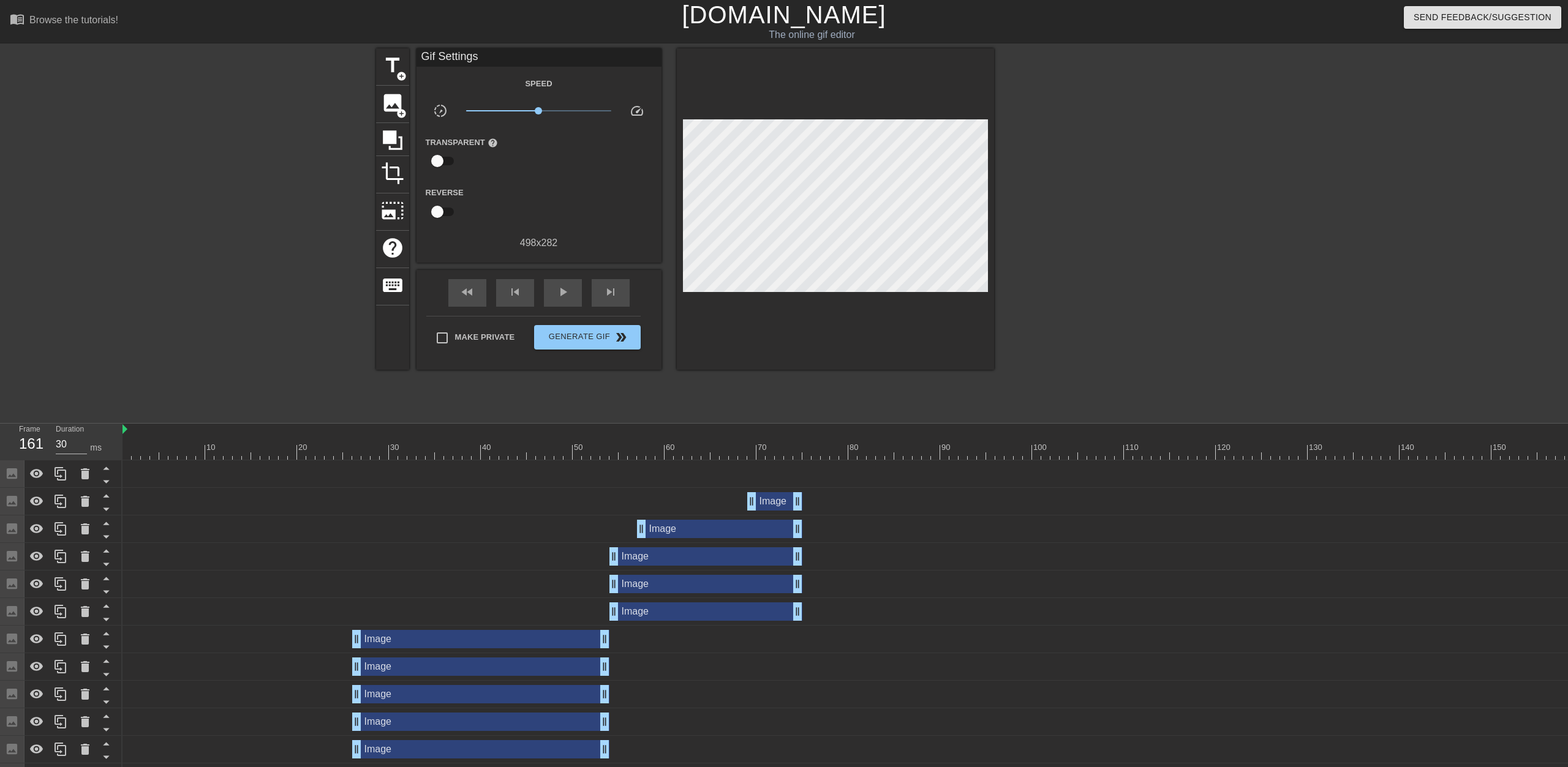
drag, startPoint x: 402, startPoint y: 472, endPoint x: 484, endPoint y: 481, distance: 82.5
click at [484, 481] on div "Image drag_handle drag_handle" at bounding box center [1014, 474] width 1783 height 18
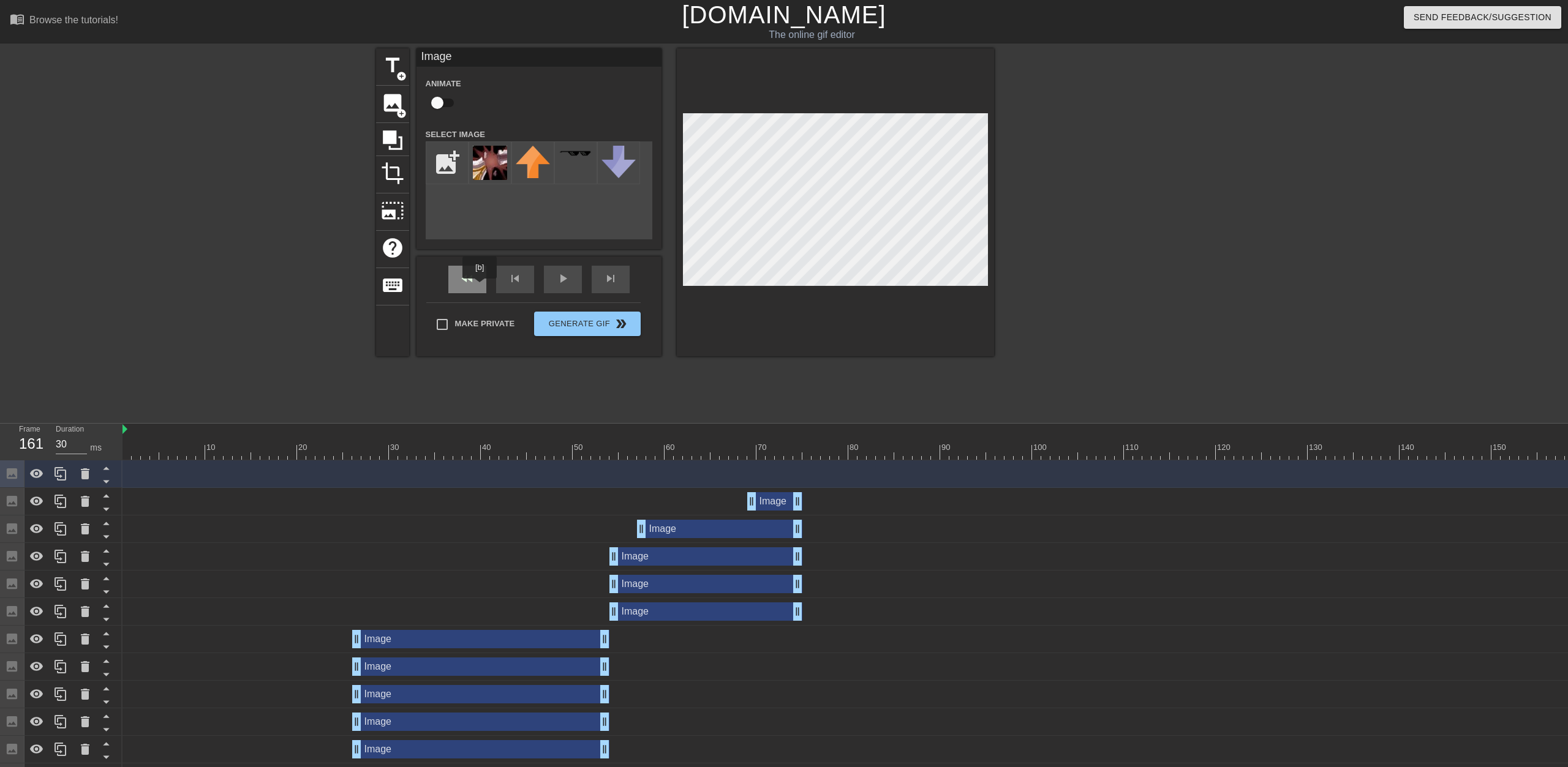
click at [480, 287] on div "fast_rewind" at bounding box center [468, 279] width 38 height 27
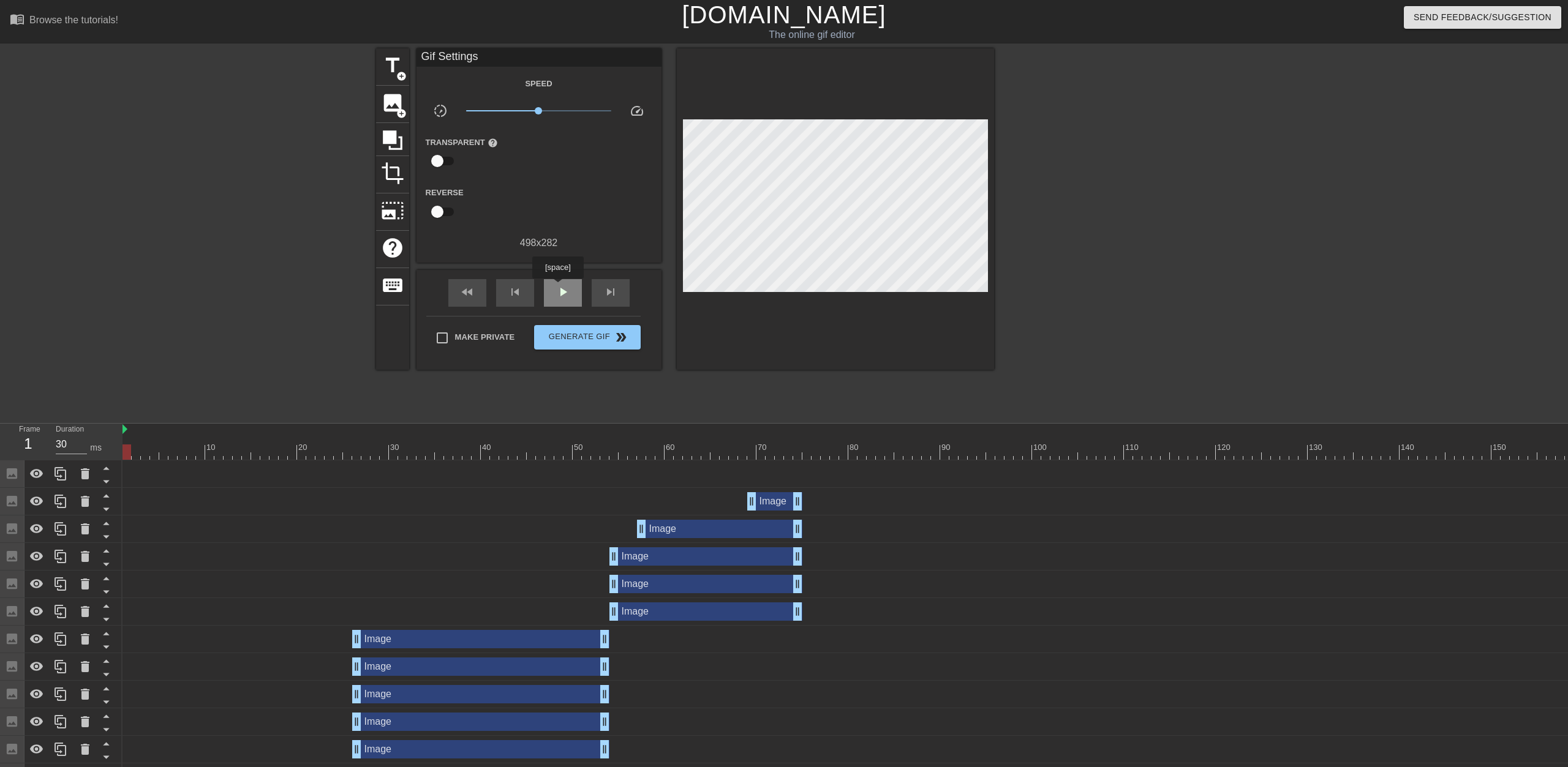
click at [559, 290] on span "play_arrow" at bounding box center [563, 292] width 15 height 15
drag, startPoint x: 1553, startPoint y: 476, endPoint x: 1527, endPoint y: 497, distance: 33.4
click at [782, 476] on div "Image drag_handle drag_handle" at bounding box center [1014, 474] width 1783 height 18
click at [782, 471] on div "Image drag_handle drag_handle" at bounding box center [1014, 474] width 1783 height 18
drag, startPoint x: 1029, startPoint y: 471, endPoint x: 256, endPoint y: 497, distance: 773.4
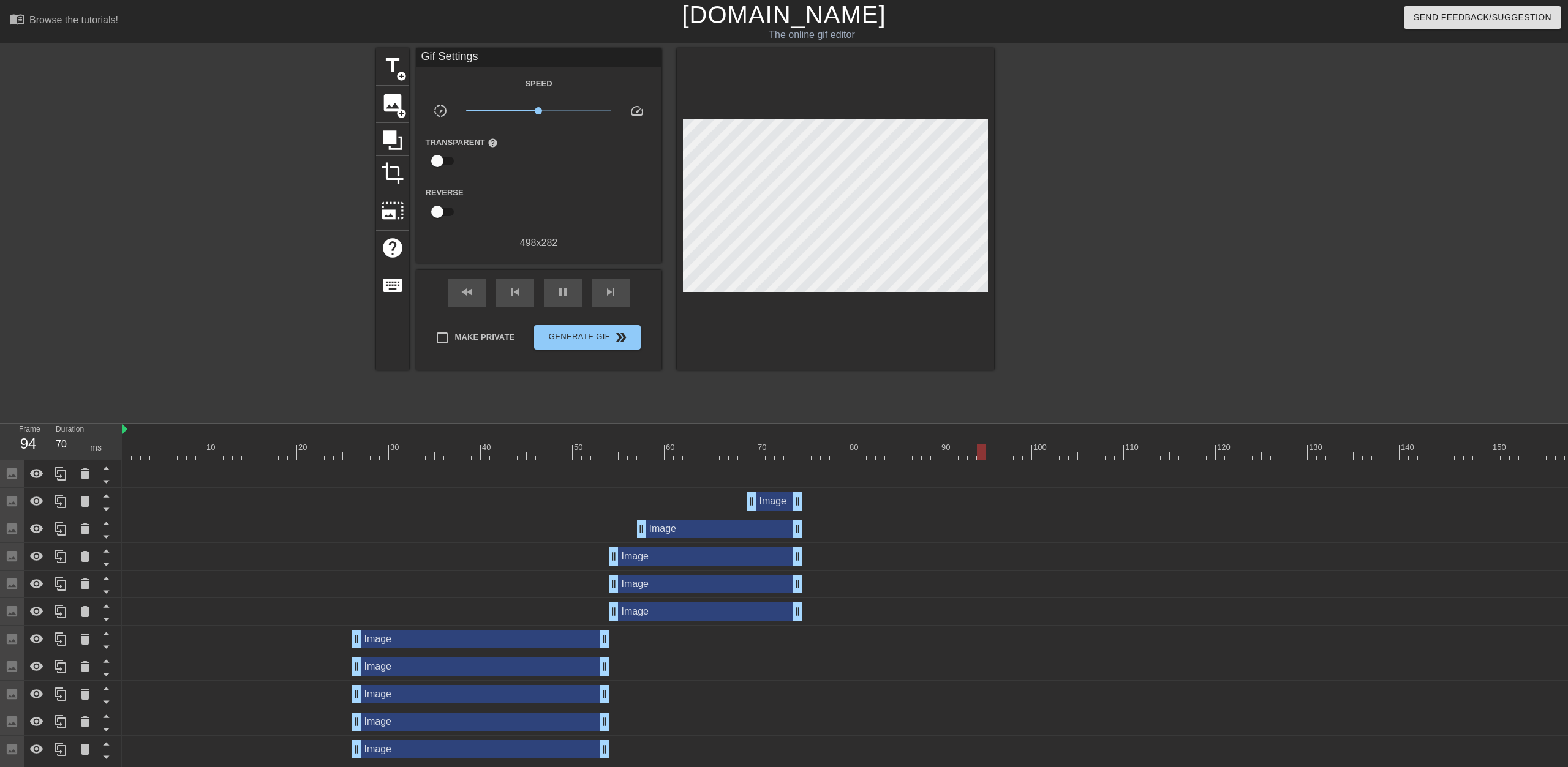
click at [782, 471] on div "Image drag_handle drag_handle" at bounding box center [1014, 474] width 1783 height 18
click at [84, 474] on icon at bounding box center [85, 474] width 8 height 11
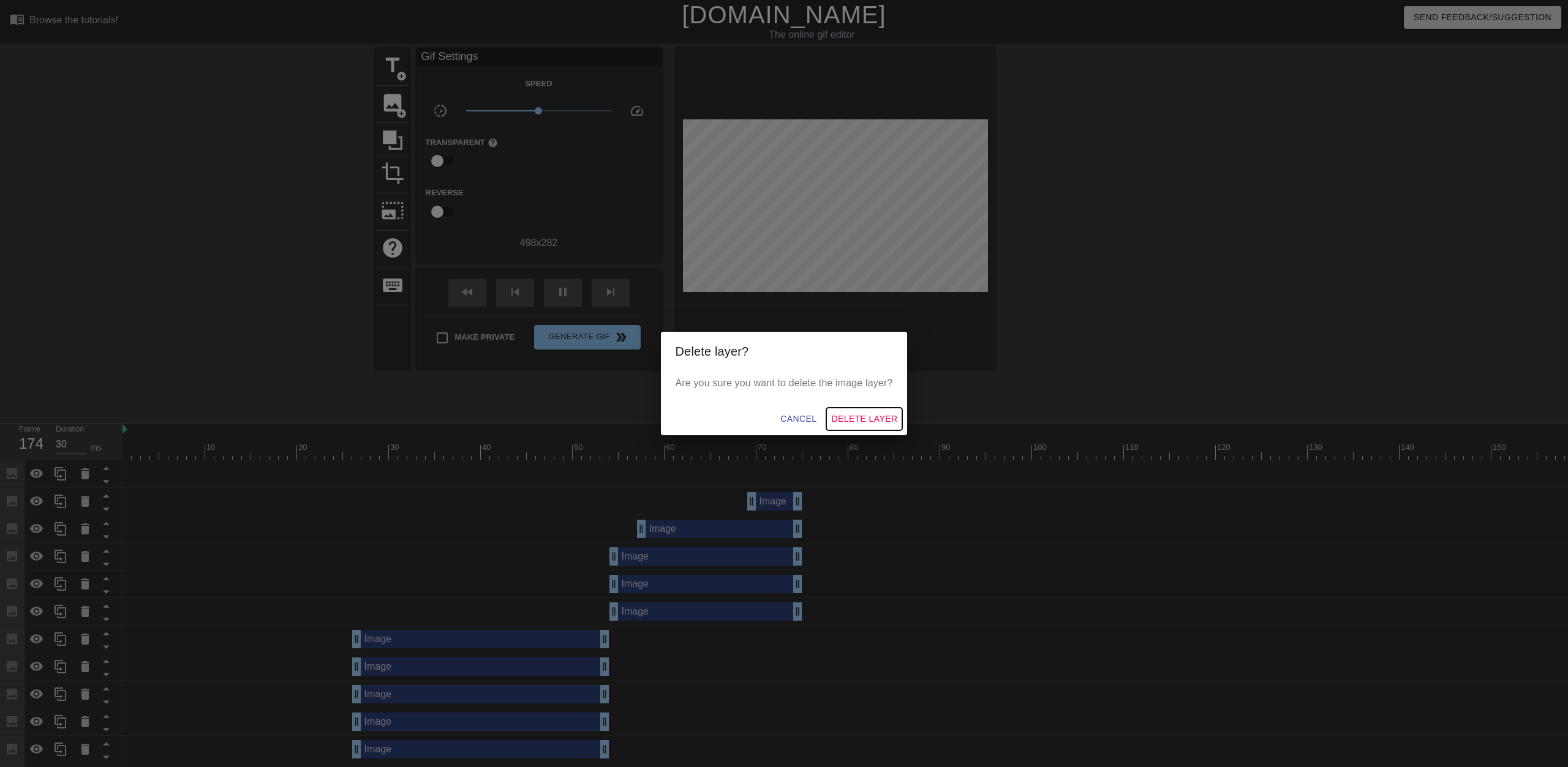
click at [782, 422] on span "Delete Layer" at bounding box center [864, 419] width 66 height 15
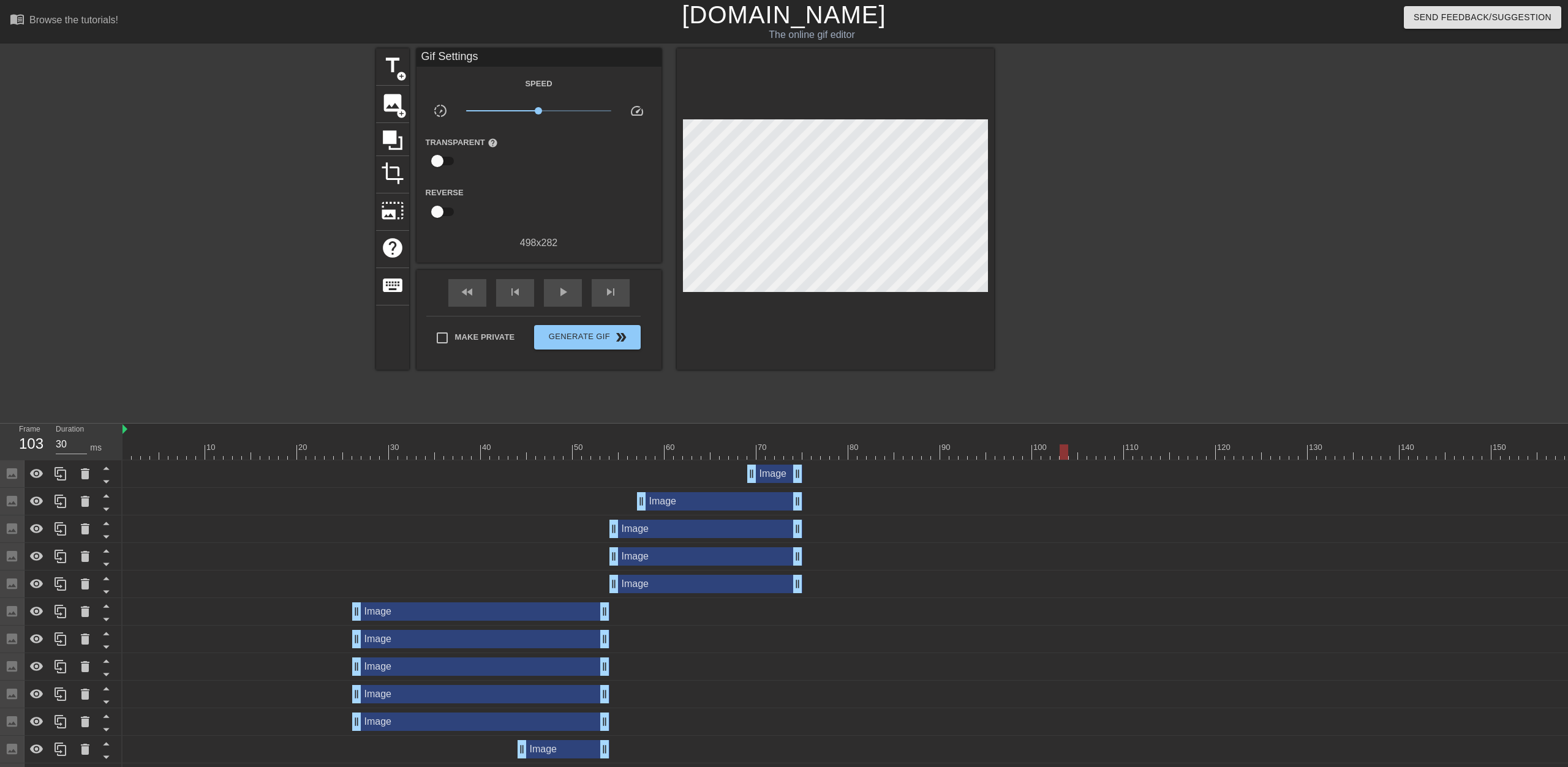
drag, startPoint x: 498, startPoint y: 456, endPoint x: 1067, endPoint y: 460, distance: 569.0
click at [782, 460] on div "10 20 30 40 50 60 70 80 90 100 110 120 130 140 150 160" at bounding box center [845, 635] width 1446 height 423
click at [386, 92] on span "image" at bounding box center [392, 103] width 23 height 23
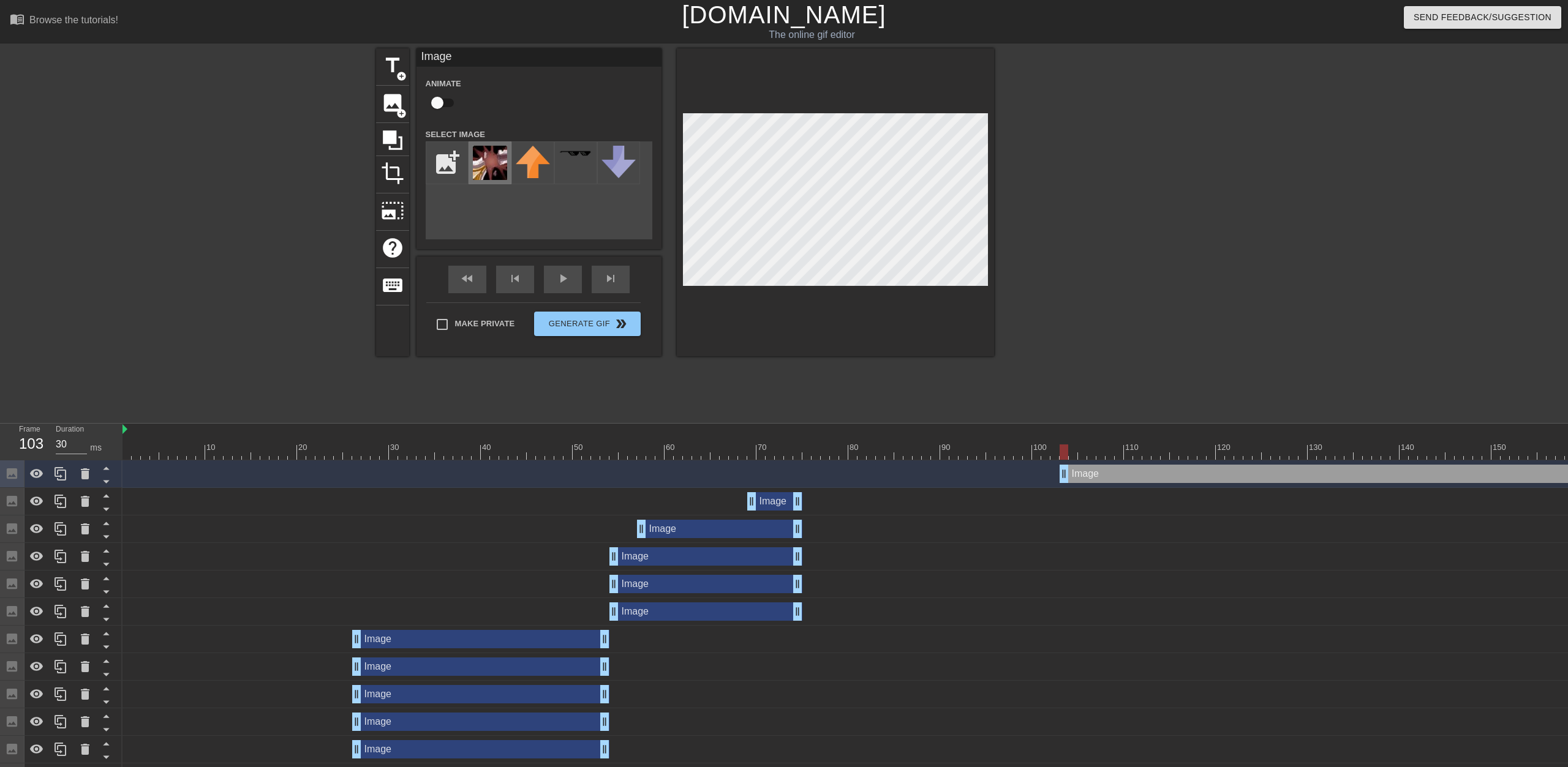
click at [501, 166] on img at bounding box center [490, 163] width 34 height 34
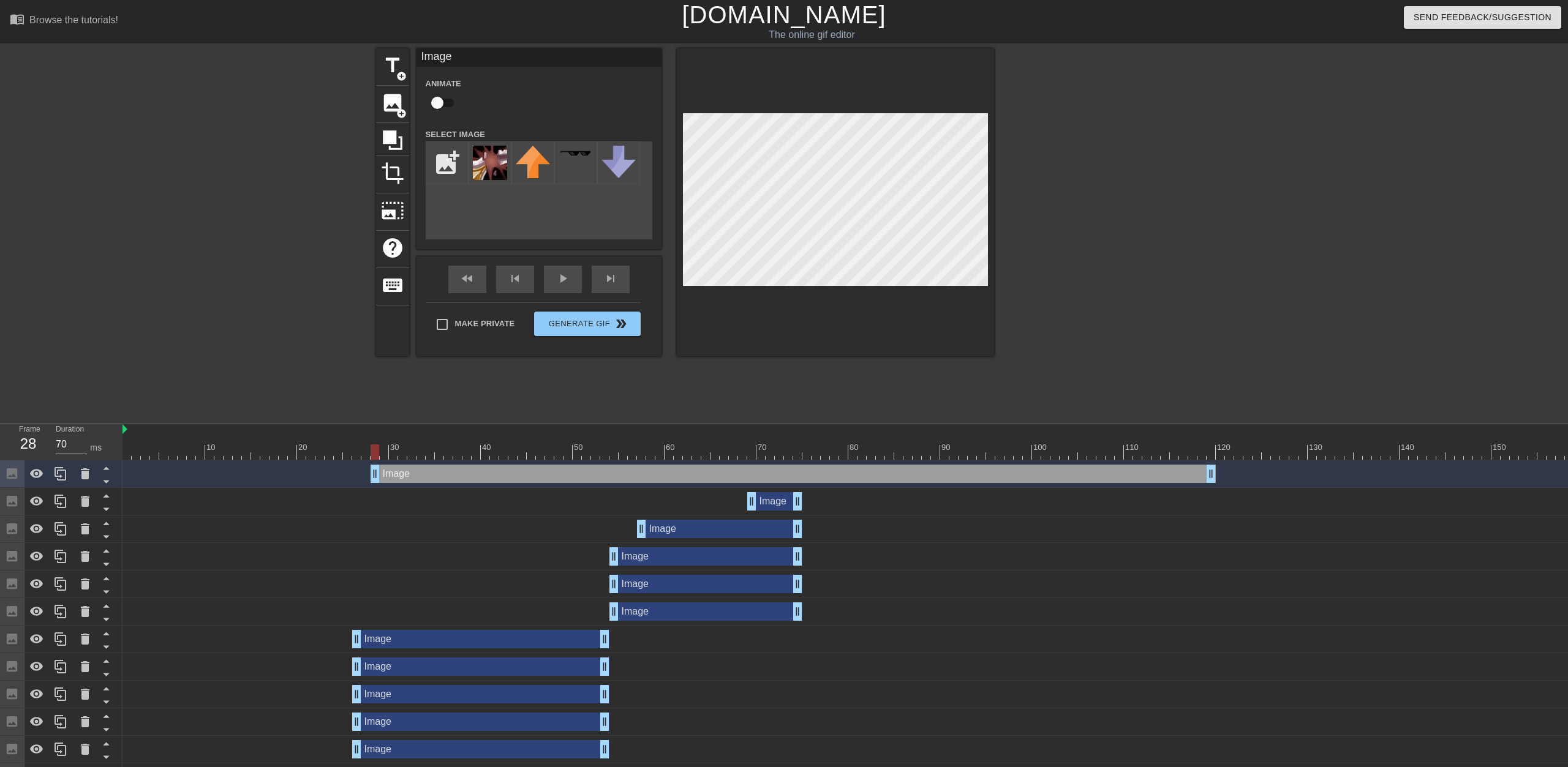
drag, startPoint x: 1130, startPoint y: 474, endPoint x: 422, endPoint y: 442, distance: 708.7
click at [422, 442] on div "10 20 30 40 50 60 70 80 90 100 110 120 130 140 150 160" at bounding box center [845, 649] width 1446 height 450
drag, startPoint x: 1192, startPoint y: 474, endPoint x: 801, endPoint y: 467, distance: 391.1
click at [782, 471] on div "Image drag_handle drag_handle" at bounding box center [642, 474] width 579 height 18
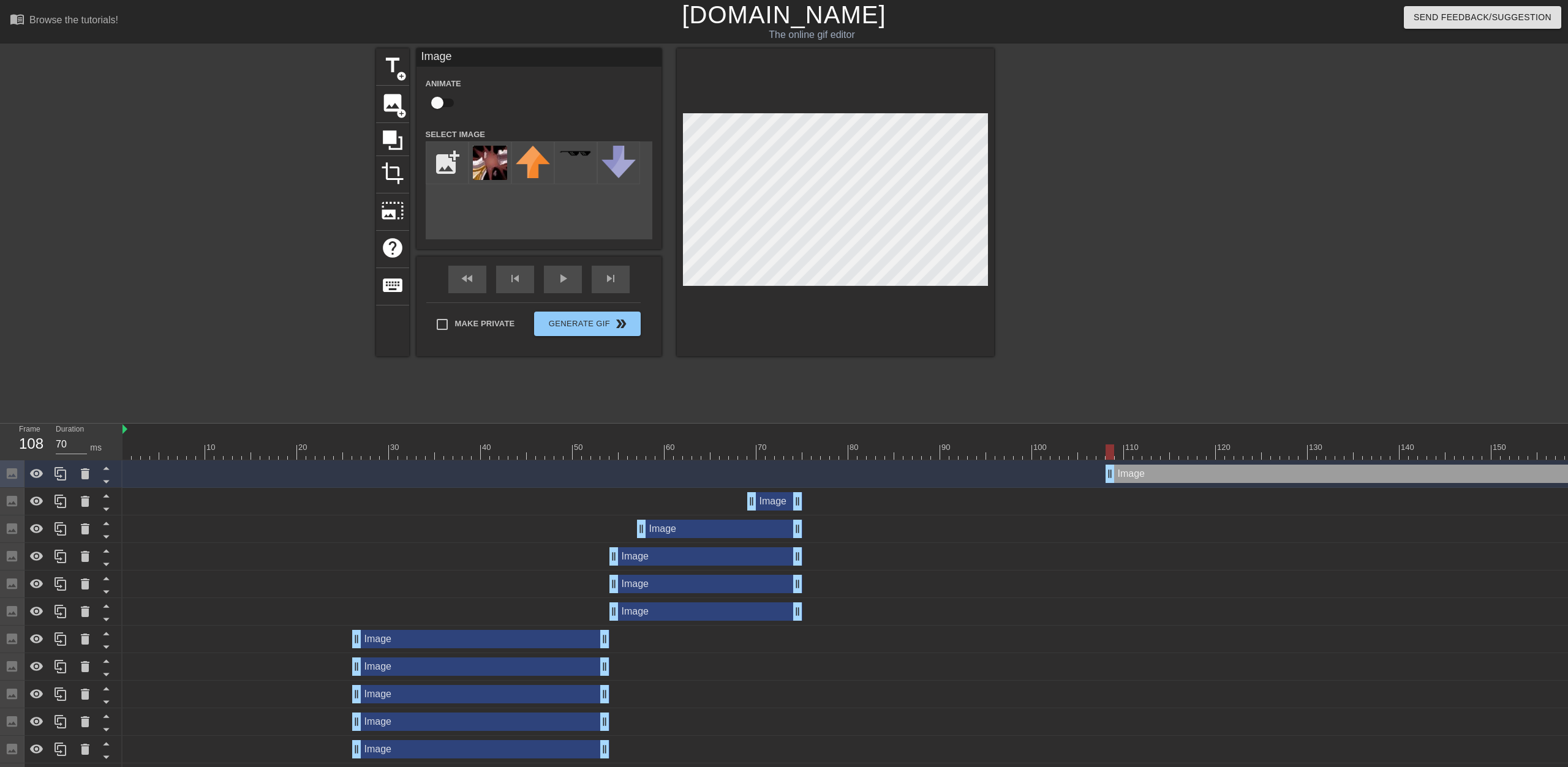
drag, startPoint x: 698, startPoint y: 467, endPoint x: 1454, endPoint y: 490, distance: 756.3
click at [782, 490] on div "Image drag_handle drag_handle Image drag_handle drag_handle Image drag_handle d…" at bounding box center [845, 667] width 1446 height 413
drag, startPoint x: 1351, startPoint y: 471, endPoint x: 1341, endPoint y: 471, distance: 10.0
click at [782, 471] on div "Image drag_handle drag_handle" at bounding box center [1349, 474] width 505 height 18
click at [516, 279] on div "skip_previous" at bounding box center [515, 279] width 38 height 27
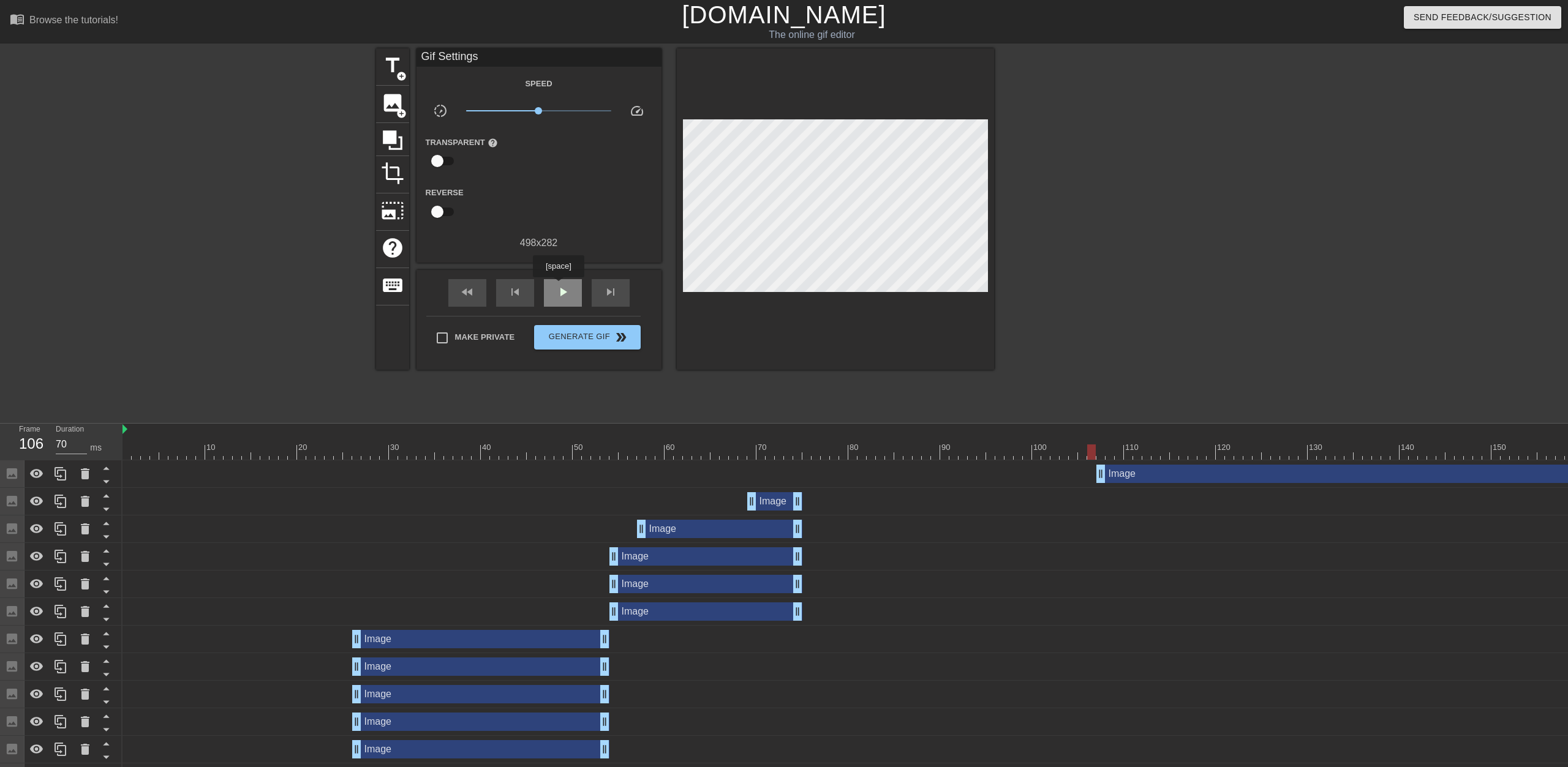
click at [558, 286] on span "play_arrow" at bounding box center [563, 292] width 15 height 15
click at [569, 292] on span "pause" at bounding box center [563, 292] width 15 height 15
drag, startPoint x: 374, startPoint y: 452, endPoint x: 1327, endPoint y: 463, distance: 953.1
click at [782, 463] on div "10 20 30 40 50 60 70 80 90 100 110 120 130 140 150 160" at bounding box center [845, 649] width 1446 height 450
click at [782, 472] on div "Image drag_handle drag_handle" at bounding box center [1349, 474] width 505 height 18
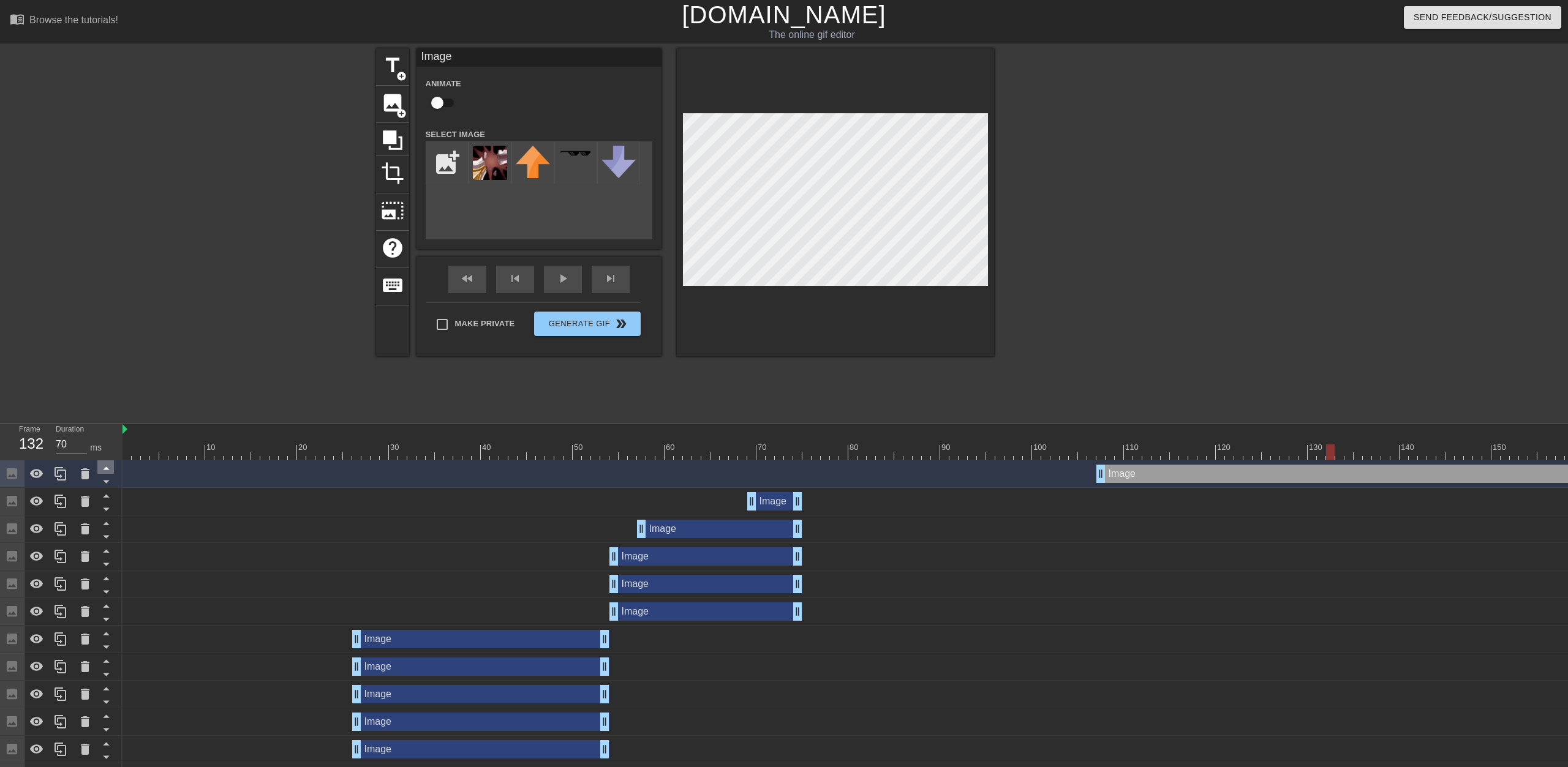
click at [113, 468] on icon at bounding box center [107, 468] width 15 height 15
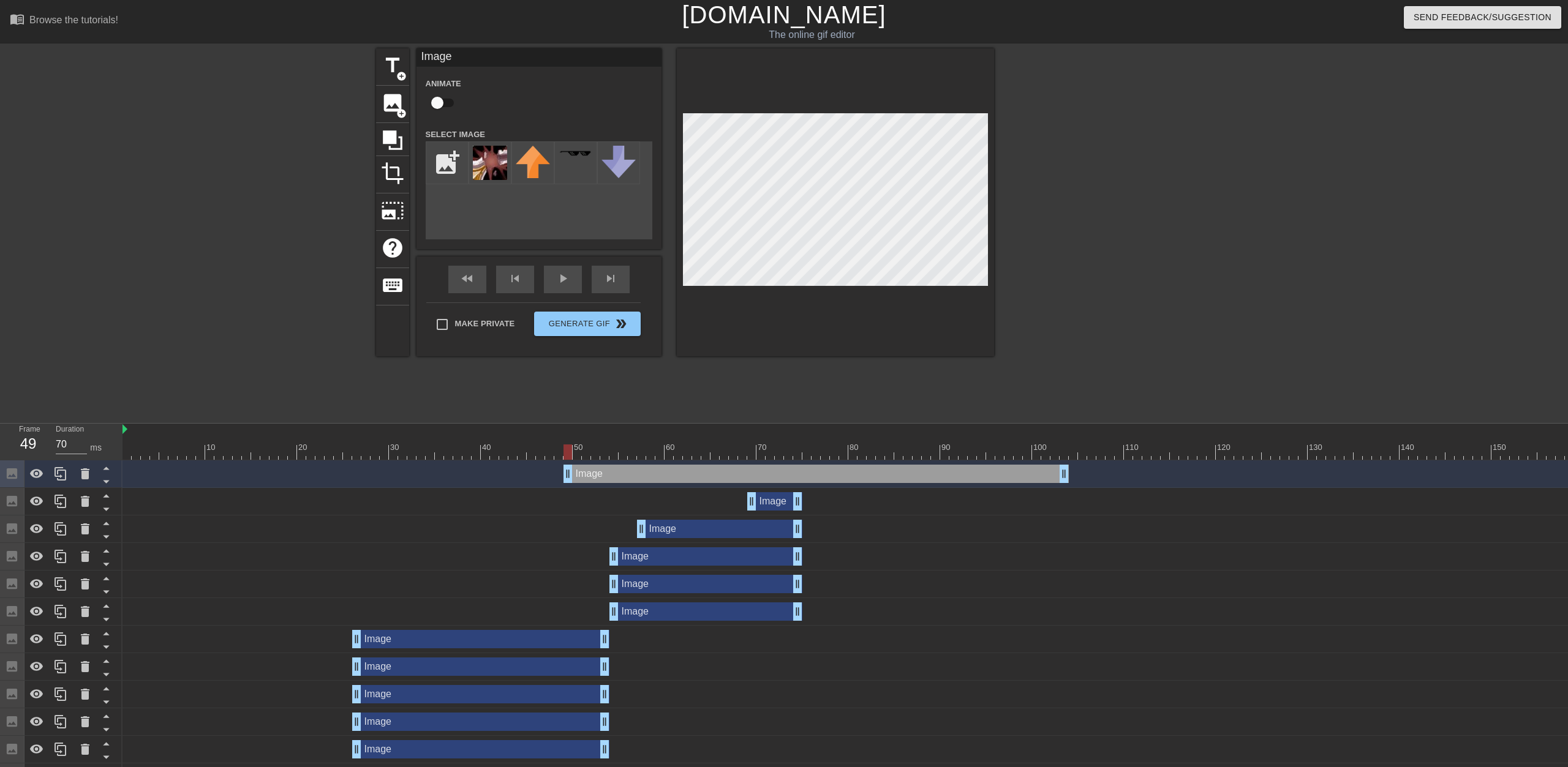
drag, startPoint x: 1160, startPoint y: 474, endPoint x: 714, endPoint y: 461, distance: 446.2
click at [620, 448] on div "10 20 30 40 50 60 70 80 90 100 110 120 130 140 150 160" at bounding box center [845, 649] width 1446 height 450
drag, startPoint x: 1054, startPoint y: 471, endPoint x: 1567, endPoint y: 483, distance: 513.1
click at [782, 483] on html "menu_book Browse the tutorials! [DOMAIN_NAME] The online gif editor Send Feedba…" at bounding box center [784, 437] width 1568 height 873
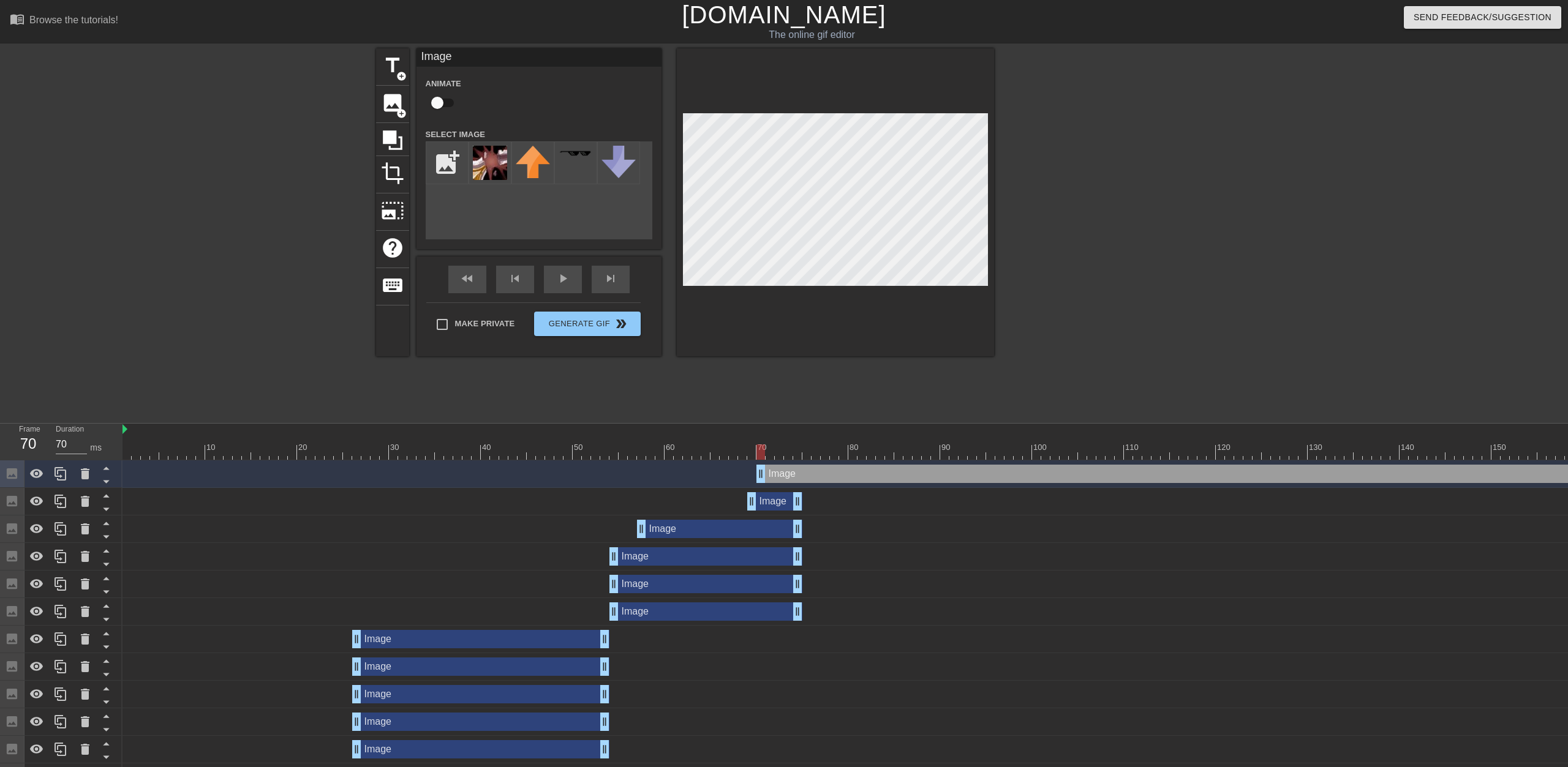
drag, startPoint x: 1372, startPoint y: 473, endPoint x: 1509, endPoint y: 455, distance: 138.2
click at [782, 465] on html "menu_book Browse the tutorials! [DOMAIN_NAME] The online gif editor Send Feedba…" at bounding box center [784, 437] width 1568 height 873
drag, startPoint x: 880, startPoint y: 474, endPoint x: 1387, endPoint y: 502, distance: 507.8
click at [782, 506] on div "Image drag_handle drag_handle Image drag_handle drag_handle Image drag_handle d…" at bounding box center [845, 667] width 1446 height 413
drag, startPoint x: 889, startPoint y: 469, endPoint x: 1099, endPoint y: 476, distance: 210.1
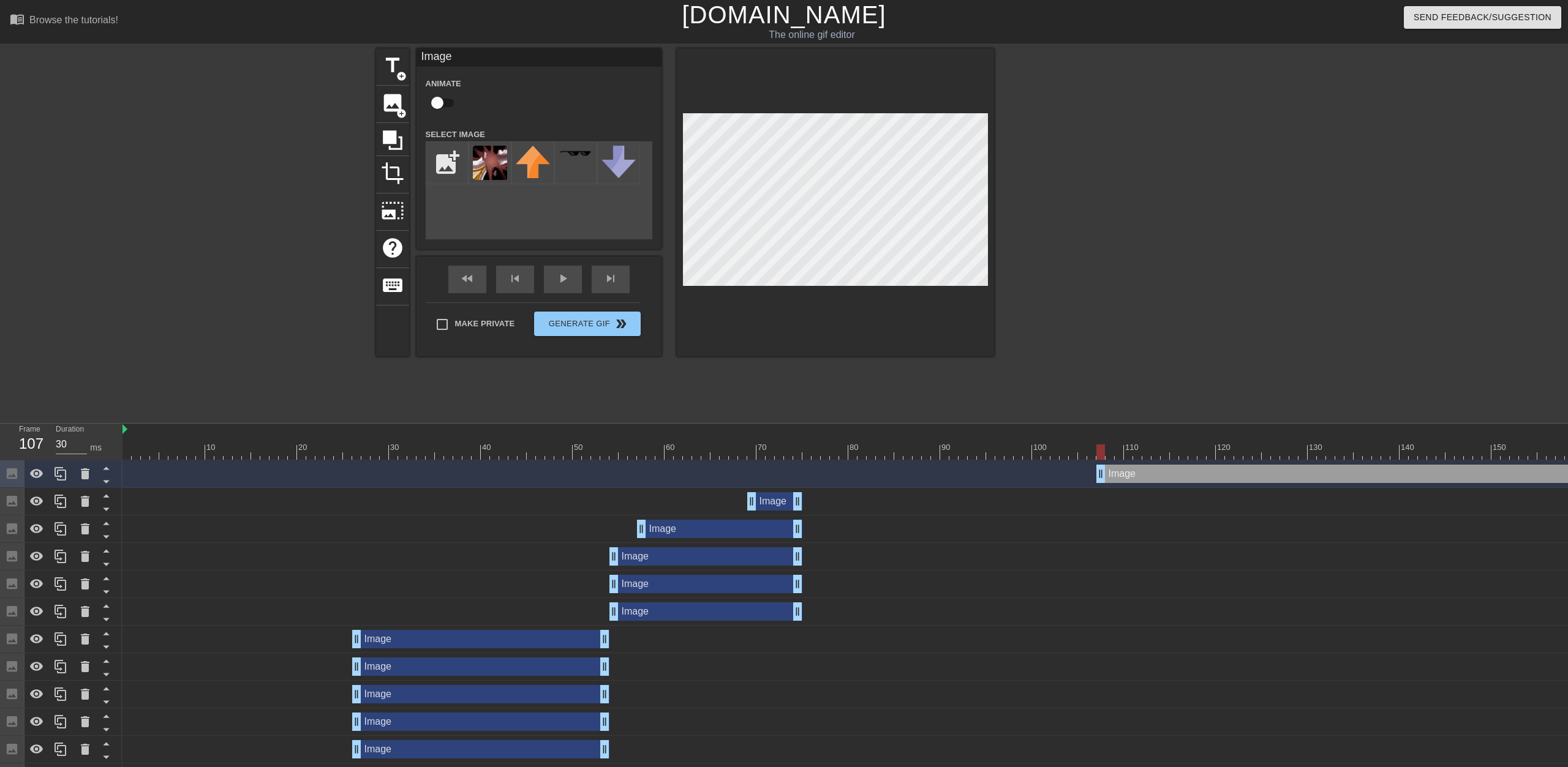
click at [782, 476] on div "Image drag_handle drag_handle" at bounding box center [1501, 474] width 809 height 18
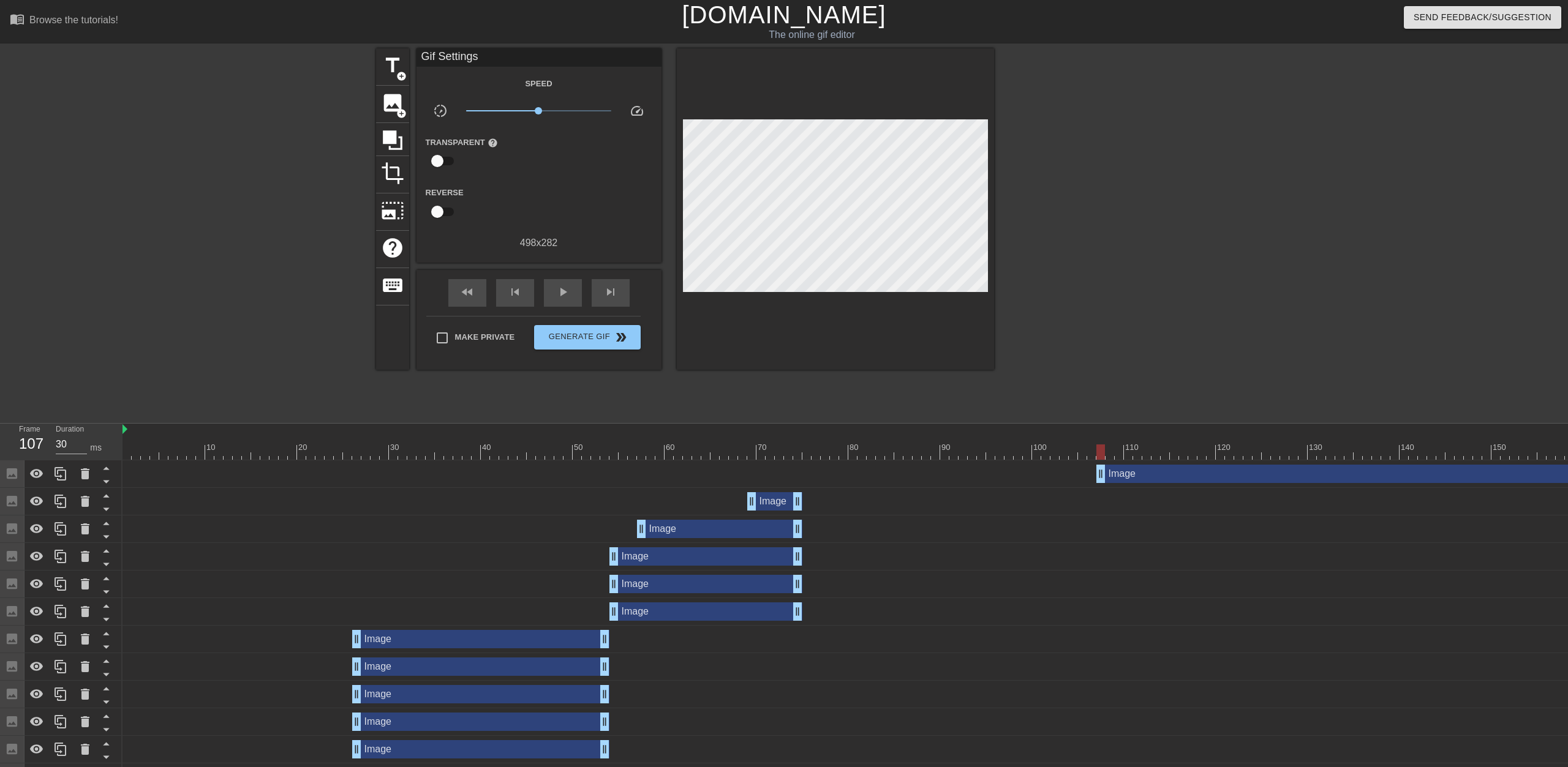
click at [782, 256] on div at bounding box center [1101, 232] width 184 height 367
click at [475, 291] on div "fast_rewind" at bounding box center [468, 293] width 38 height 27
click at [566, 296] on span "play_arrow" at bounding box center [563, 292] width 15 height 15
type input "30"
click at [587, 332] on span "Generate Gif double_arrow" at bounding box center [587, 337] width 96 height 15
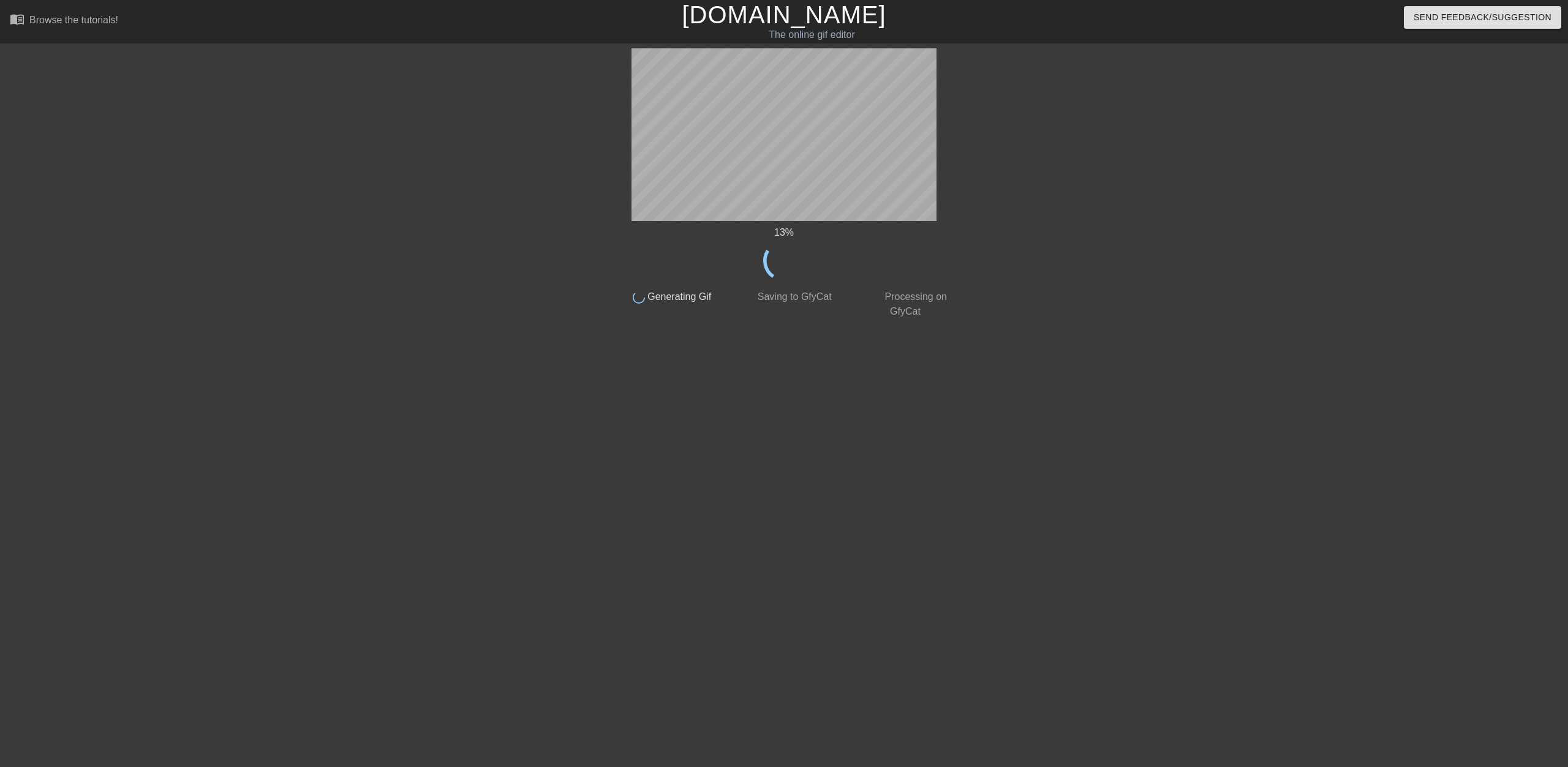
click at [96, 241] on div "13 % done Generating Gif done Saving to GfyCat done Processing on GfyCat title …" at bounding box center [784, 232] width 1568 height 367
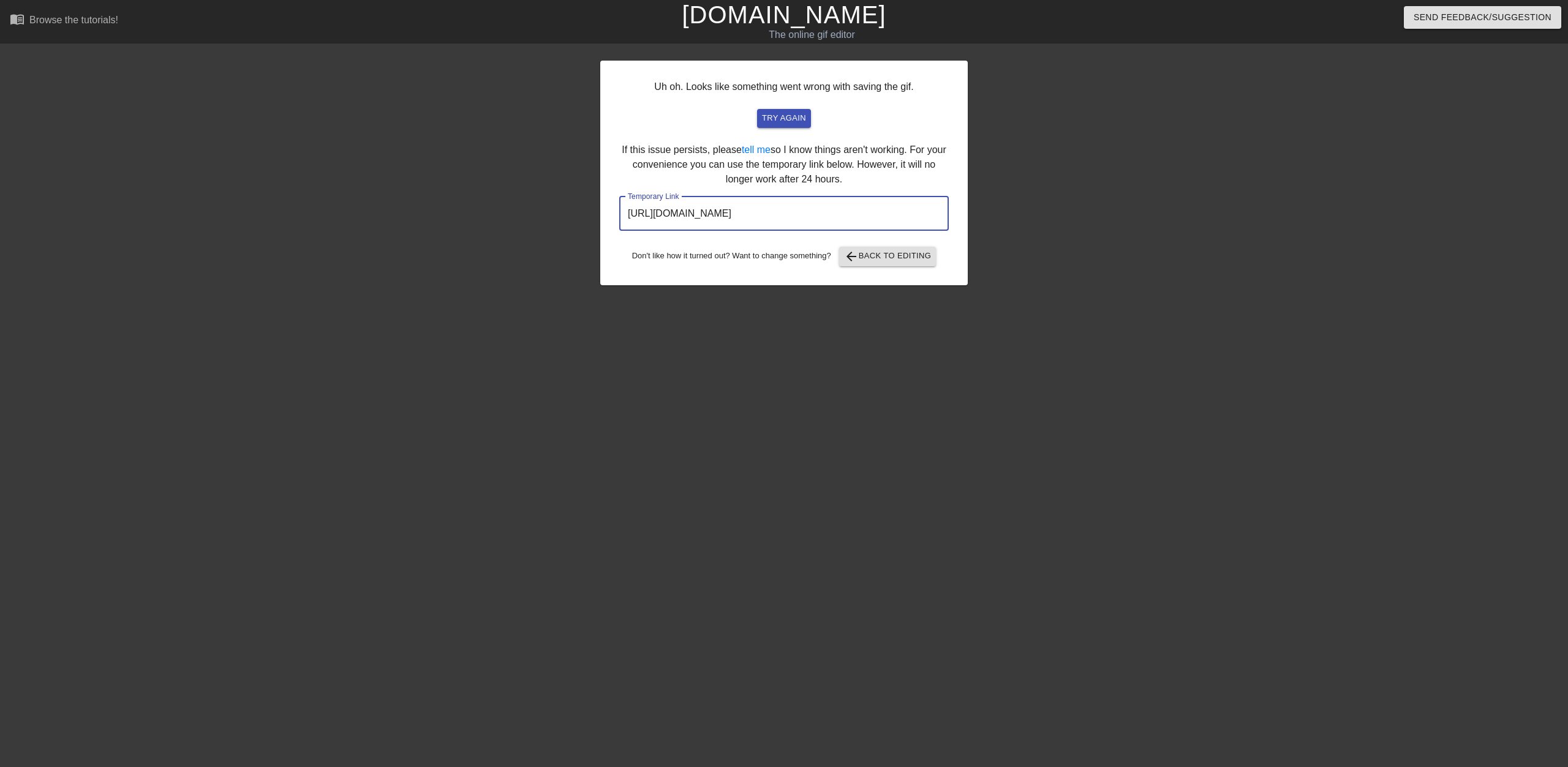
click at [736, 217] on input "[URL][DOMAIN_NAME]" at bounding box center [784, 214] width 330 height 34
click at [782, 257] on span "arrow_back Back to Editing" at bounding box center [887, 256] width 87 height 15
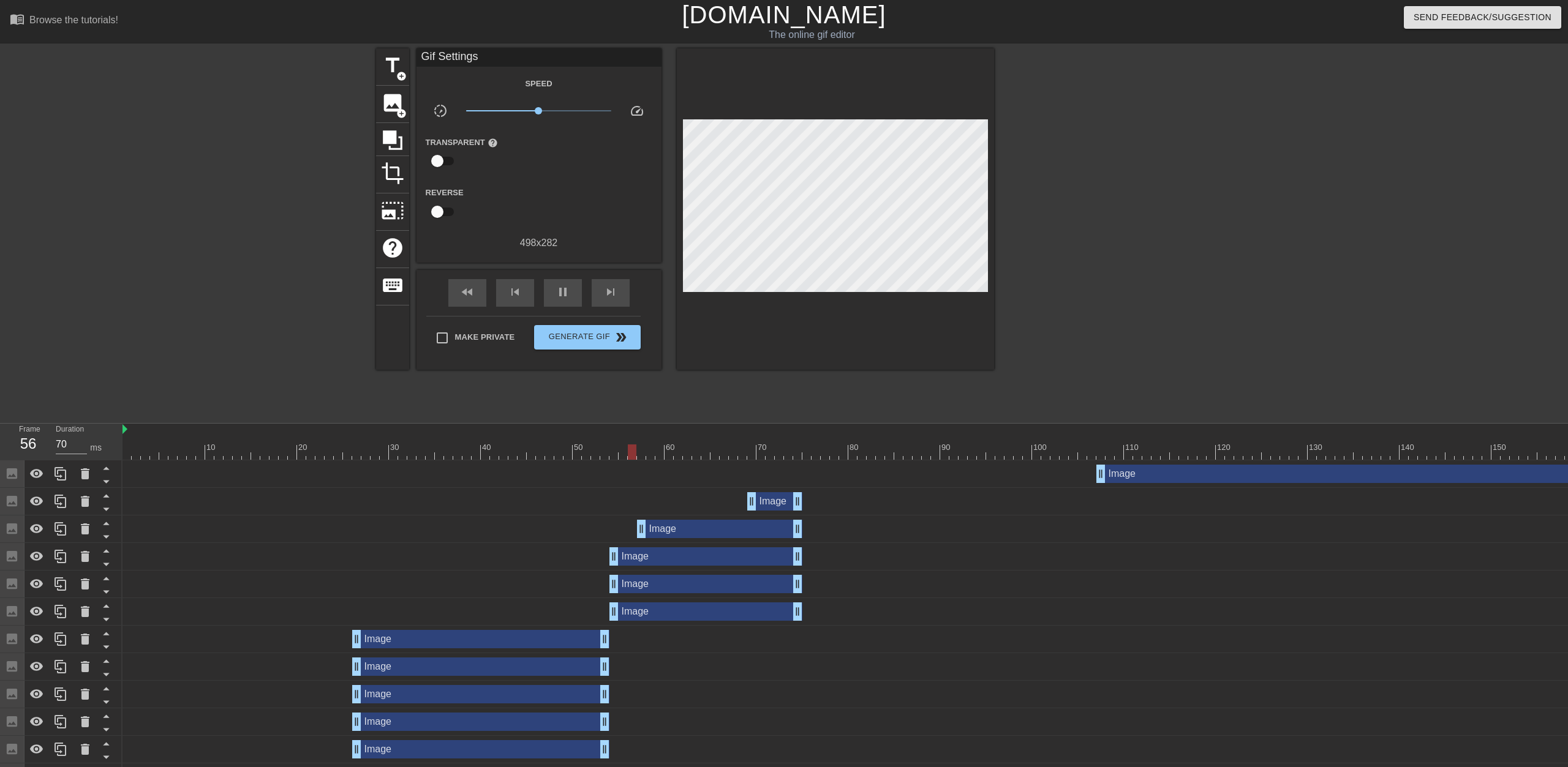
type input "30"
